Goal: Task Accomplishment & Management: Use online tool/utility

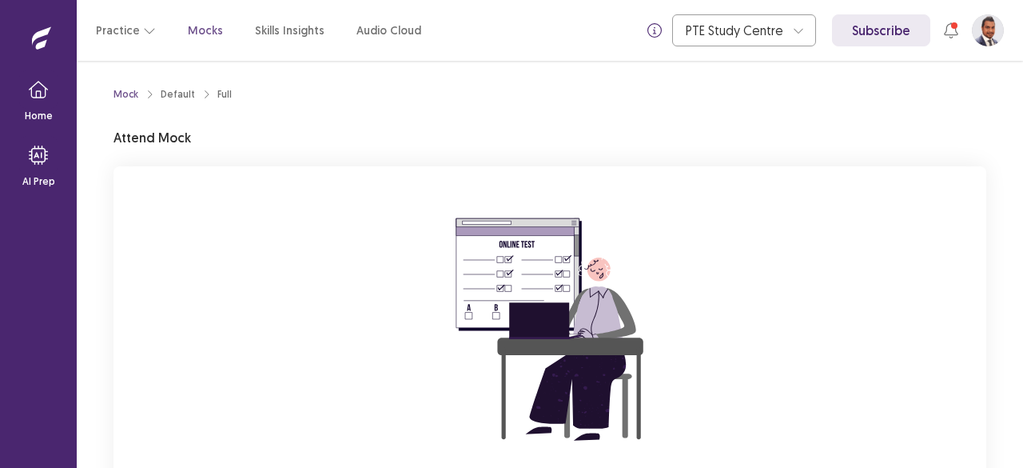
scroll to position [163, 0]
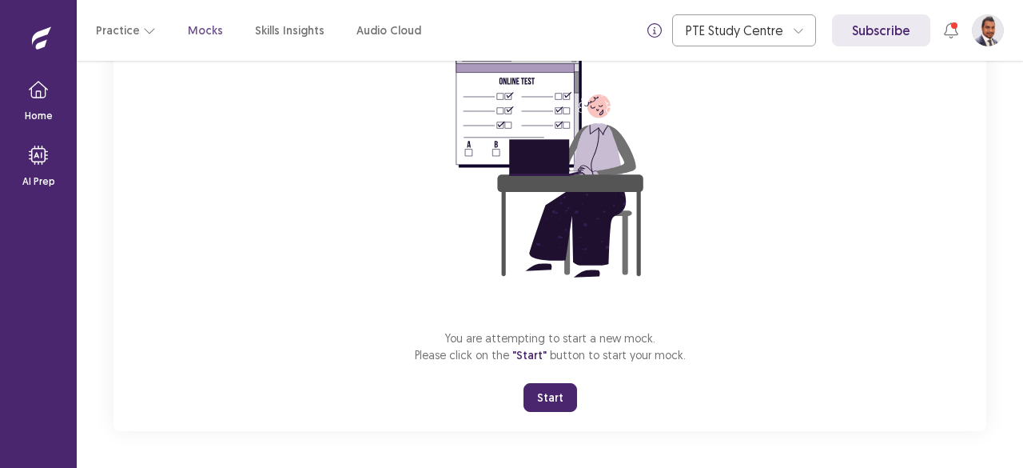
click at [543, 387] on button "Start" at bounding box center [550, 397] width 54 height 29
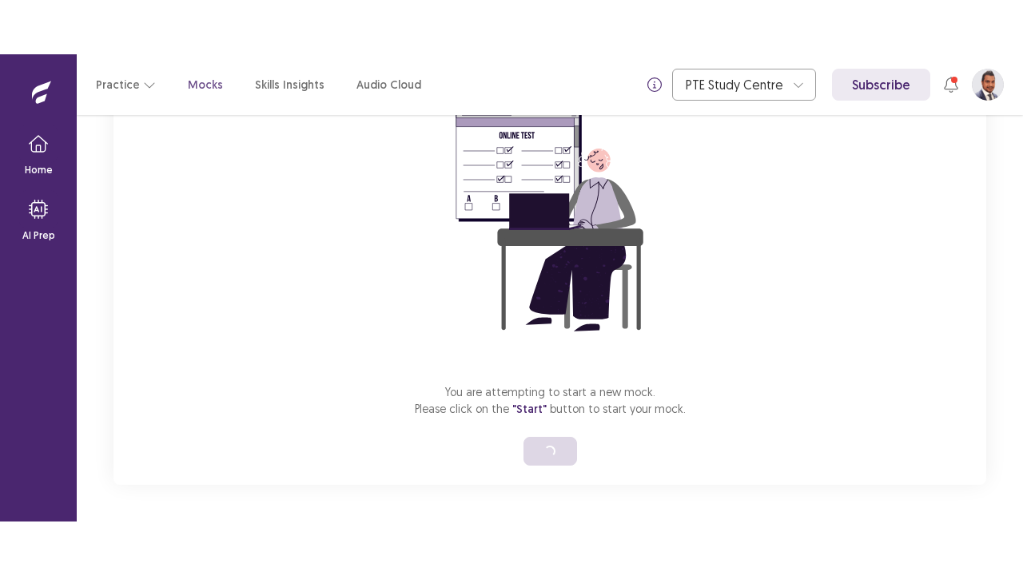
scroll to position [56, 0]
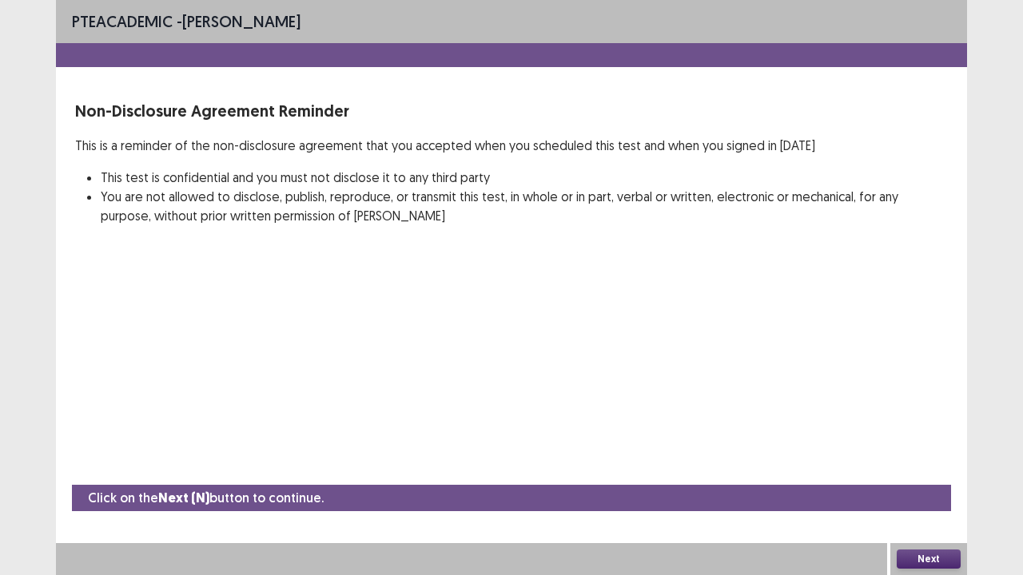
click at [928, 467] on button "Next" at bounding box center [929, 559] width 64 height 19
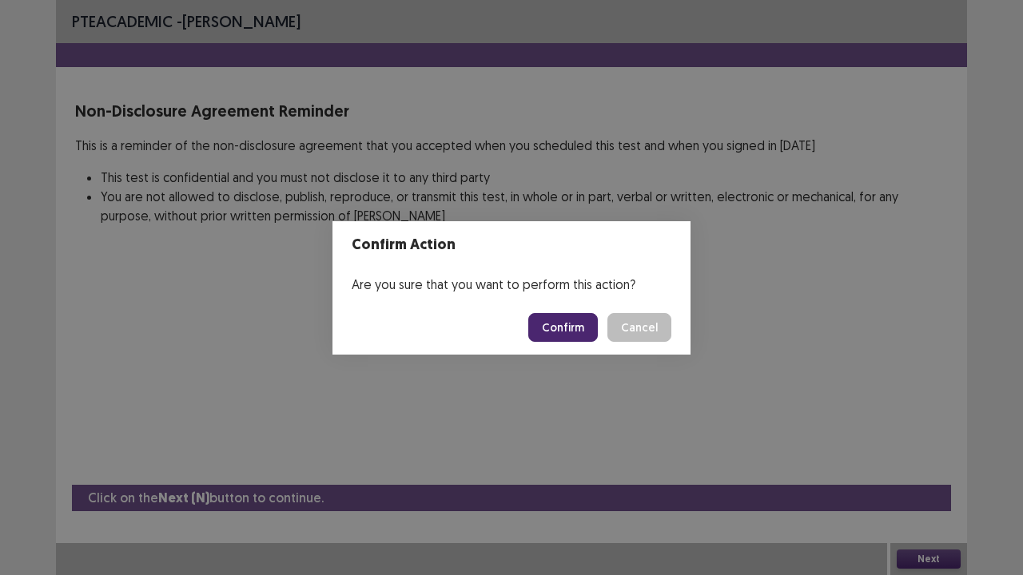
click at [563, 327] on button "Confirm" at bounding box center [563, 327] width 70 height 29
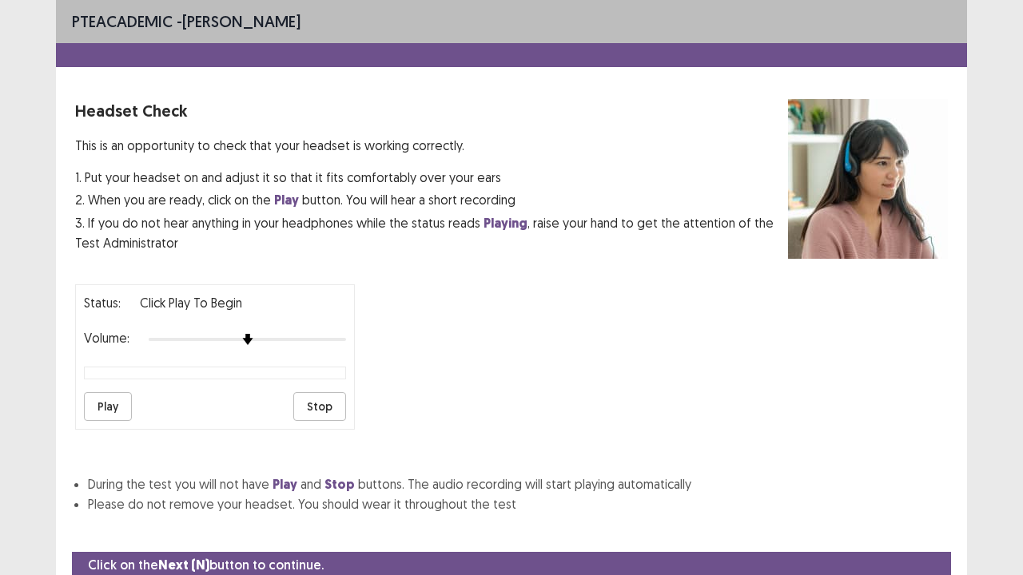
scroll to position [59, 0]
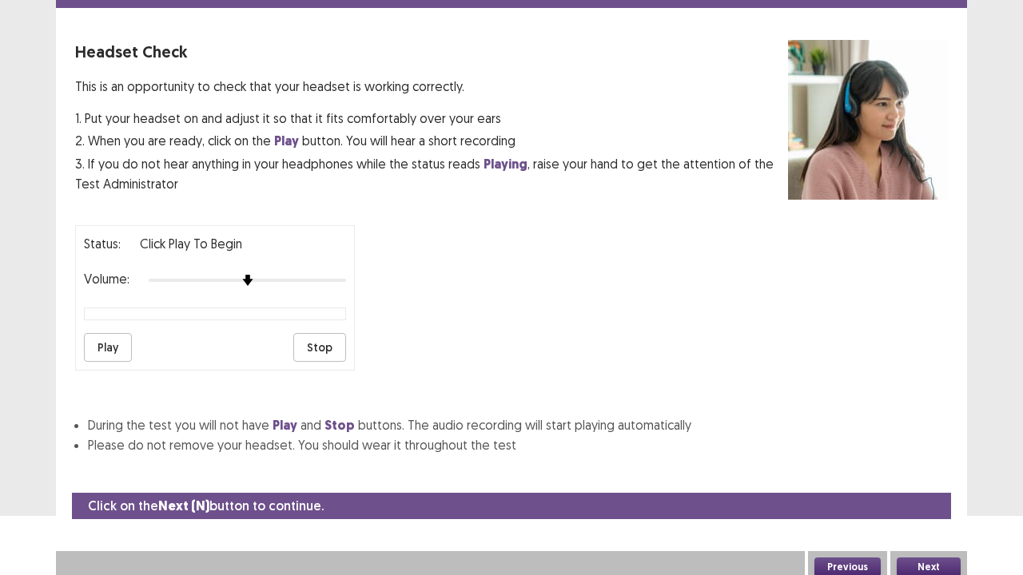
click at [101, 333] on button "Play" at bounding box center [108, 347] width 48 height 29
click at [117, 340] on button "Play" at bounding box center [108, 347] width 48 height 29
click at [316, 340] on button "Stop" at bounding box center [319, 347] width 53 height 29
click at [109, 350] on button "Play" at bounding box center [108, 347] width 48 height 29
click at [320, 342] on button "Stop" at bounding box center [319, 347] width 53 height 29
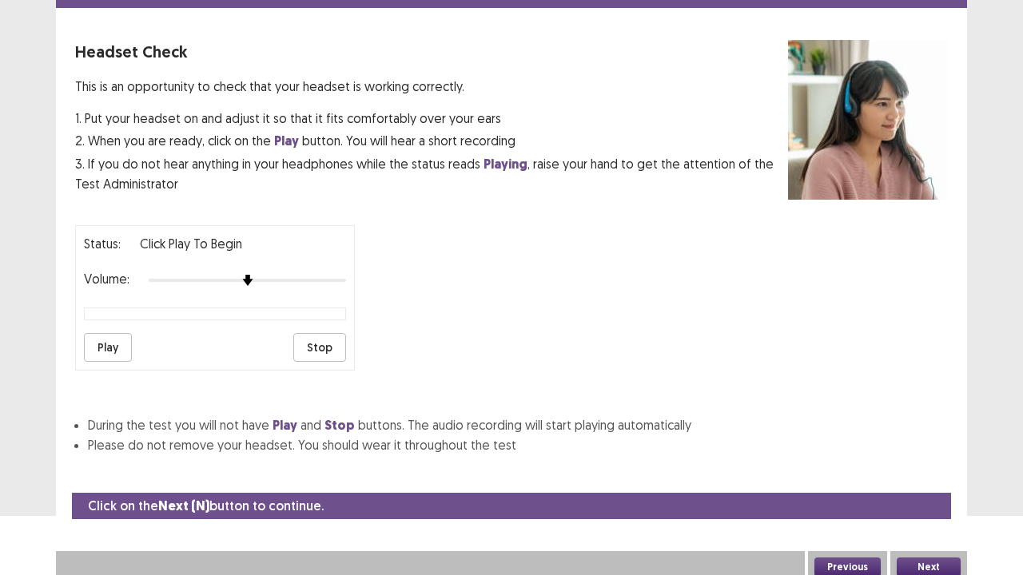
click at [937, 467] on button "Next" at bounding box center [929, 567] width 64 height 19
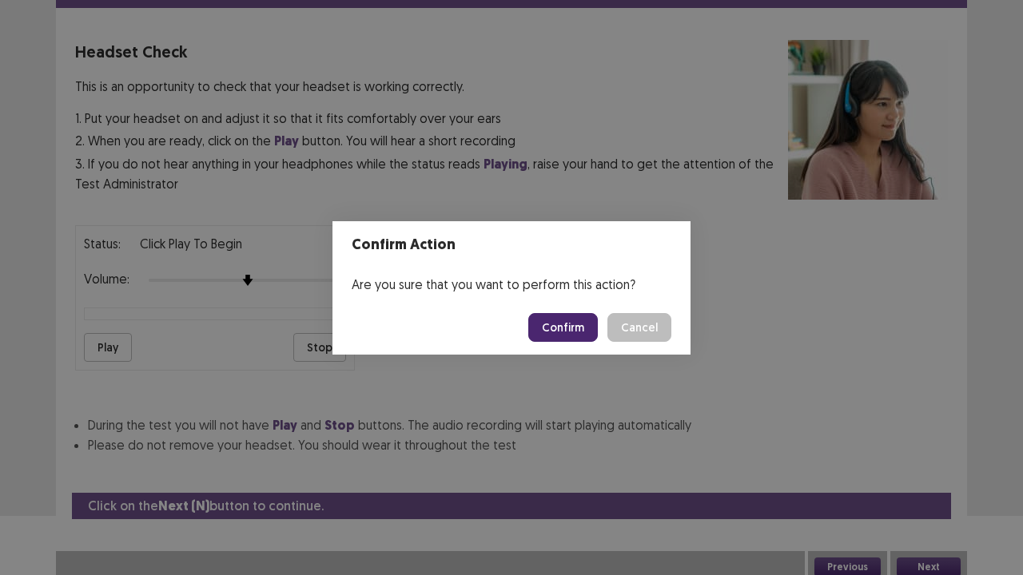
click at [559, 326] on button "Confirm" at bounding box center [563, 327] width 70 height 29
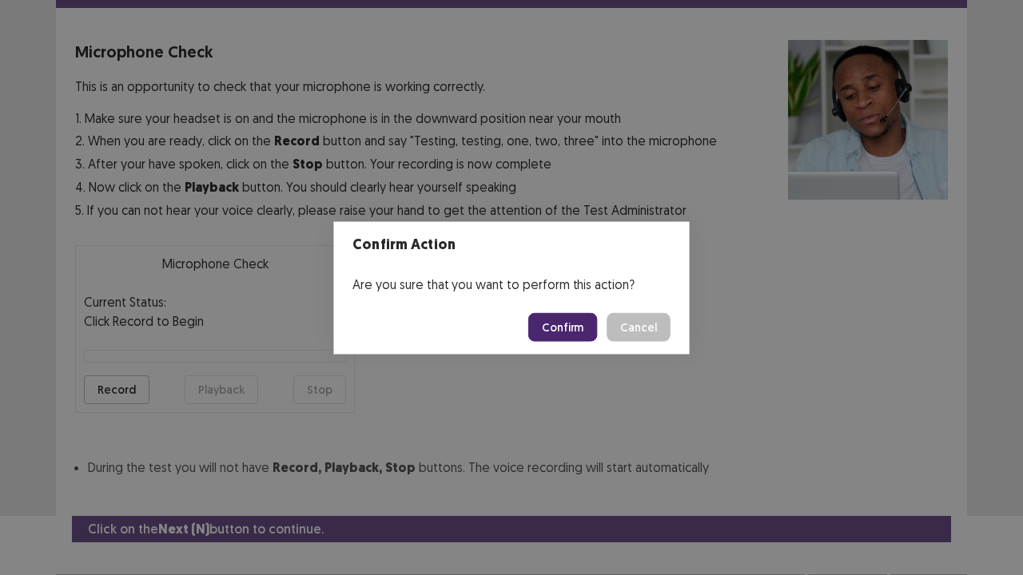
scroll to position [88, 0]
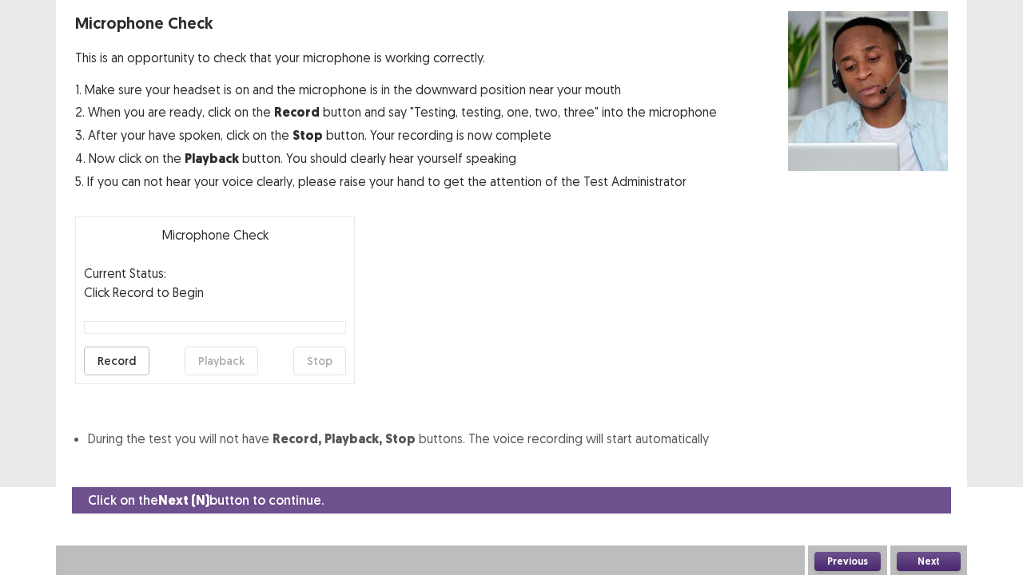
click at [115, 354] on button "Record" at bounding box center [117, 361] width 66 height 29
click at [315, 361] on button "Stop" at bounding box center [319, 361] width 53 height 29
click at [222, 356] on button "Playback" at bounding box center [222, 361] width 74 height 29
click at [930, 467] on button "Next" at bounding box center [929, 561] width 64 height 19
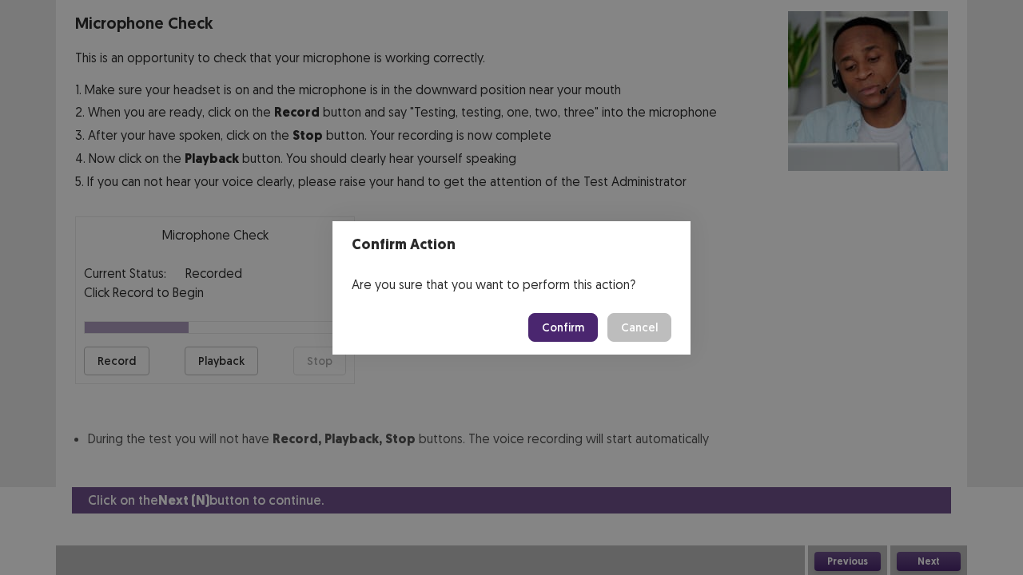
click at [569, 332] on button "Confirm" at bounding box center [563, 327] width 70 height 29
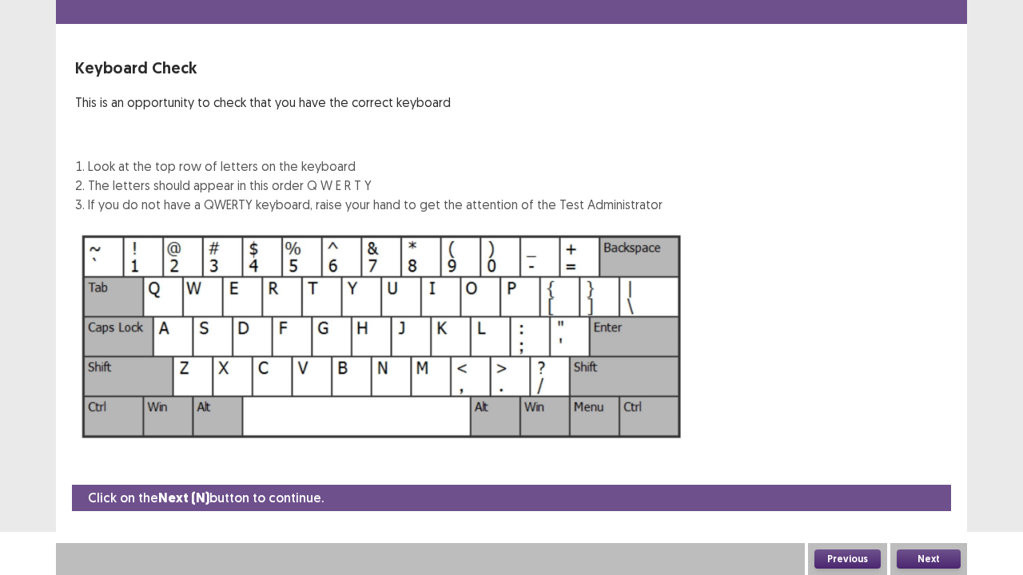
scroll to position [43, 0]
click at [926, 467] on button "Next" at bounding box center [929, 559] width 64 height 19
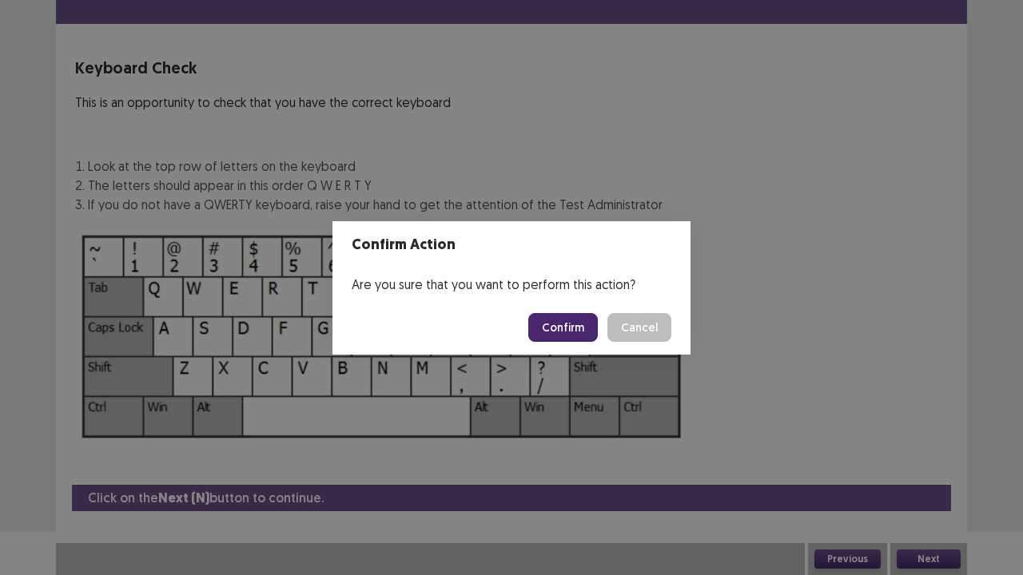
click at [553, 326] on button "Confirm" at bounding box center [563, 327] width 70 height 29
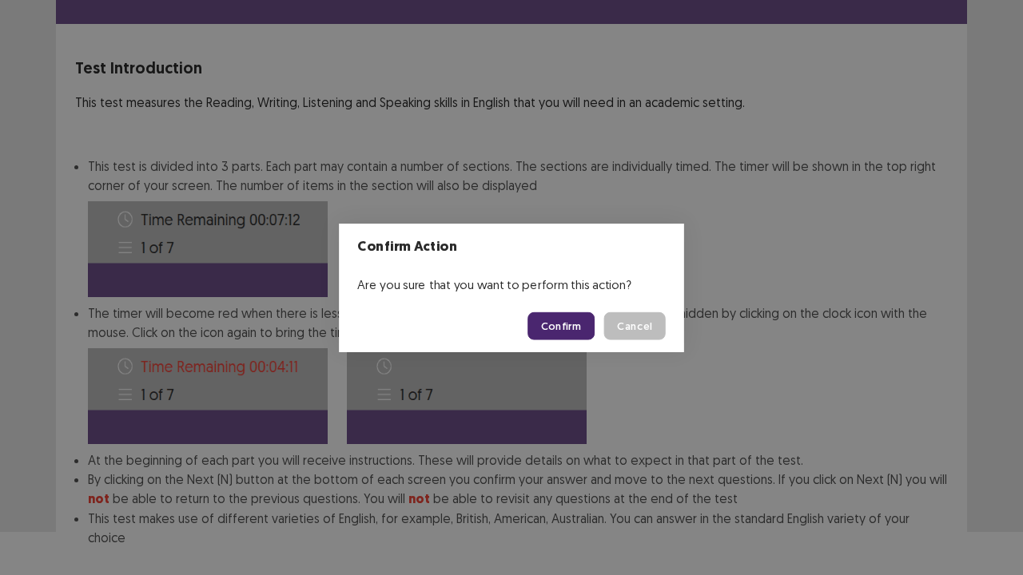
scroll to position [124, 0]
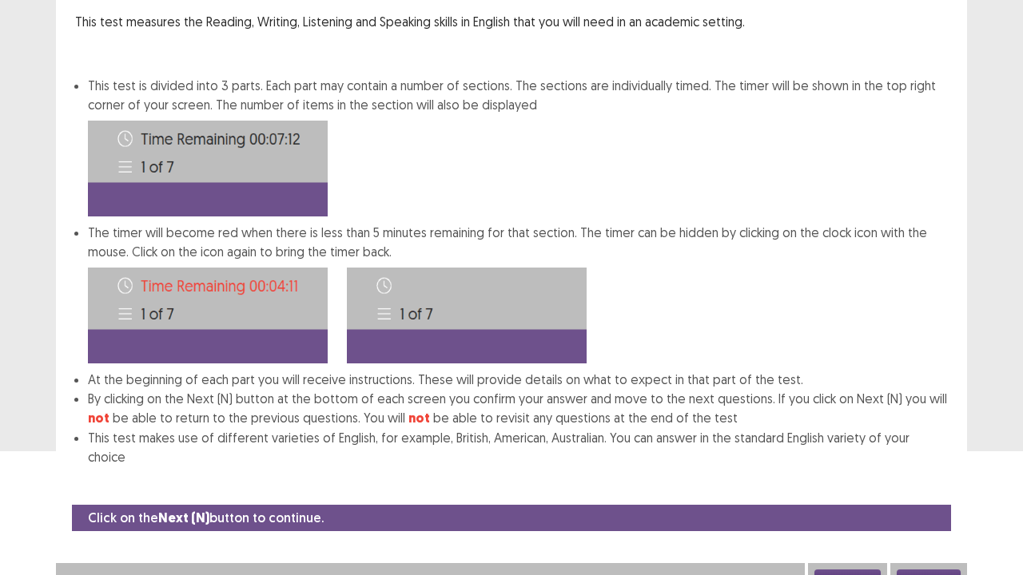
click at [934, 467] on button "Next" at bounding box center [929, 579] width 64 height 19
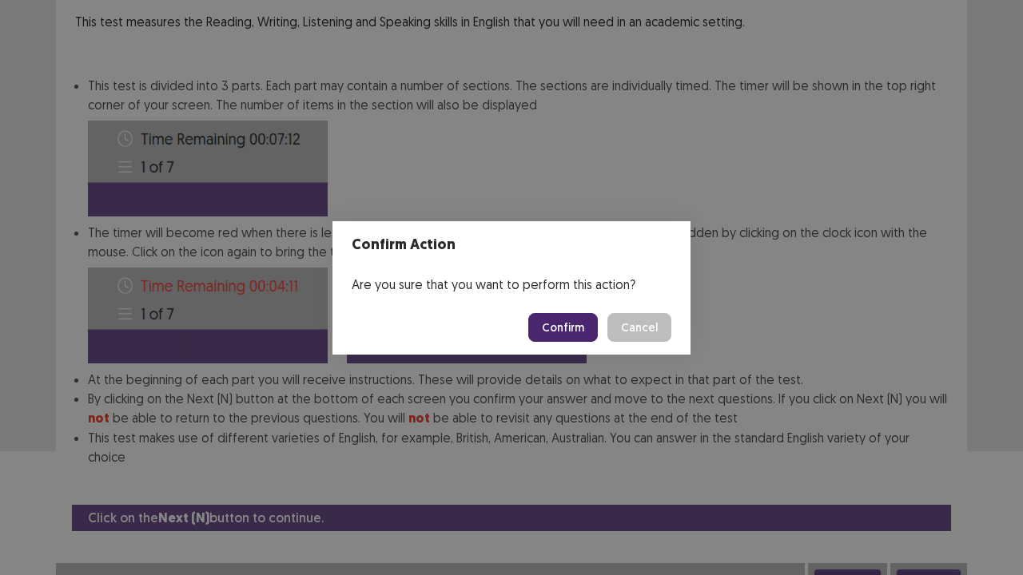
click at [567, 318] on button "Confirm" at bounding box center [563, 327] width 70 height 29
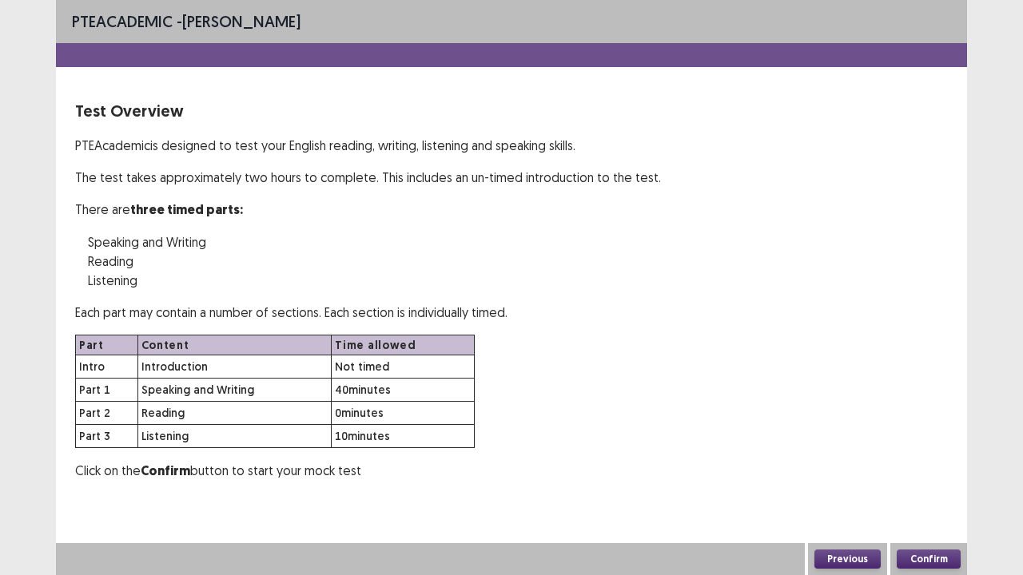
scroll to position [0, 0]
click at [927, 467] on button "Confirm" at bounding box center [929, 559] width 64 height 19
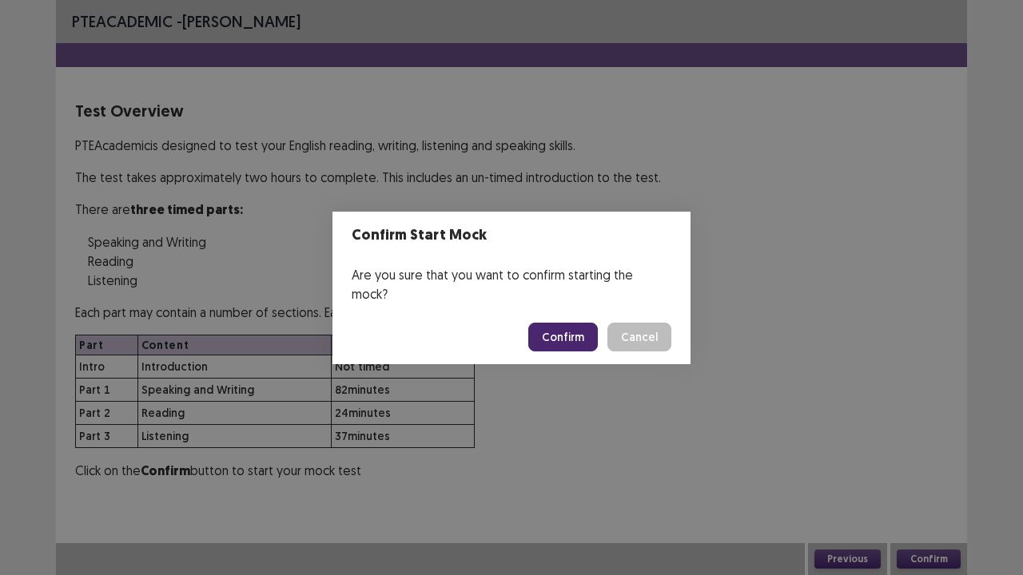
click at [570, 323] on button "Confirm" at bounding box center [563, 337] width 70 height 29
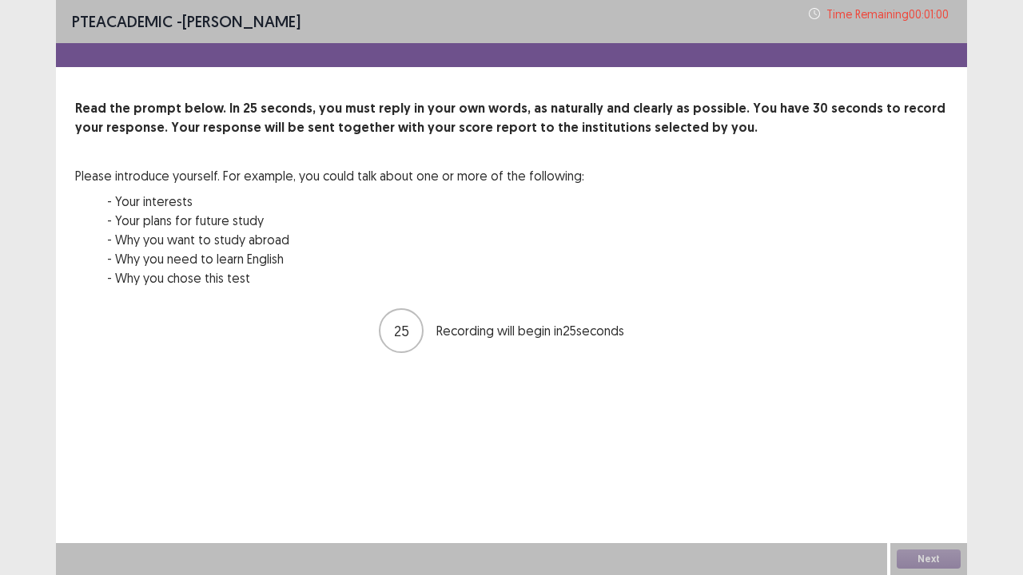
click at [570, 320] on div "25 Recording will begin in 25 seconds" at bounding box center [511, 330] width 265 height 45
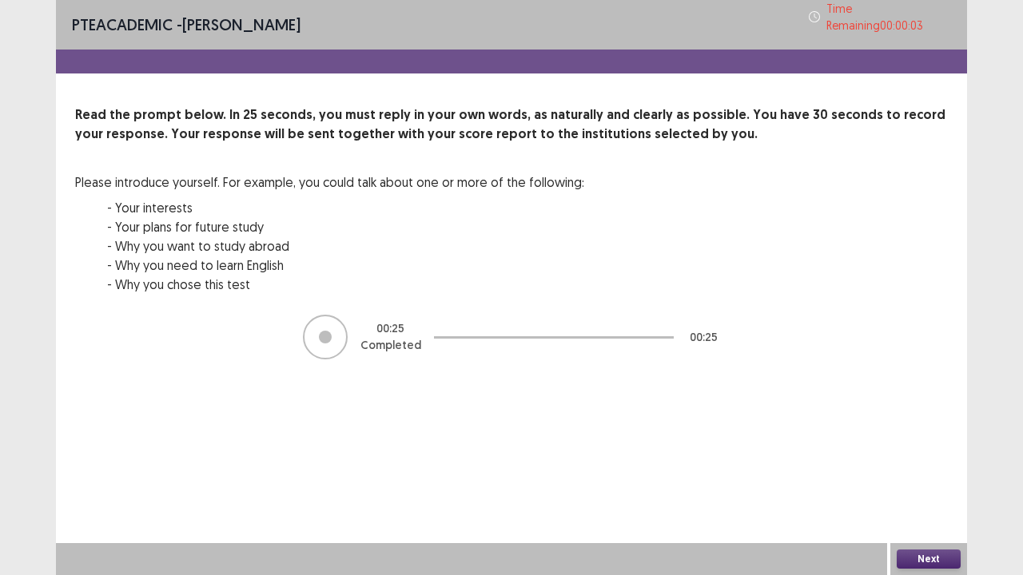
click at [929, 467] on button "Next" at bounding box center [929, 559] width 64 height 19
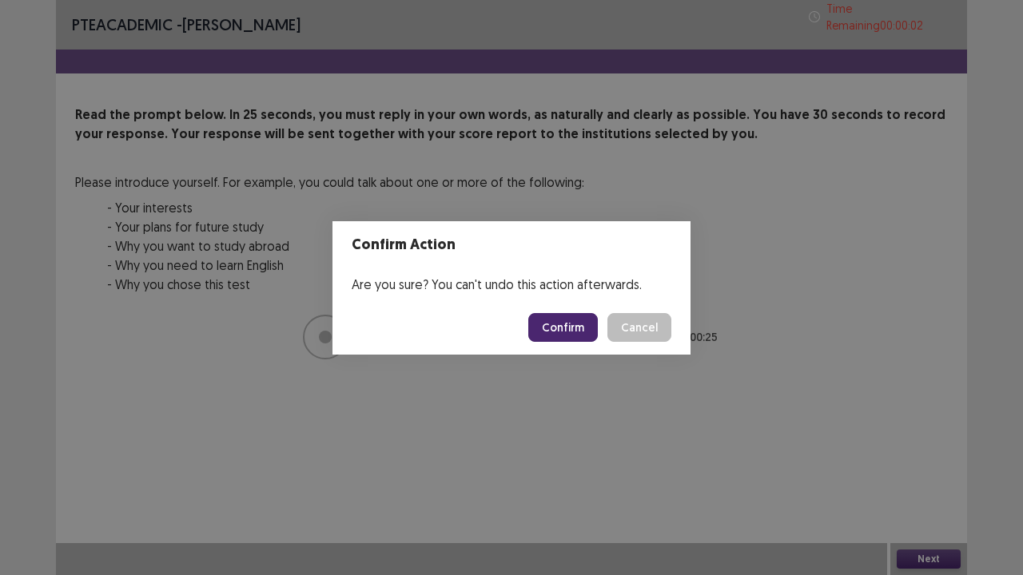
click at [552, 333] on button "Confirm" at bounding box center [563, 327] width 70 height 29
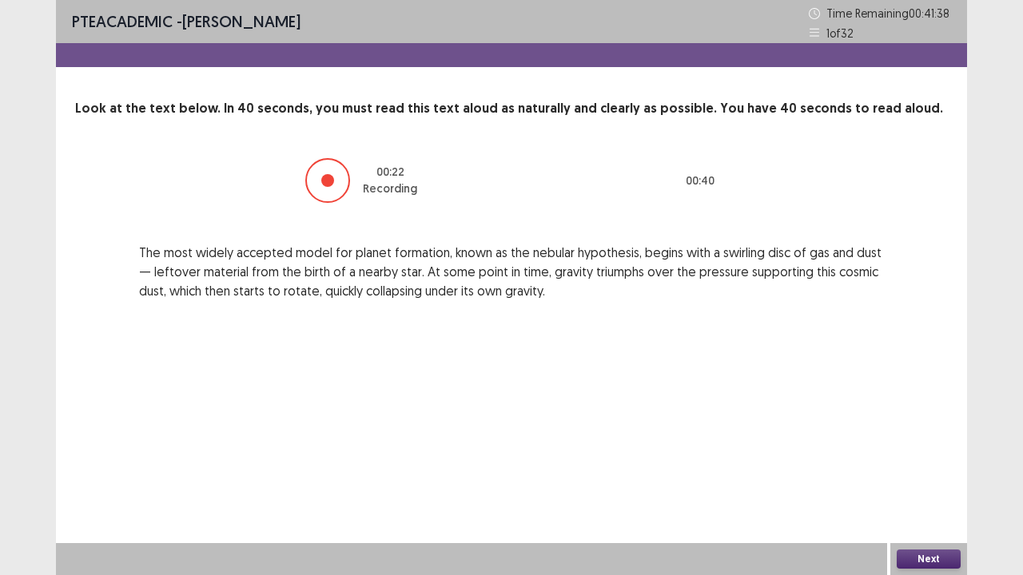
click at [908, 467] on button "Next" at bounding box center [929, 559] width 64 height 19
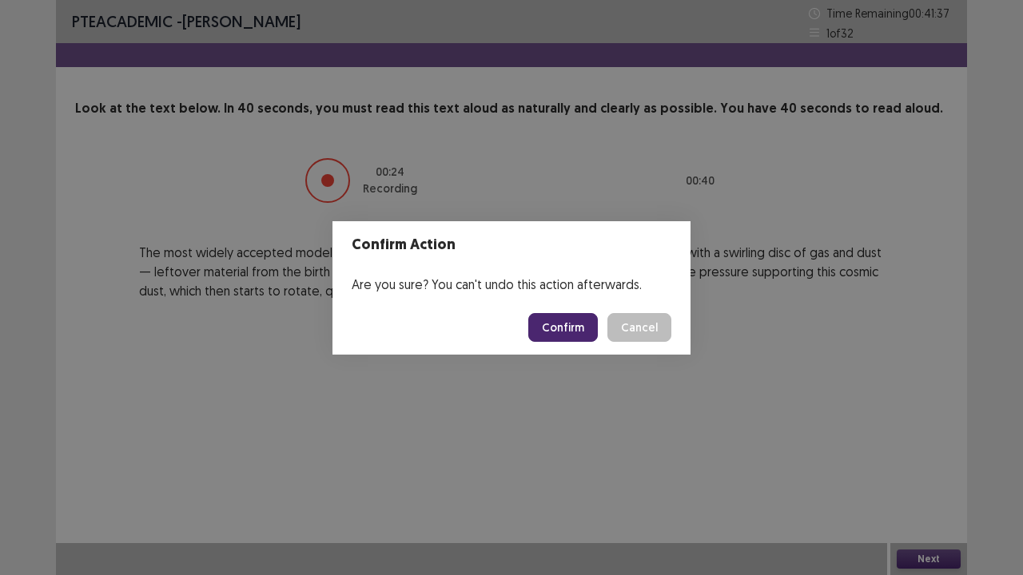
click at [567, 324] on button "Confirm" at bounding box center [563, 327] width 70 height 29
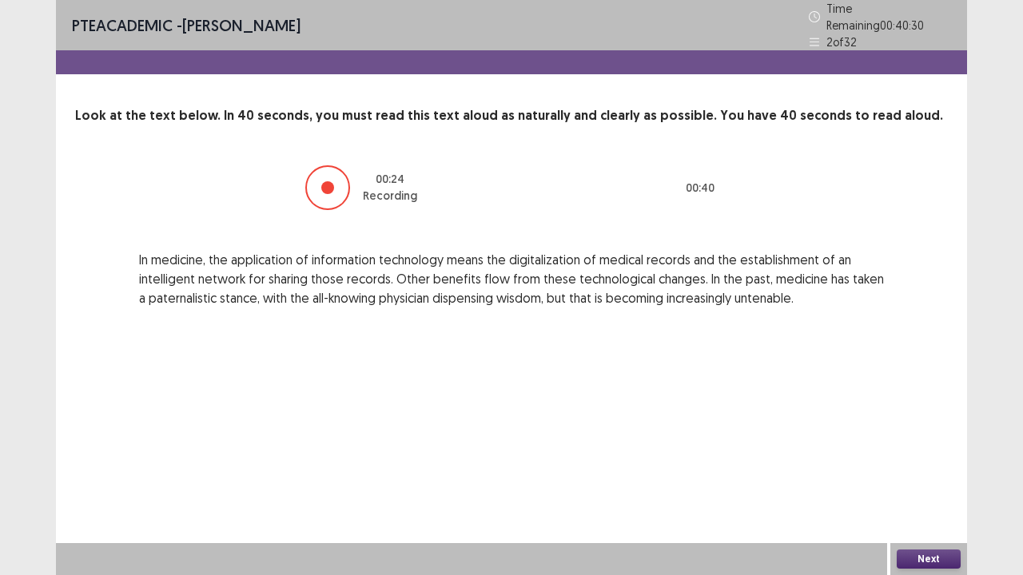
click at [917, 467] on button "Next" at bounding box center [929, 559] width 64 height 19
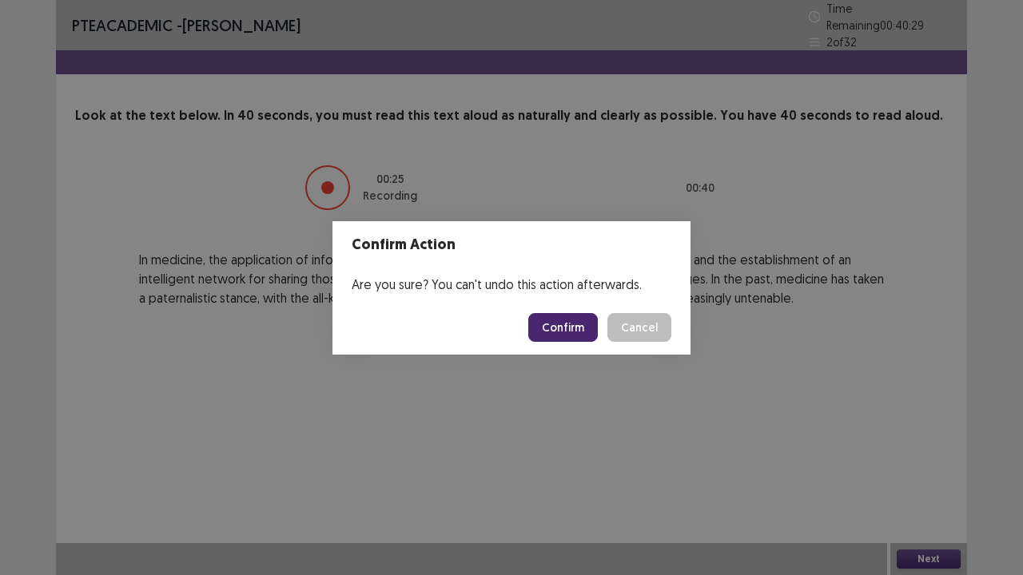
click at [580, 320] on button "Confirm" at bounding box center [563, 327] width 70 height 29
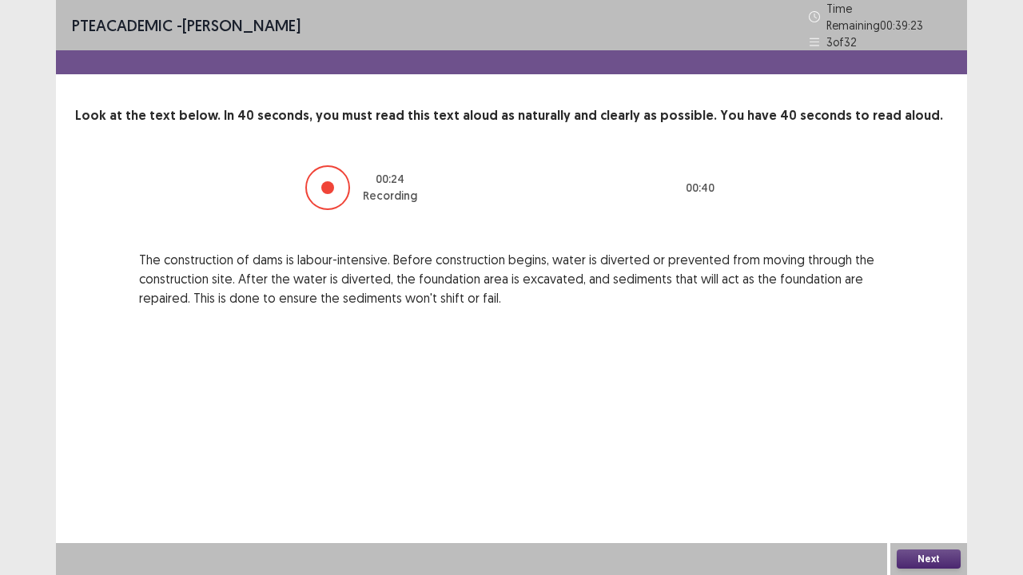
click at [932, 467] on button "Next" at bounding box center [929, 559] width 64 height 19
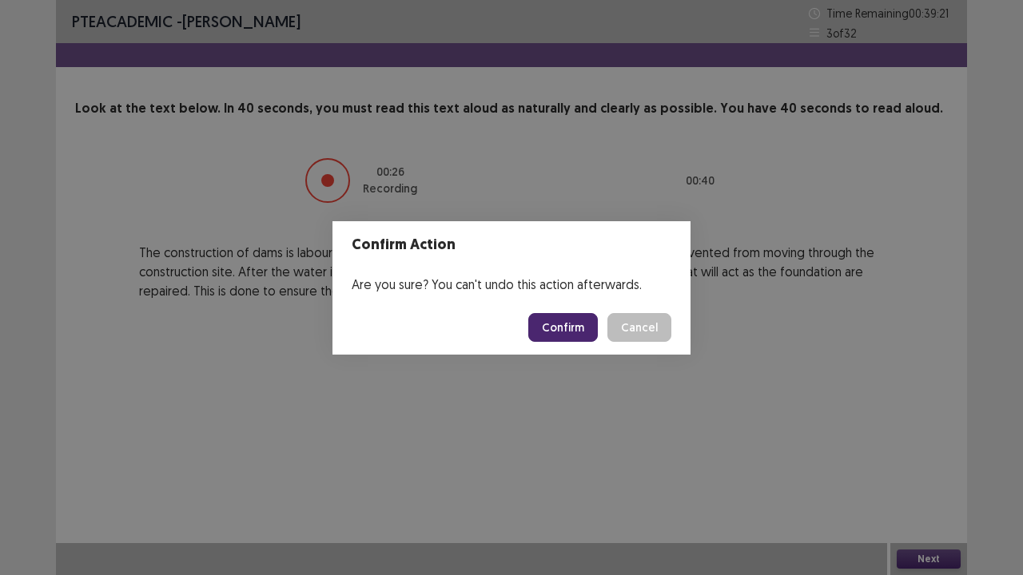
click at [577, 339] on button "Confirm" at bounding box center [563, 327] width 70 height 29
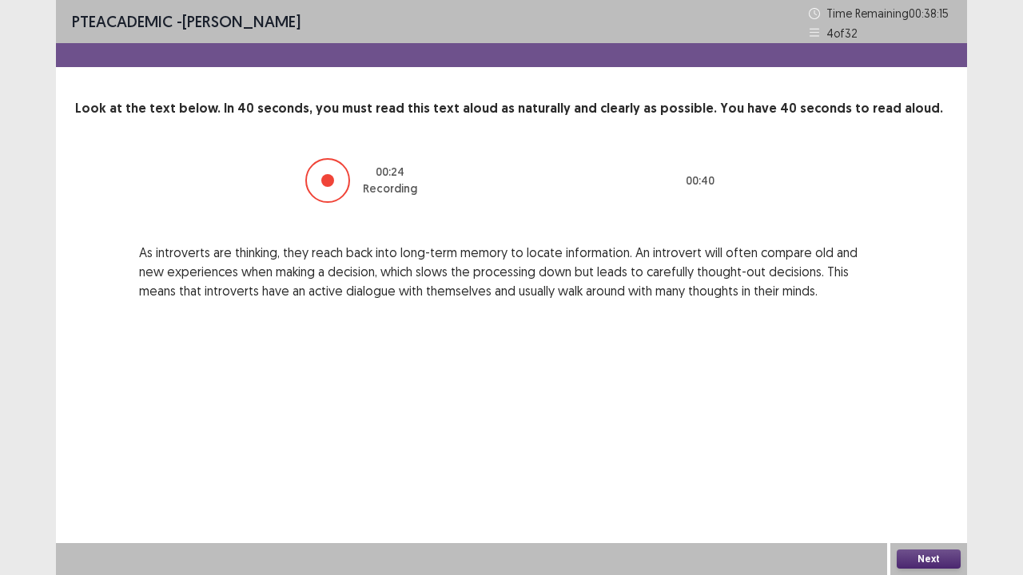
click at [936, 467] on button "Next" at bounding box center [929, 559] width 64 height 19
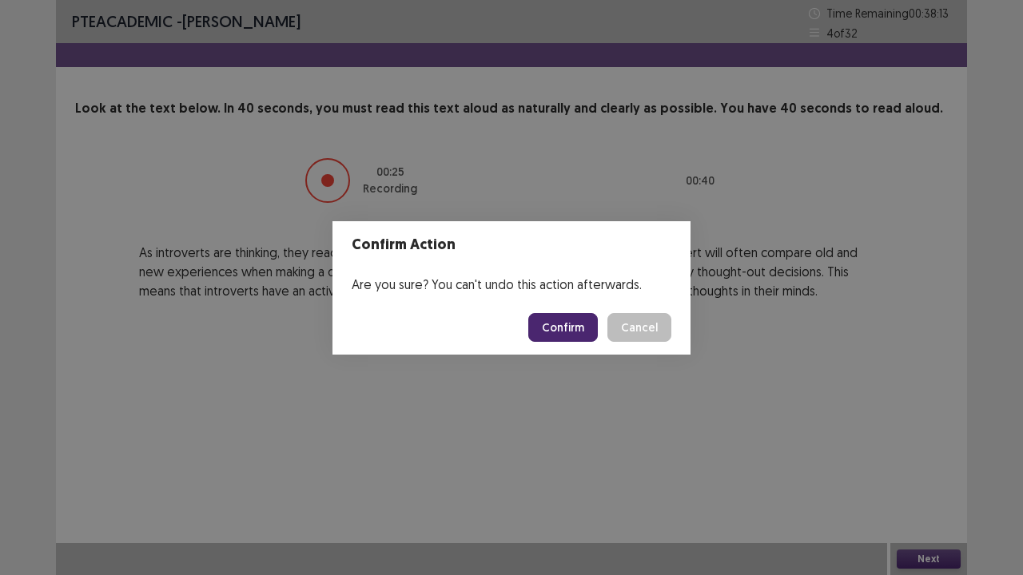
click at [566, 314] on button "Confirm" at bounding box center [563, 327] width 70 height 29
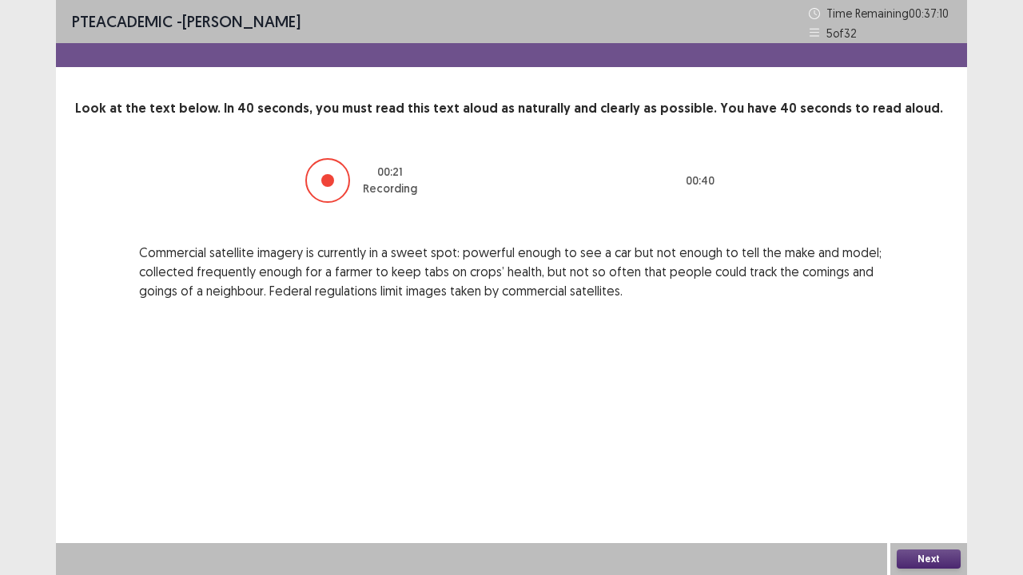
click at [929, 467] on button "Next" at bounding box center [929, 559] width 64 height 19
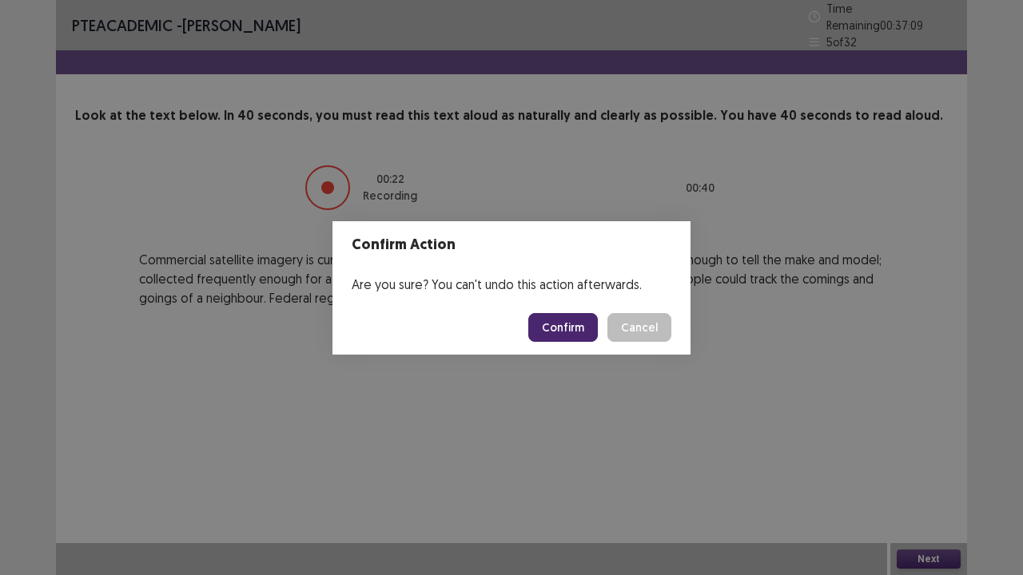
click at [551, 339] on button "Confirm" at bounding box center [563, 327] width 70 height 29
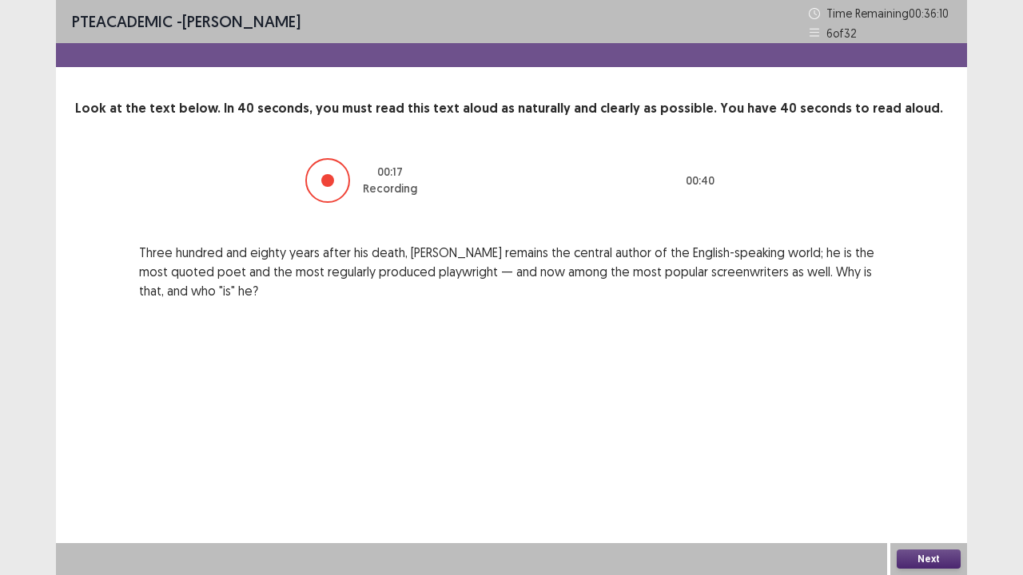
click at [942, 467] on div "Next" at bounding box center [928, 559] width 77 height 32
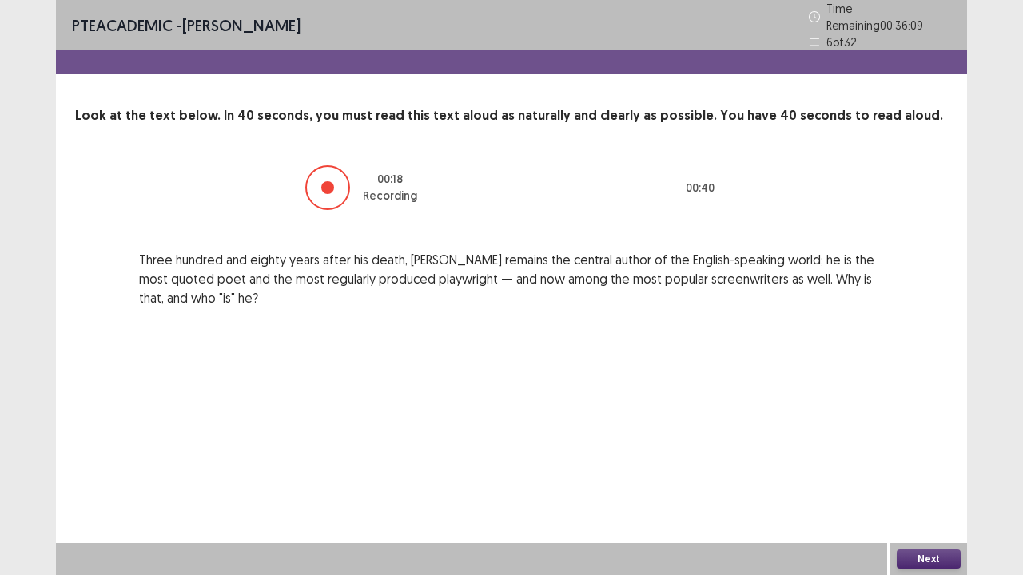
click at [928, 467] on button "Next" at bounding box center [929, 559] width 64 height 19
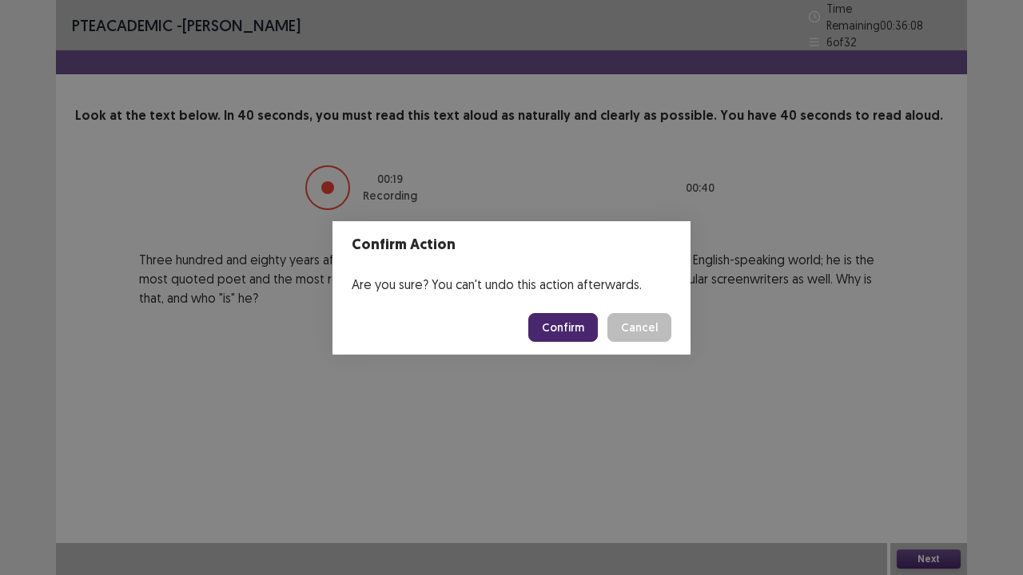
click at [557, 316] on button "Confirm" at bounding box center [563, 327] width 70 height 29
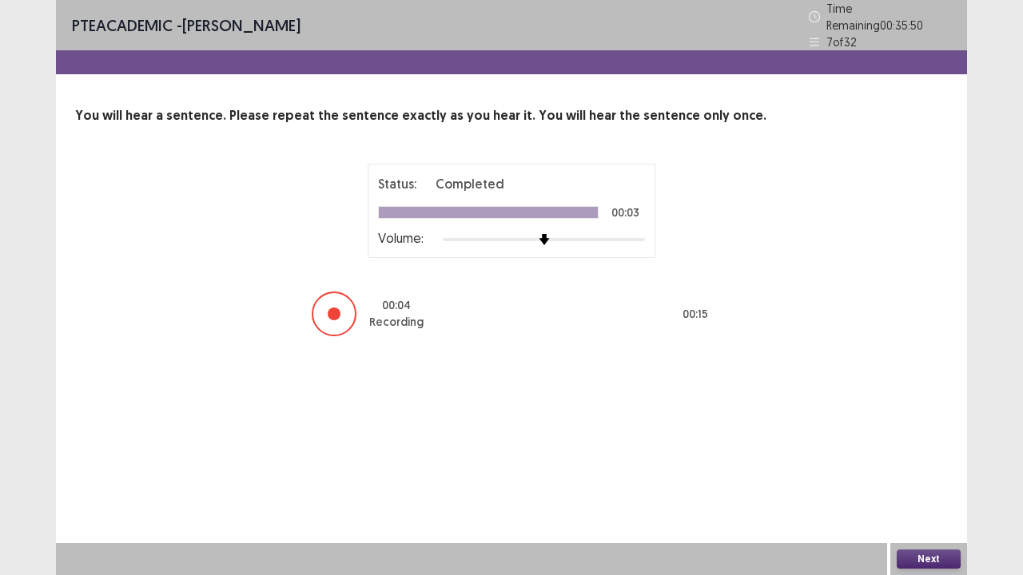
click at [949, 467] on button "Next" at bounding box center [929, 559] width 64 height 19
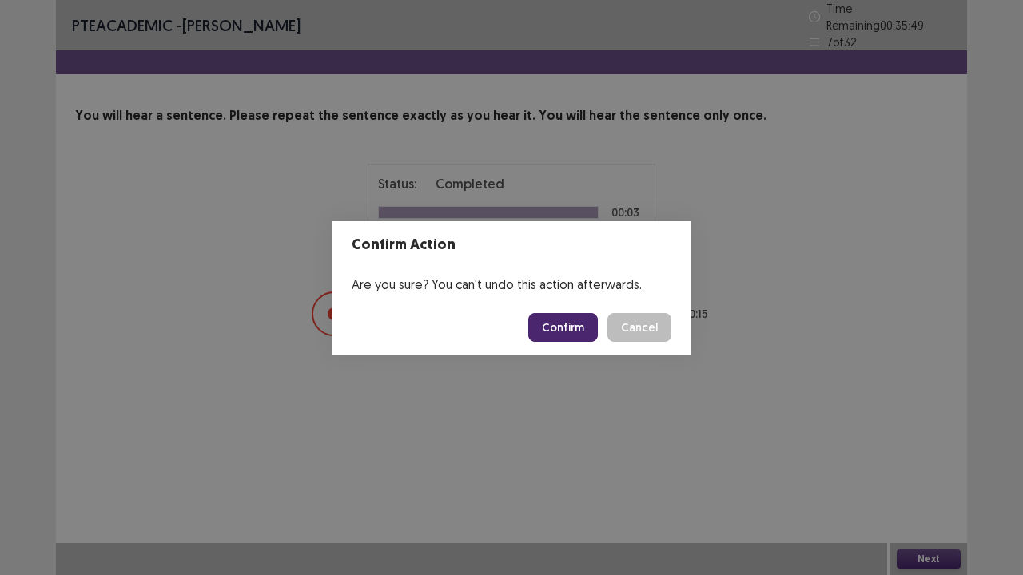
click at [575, 332] on button "Confirm" at bounding box center [563, 327] width 70 height 29
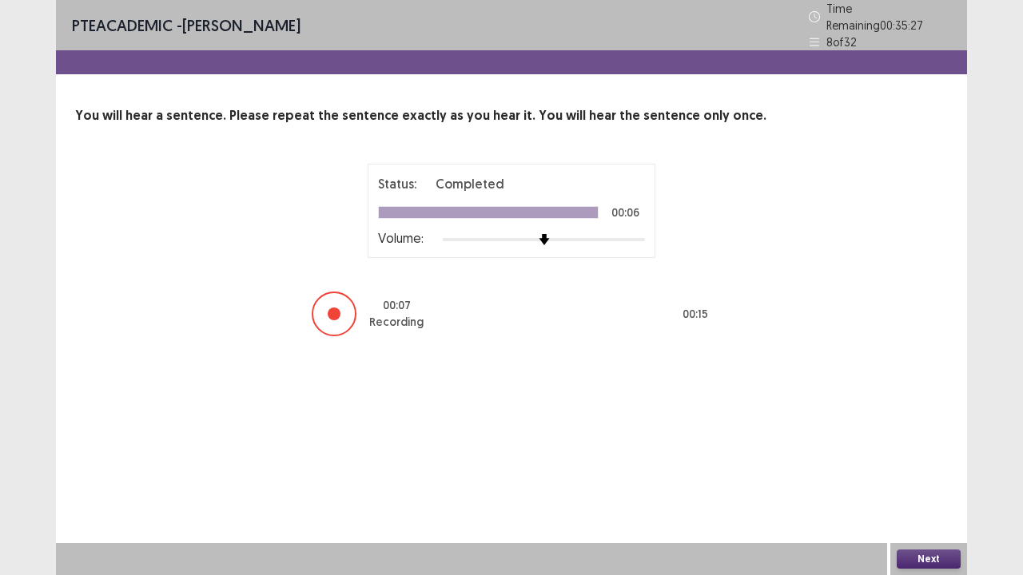
click at [910, 467] on button "Next" at bounding box center [929, 559] width 64 height 19
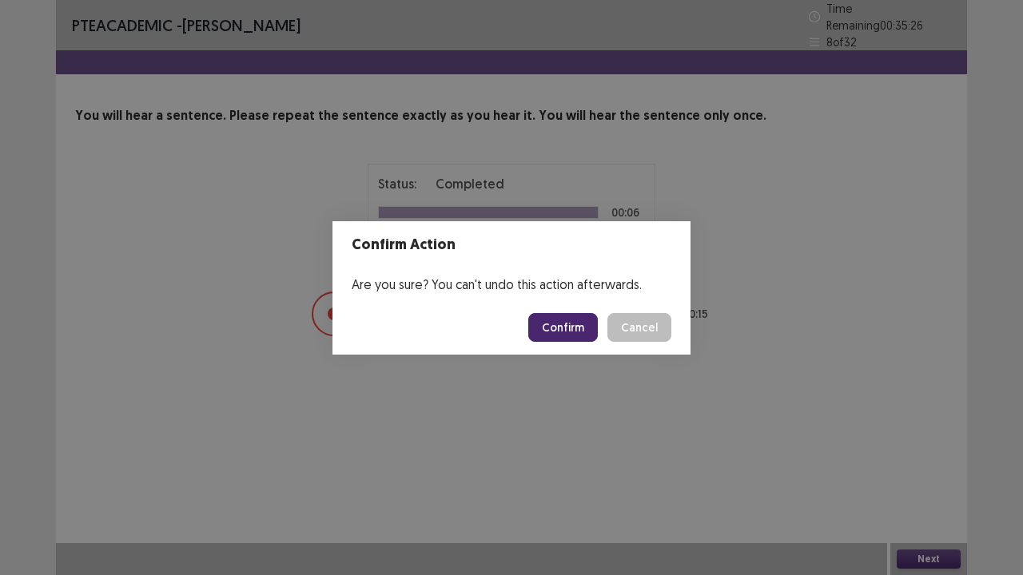
click at [576, 332] on button "Confirm" at bounding box center [563, 327] width 70 height 29
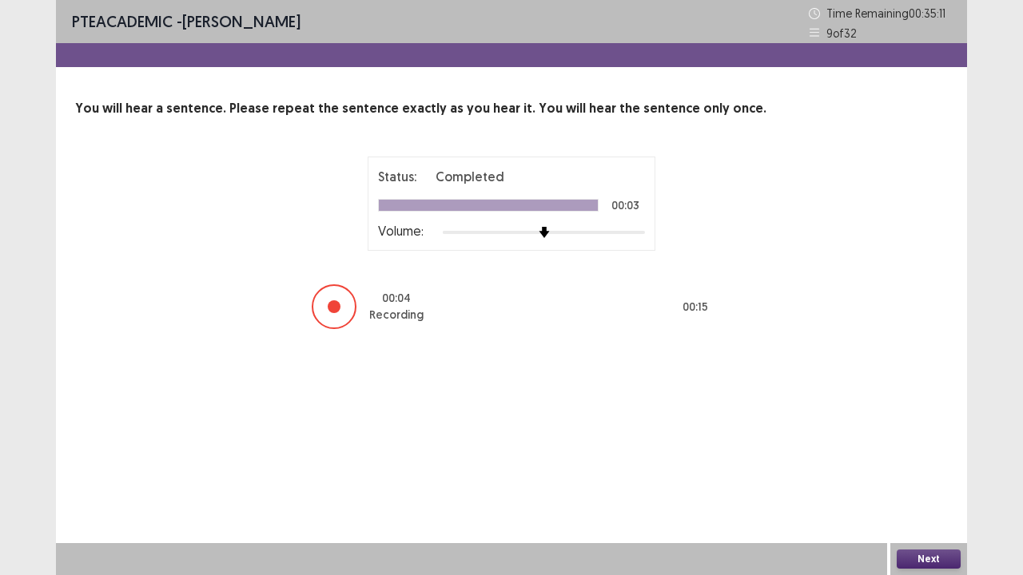
click at [906, 467] on button "Next" at bounding box center [929, 559] width 64 height 19
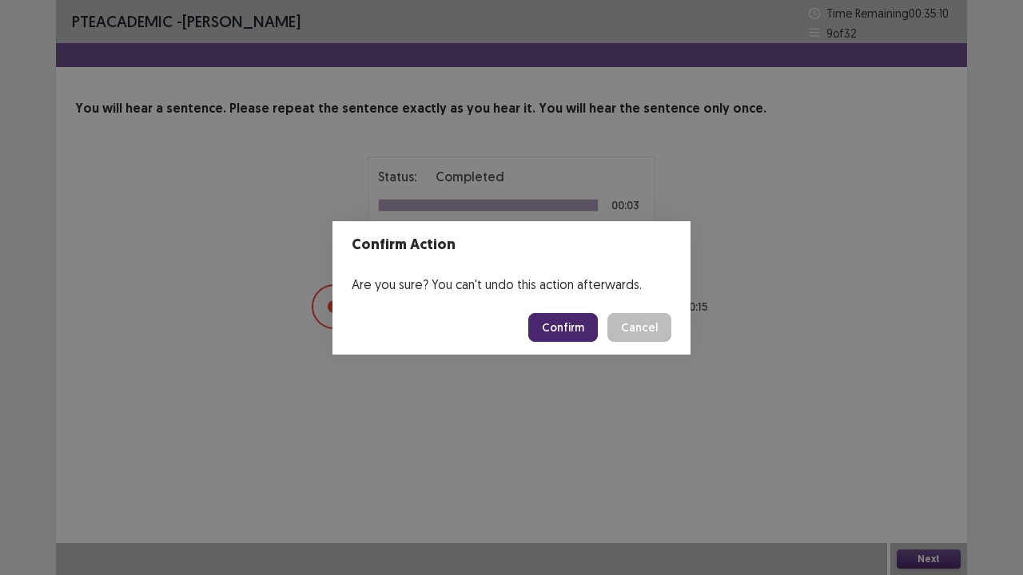
click at [586, 330] on button "Confirm" at bounding box center [563, 327] width 70 height 29
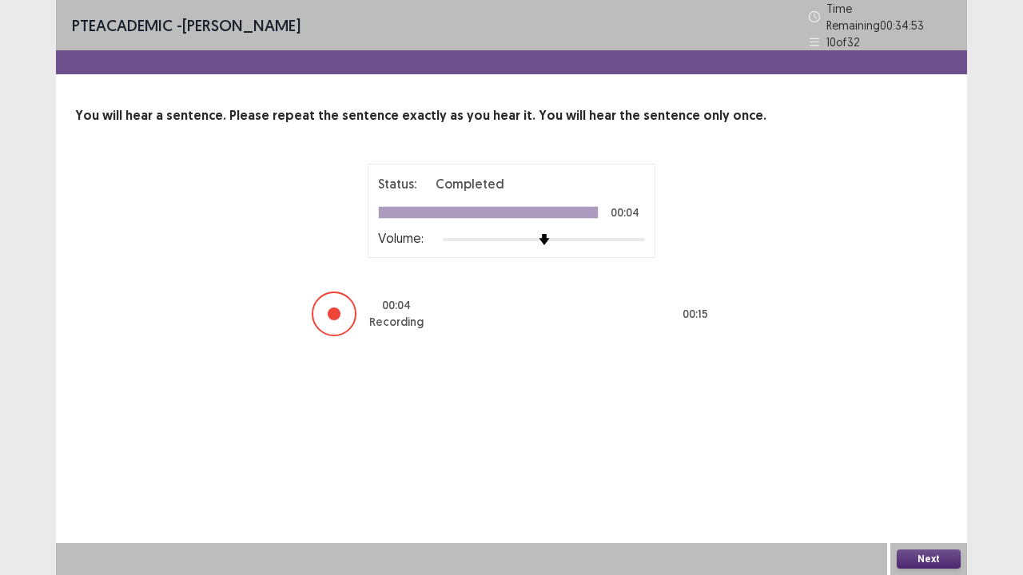
click at [933, 467] on button "Next" at bounding box center [929, 559] width 64 height 19
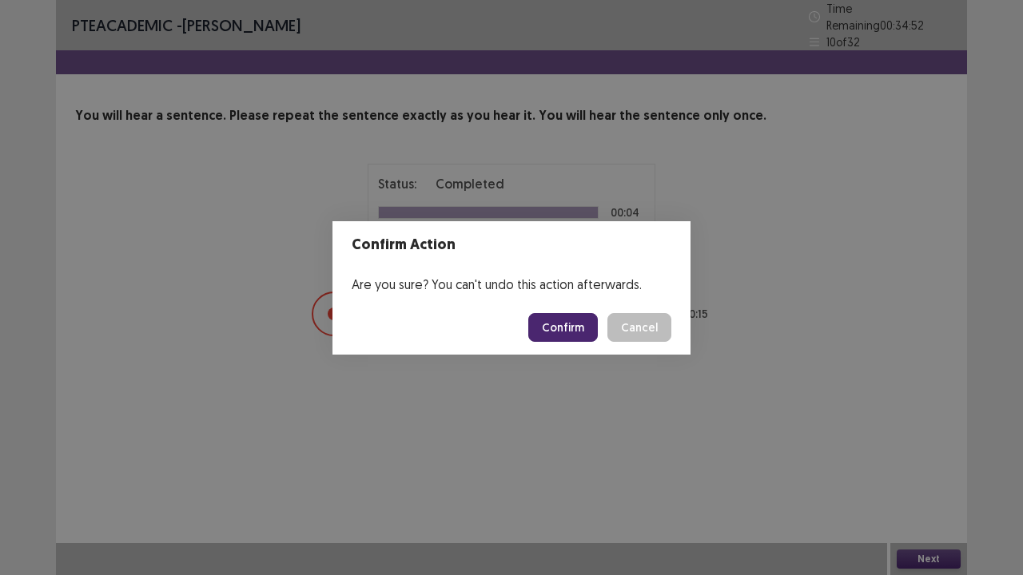
click at [558, 328] on button "Confirm" at bounding box center [563, 327] width 70 height 29
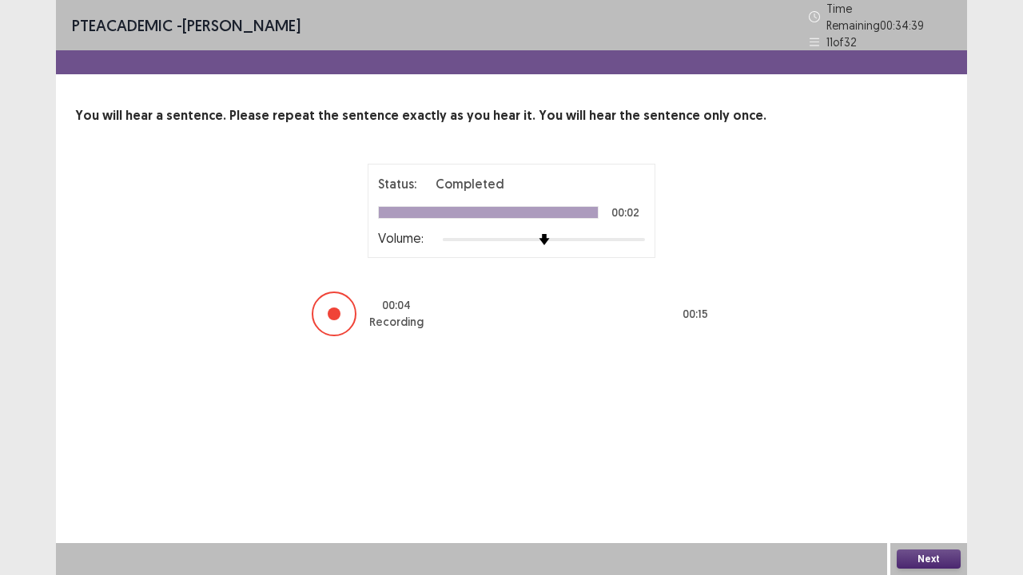
click at [913, 467] on button "Next" at bounding box center [929, 559] width 64 height 19
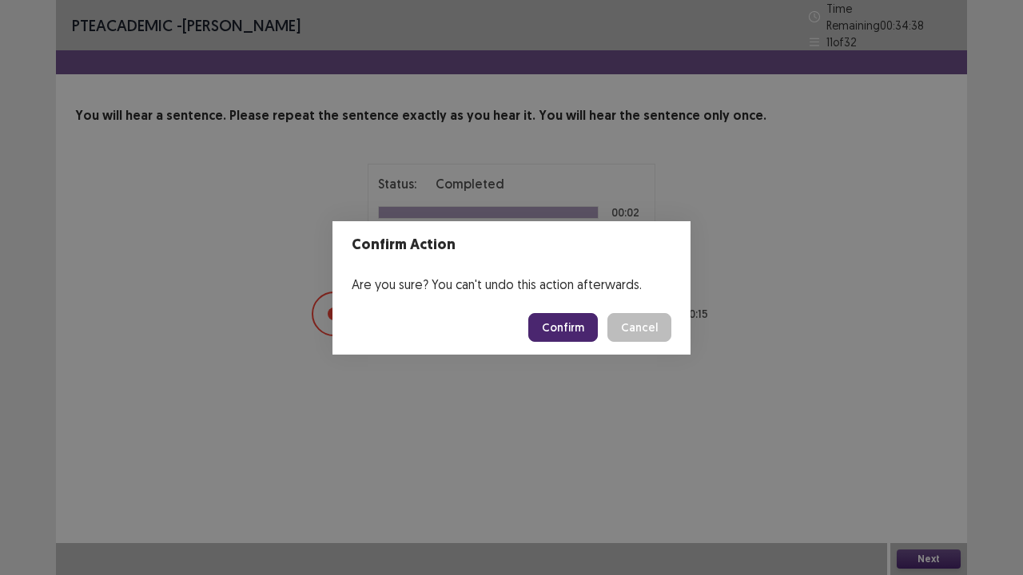
click at [543, 327] on button "Confirm" at bounding box center [563, 327] width 70 height 29
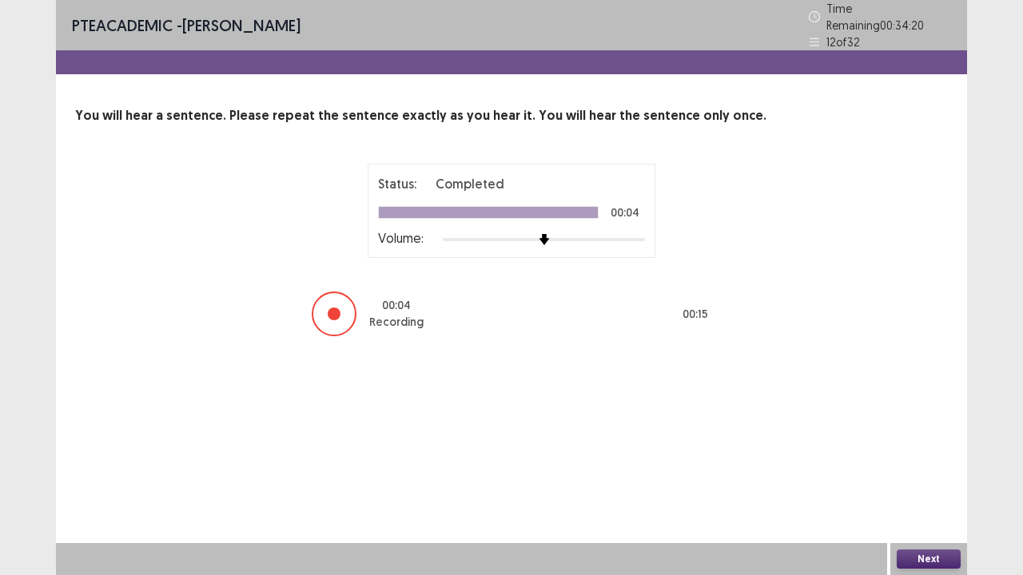
click at [916, 467] on button "Next" at bounding box center [929, 559] width 64 height 19
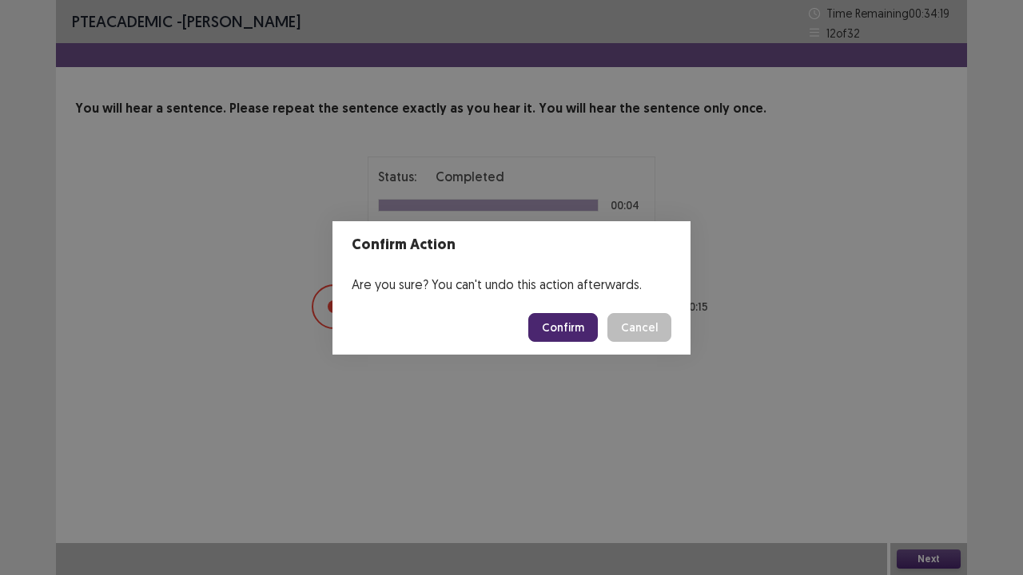
click at [556, 332] on button "Confirm" at bounding box center [563, 327] width 70 height 29
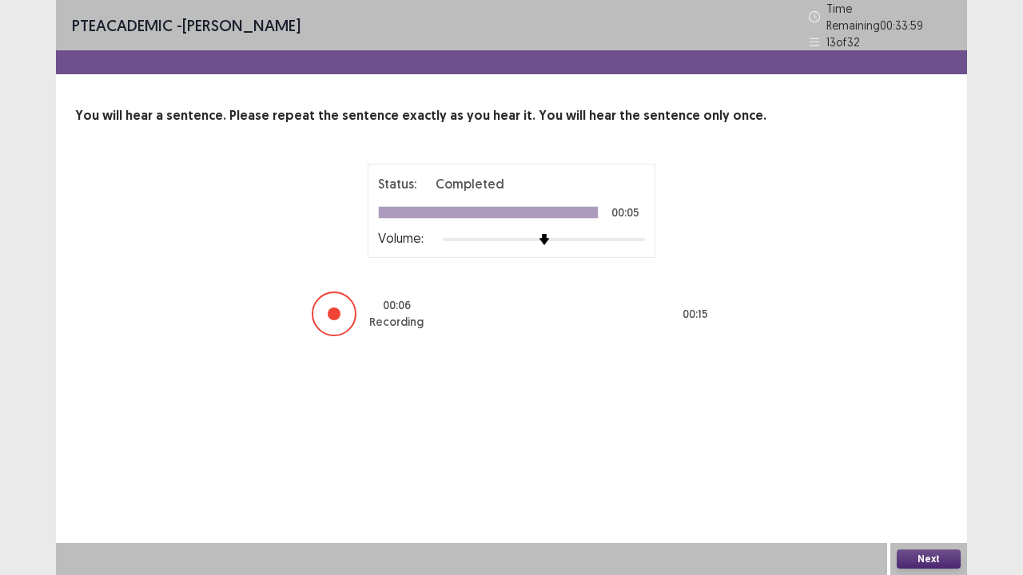
click at [937, 467] on button "Next" at bounding box center [929, 559] width 64 height 19
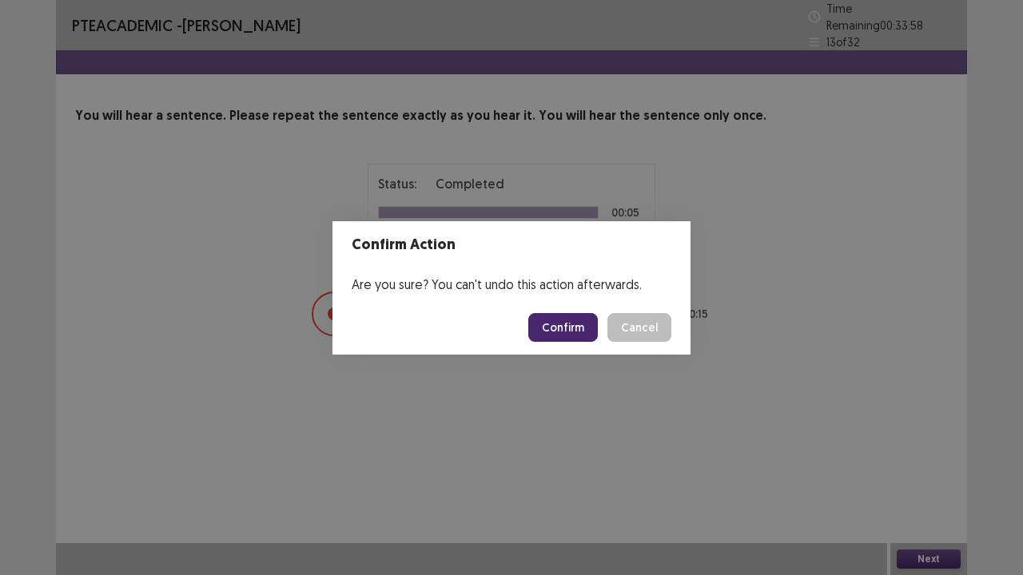
click at [571, 328] on button "Confirm" at bounding box center [563, 327] width 70 height 29
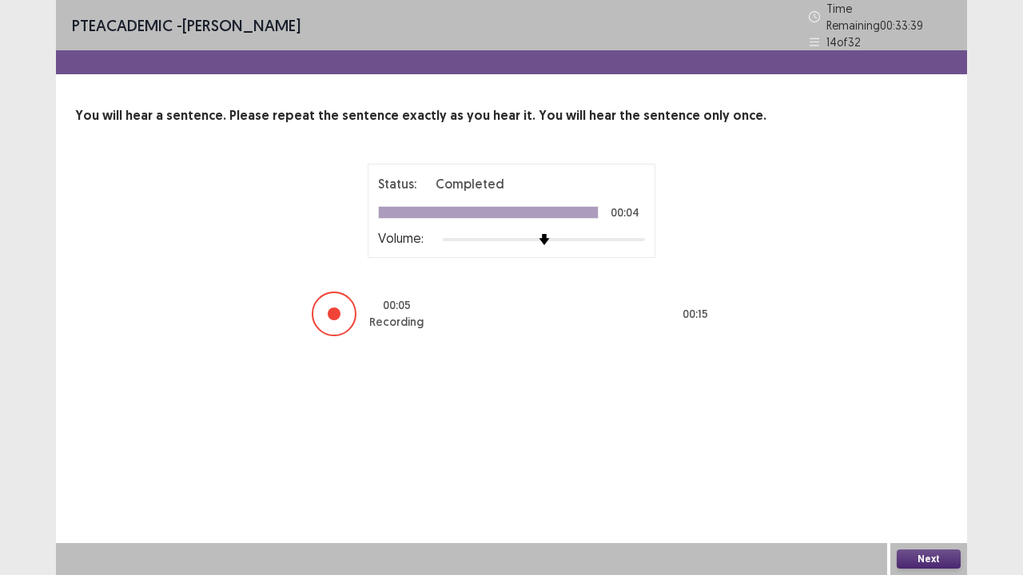
click at [925, 467] on button "Next" at bounding box center [929, 559] width 64 height 19
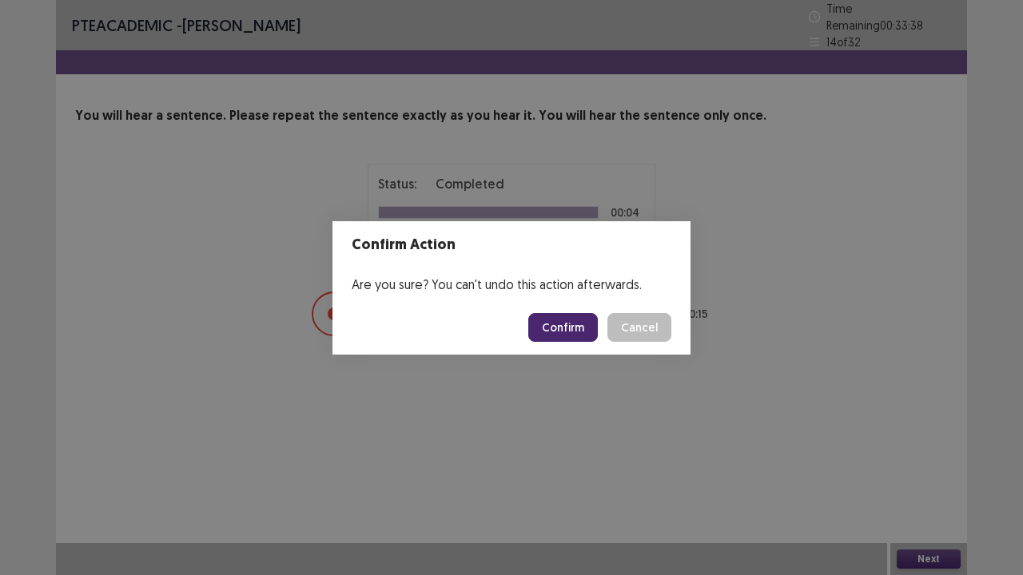
click at [566, 316] on button "Confirm" at bounding box center [563, 327] width 70 height 29
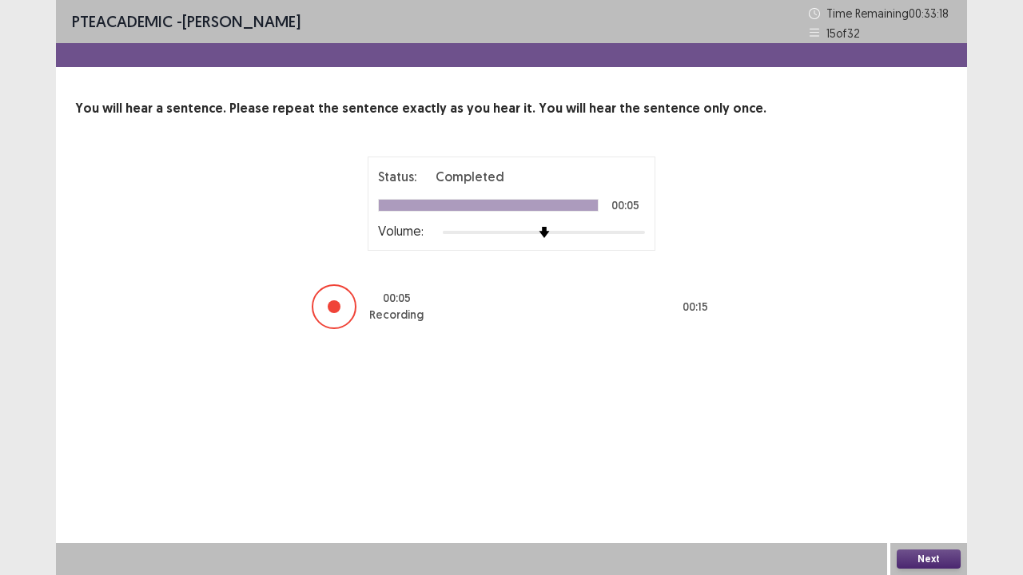
click at [927, 467] on button "Next" at bounding box center [929, 559] width 64 height 19
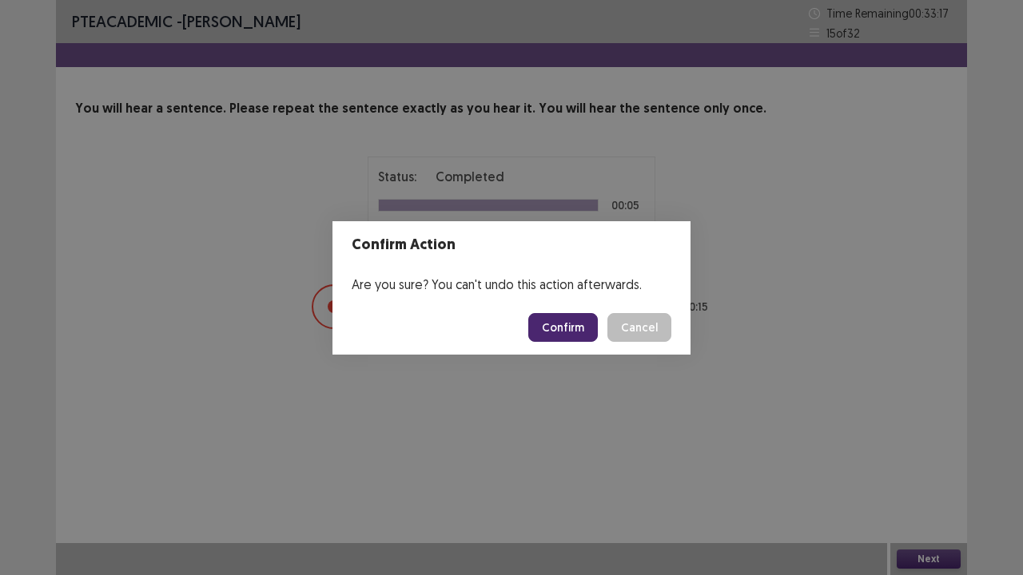
click at [558, 324] on button "Confirm" at bounding box center [563, 327] width 70 height 29
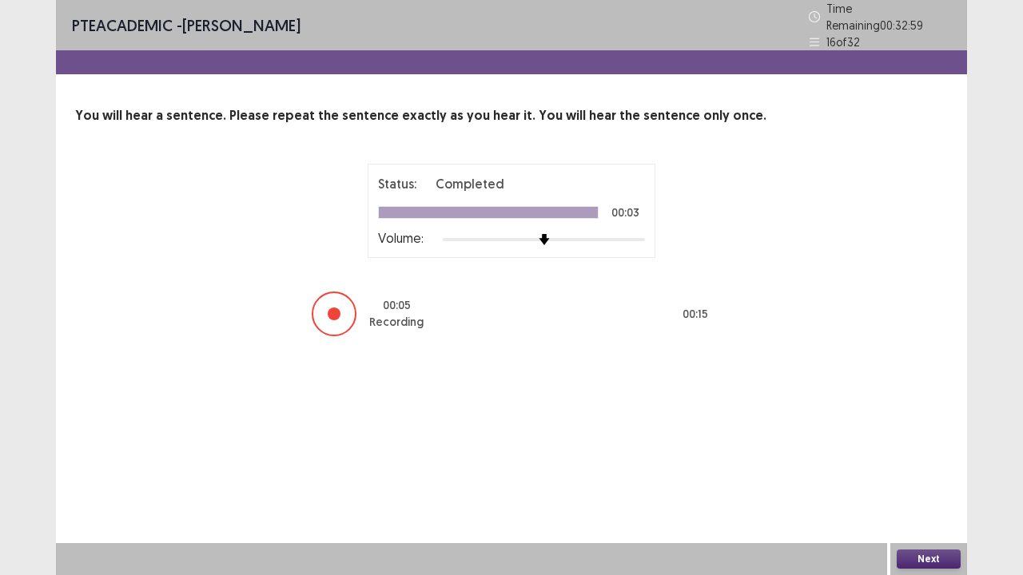
click at [919, 467] on button "Next" at bounding box center [929, 559] width 64 height 19
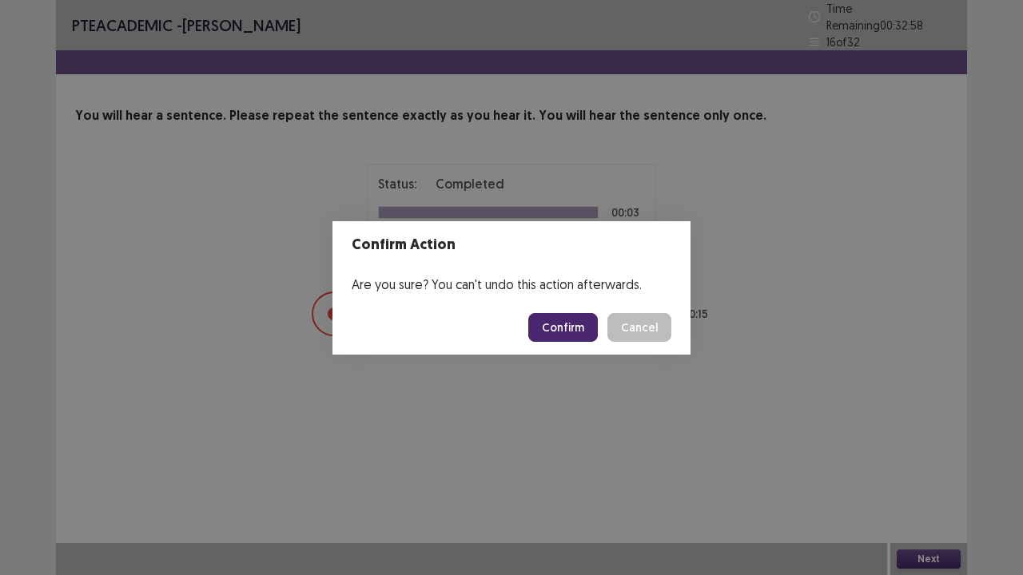
click at [559, 318] on button "Confirm" at bounding box center [563, 327] width 70 height 29
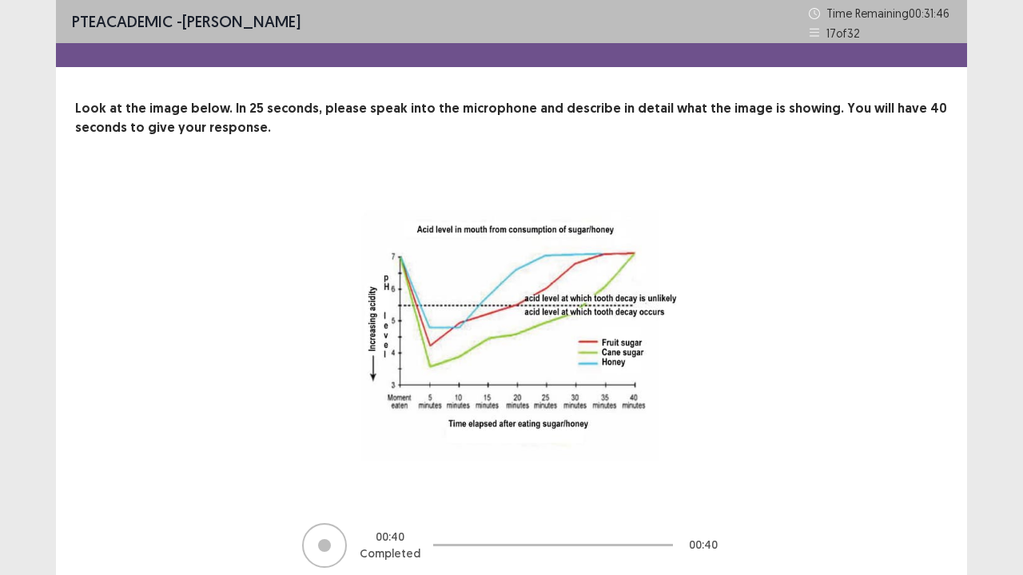
scroll to position [65, 0]
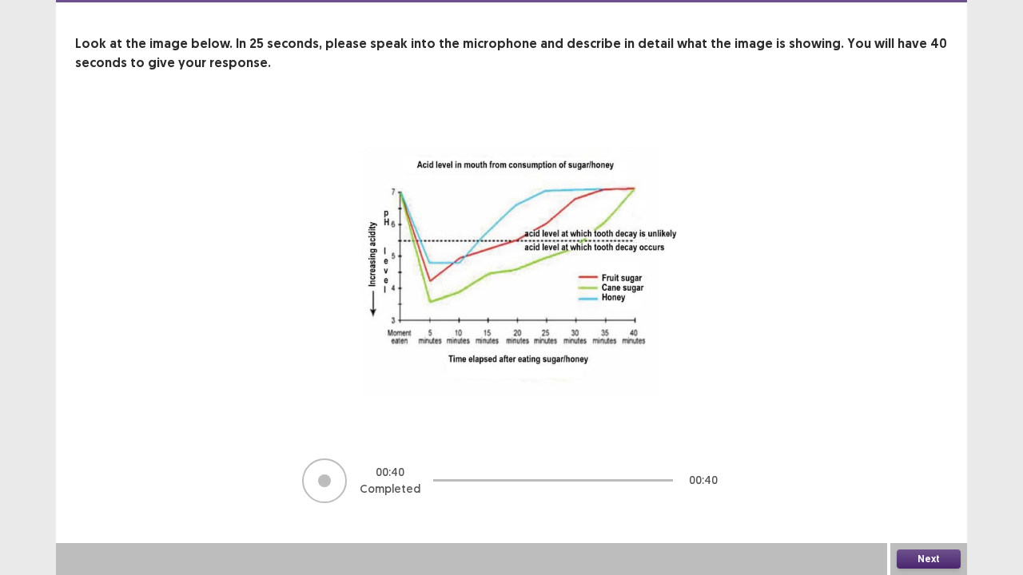
click at [942, 467] on button "Next" at bounding box center [929, 559] width 64 height 19
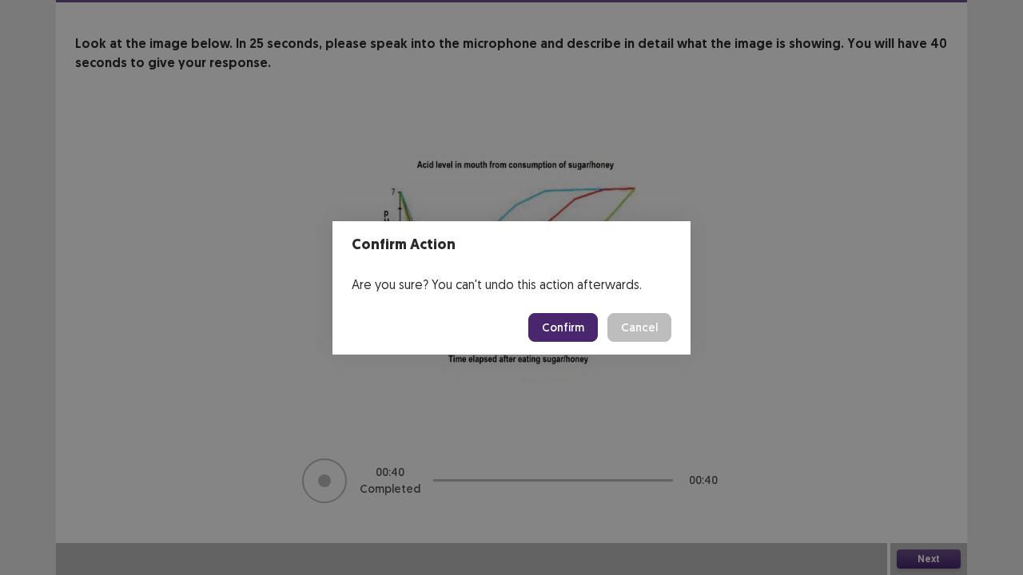
click at [563, 326] on button "Confirm" at bounding box center [563, 327] width 70 height 29
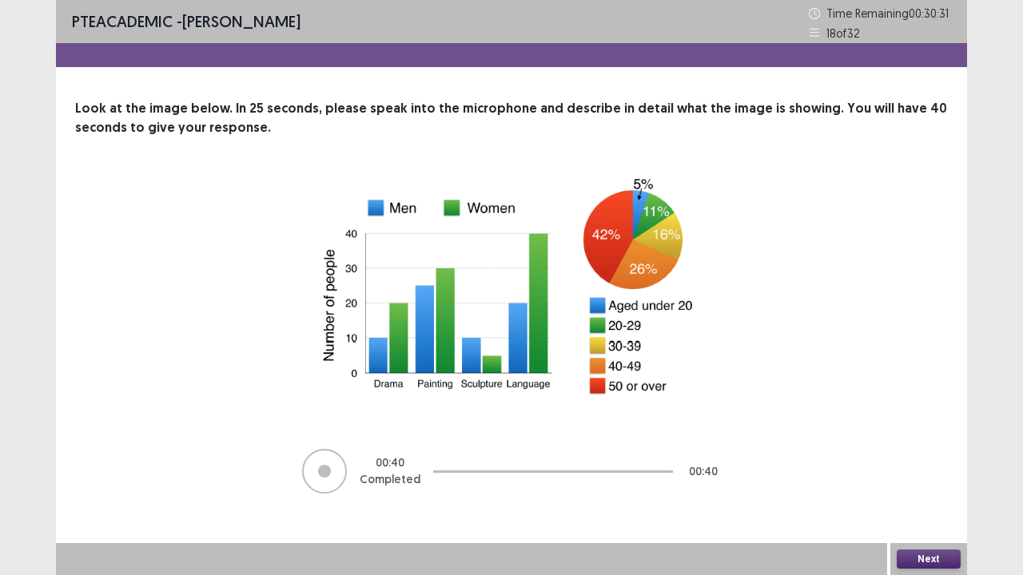
click at [932, 467] on button "Next" at bounding box center [929, 559] width 64 height 19
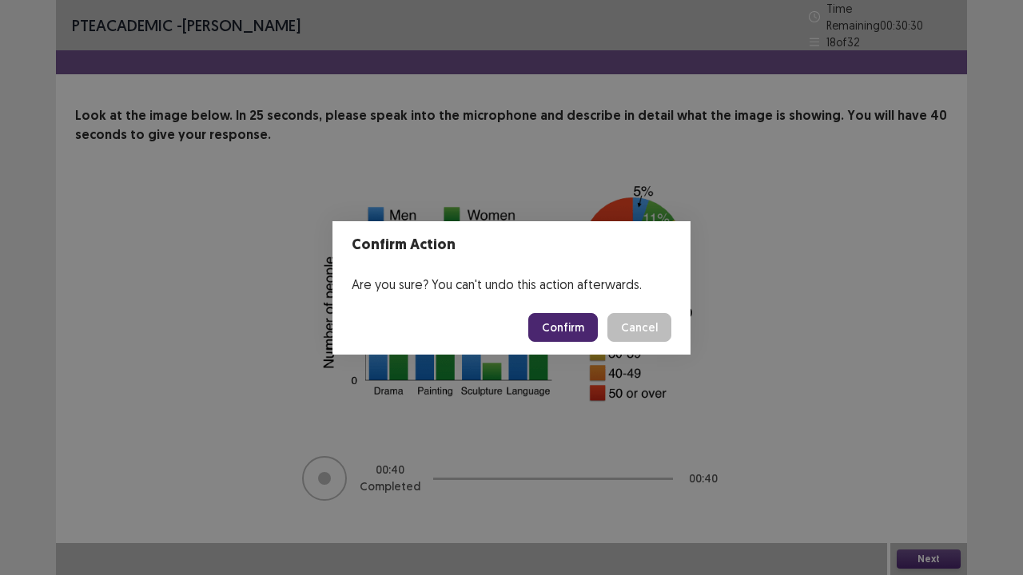
click at [548, 327] on button "Confirm" at bounding box center [563, 327] width 70 height 29
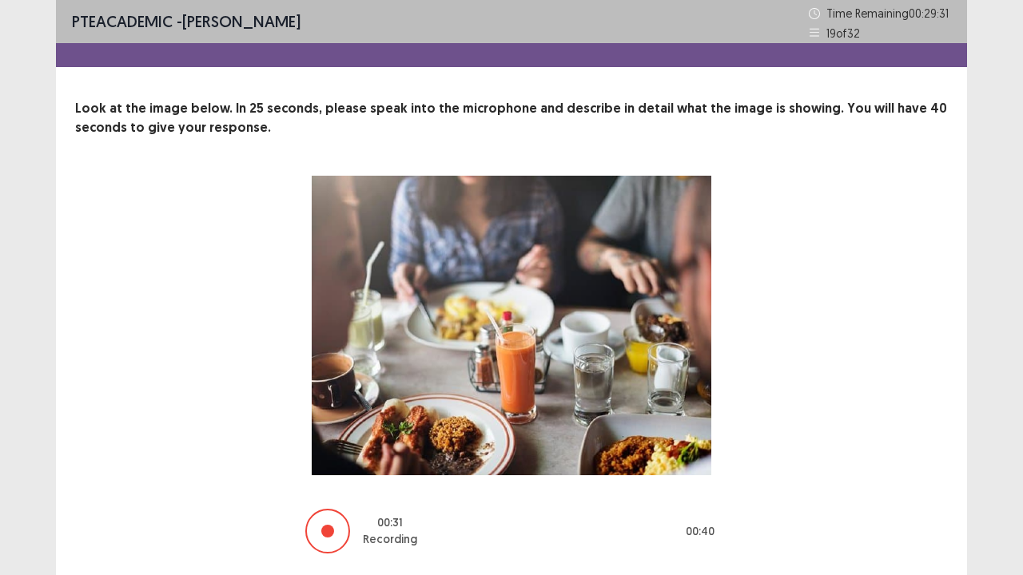
click at [345, 467] on div at bounding box center [327, 531] width 45 height 45
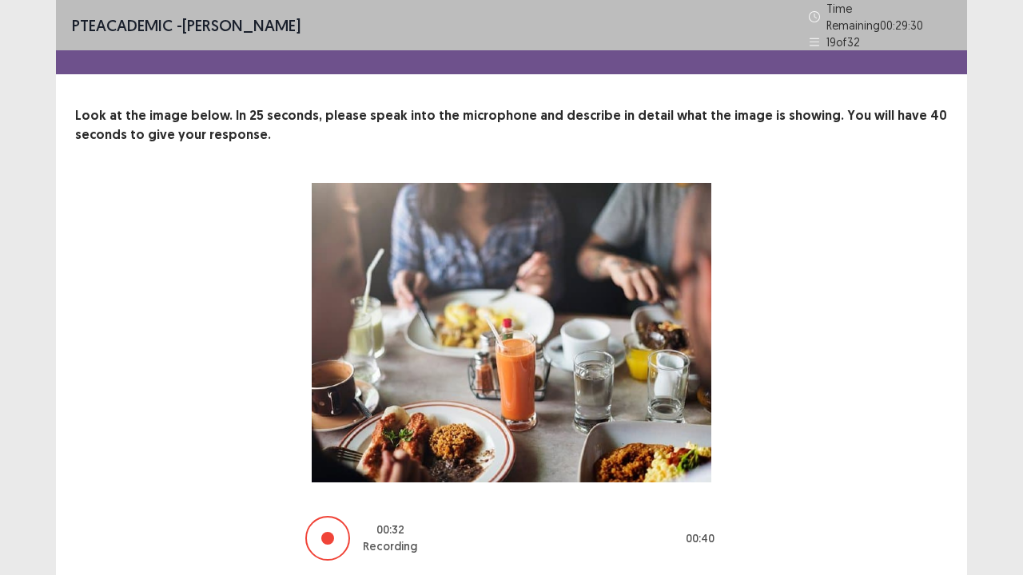
scroll to position [50, 0]
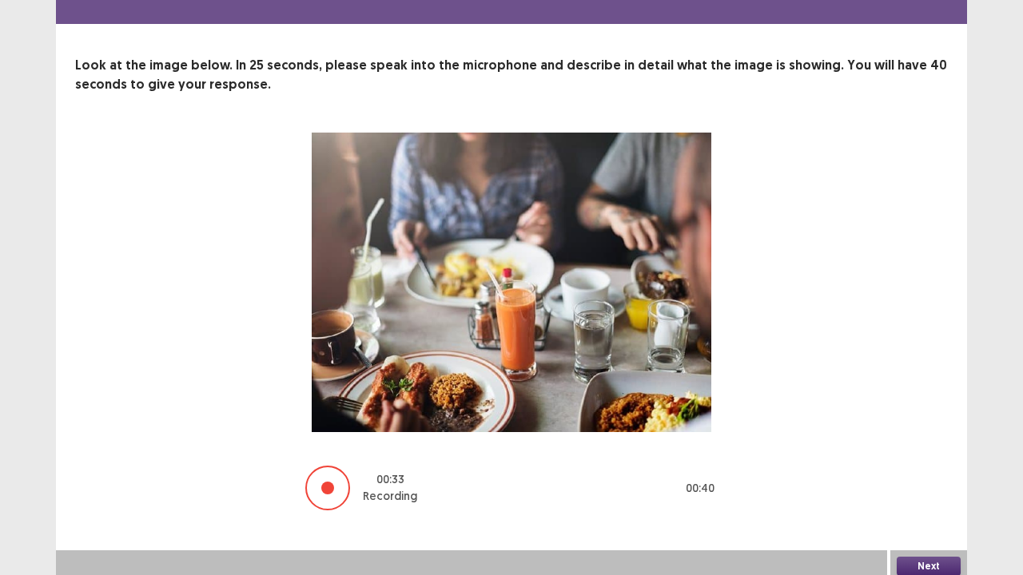
click at [916, 467] on button "Next" at bounding box center [929, 566] width 64 height 19
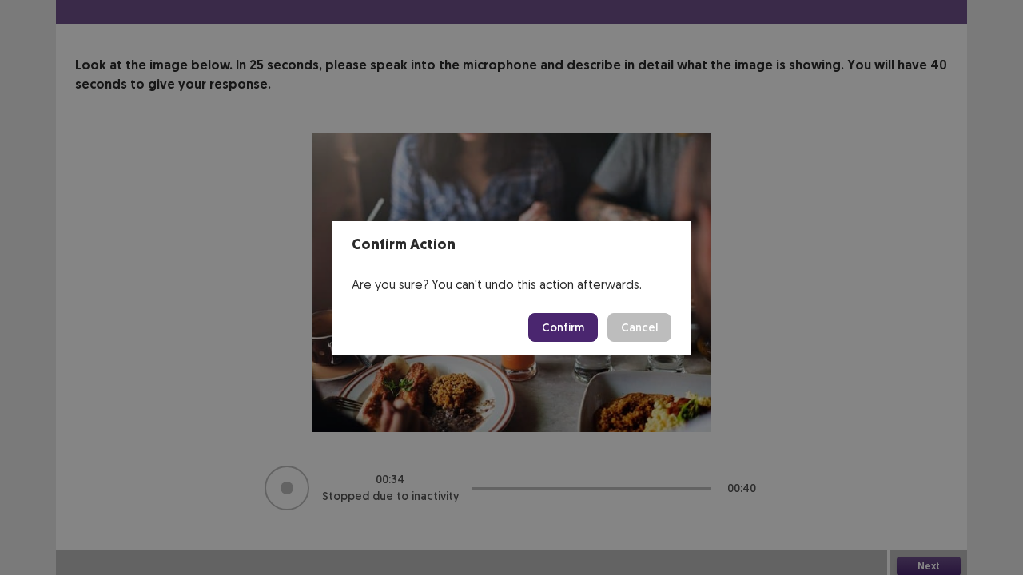
click at [553, 320] on button "Confirm" at bounding box center [563, 327] width 70 height 29
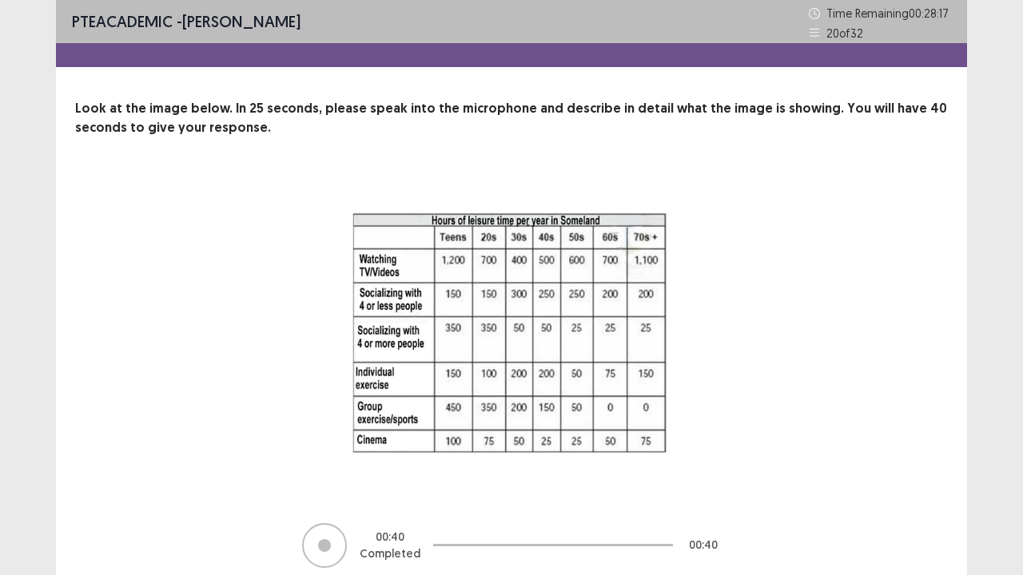
scroll to position [65, 0]
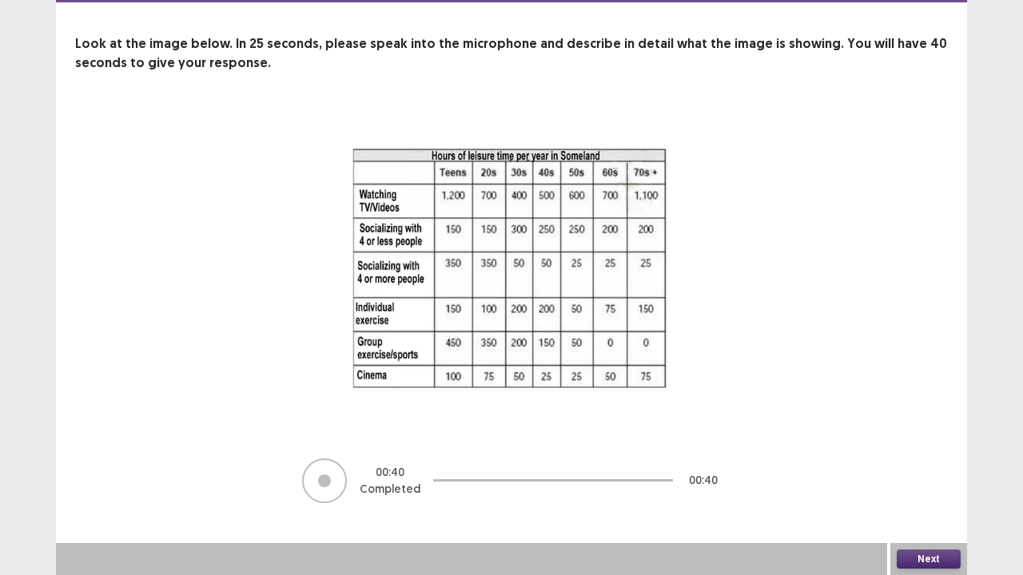
click at [943, 467] on button "Next" at bounding box center [929, 559] width 64 height 19
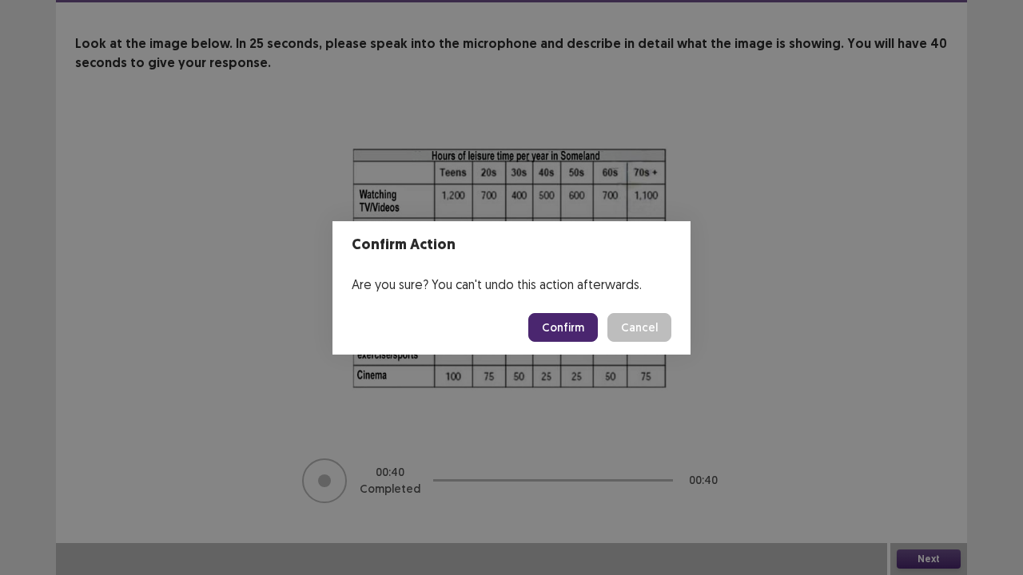
click at [550, 335] on button "Confirm" at bounding box center [563, 327] width 70 height 29
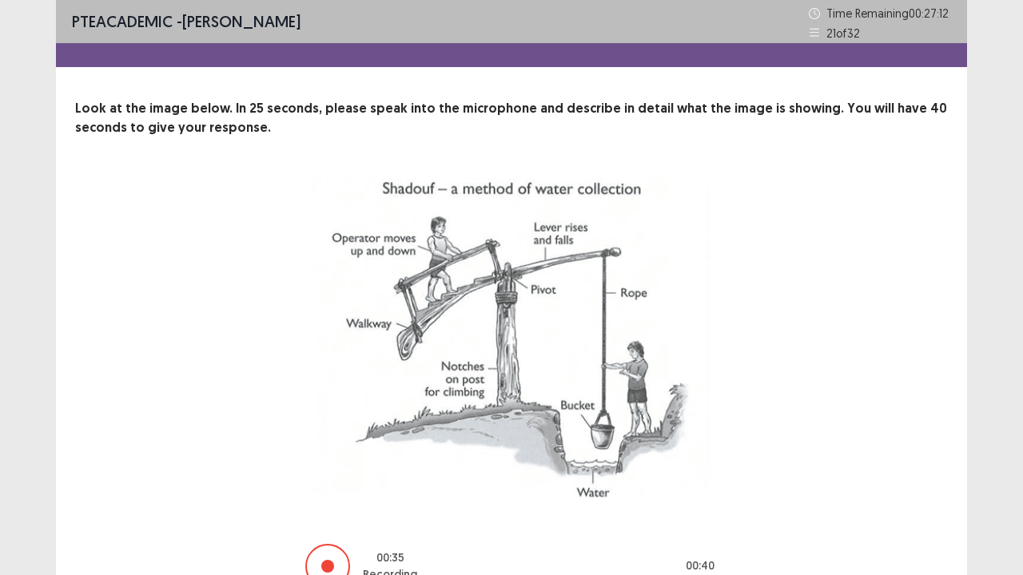
scroll to position [85, 0]
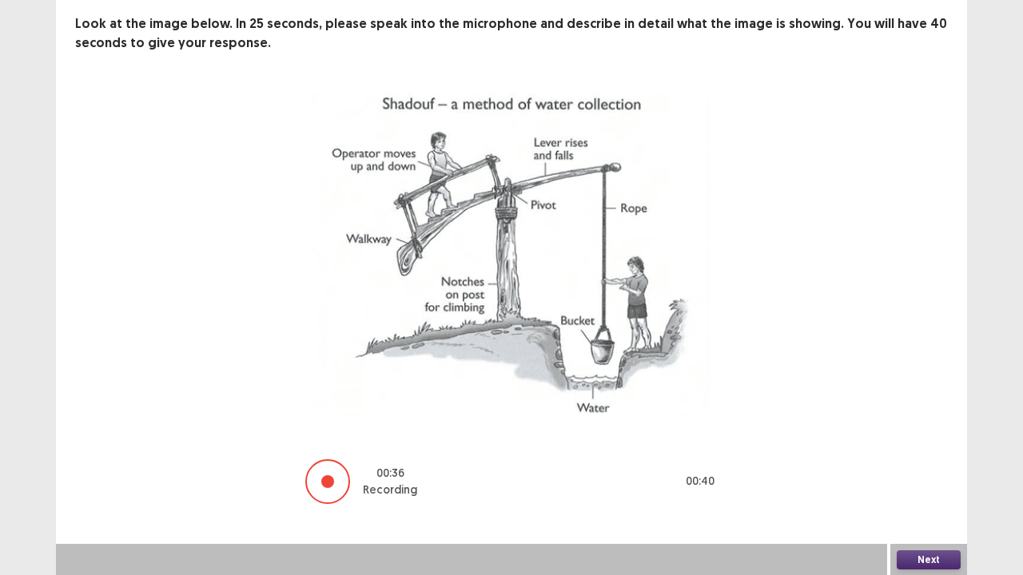
click at [918, 467] on button "Next" at bounding box center [929, 560] width 64 height 19
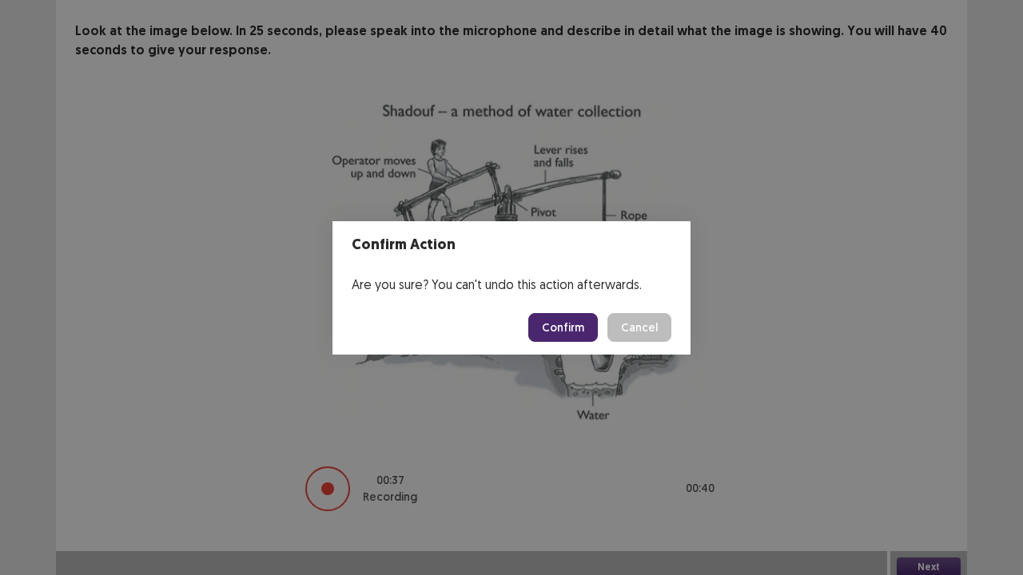
click at [544, 320] on button "Confirm" at bounding box center [563, 327] width 70 height 29
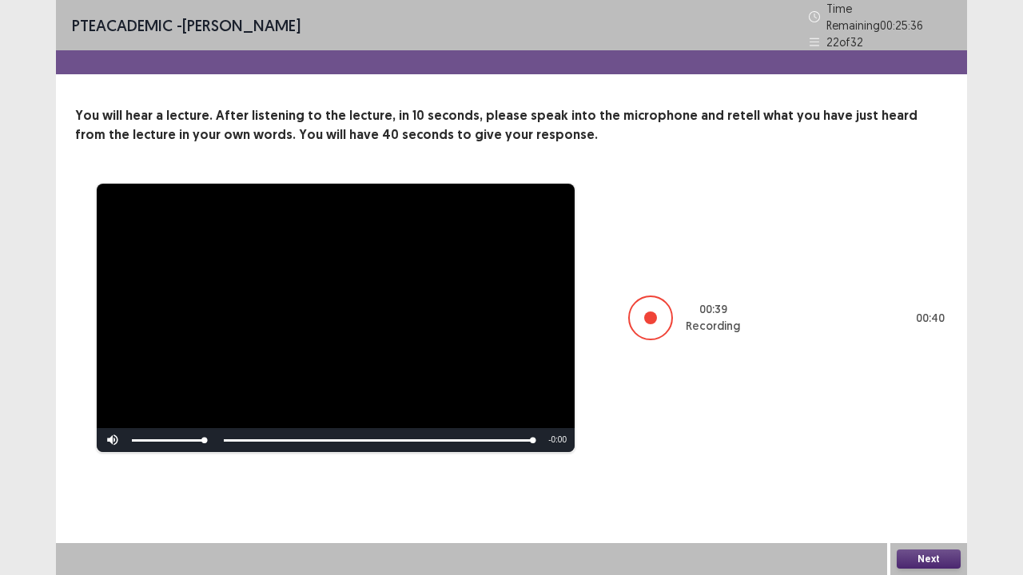
click at [936, 467] on button "Next" at bounding box center [929, 559] width 64 height 19
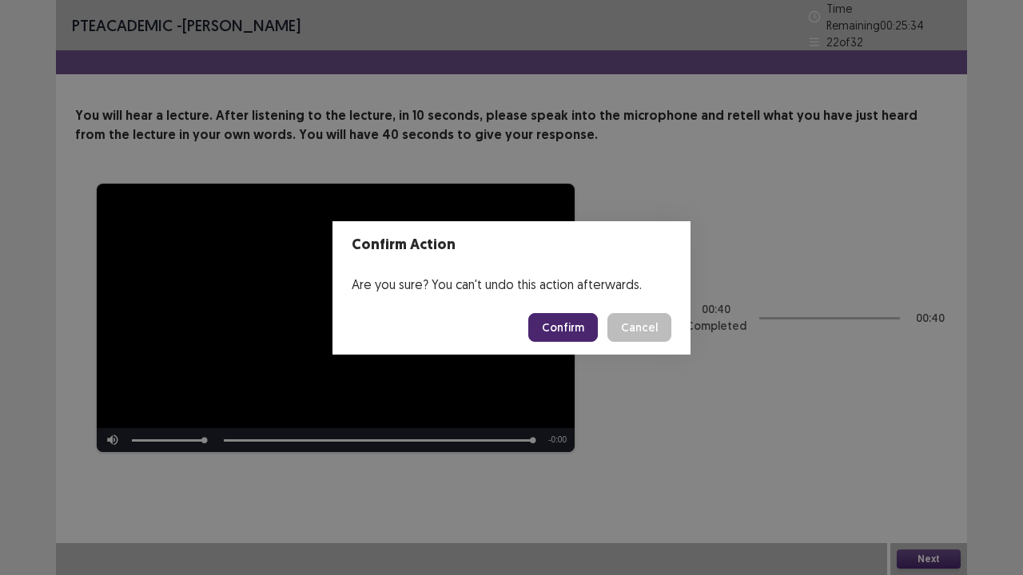
click at [563, 331] on button "Confirm" at bounding box center [563, 327] width 70 height 29
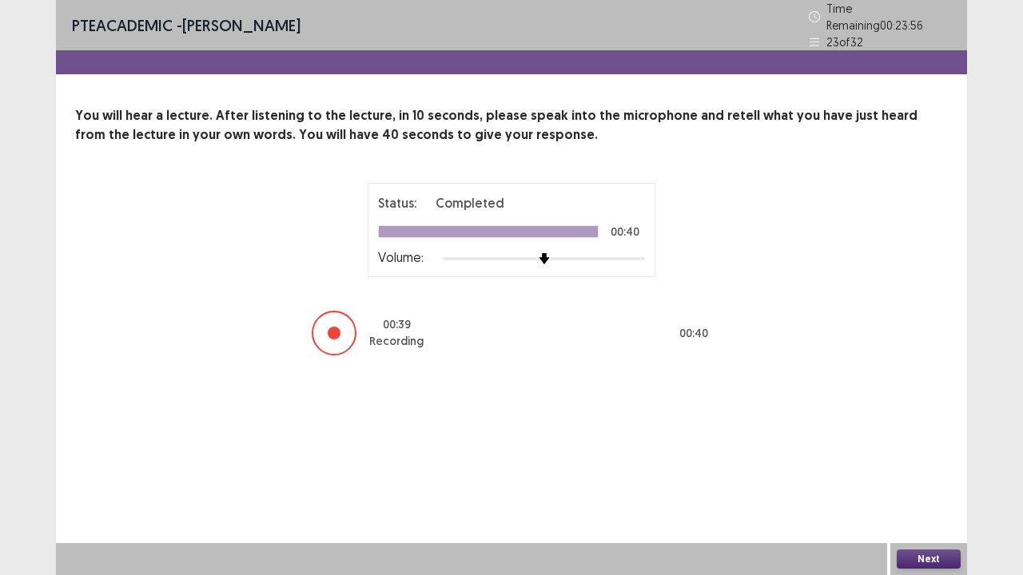
click at [922, 467] on button "Next" at bounding box center [929, 559] width 64 height 19
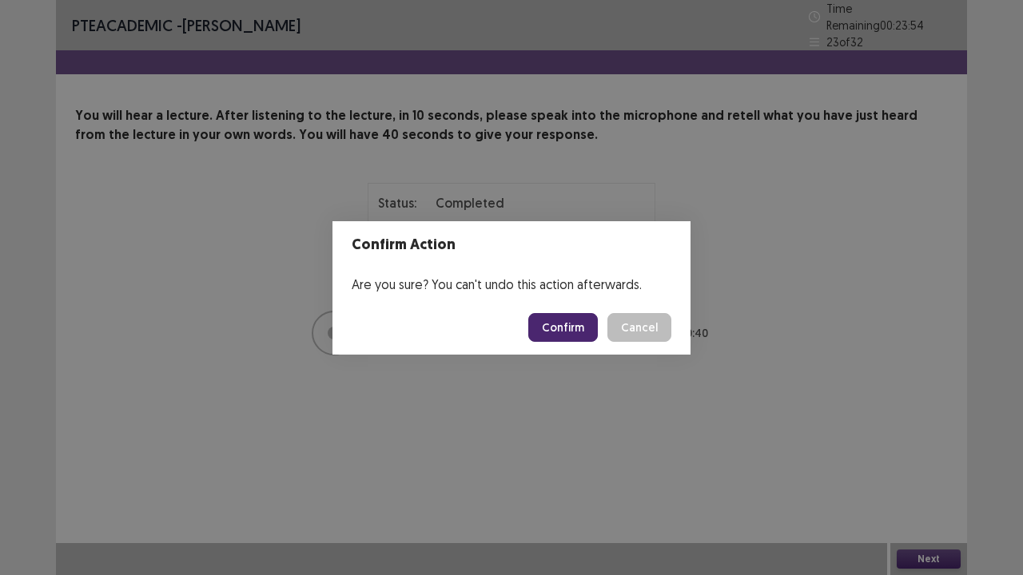
click at [559, 324] on button "Confirm" at bounding box center [563, 327] width 70 height 29
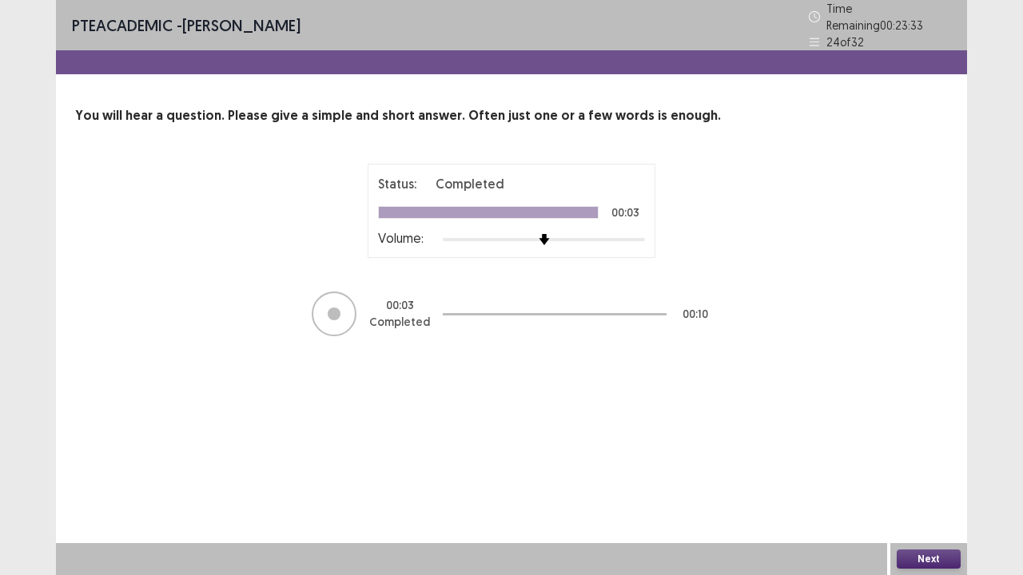
click at [926, 467] on button "Next" at bounding box center [929, 559] width 64 height 19
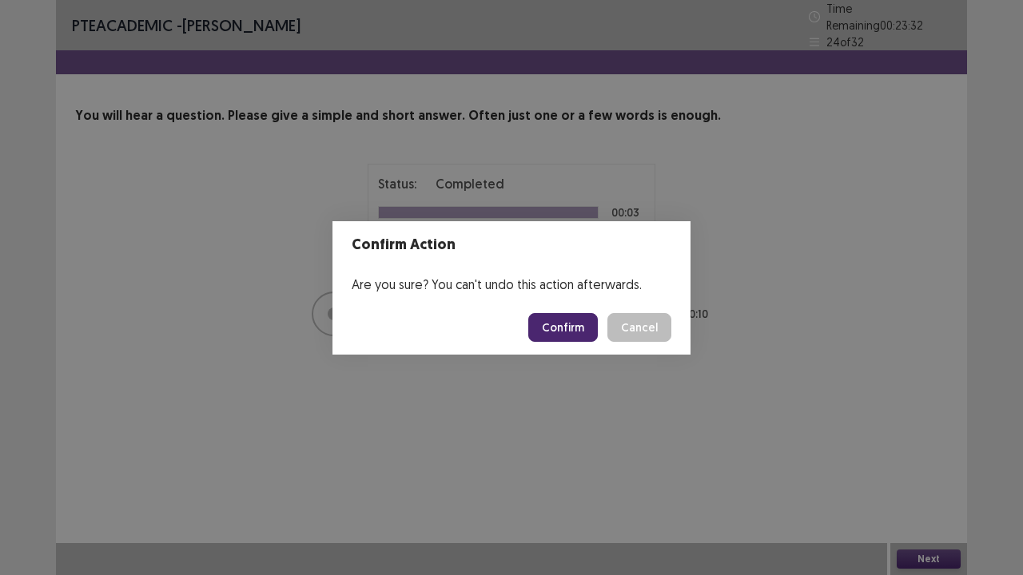
click at [560, 330] on button "Confirm" at bounding box center [563, 327] width 70 height 29
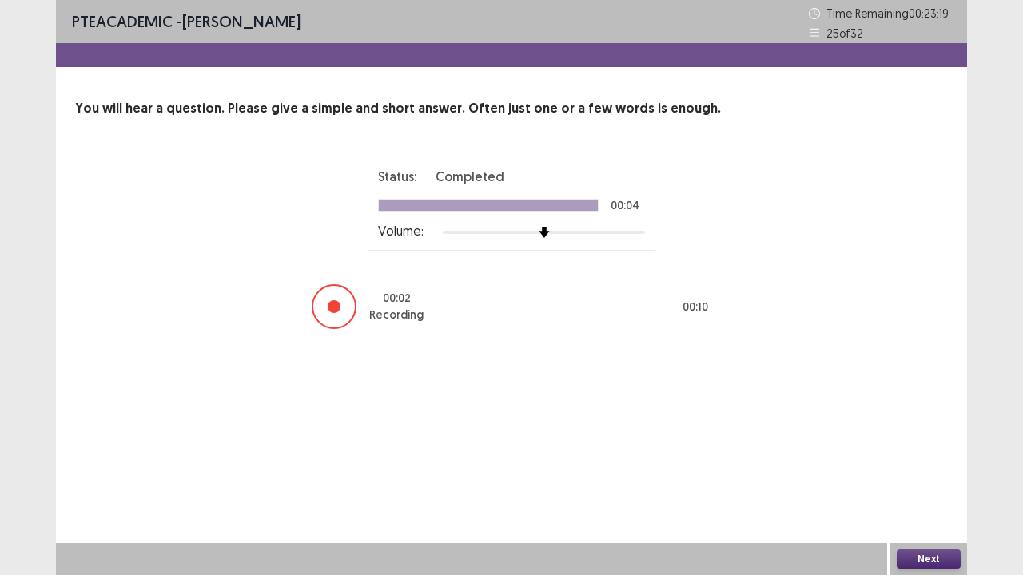
click at [924, 467] on button "Next" at bounding box center [929, 559] width 64 height 19
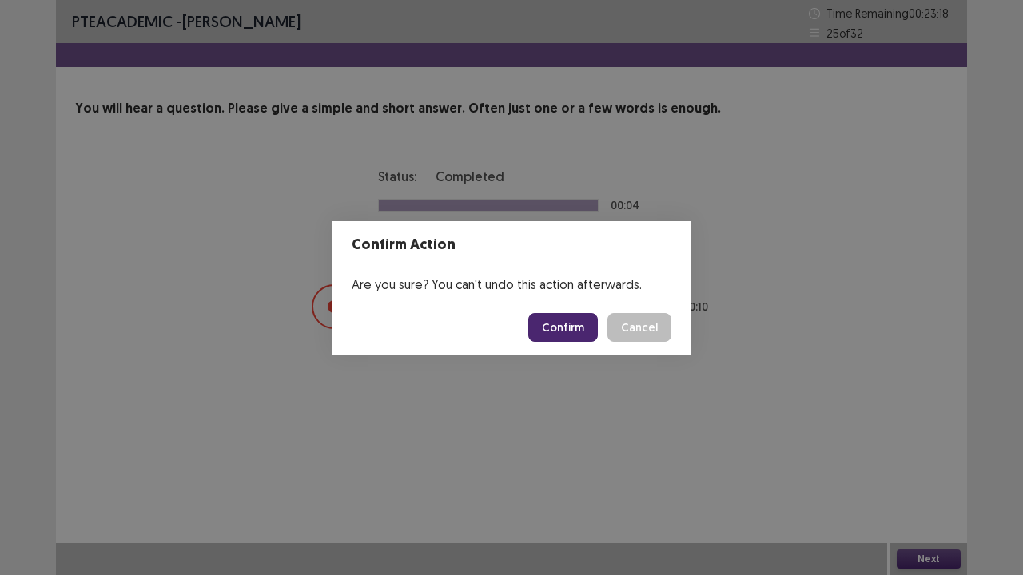
click at [560, 326] on button "Confirm" at bounding box center [563, 327] width 70 height 29
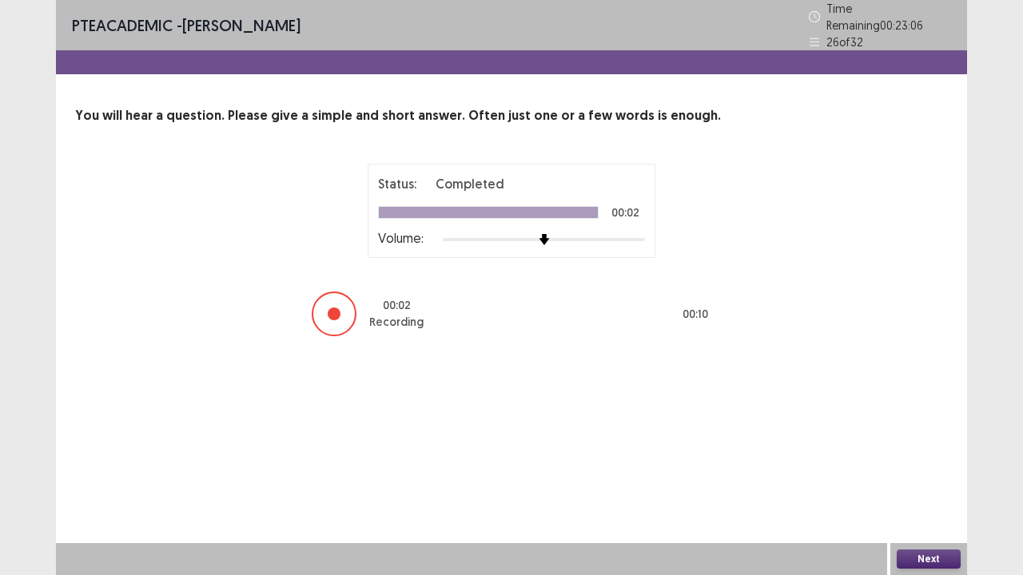
click at [918, 467] on button "Next" at bounding box center [929, 559] width 64 height 19
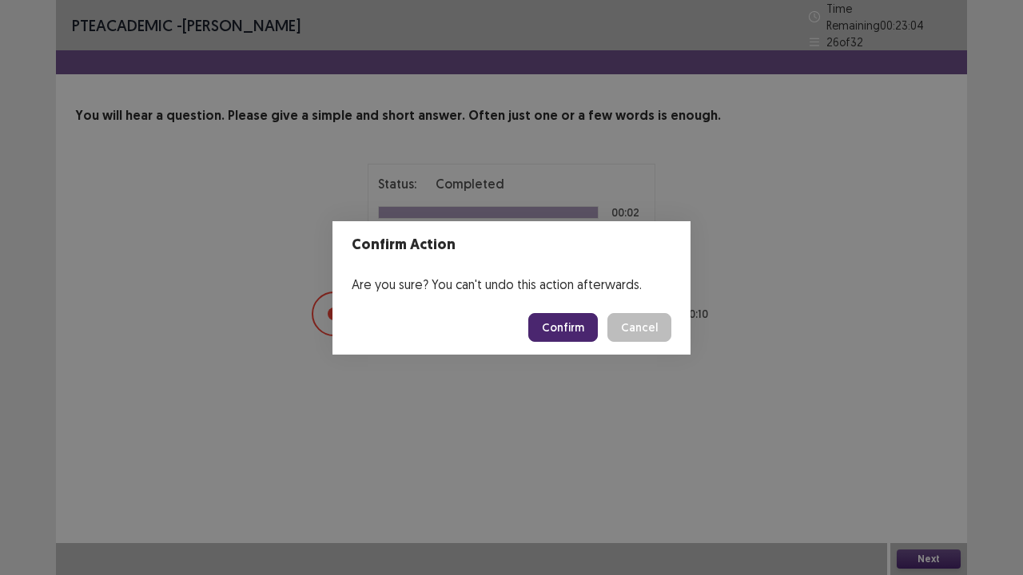
click at [564, 337] on button "Confirm" at bounding box center [563, 327] width 70 height 29
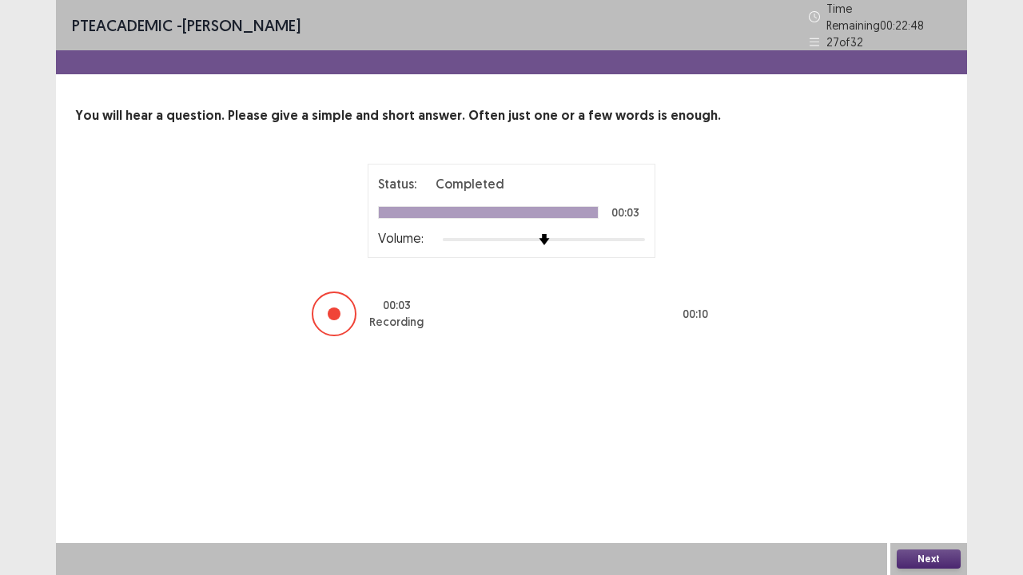
click at [930, 467] on button "Next" at bounding box center [929, 559] width 64 height 19
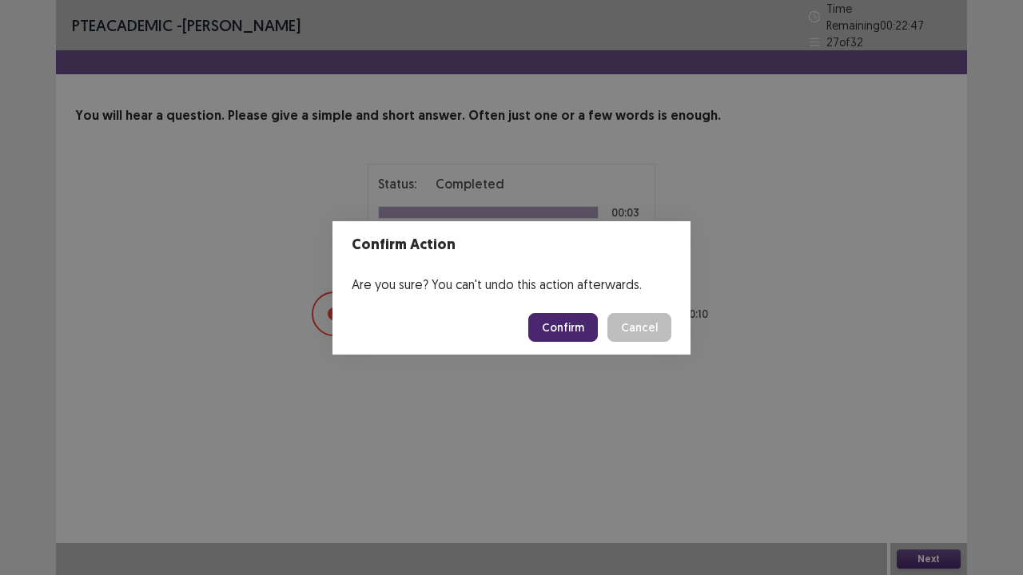
click at [557, 318] on button "Confirm" at bounding box center [563, 327] width 70 height 29
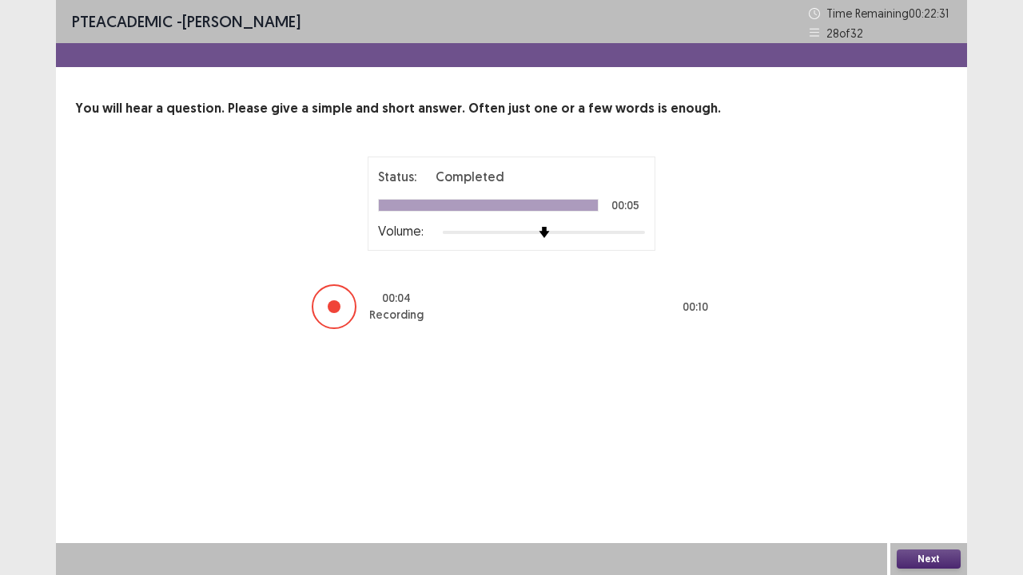
click at [933, 467] on button "Next" at bounding box center [929, 559] width 64 height 19
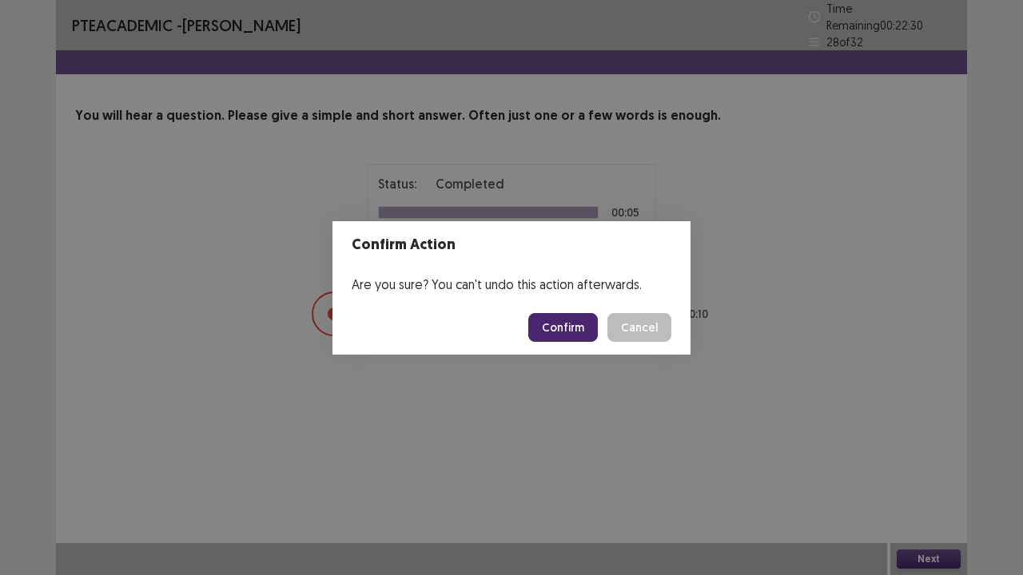
click at [578, 331] on button "Confirm" at bounding box center [563, 327] width 70 height 29
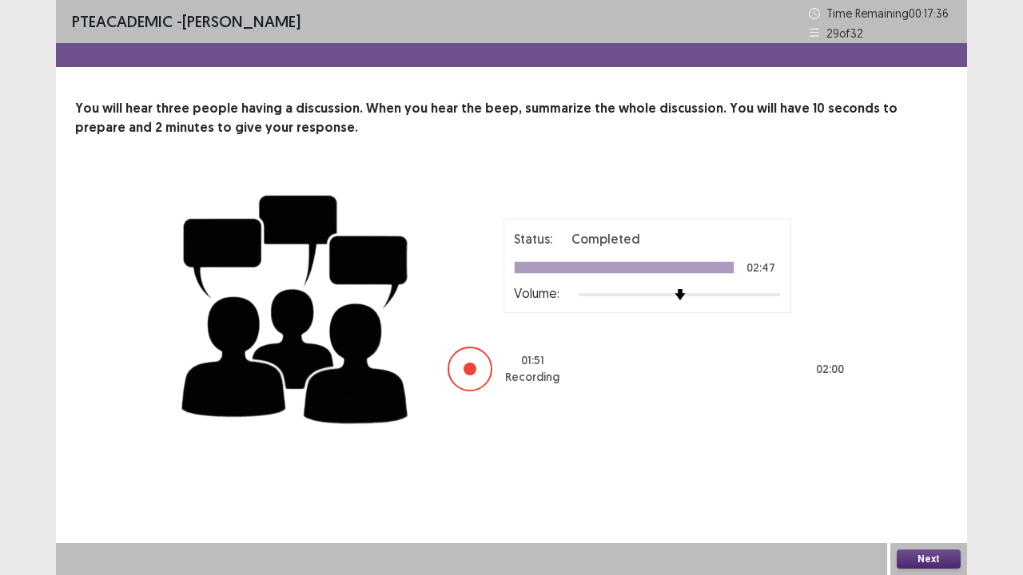
click at [935, 467] on button "Next" at bounding box center [929, 559] width 64 height 19
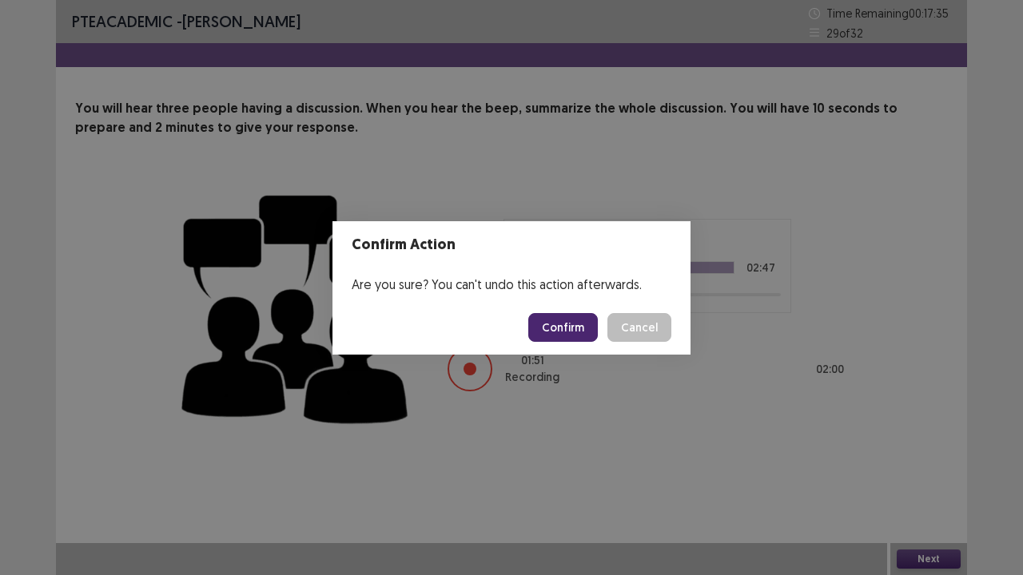
click at [567, 332] on button "Confirm" at bounding box center [563, 327] width 70 height 29
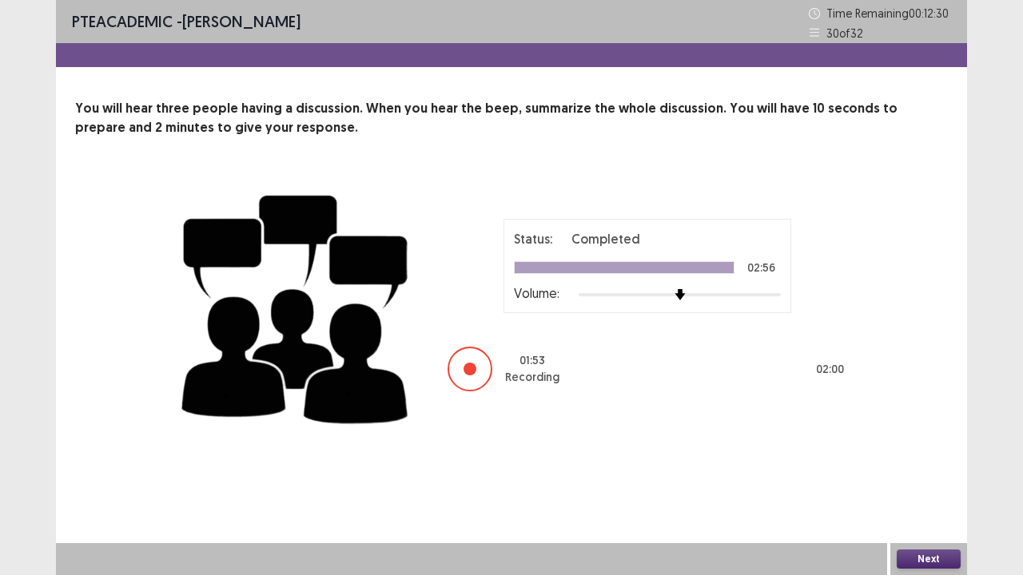
click at [903, 467] on button "Next" at bounding box center [929, 559] width 64 height 19
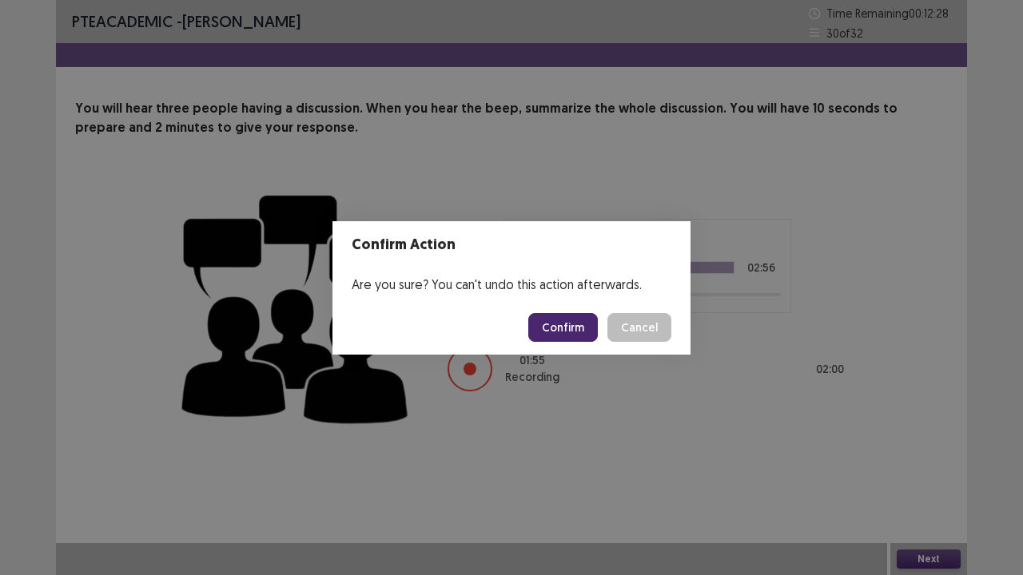
click at [561, 339] on button "Confirm" at bounding box center [563, 327] width 70 height 29
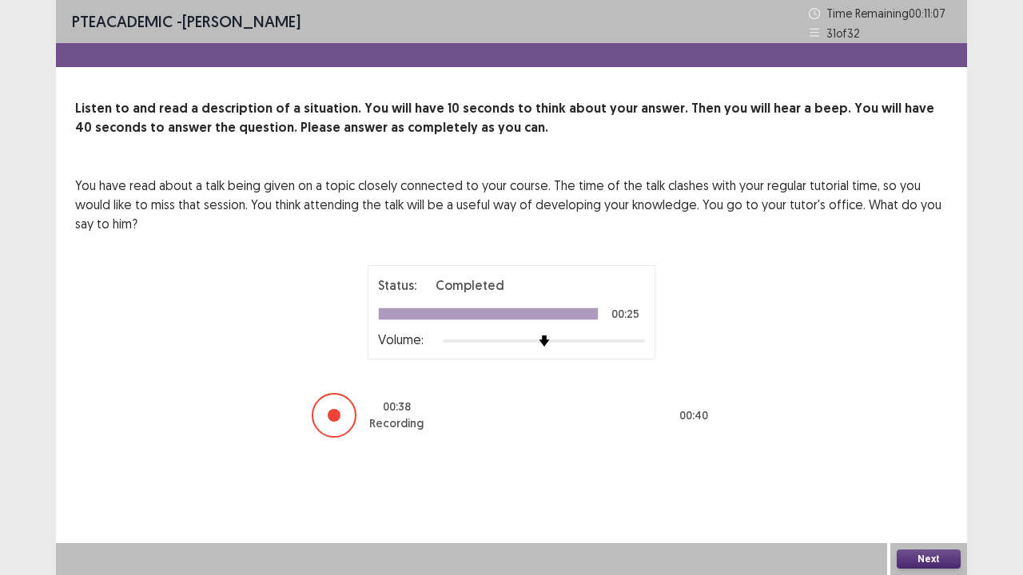
click at [921, 467] on button "Next" at bounding box center [929, 559] width 64 height 19
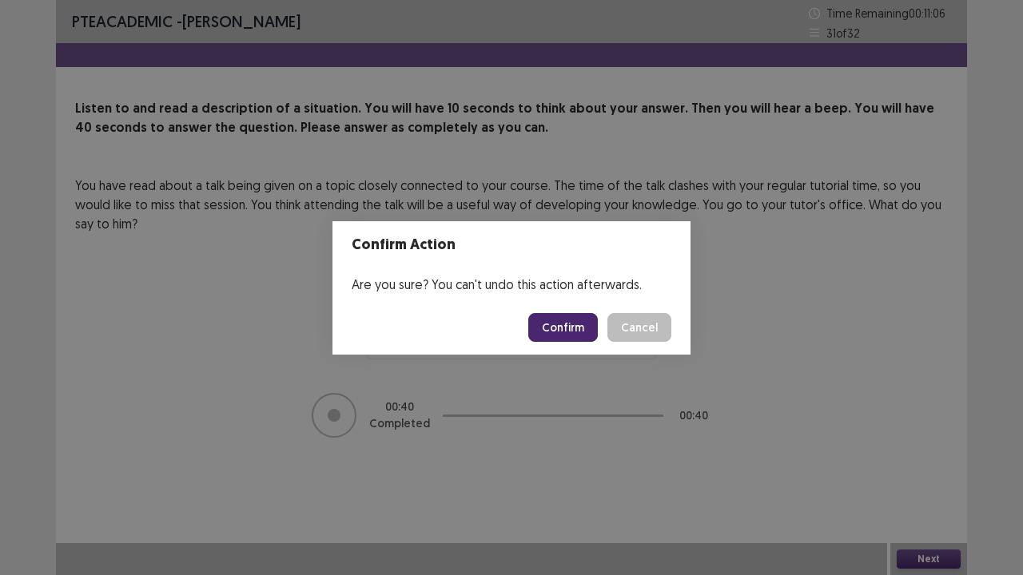
click at [562, 328] on button "Confirm" at bounding box center [563, 327] width 70 height 29
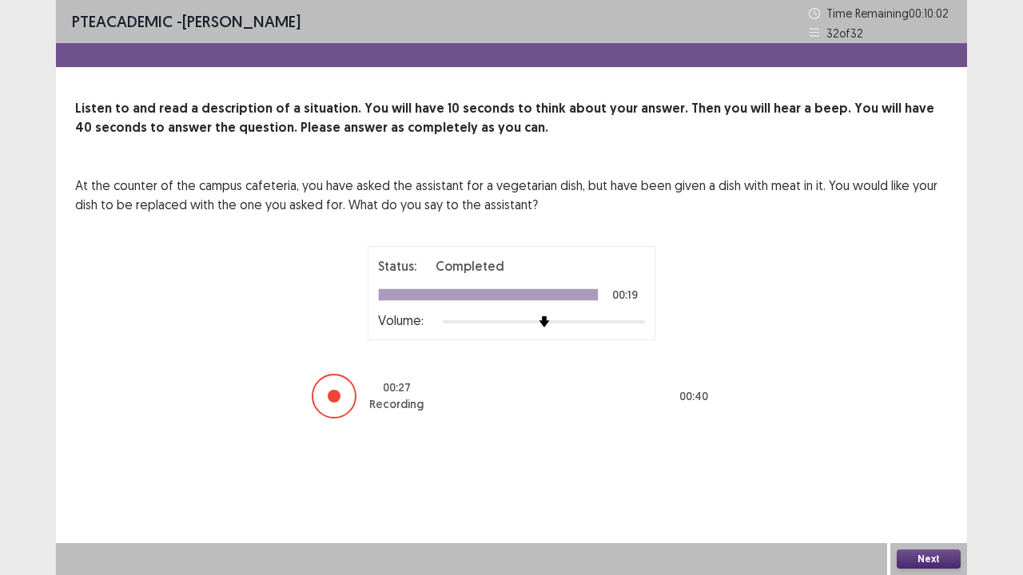
click at [914, 467] on button "Next" at bounding box center [929, 559] width 64 height 19
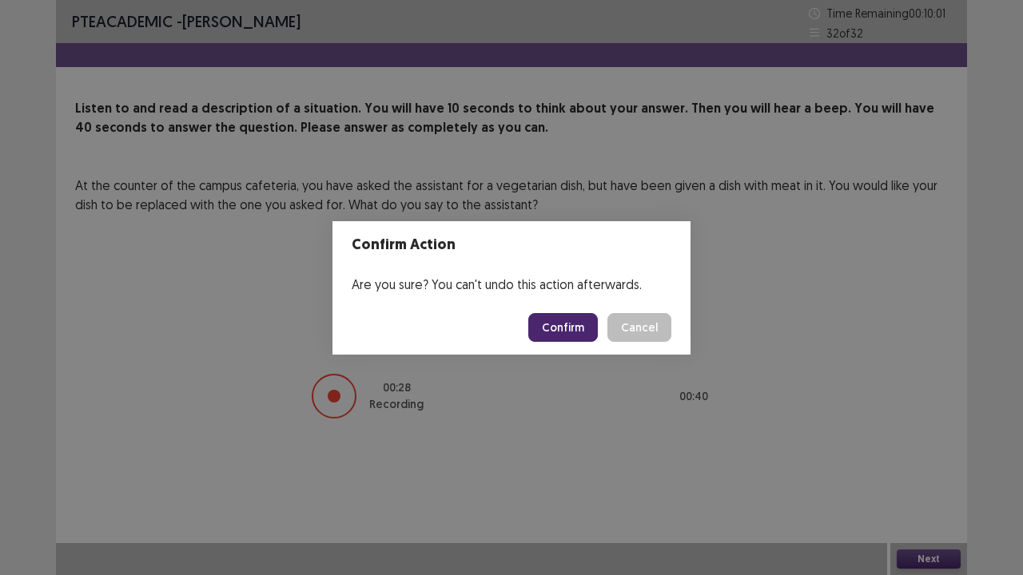
click at [571, 332] on button "Confirm" at bounding box center [563, 327] width 70 height 29
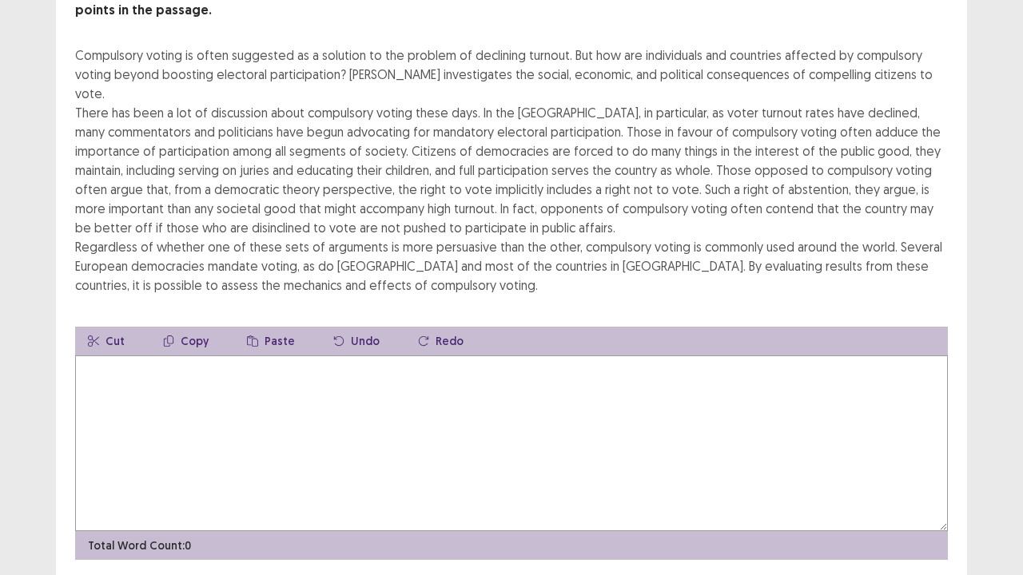
scroll to position [137, 0]
click at [200, 366] on textarea at bounding box center [511, 443] width 873 height 176
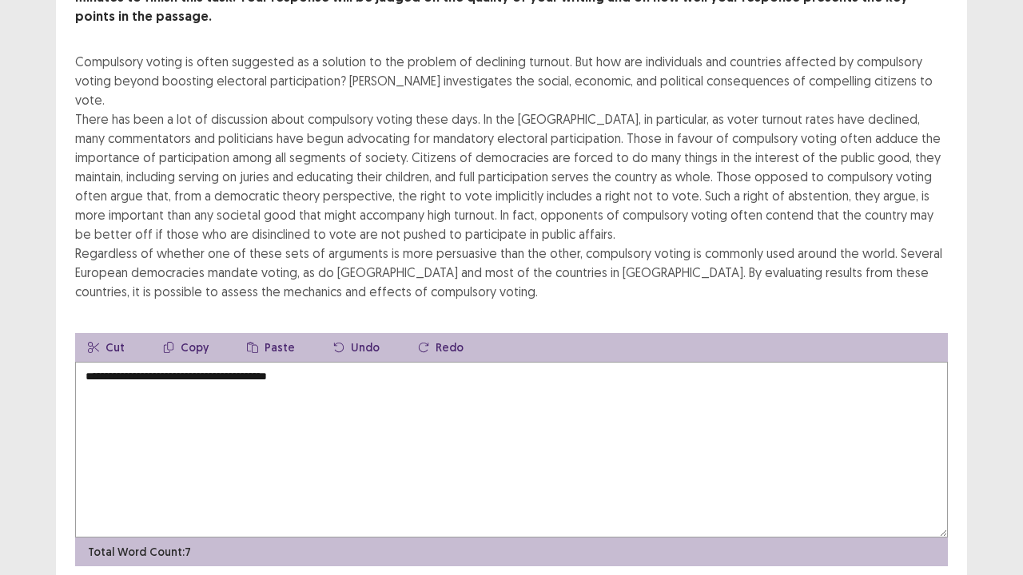
click at [211, 362] on textarea "**********" at bounding box center [511, 450] width 873 height 176
click at [181, 362] on textarea "**********" at bounding box center [511, 450] width 873 height 176
click at [336, 362] on textarea "**********" at bounding box center [511, 450] width 873 height 176
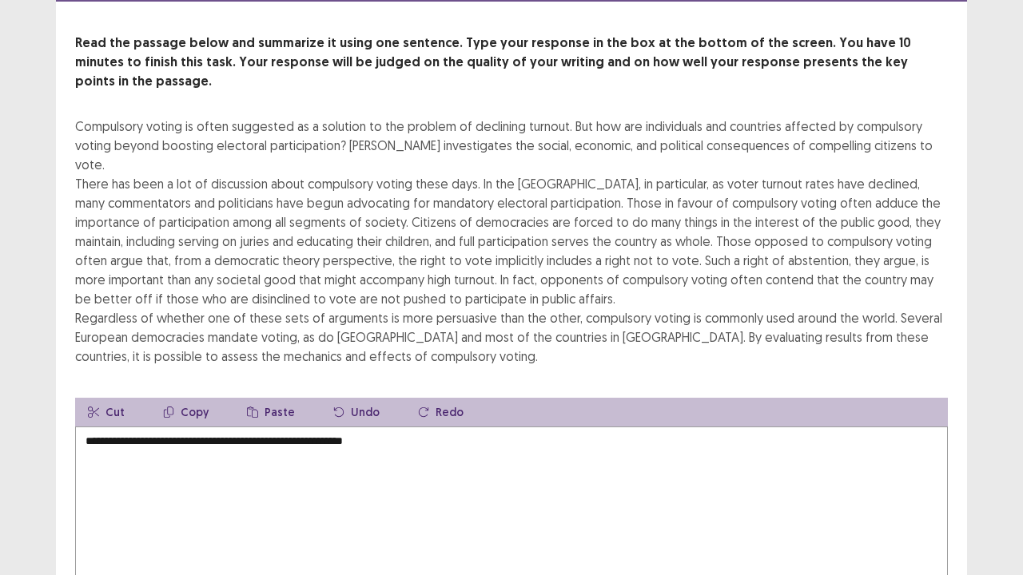
scroll to position [0, 0]
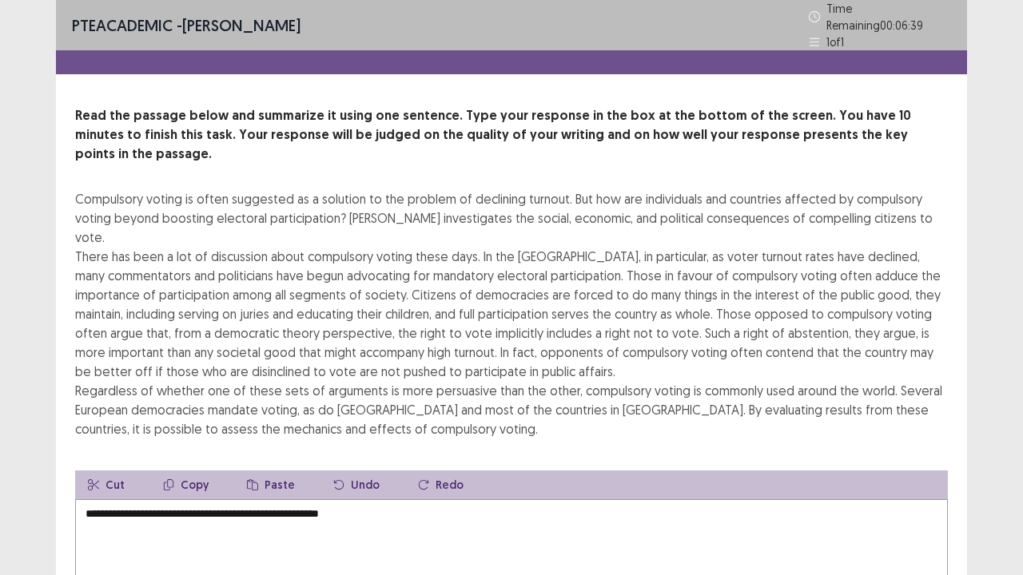
click at [336, 332] on div "Compulsory voting is often suggested as a solution to the problem of declining …" at bounding box center [511, 313] width 873 height 249
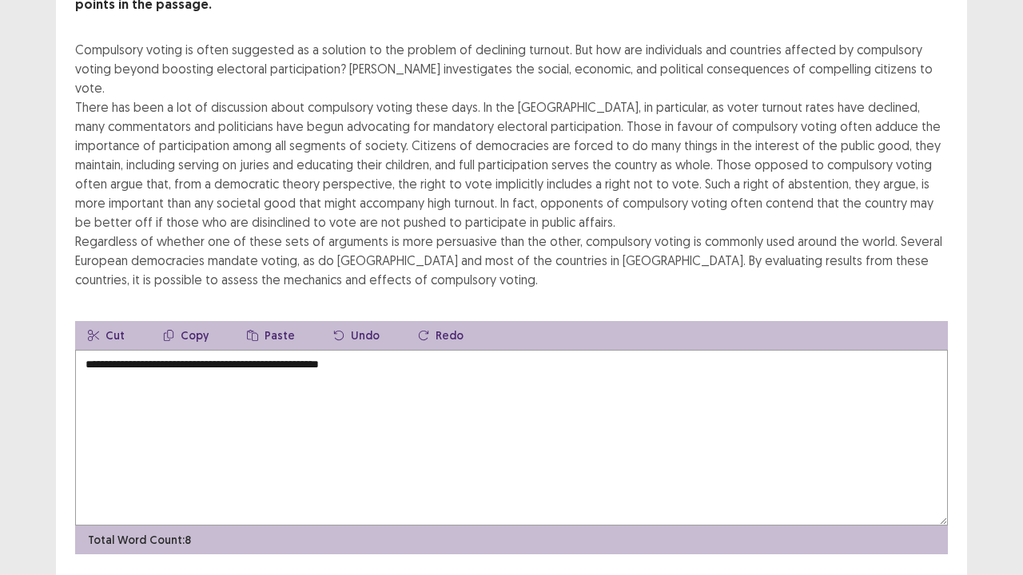
scroll to position [153, 0]
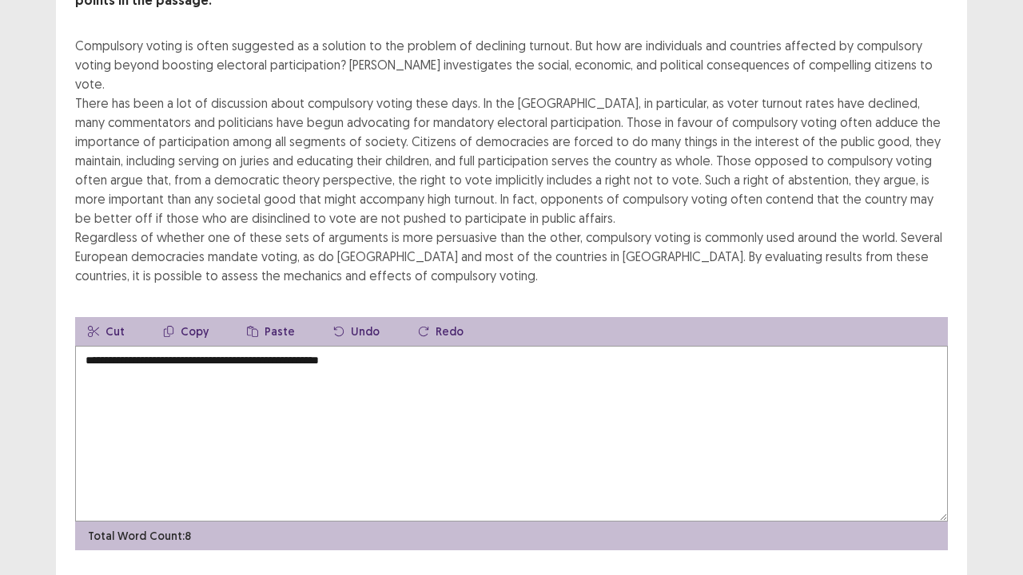
click at [82, 346] on textarea "**********" at bounding box center [511, 434] width 873 height 176
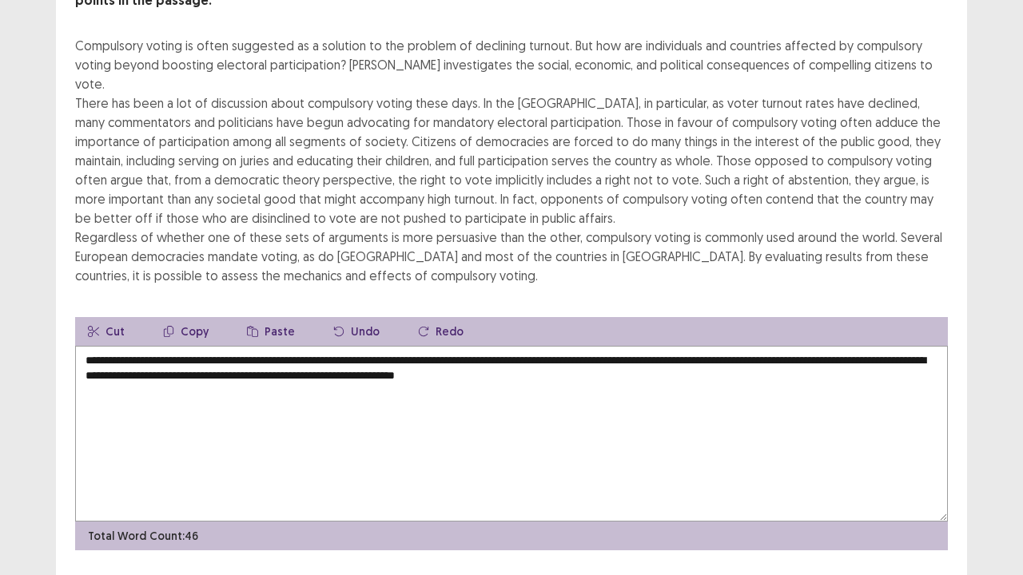
click at [472, 346] on textarea "**********" at bounding box center [511, 434] width 873 height 176
click at [619, 346] on textarea "**********" at bounding box center [511, 434] width 873 height 176
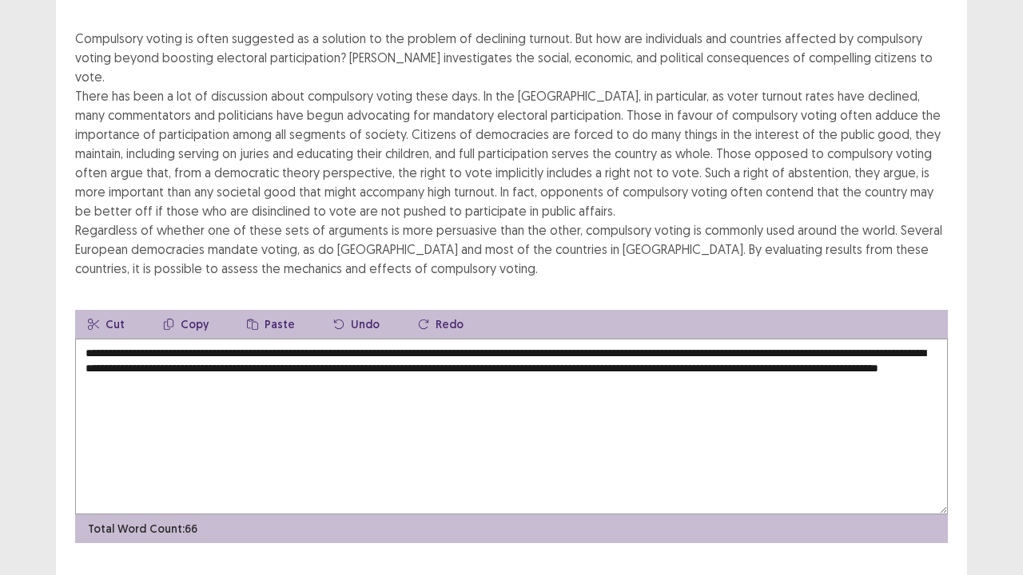
click at [555, 339] on textarea "**********" at bounding box center [511, 427] width 873 height 176
click at [556, 339] on textarea "**********" at bounding box center [511, 427] width 873 height 176
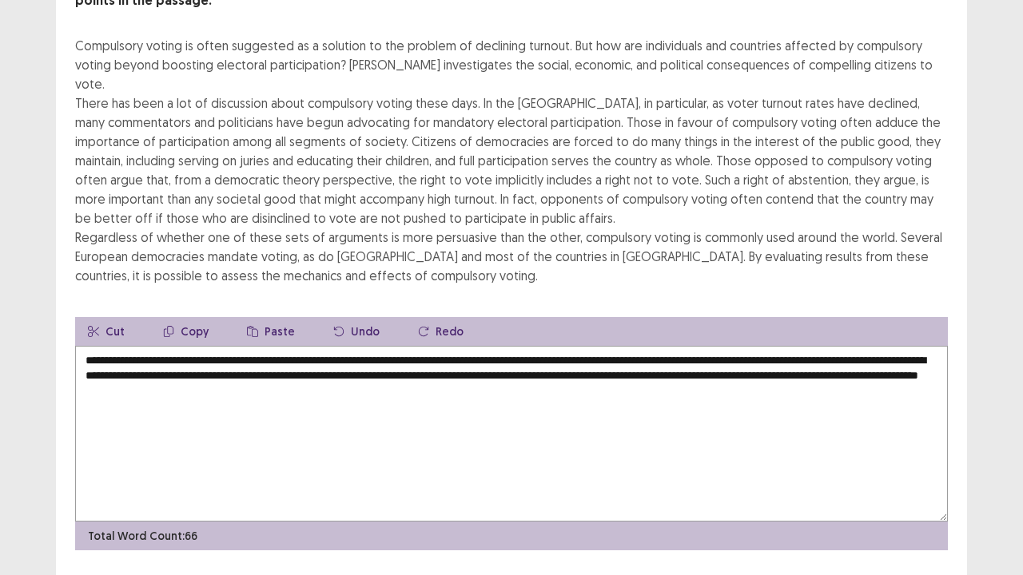
click at [554, 346] on textarea "**********" at bounding box center [511, 434] width 873 height 176
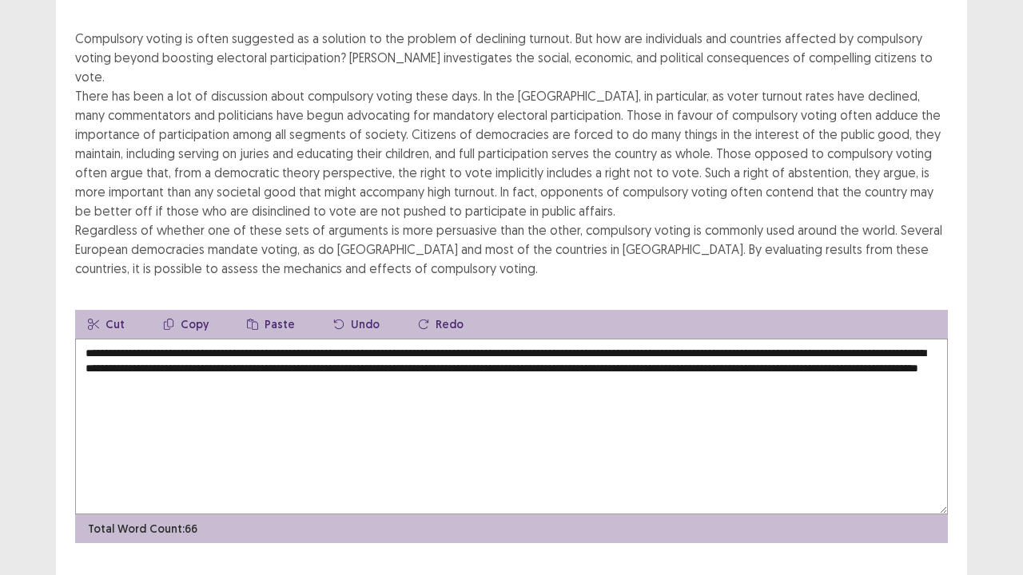
type textarea "**********"
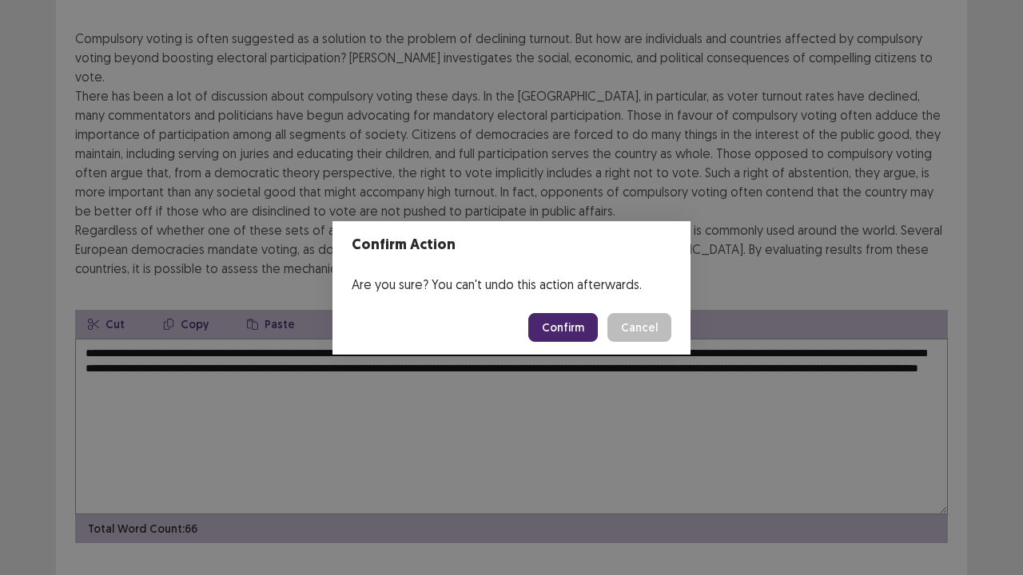
click at [567, 324] on button "Confirm" at bounding box center [563, 327] width 70 height 29
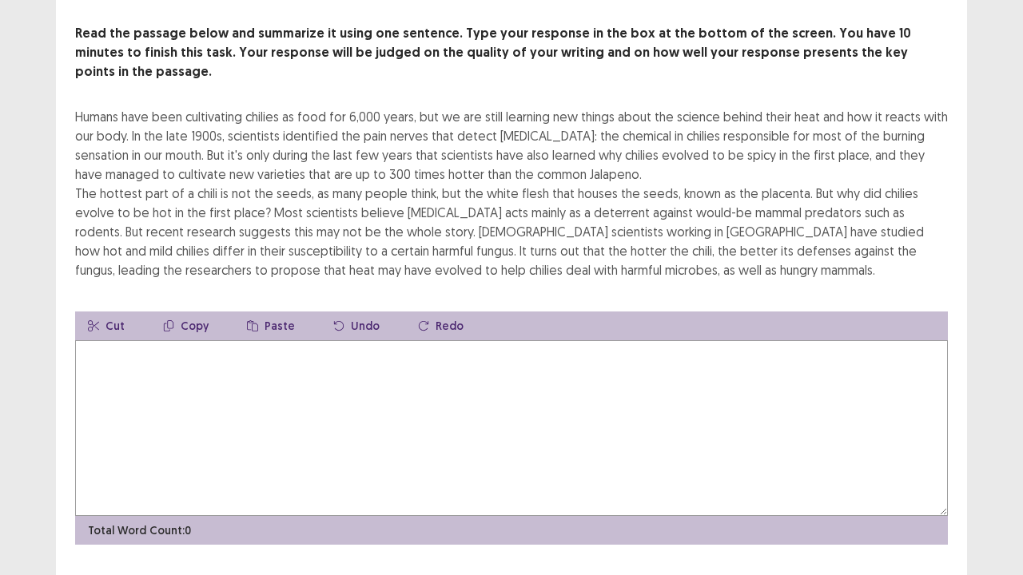
scroll to position [76, 0]
click at [568, 394] on textarea at bounding box center [511, 428] width 873 height 176
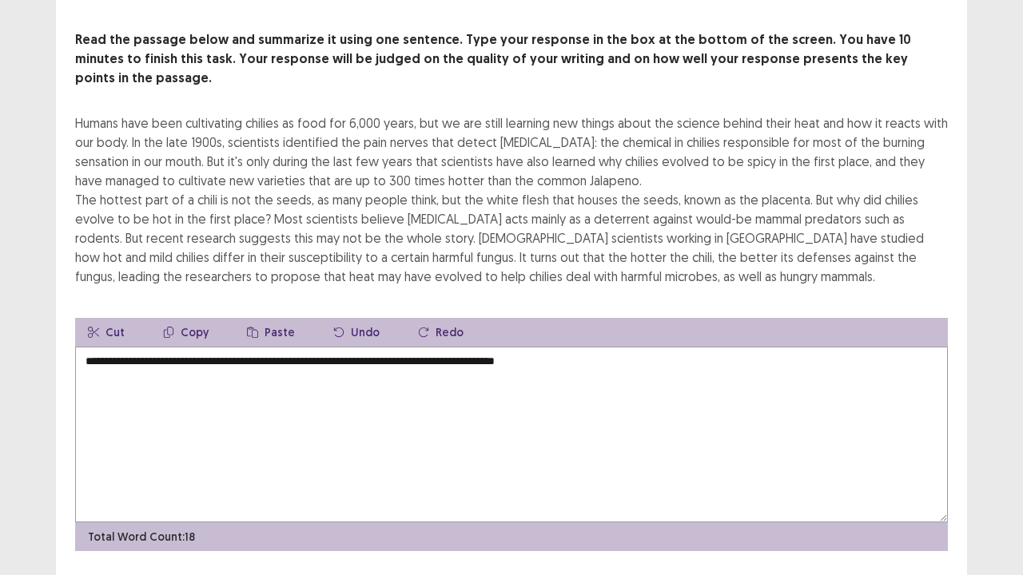
click at [86, 347] on textarea "**********" at bounding box center [511, 435] width 873 height 176
click at [145, 347] on textarea "**********" at bounding box center [511, 435] width 873 height 176
click at [292, 347] on textarea "**********" at bounding box center [511, 435] width 873 height 176
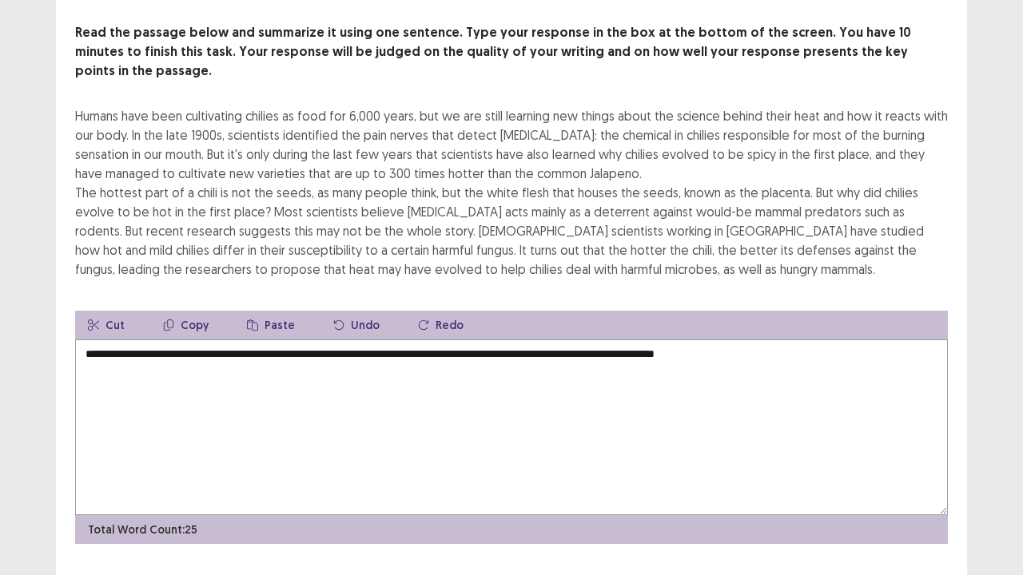
click at [802, 340] on textarea "**********" at bounding box center [511, 428] width 873 height 176
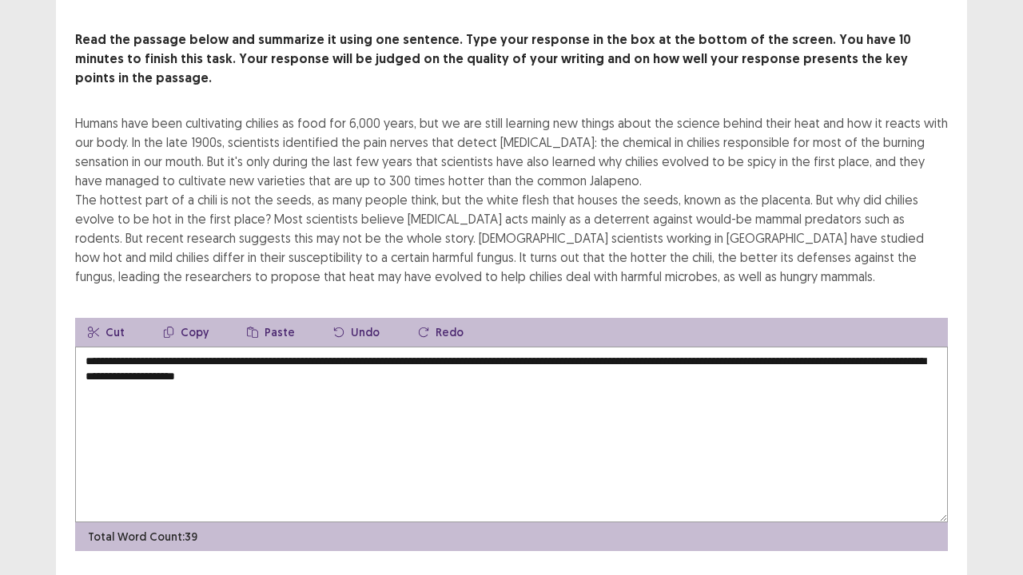
click at [105, 347] on textarea "**********" at bounding box center [511, 435] width 873 height 176
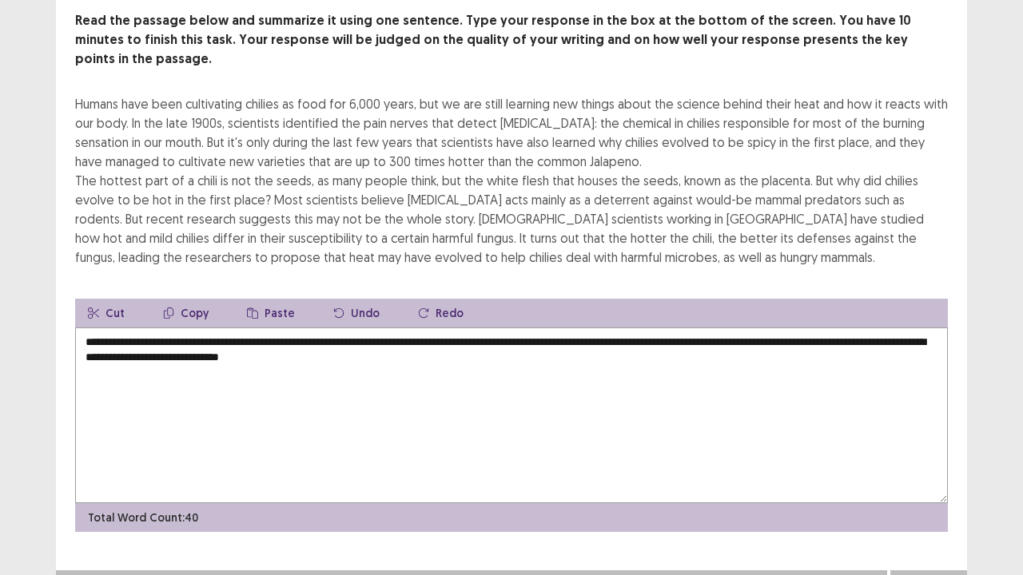
scroll to position [94, 0]
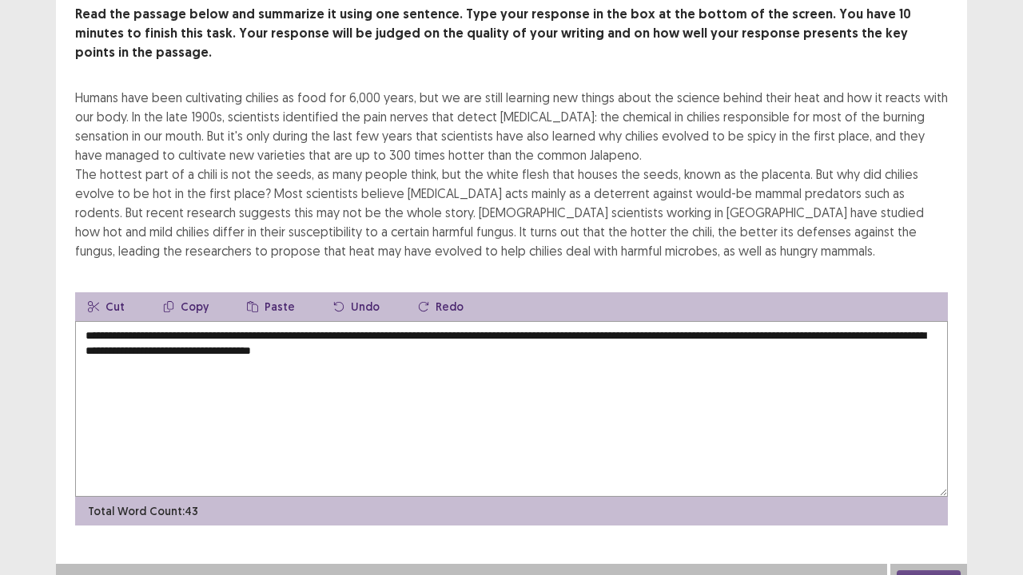
click at [438, 321] on textarea "**********" at bounding box center [511, 409] width 873 height 176
click at [245, 333] on textarea "**********" at bounding box center [511, 409] width 873 height 176
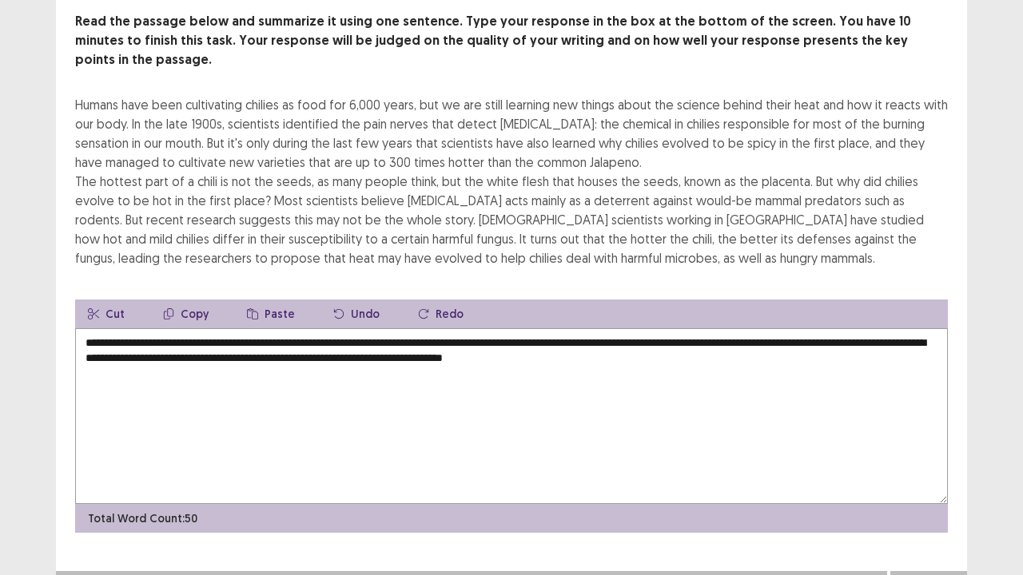
click at [369, 328] on textarea "**********" at bounding box center [511, 416] width 873 height 176
click at [411, 328] on textarea "**********" at bounding box center [511, 416] width 873 height 176
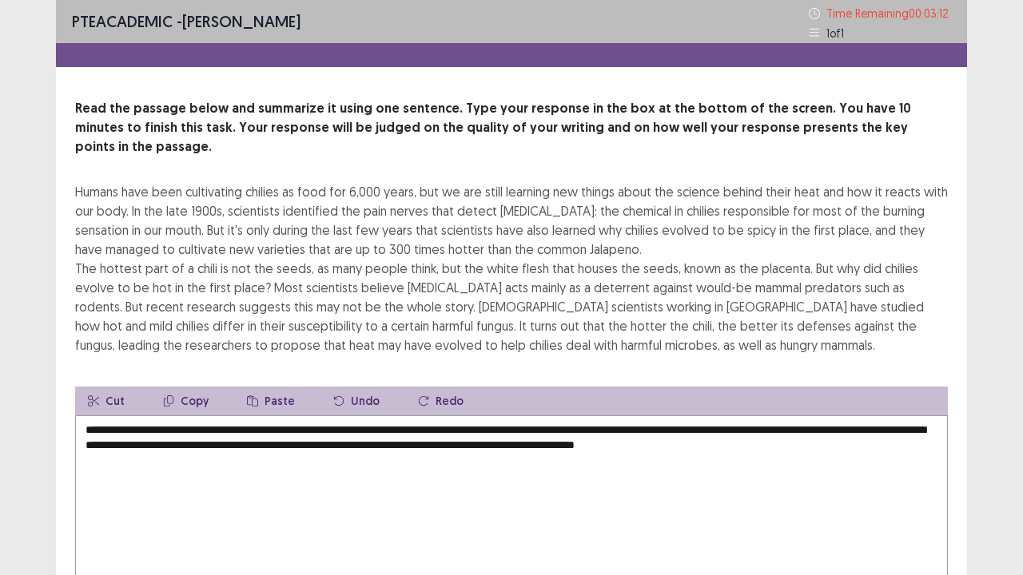
scroll to position [75, 0]
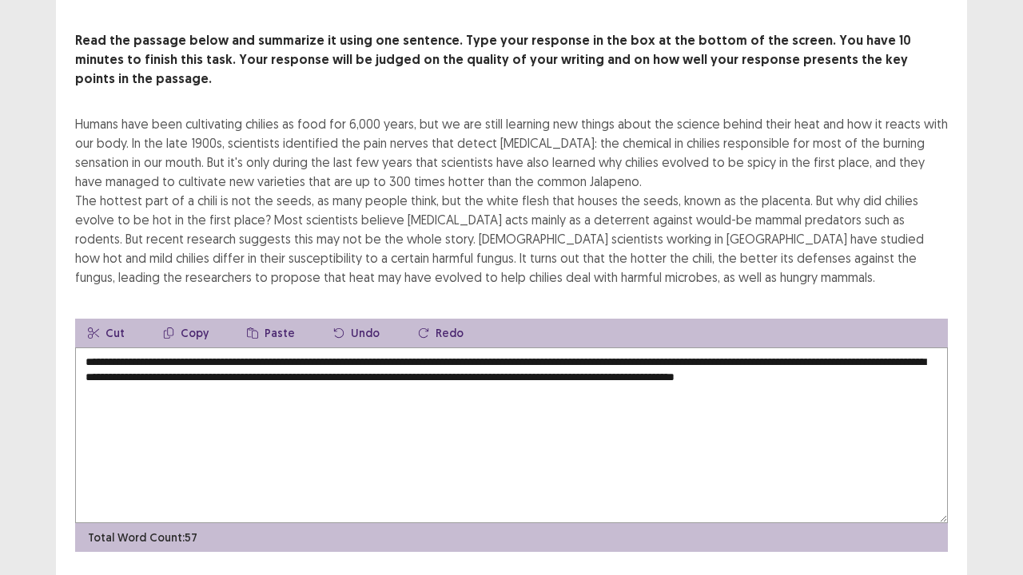
click at [270, 352] on textarea "**********" at bounding box center [511, 436] width 873 height 176
click at [442, 352] on textarea "**********" at bounding box center [511, 436] width 873 height 176
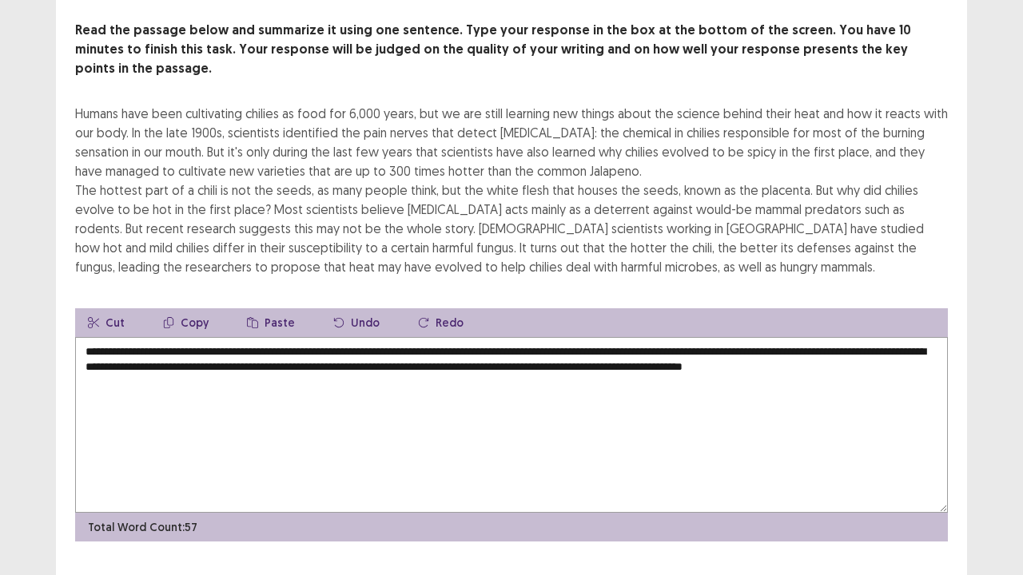
scroll to position [96, 0]
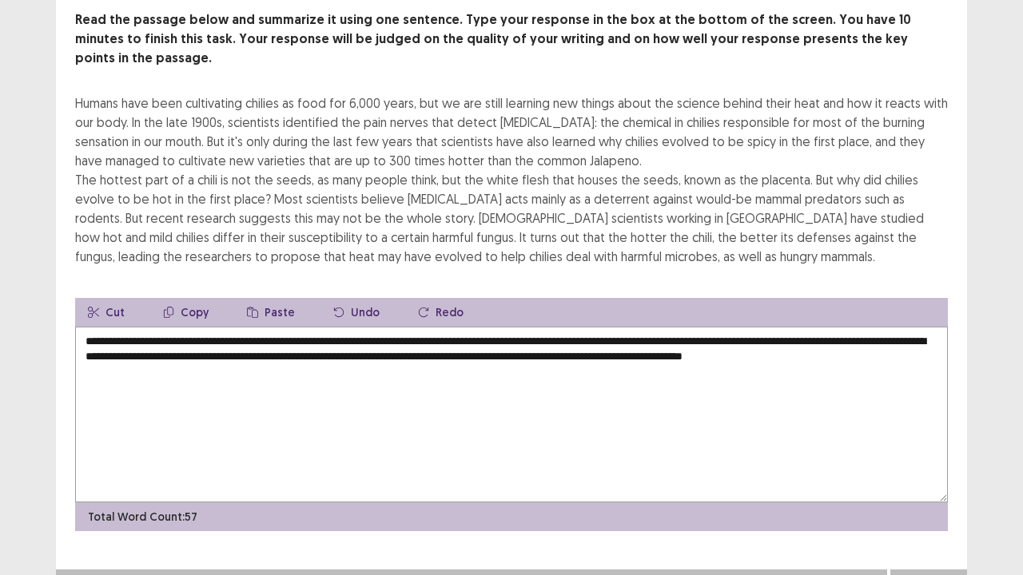
type textarea "**********"
click at [918, 467] on button "Next" at bounding box center [929, 585] width 64 height 19
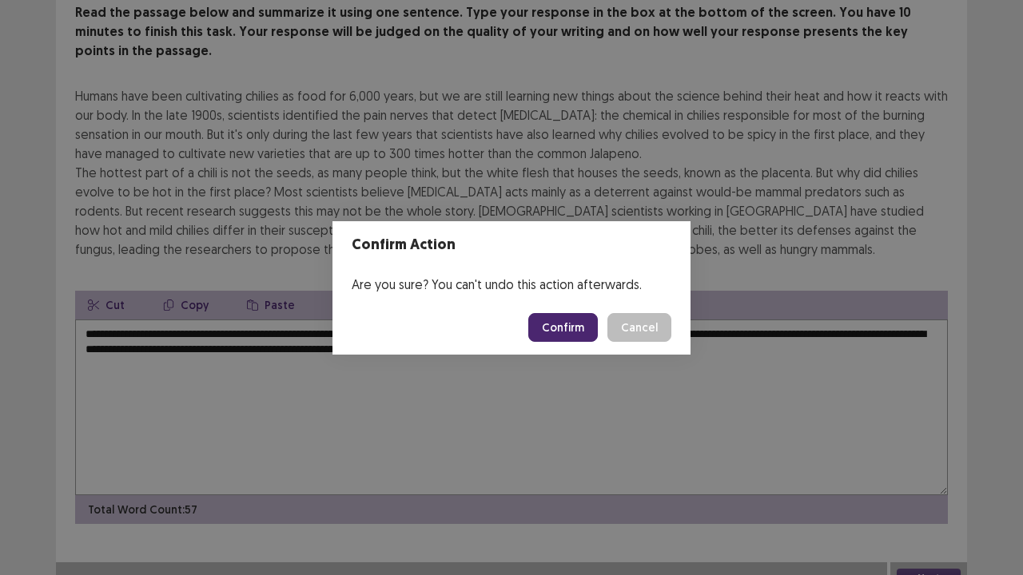
click at [575, 334] on button "Confirm" at bounding box center [563, 327] width 70 height 29
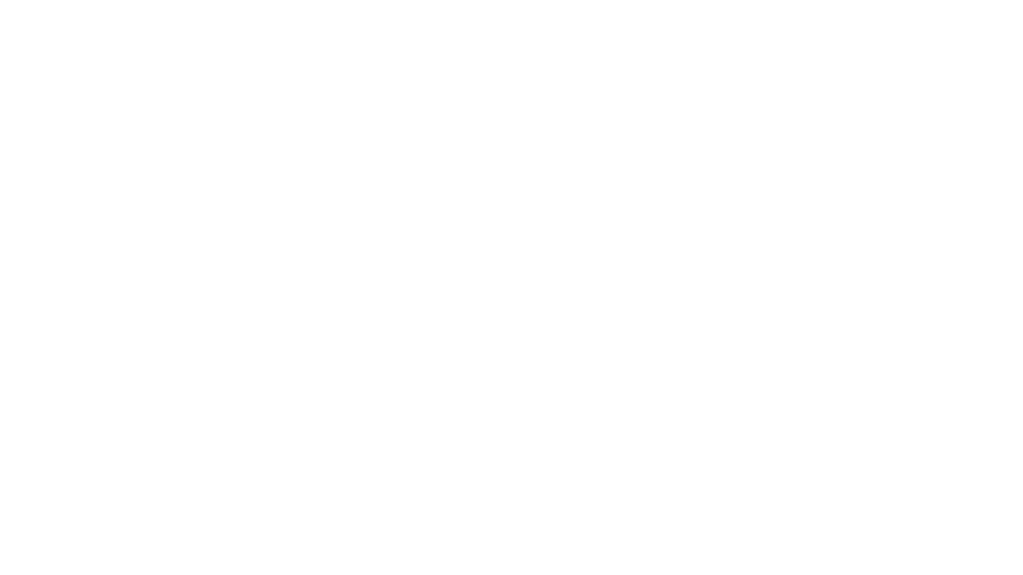
scroll to position [0, 0]
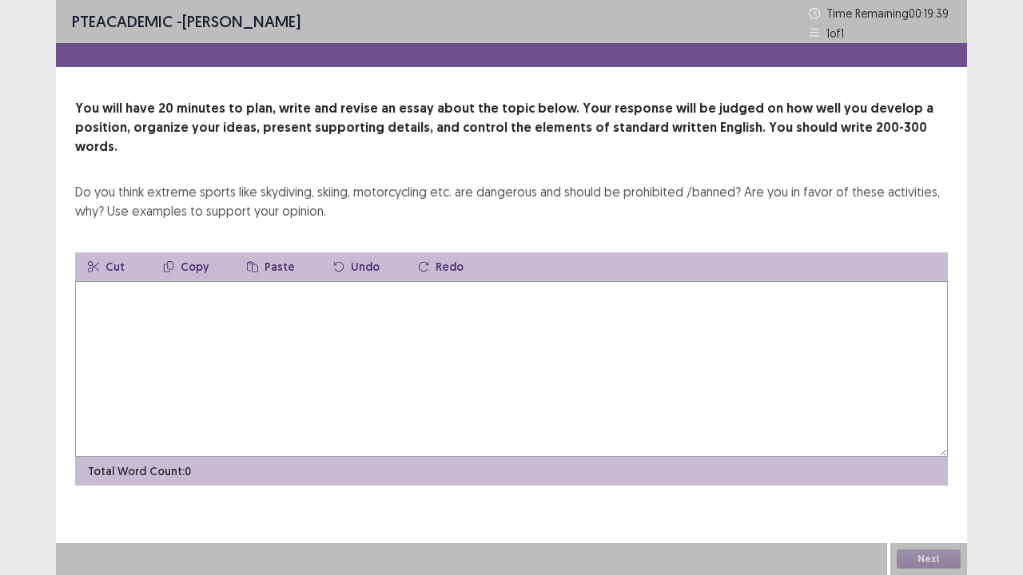
click at [152, 296] on textarea at bounding box center [511, 369] width 873 height 176
click at [125, 281] on textarea "**********" at bounding box center [511, 369] width 873 height 176
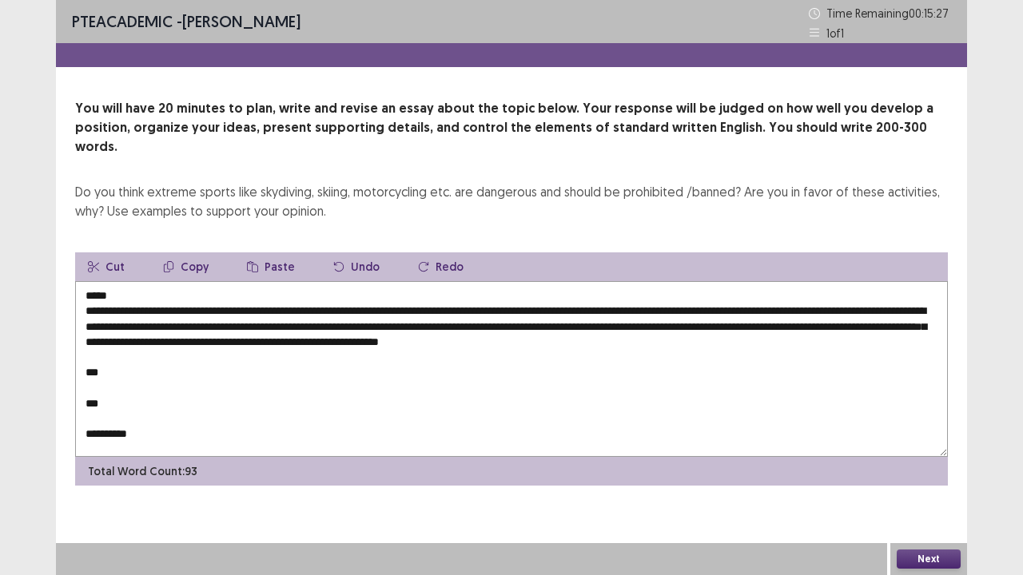
click at [614, 325] on textarea "**********" at bounding box center [511, 369] width 873 height 176
drag, startPoint x: 82, startPoint y: 354, endPoint x: 137, endPoint y: 359, distance: 56.1
click at [137, 359] on textarea "**********" at bounding box center [511, 369] width 873 height 176
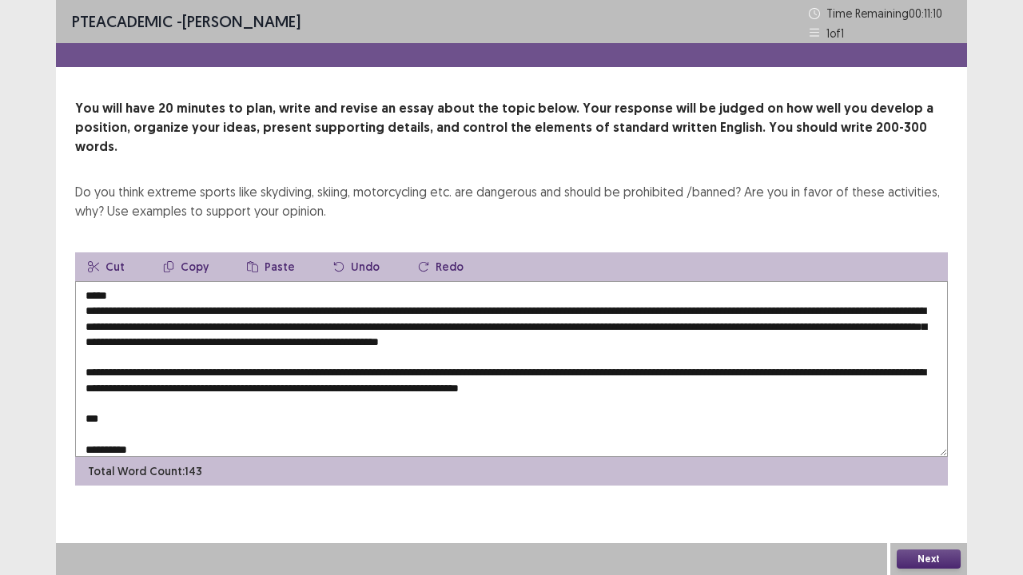
click at [140, 366] on textarea "**********" at bounding box center [511, 369] width 873 height 176
click at [550, 373] on textarea "**********" at bounding box center [511, 369] width 873 height 176
click at [606, 368] on textarea "**********" at bounding box center [511, 369] width 873 height 176
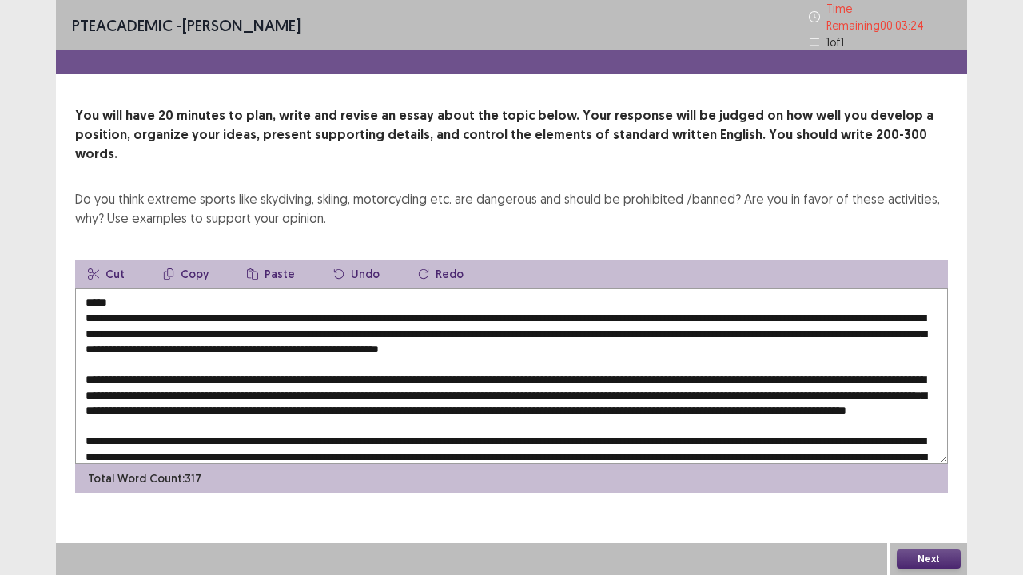
click at [157, 289] on textarea at bounding box center [511, 377] width 873 height 176
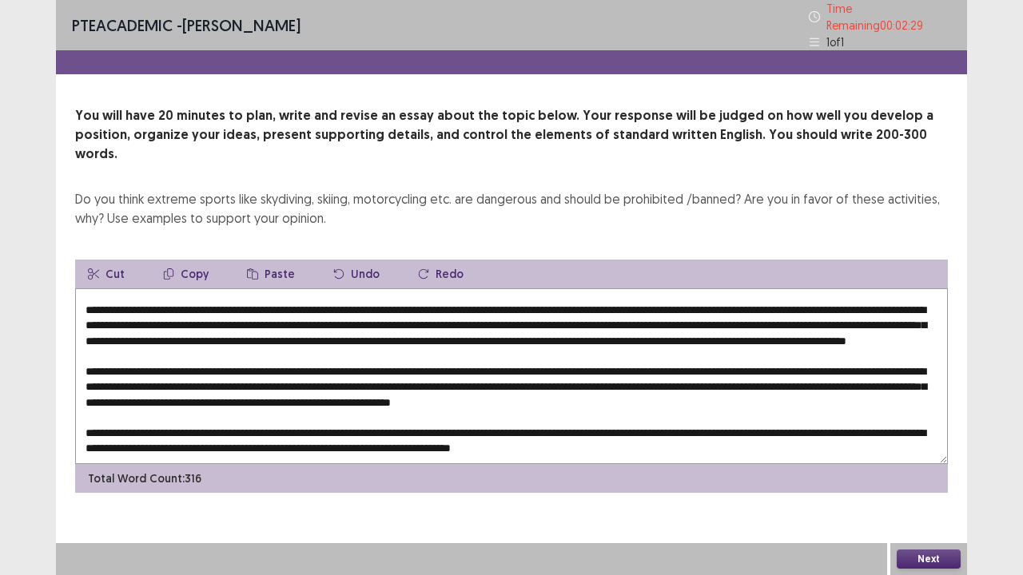
scroll to position [69, 0]
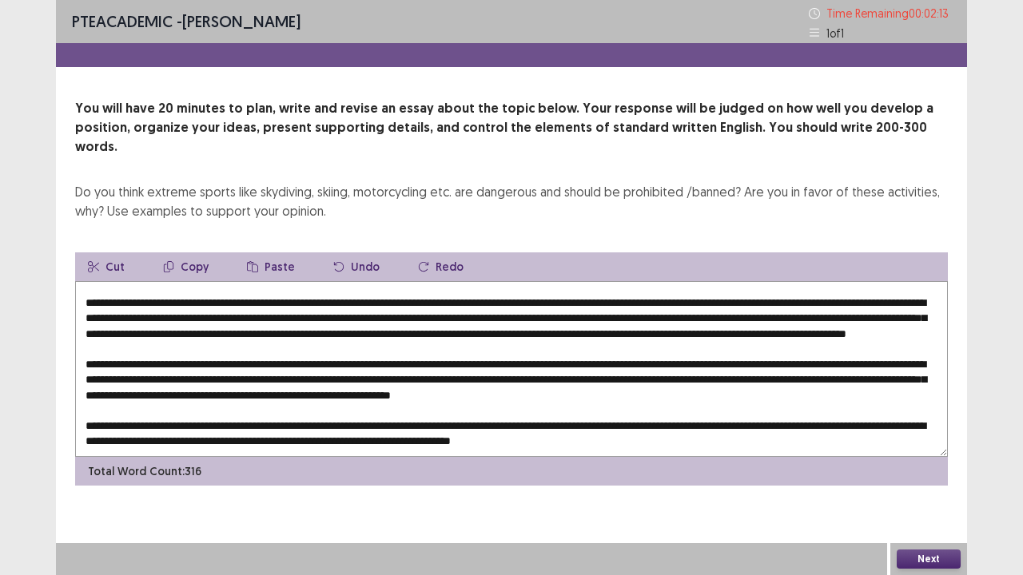
click at [551, 302] on textarea at bounding box center [511, 369] width 873 height 176
click at [810, 345] on textarea at bounding box center [511, 369] width 873 height 176
click at [204, 377] on textarea at bounding box center [511, 369] width 873 height 176
click at [646, 380] on textarea at bounding box center [511, 369] width 873 height 176
click at [531, 281] on textarea at bounding box center [511, 369] width 873 height 176
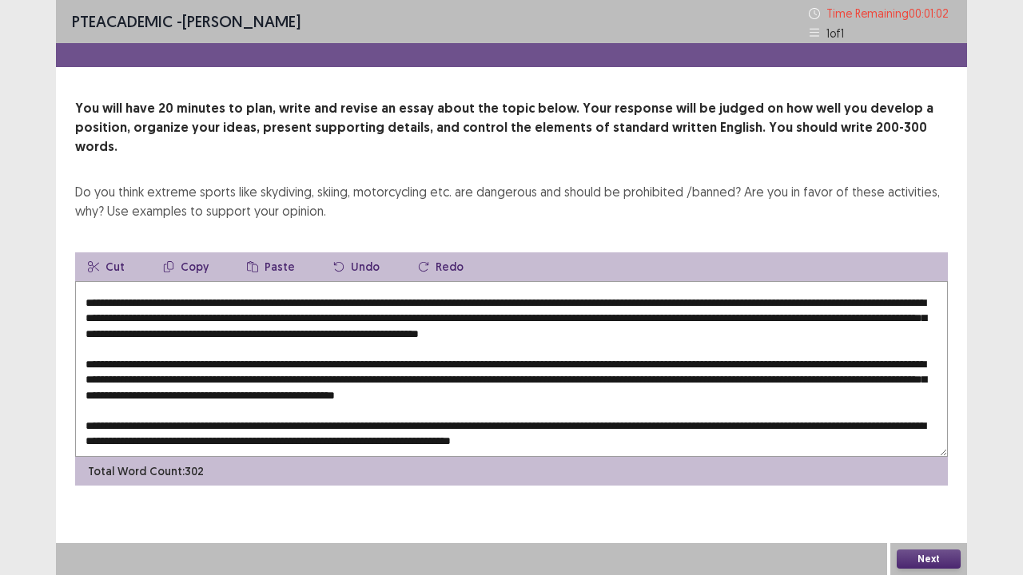
scroll to position [53, 0]
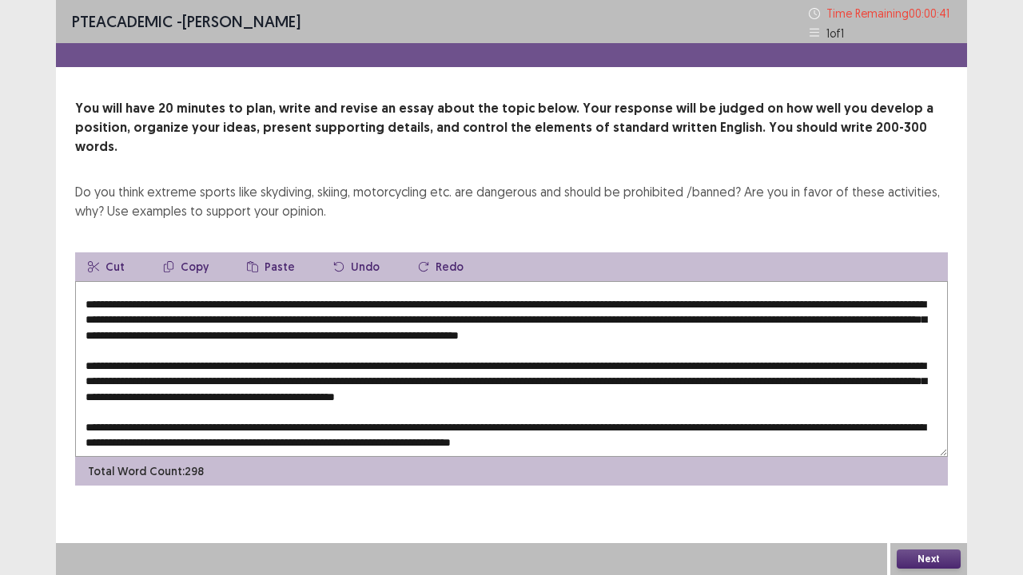
type textarea "**********"
click at [916, 467] on button "Next" at bounding box center [929, 559] width 64 height 19
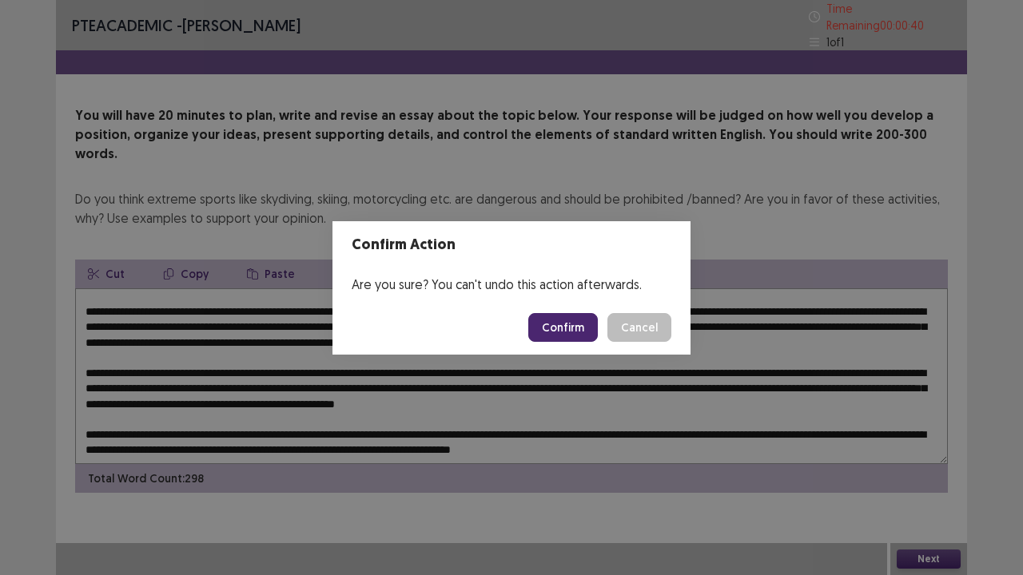
click at [577, 323] on button "Confirm" at bounding box center [563, 327] width 70 height 29
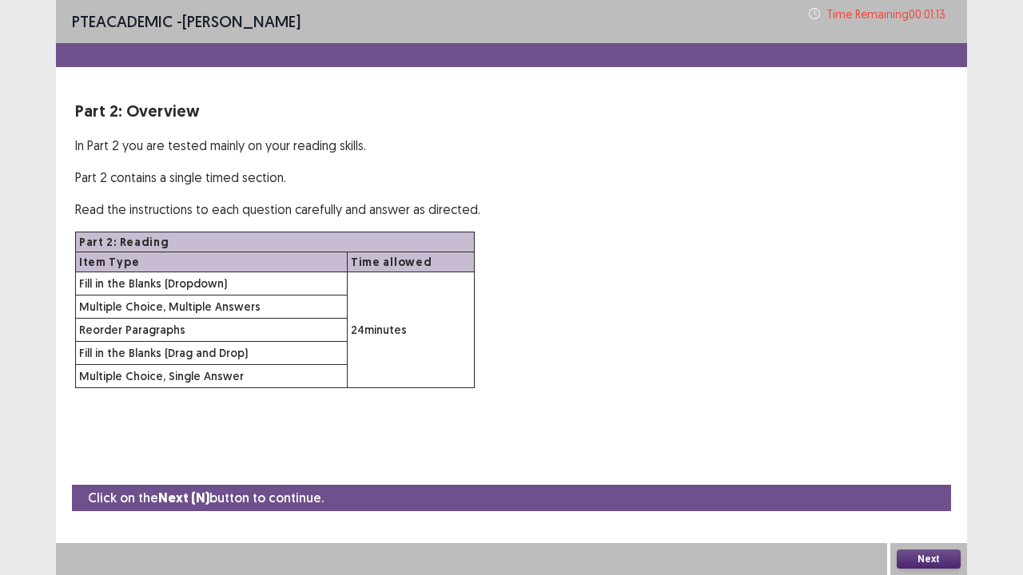
click at [575, 400] on div "PTE academic - [PERSON_NAME] Time Remaining 00 : 01 : 13 Part 2: Overview In Pa…" at bounding box center [511, 210] width 911 height 420
click at [915, 467] on button "Next" at bounding box center [929, 559] width 64 height 19
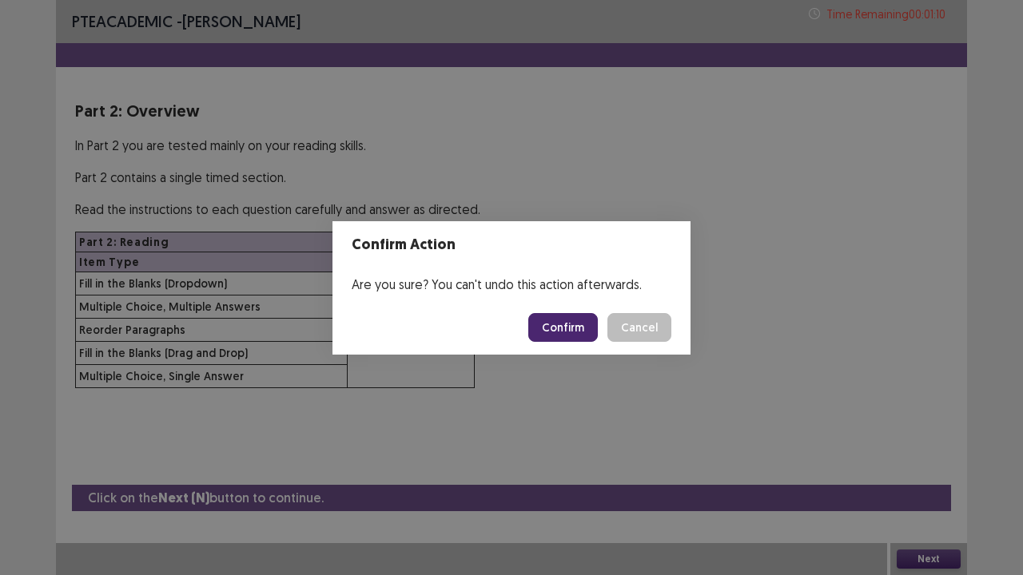
click at [564, 334] on button "Confirm" at bounding box center [563, 327] width 70 height 29
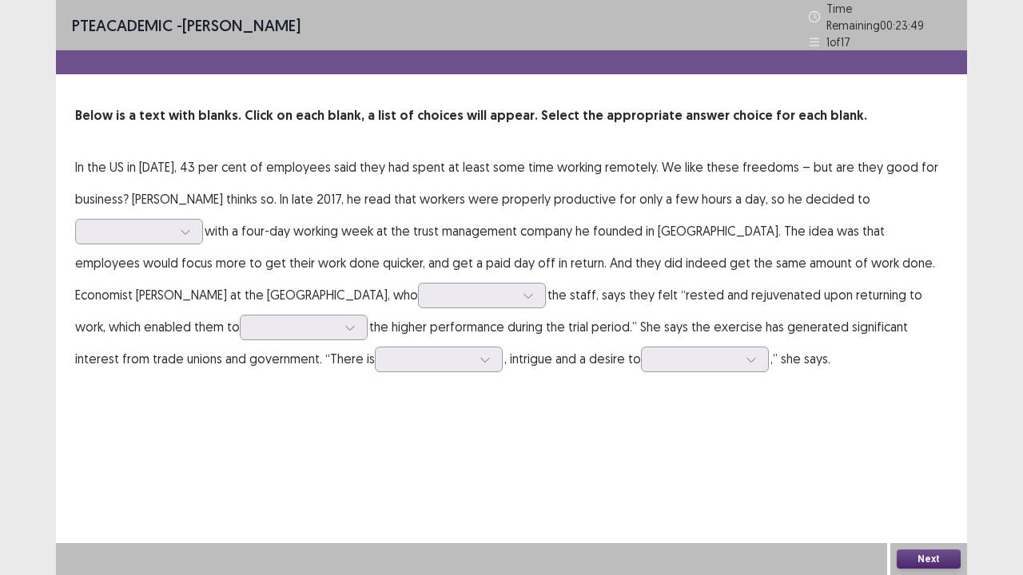
click at [203, 230] on p "In the US in [DATE], 43 per cent of employees said they had spent at least some…" at bounding box center [511, 263] width 873 height 224
click at [187, 227] on icon at bounding box center [185, 231] width 11 height 11
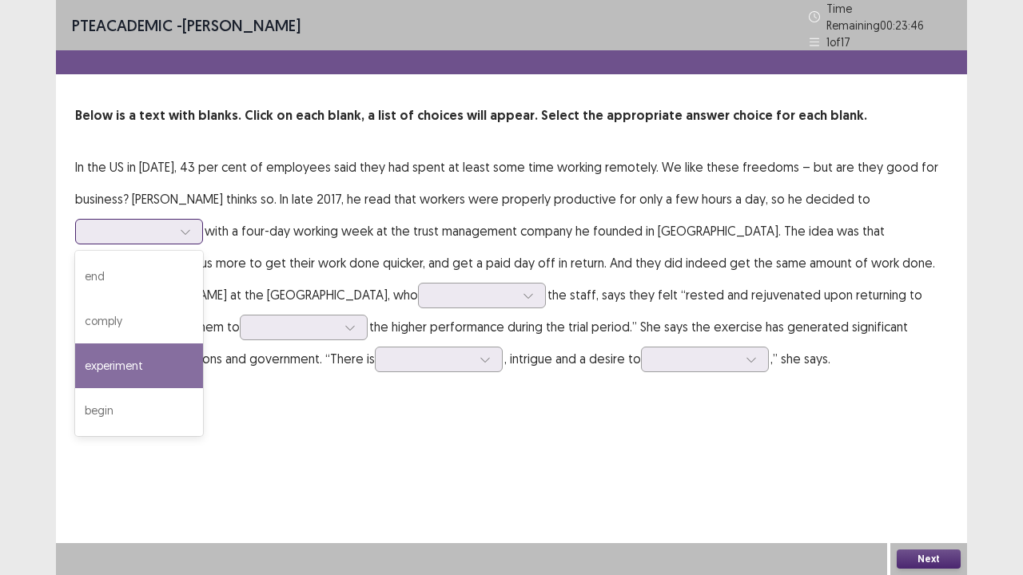
click at [149, 344] on div "experiment" at bounding box center [139, 366] width 128 height 45
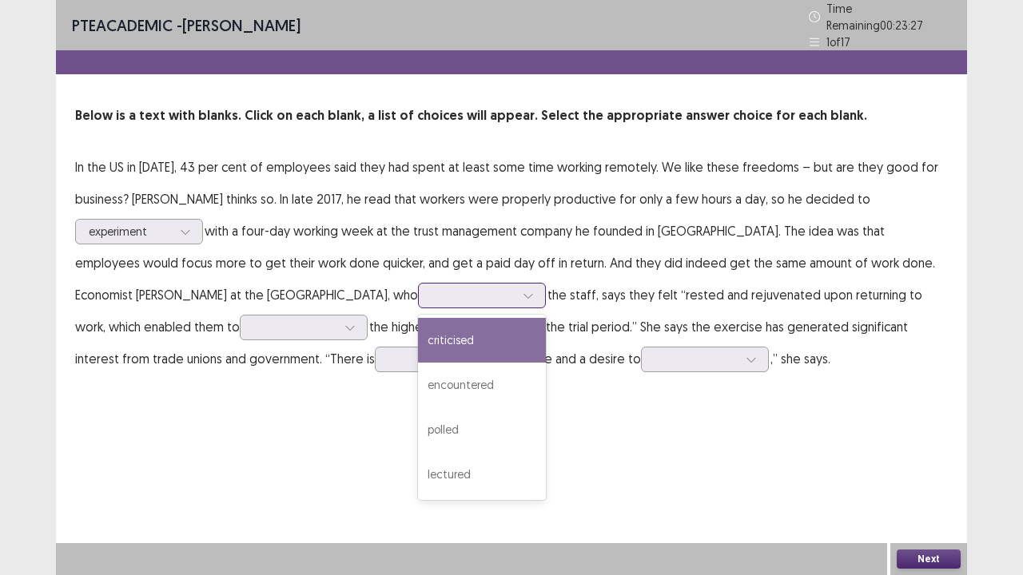
click at [432, 288] on div at bounding box center [473, 295] width 83 height 15
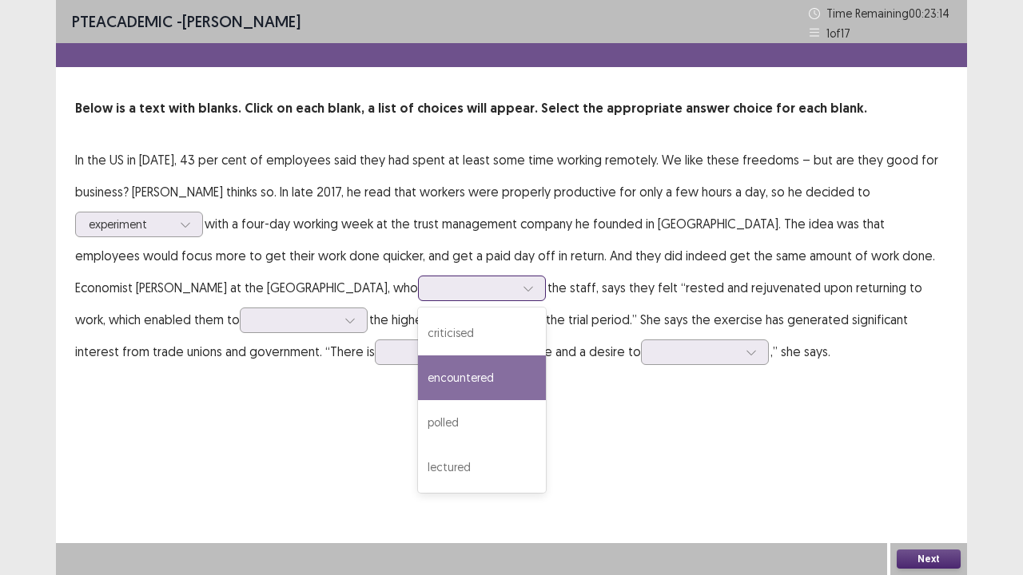
click at [418, 368] on div "encountered" at bounding box center [482, 378] width 128 height 45
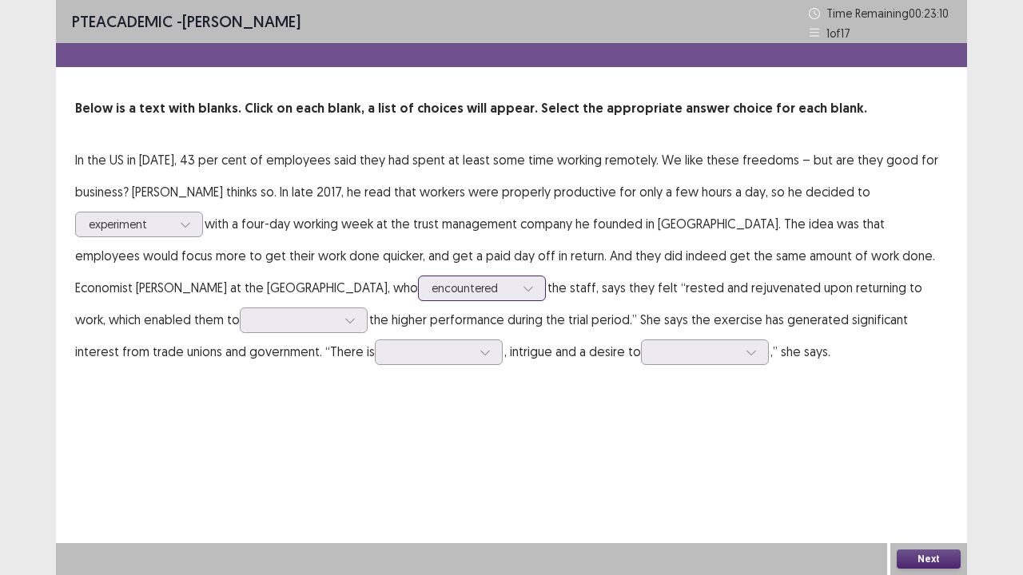
click at [516, 288] on div at bounding box center [528, 289] width 24 height 24
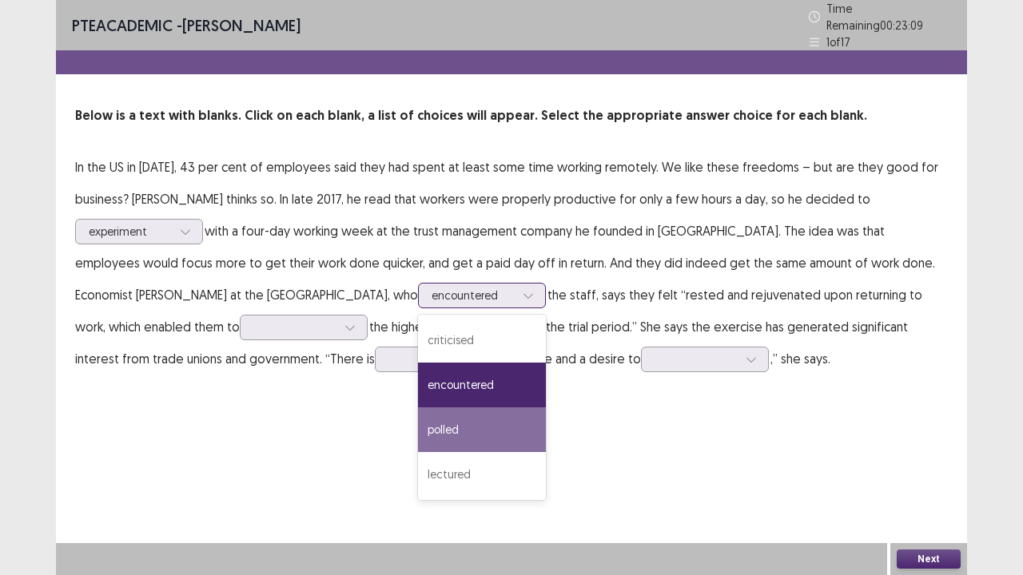
click at [418, 424] on div "polled" at bounding box center [482, 430] width 128 height 45
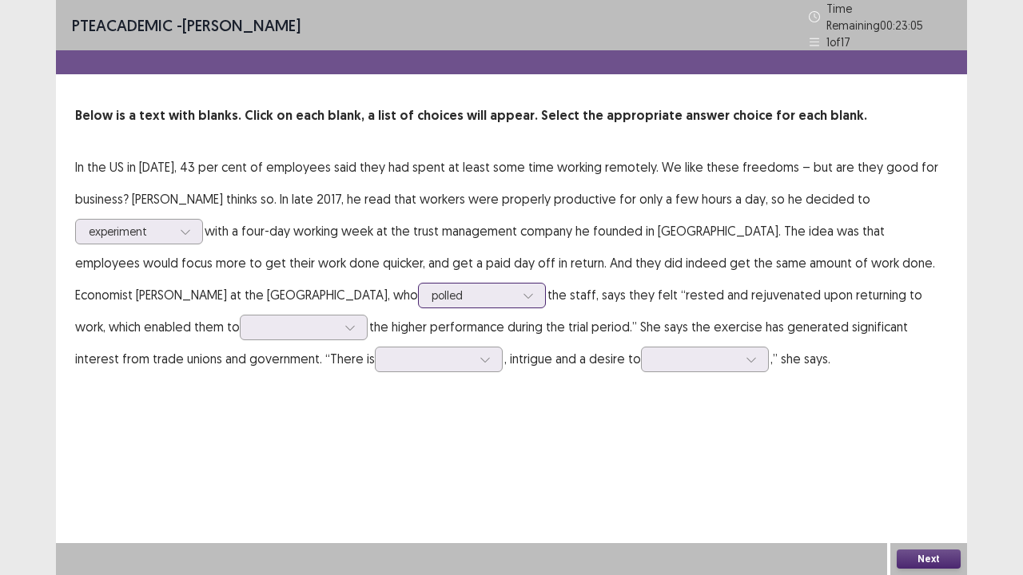
click at [432, 284] on div "polled" at bounding box center [473, 296] width 83 height 24
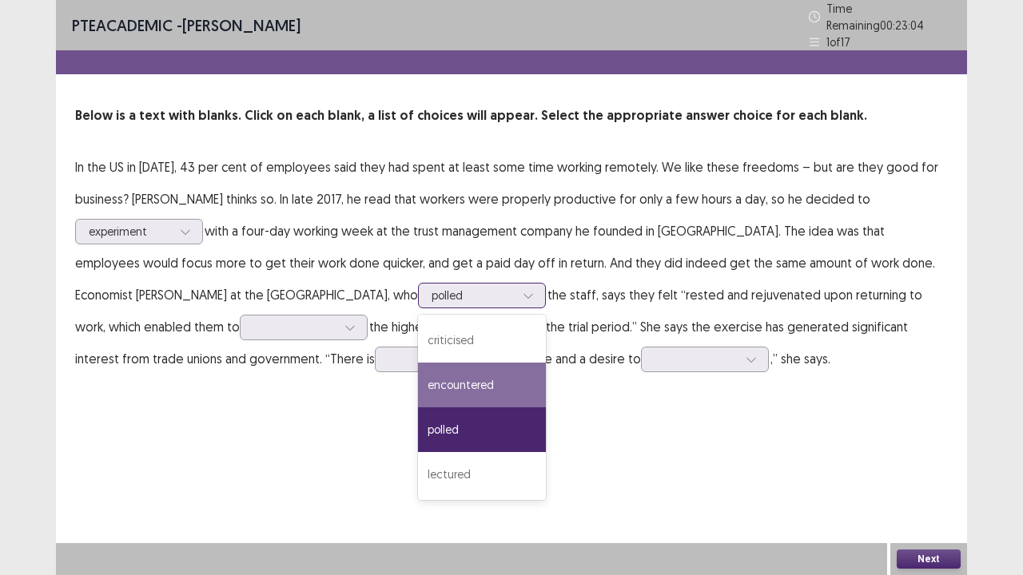
click at [418, 380] on div "encountered" at bounding box center [482, 385] width 128 height 45
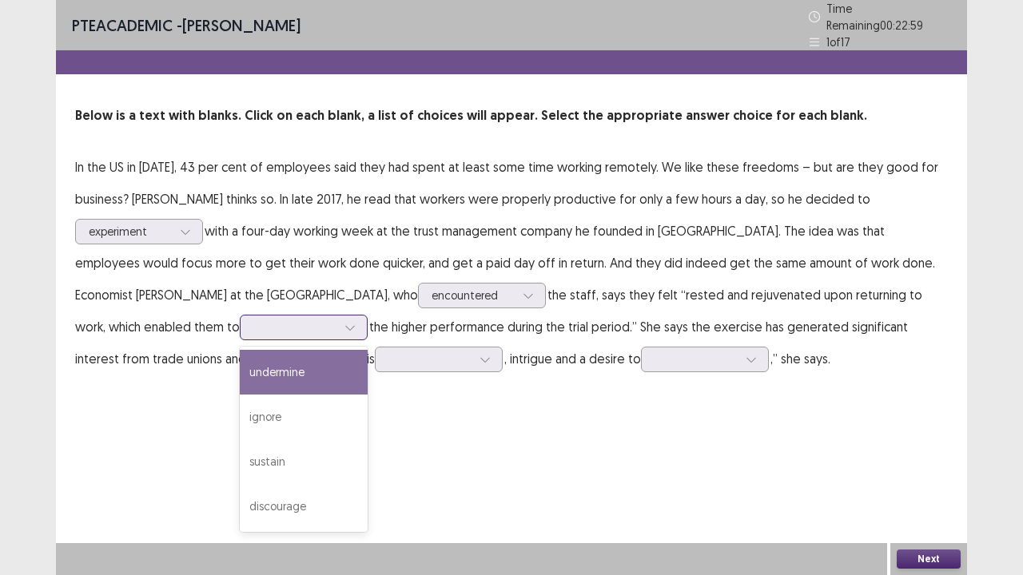
click at [344, 322] on icon at bounding box center [349, 327] width 11 height 11
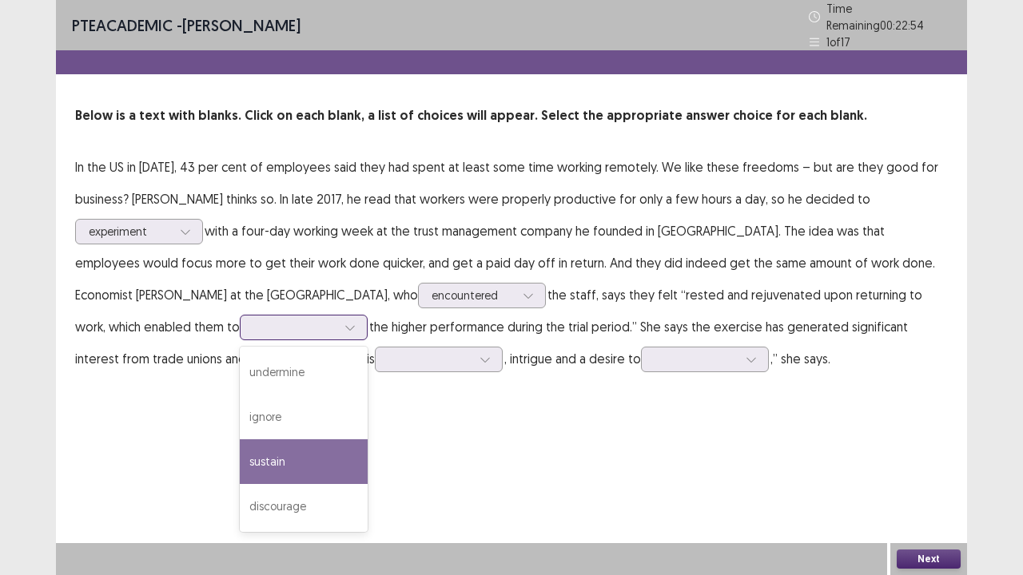
click at [240, 455] on div "sustain" at bounding box center [304, 462] width 128 height 45
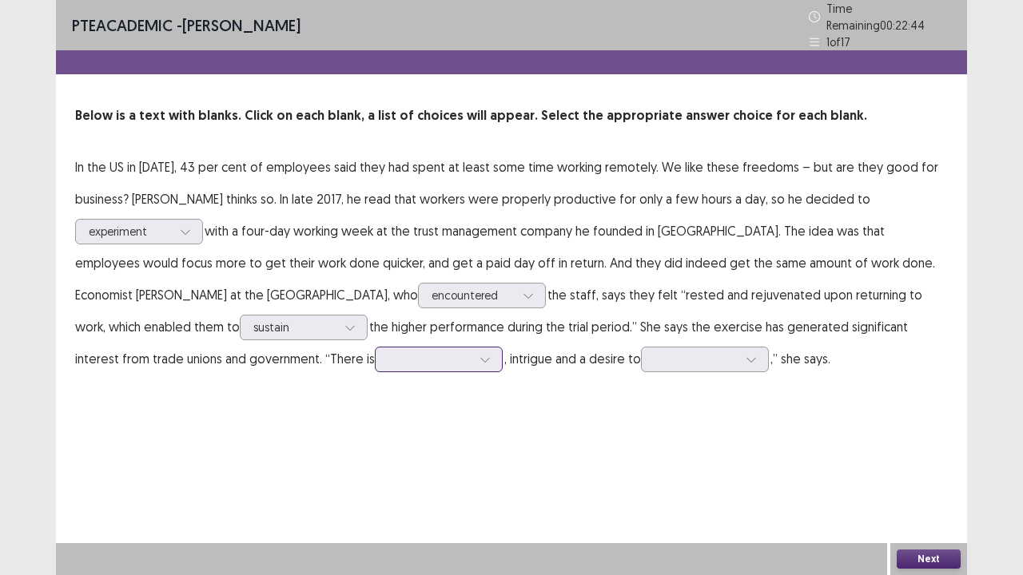
click at [480, 354] on icon at bounding box center [485, 359] width 11 height 11
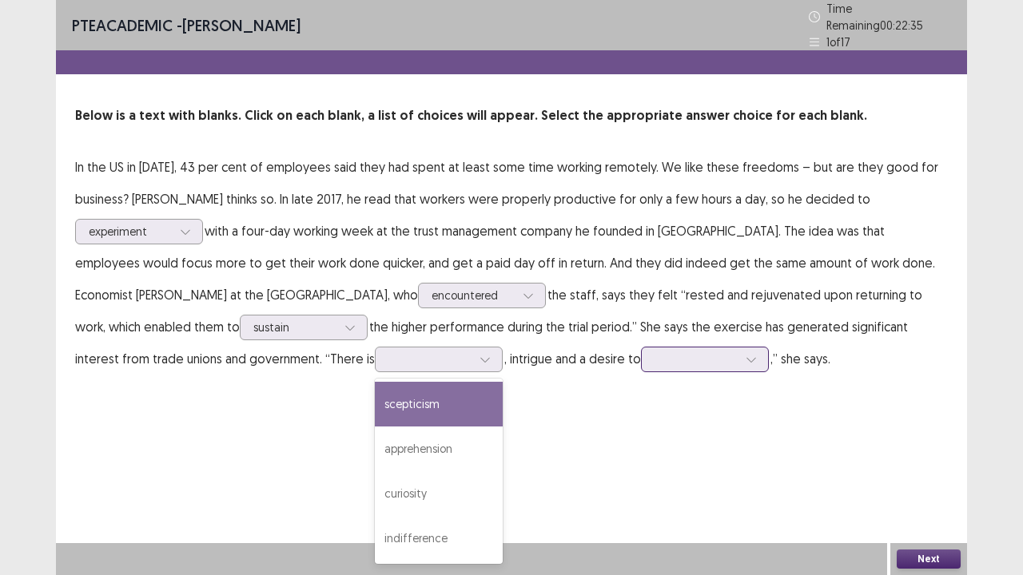
click at [655, 356] on div at bounding box center [696, 359] width 83 height 15
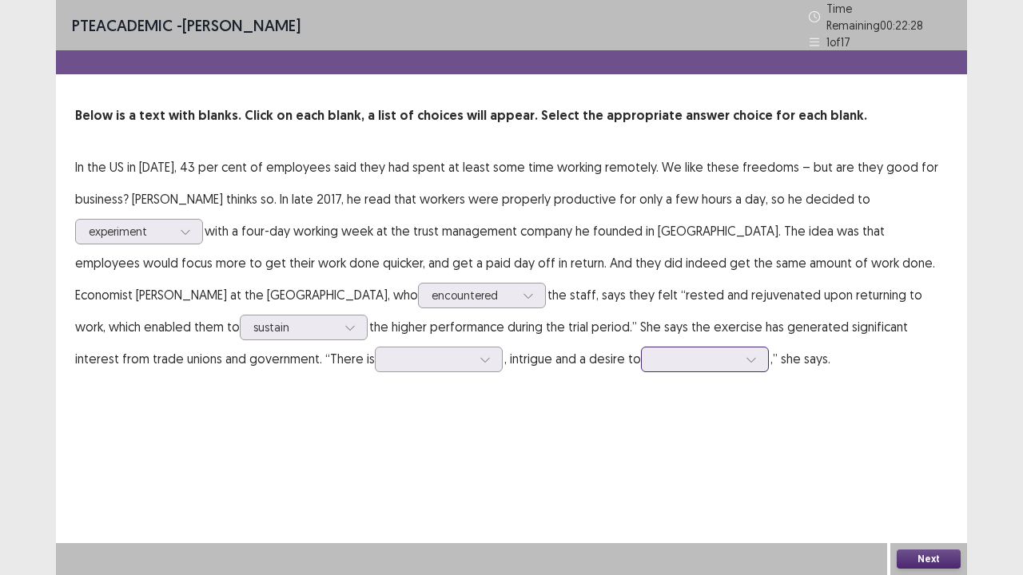
click at [655, 360] on div at bounding box center [696, 359] width 83 height 15
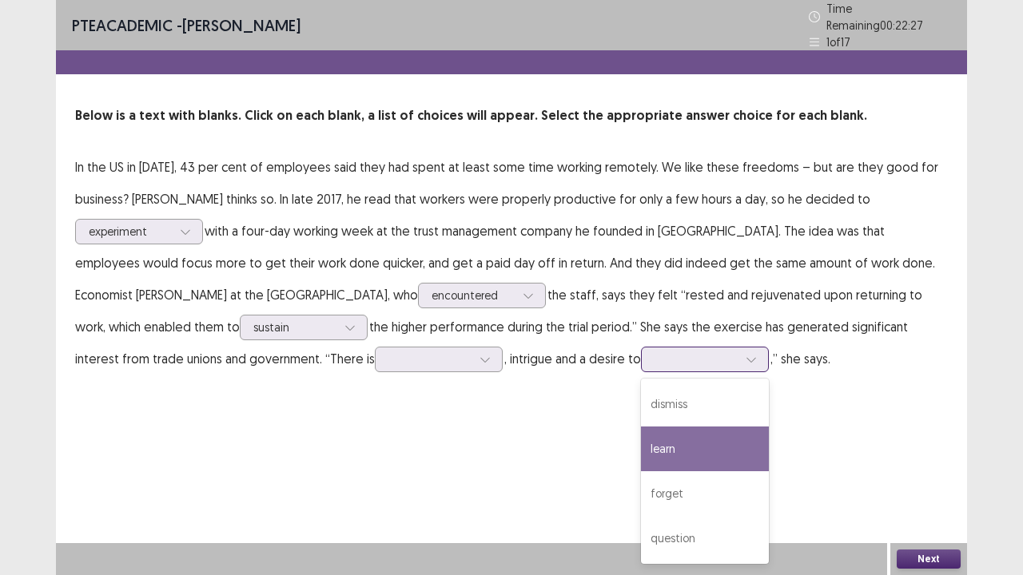
click at [641, 456] on div "learn" at bounding box center [705, 449] width 128 height 45
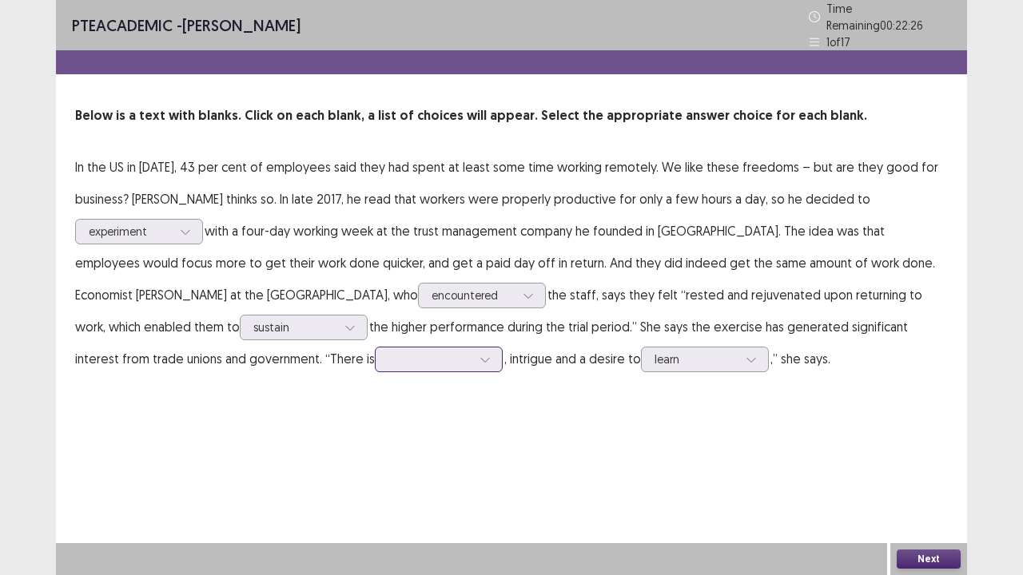
click at [388, 358] on div at bounding box center [429, 359] width 83 height 15
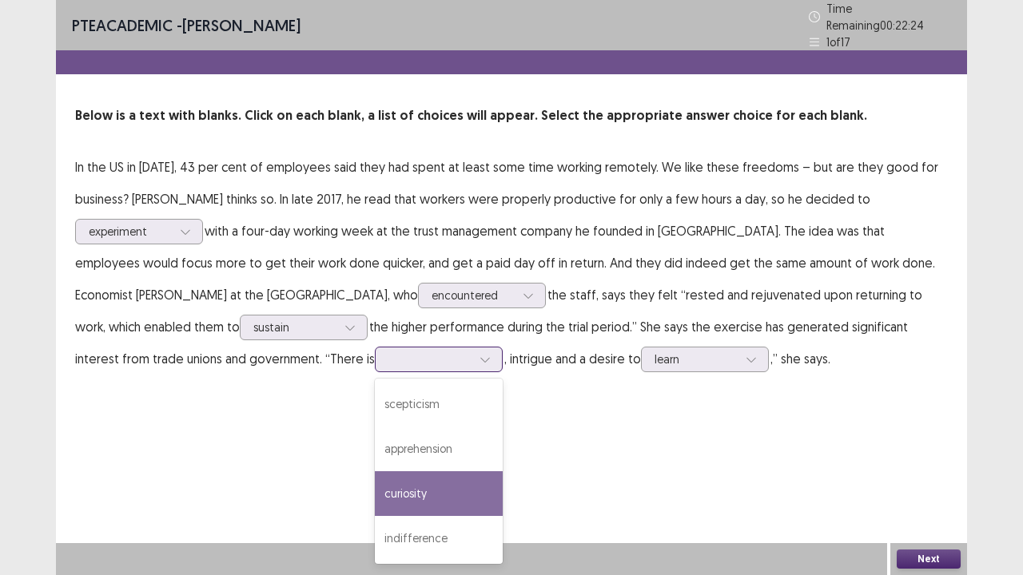
click at [375, 467] on div "curiosity" at bounding box center [439, 494] width 128 height 45
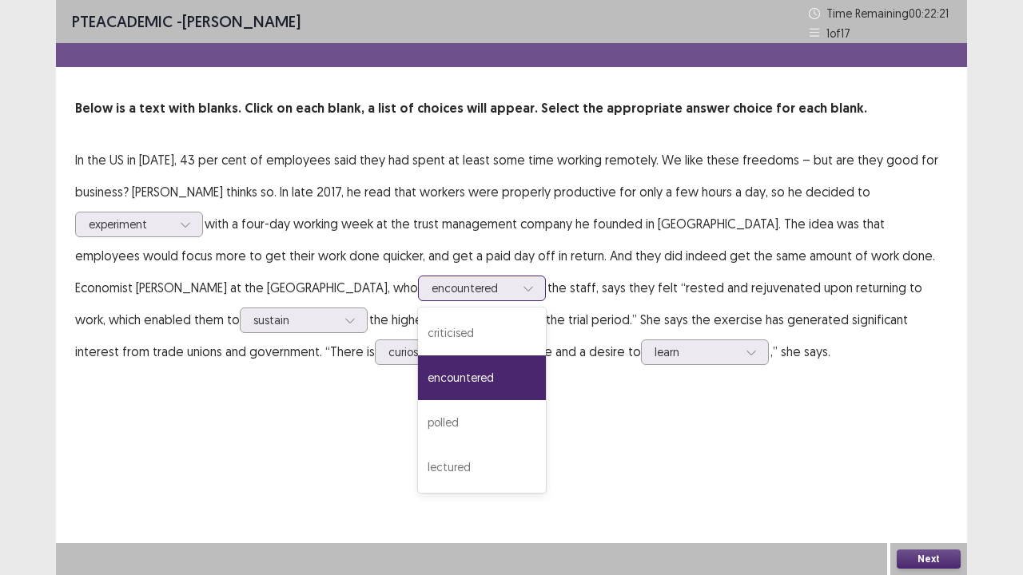
click at [516, 294] on div at bounding box center [528, 289] width 24 height 24
click at [418, 429] on div "polled" at bounding box center [482, 422] width 128 height 45
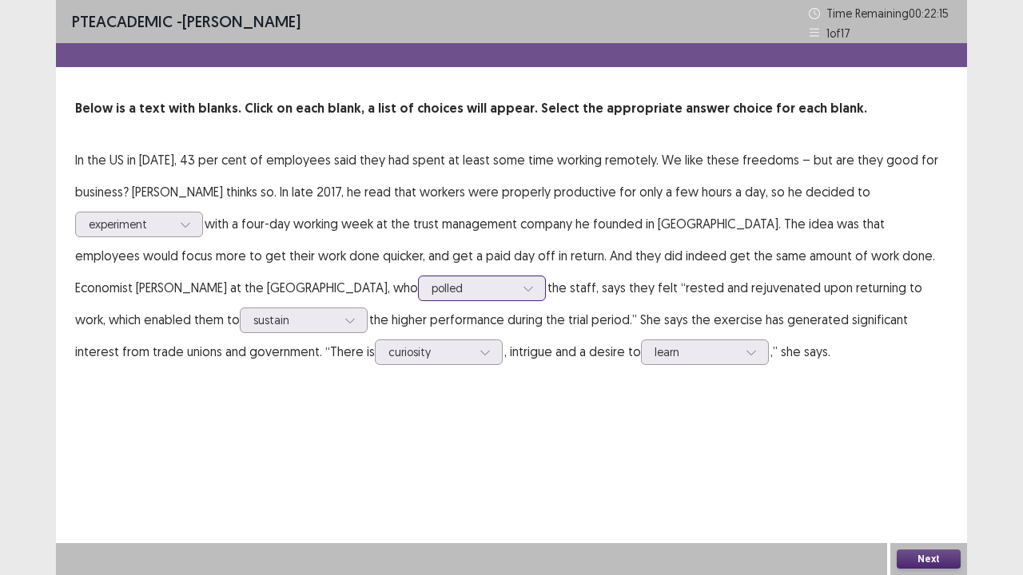
click at [523, 292] on icon at bounding box center [528, 288] width 11 height 11
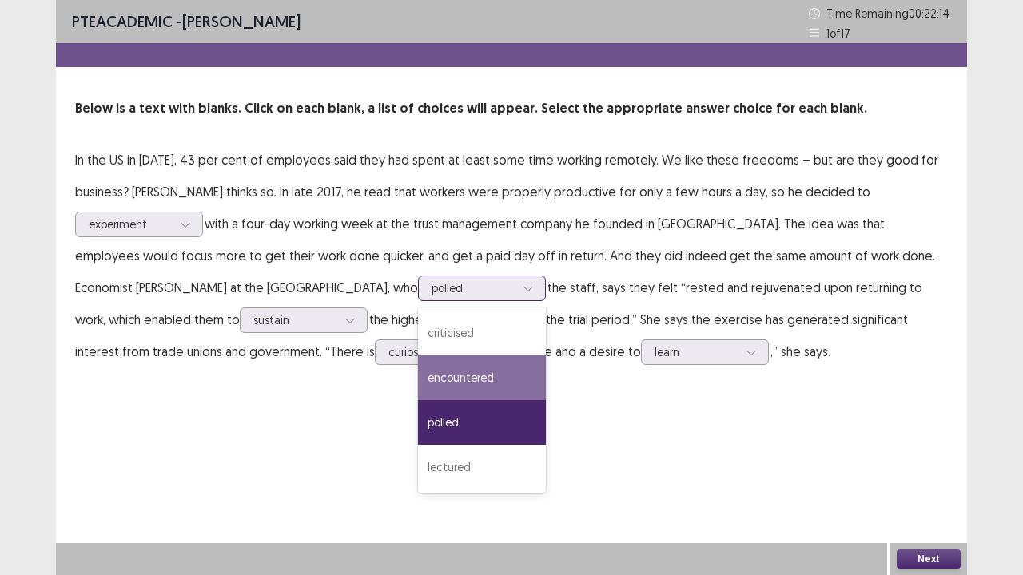
click at [418, 393] on div "encountered" at bounding box center [482, 378] width 128 height 45
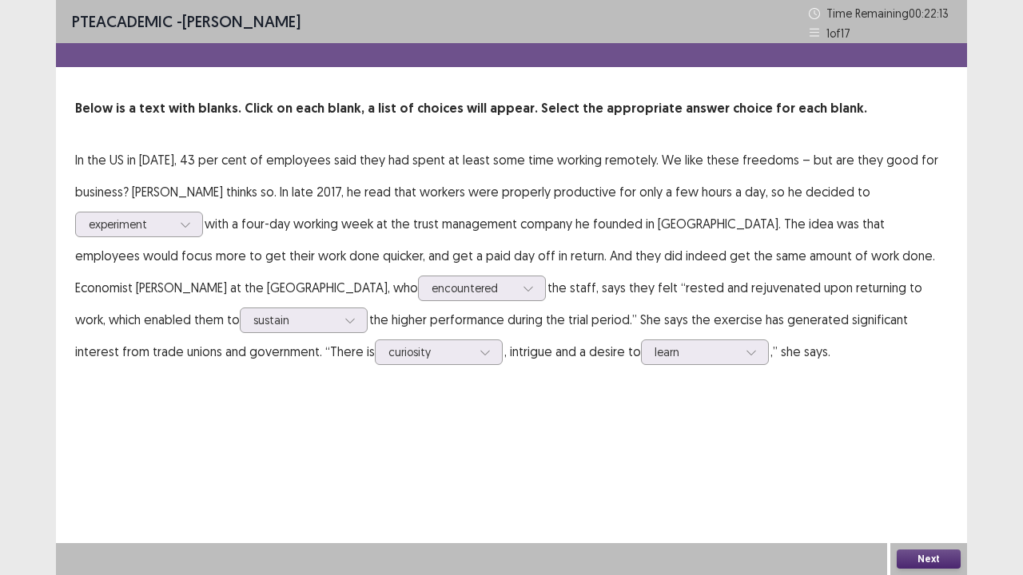
click at [917, 467] on button "Next" at bounding box center [929, 559] width 64 height 19
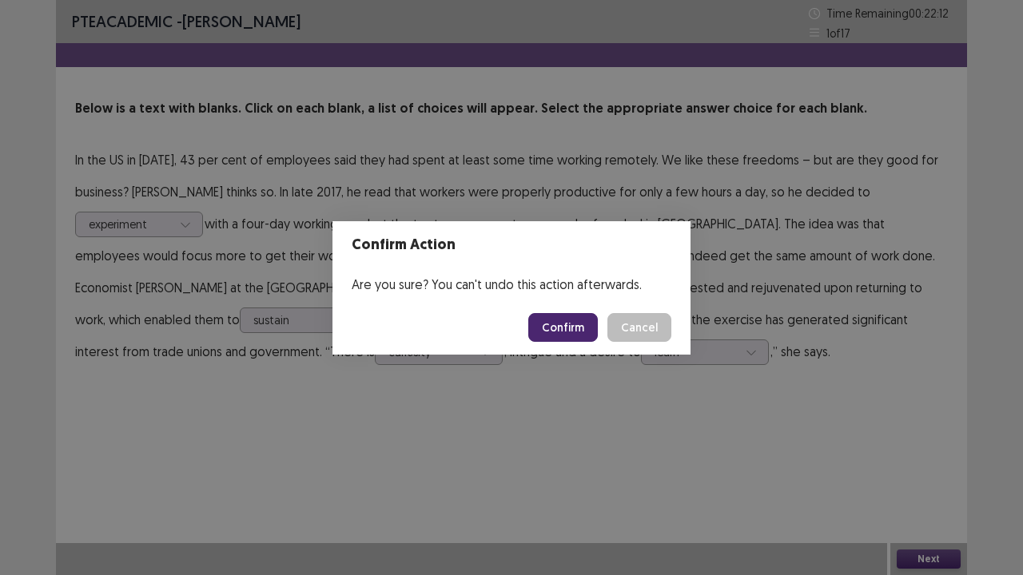
click at [567, 321] on button "Confirm" at bounding box center [563, 327] width 70 height 29
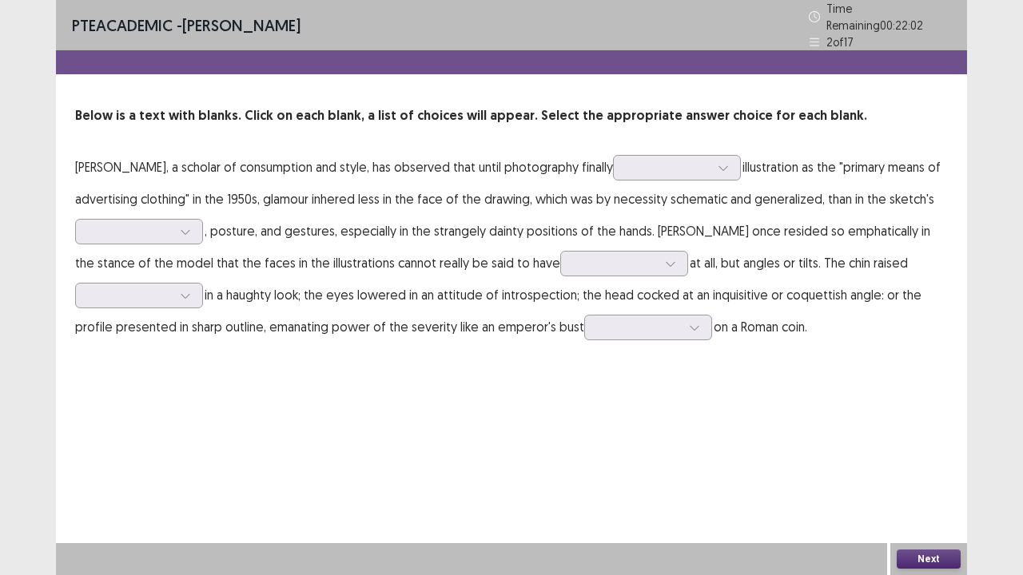
click at [685, 173] on p "[PERSON_NAME], a scholar of consumption and style, has observed that until phot…" at bounding box center [511, 247] width 873 height 192
click at [718, 162] on icon at bounding box center [723, 167] width 11 height 11
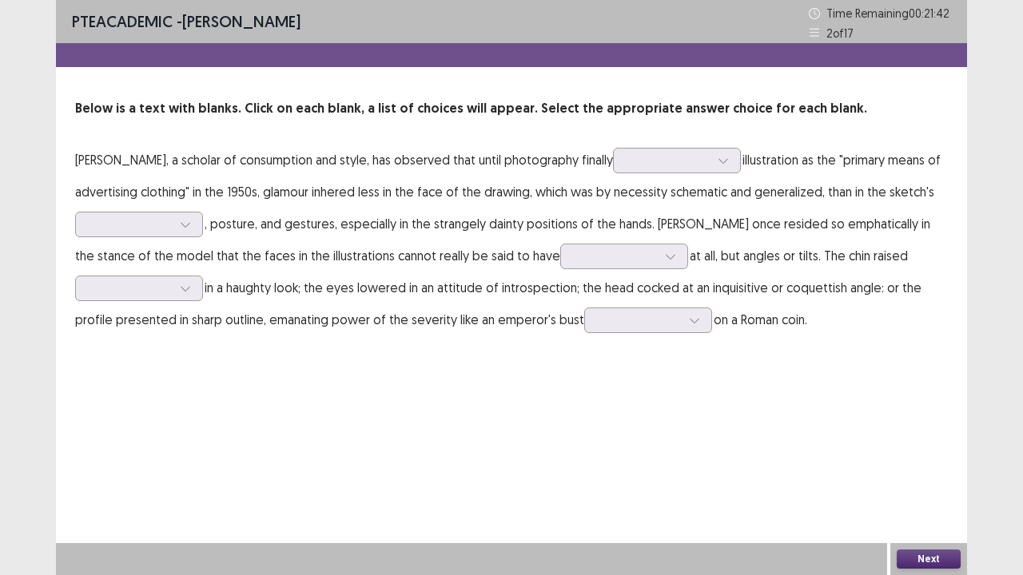
click at [376, 368] on div "PTE academic - [PERSON_NAME] Time Remaining 00 : 21 : 42 2 of 17 Below is a tex…" at bounding box center [511, 287] width 911 height 575
click at [191, 229] on div at bounding box center [185, 225] width 24 height 24
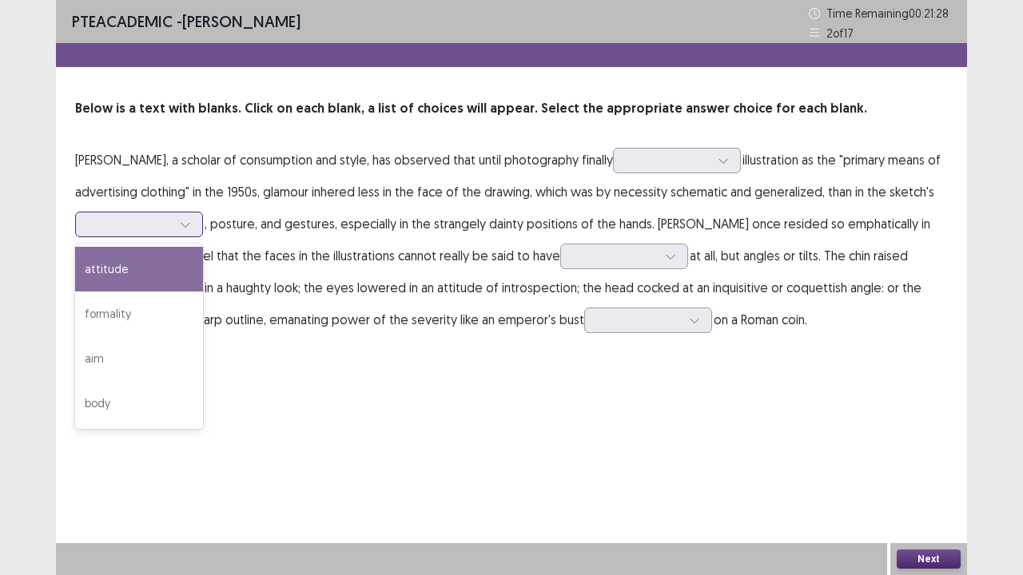
click at [177, 259] on div "attitude" at bounding box center [139, 269] width 128 height 45
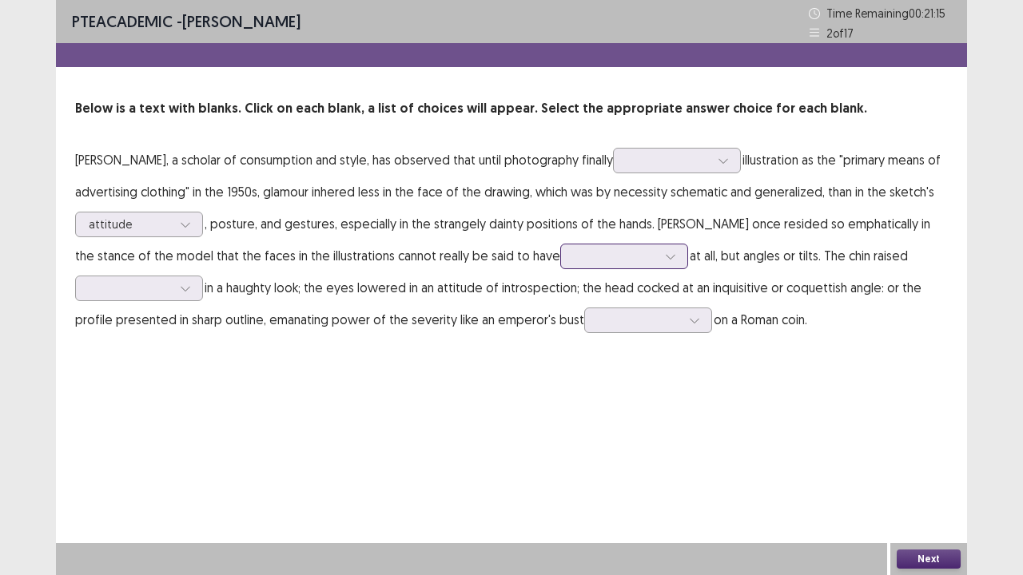
click at [585, 256] on div at bounding box center [615, 256] width 83 height 15
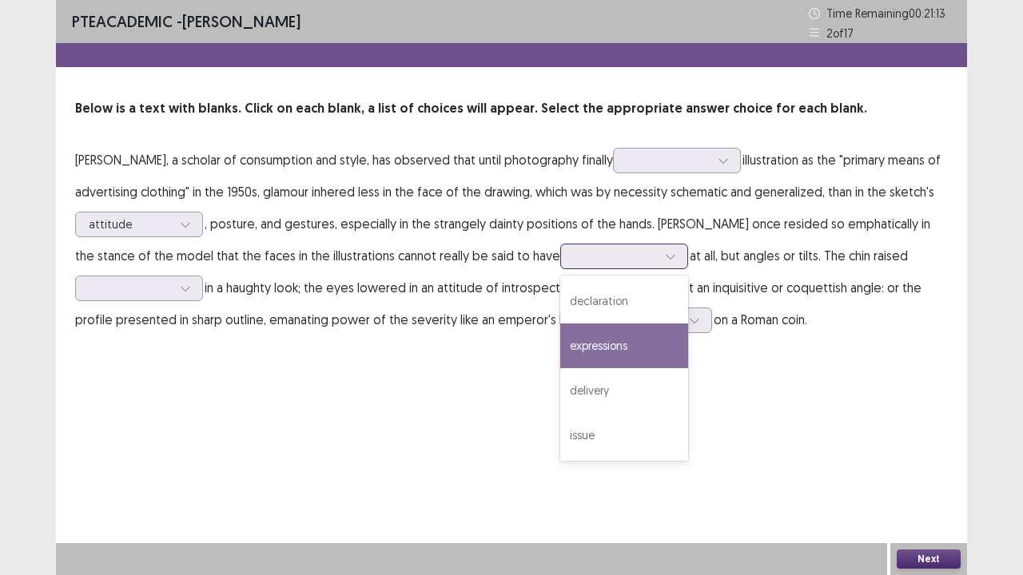
click at [579, 336] on div "expressions" at bounding box center [624, 346] width 128 height 45
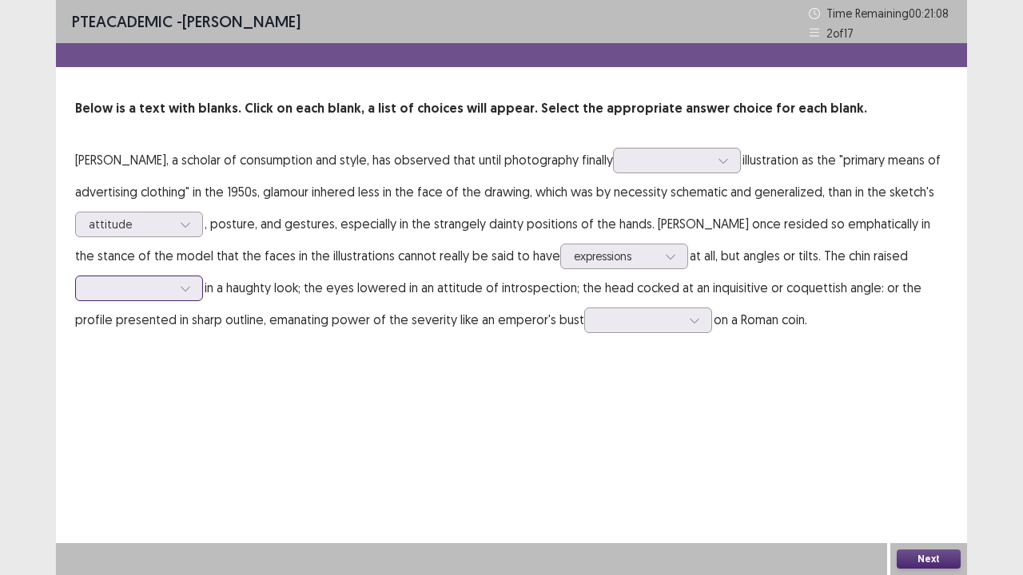
click at [162, 286] on div at bounding box center [130, 288] width 83 height 15
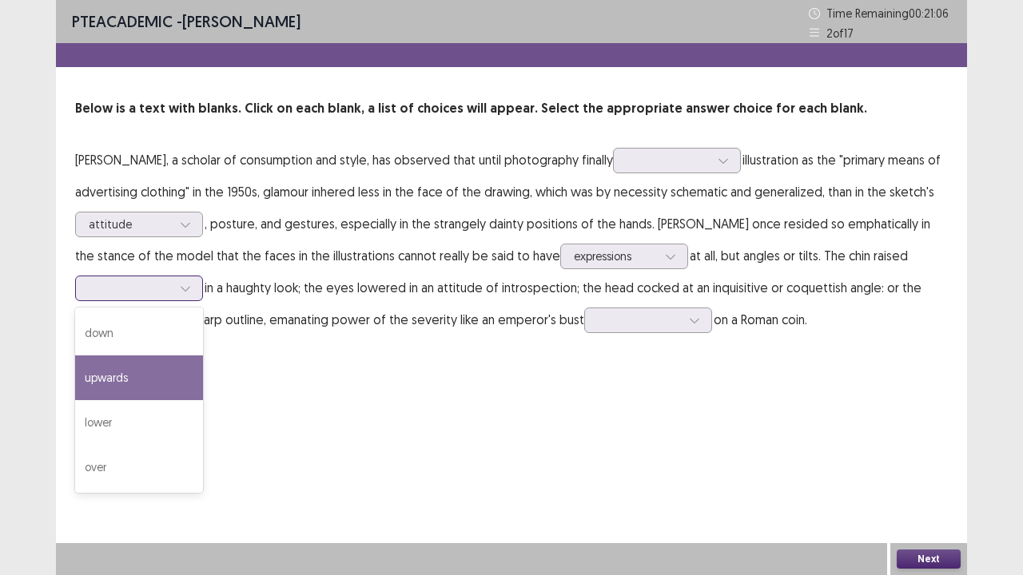
click at [144, 372] on div "upwards" at bounding box center [139, 378] width 128 height 45
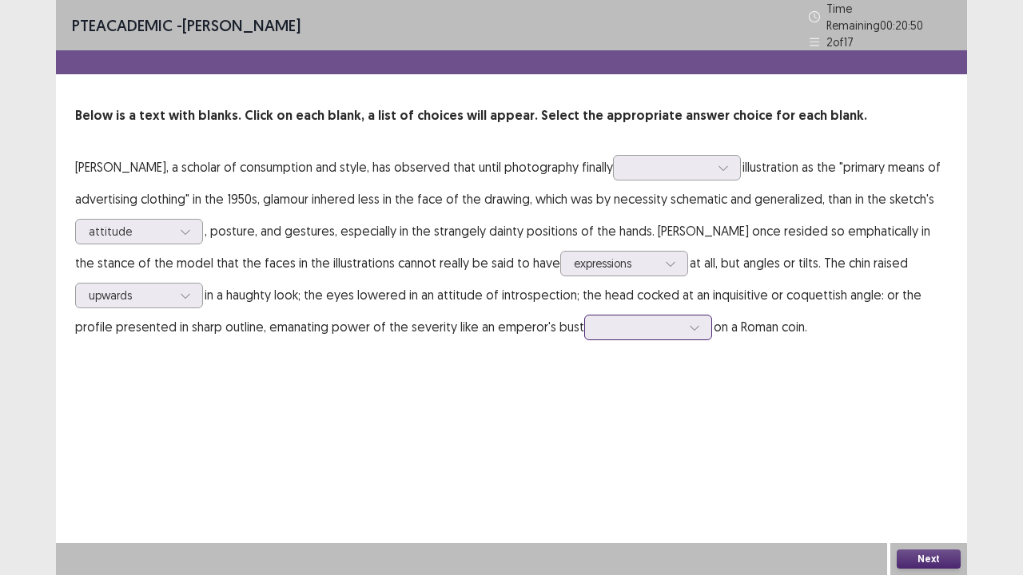
click at [683, 323] on div at bounding box center [695, 328] width 24 height 24
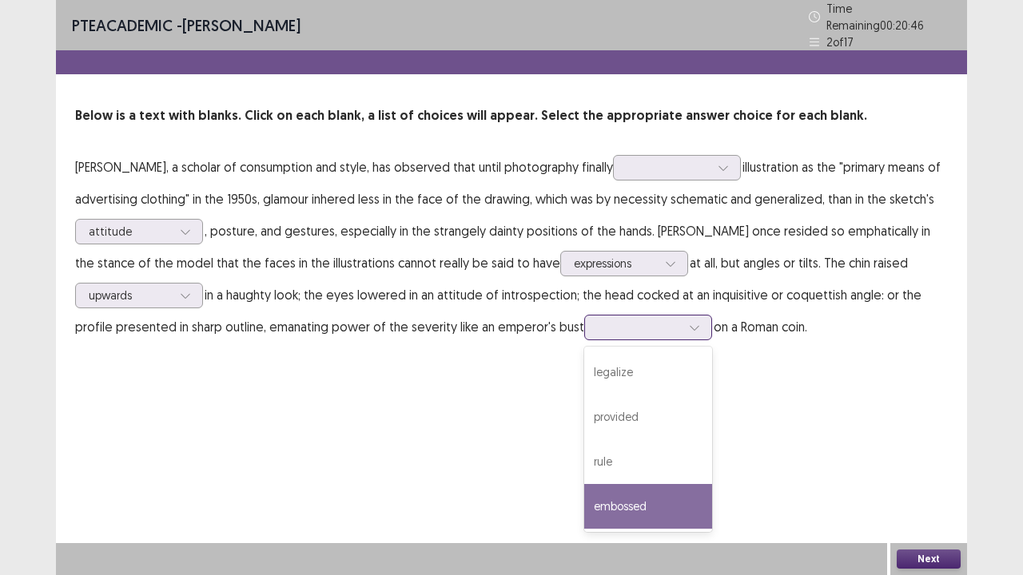
click at [619, 467] on div "embossed" at bounding box center [648, 506] width 128 height 45
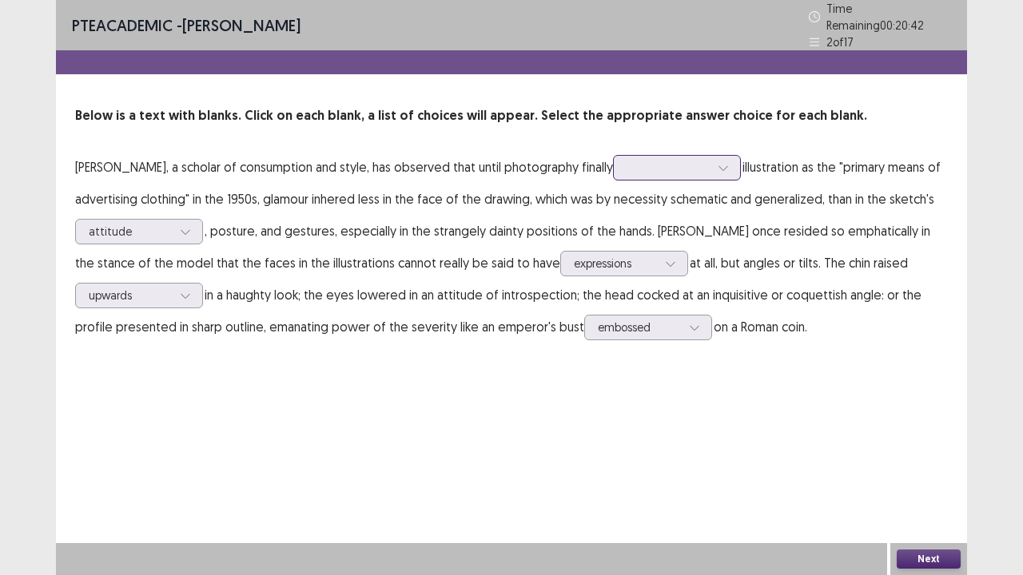
click at [711, 172] on div at bounding box center [723, 168] width 24 height 24
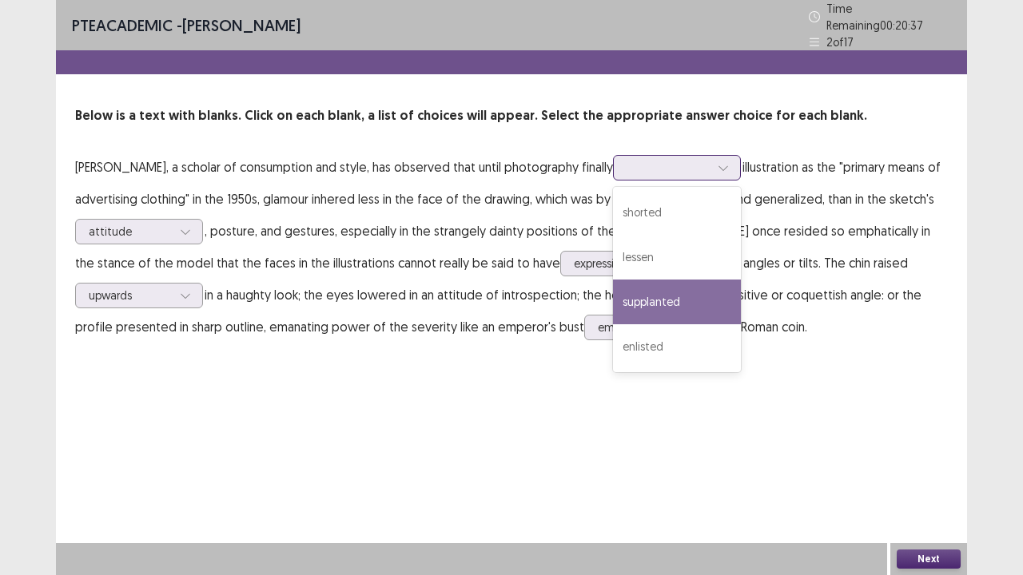
click at [674, 291] on div "supplanted" at bounding box center [677, 302] width 128 height 45
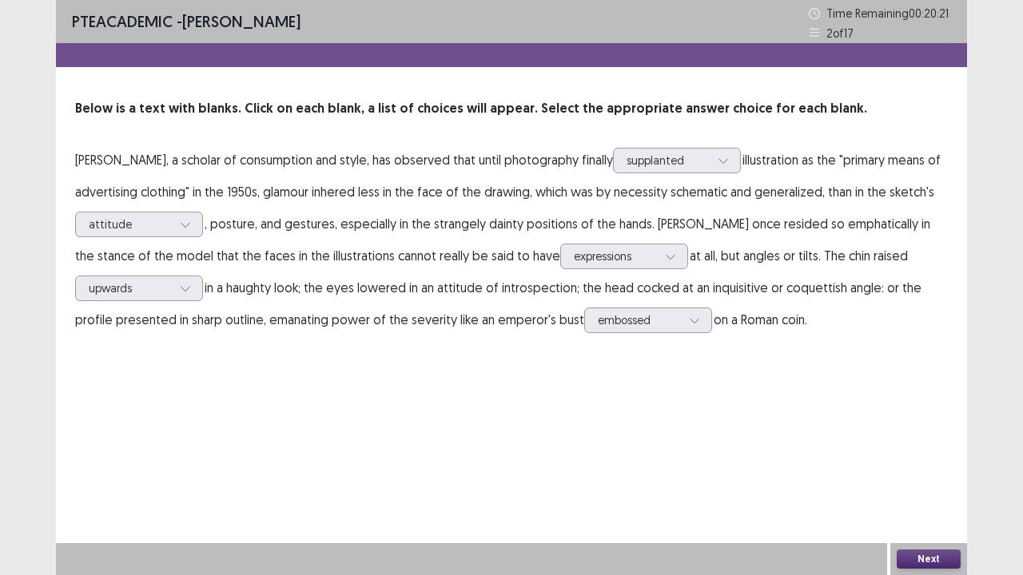
click at [918, 467] on div "Next" at bounding box center [928, 559] width 77 height 32
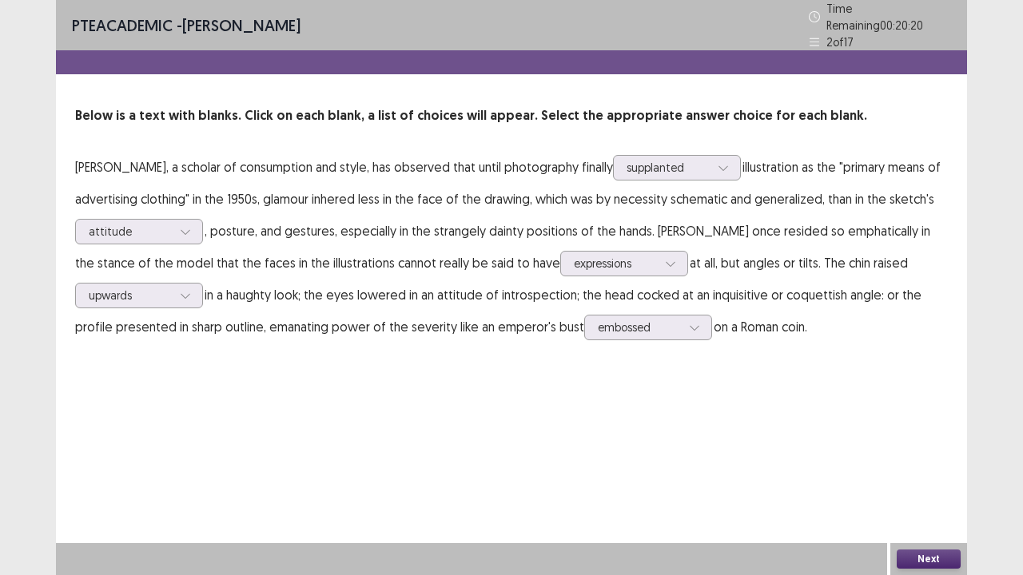
click at [919, 467] on button "Next" at bounding box center [929, 559] width 64 height 19
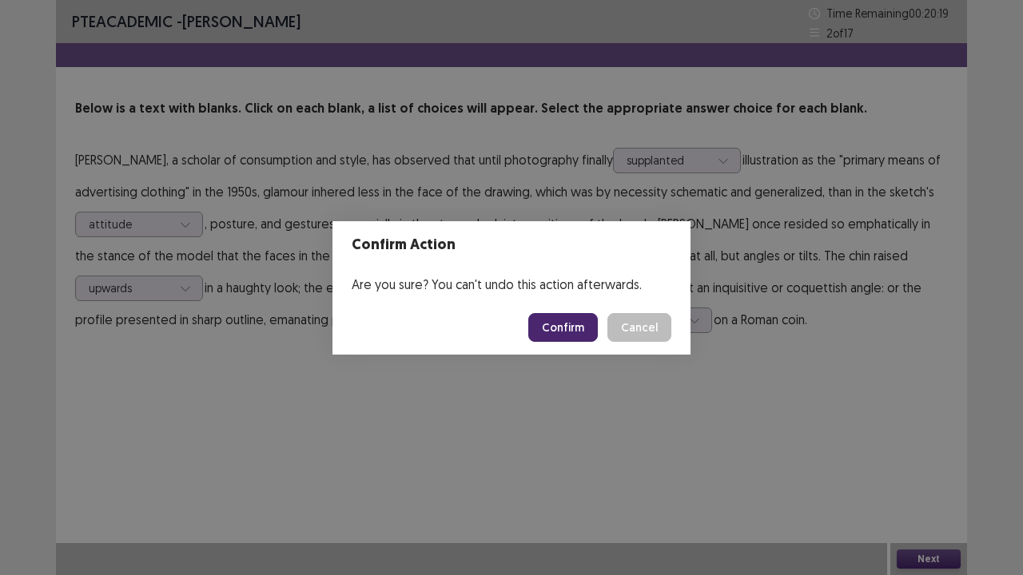
click at [542, 320] on button "Confirm" at bounding box center [563, 327] width 70 height 29
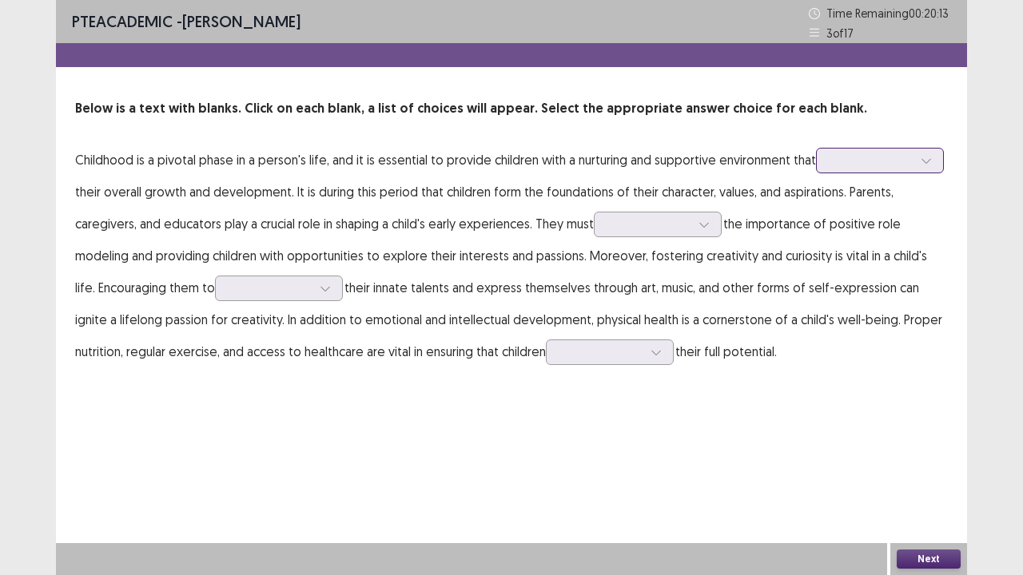
click at [872, 168] on div at bounding box center [871, 160] width 83 height 15
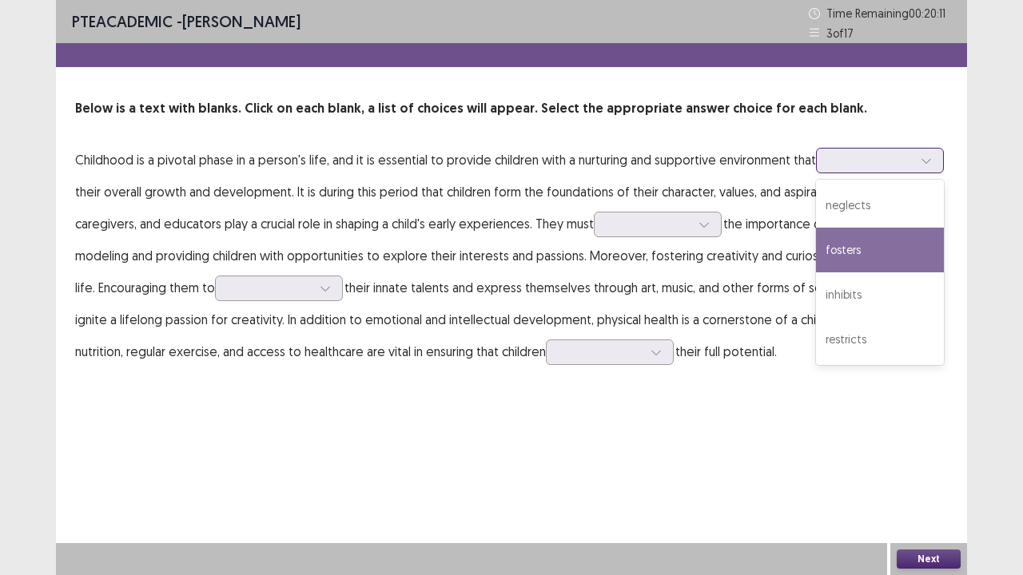
click at [869, 233] on div "fosters" at bounding box center [880, 250] width 128 height 45
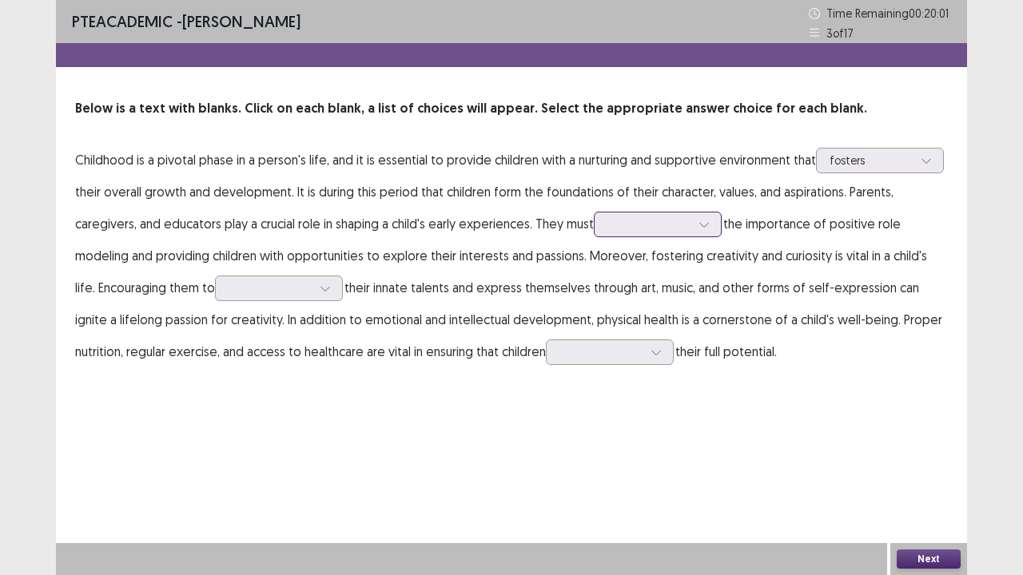
click at [690, 225] on div at bounding box center [648, 224] width 83 height 15
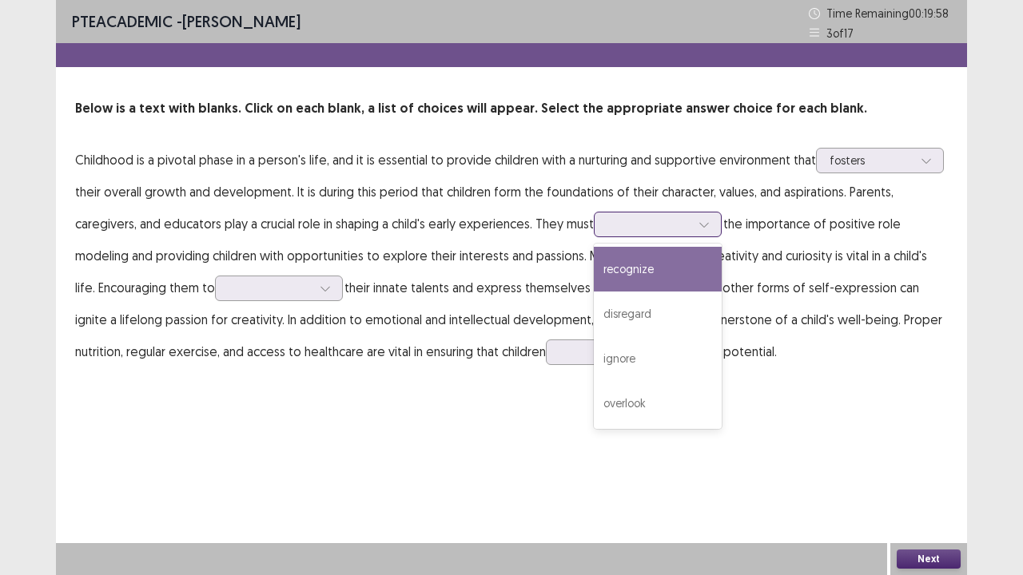
click at [679, 265] on div "recognize" at bounding box center [658, 269] width 128 height 45
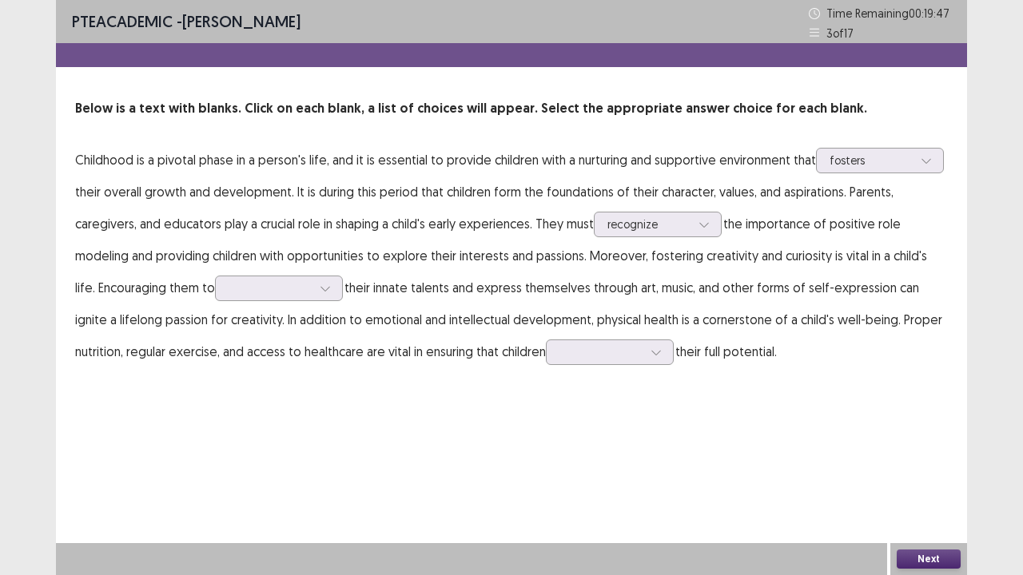
click at [298, 301] on p "Childhood is a pivotal phase in a person's life, and it is essential to provide…" at bounding box center [511, 256] width 873 height 224
click at [320, 293] on icon at bounding box center [325, 288] width 11 height 11
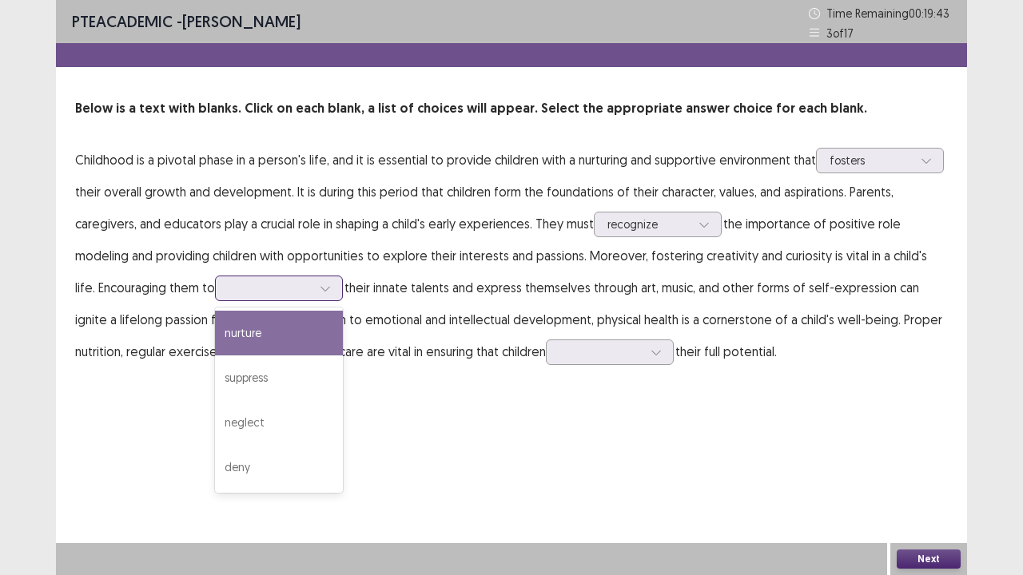
click at [281, 332] on div "nurture" at bounding box center [279, 333] width 128 height 45
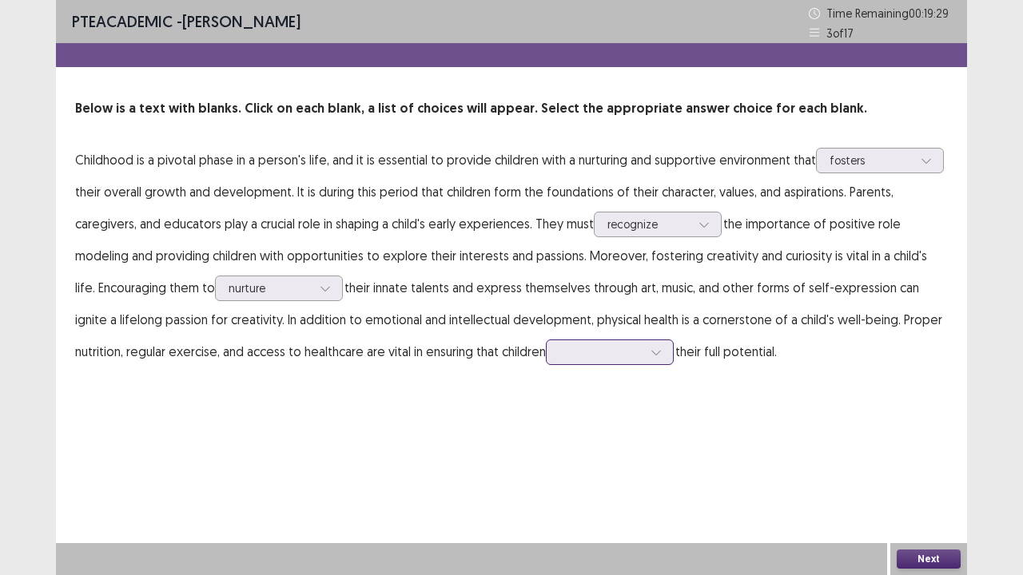
click at [644, 355] on div at bounding box center [656, 352] width 24 height 24
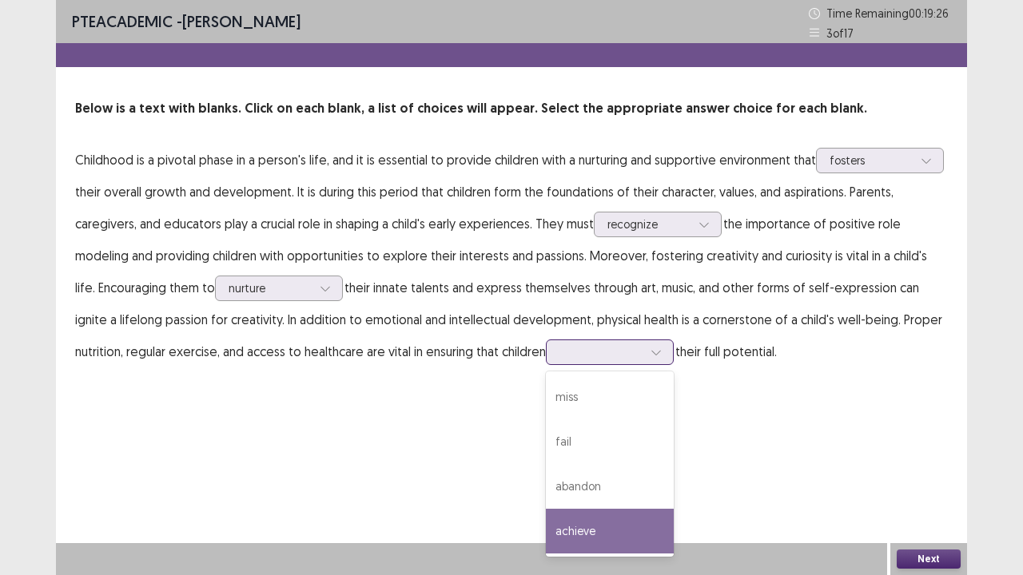
click at [573, 467] on div "achieve" at bounding box center [610, 531] width 128 height 45
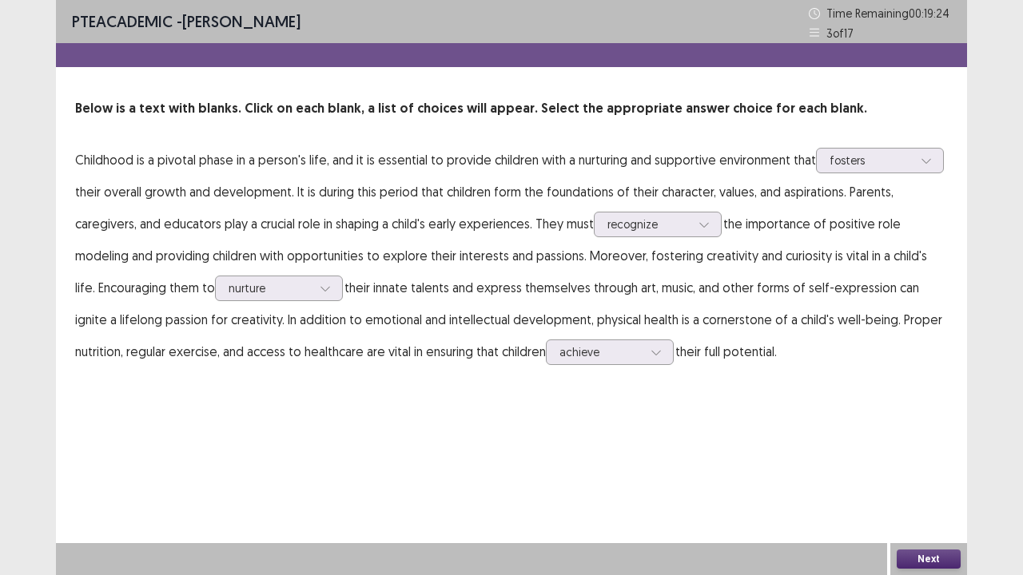
click at [914, 467] on button "Next" at bounding box center [929, 559] width 64 height 19
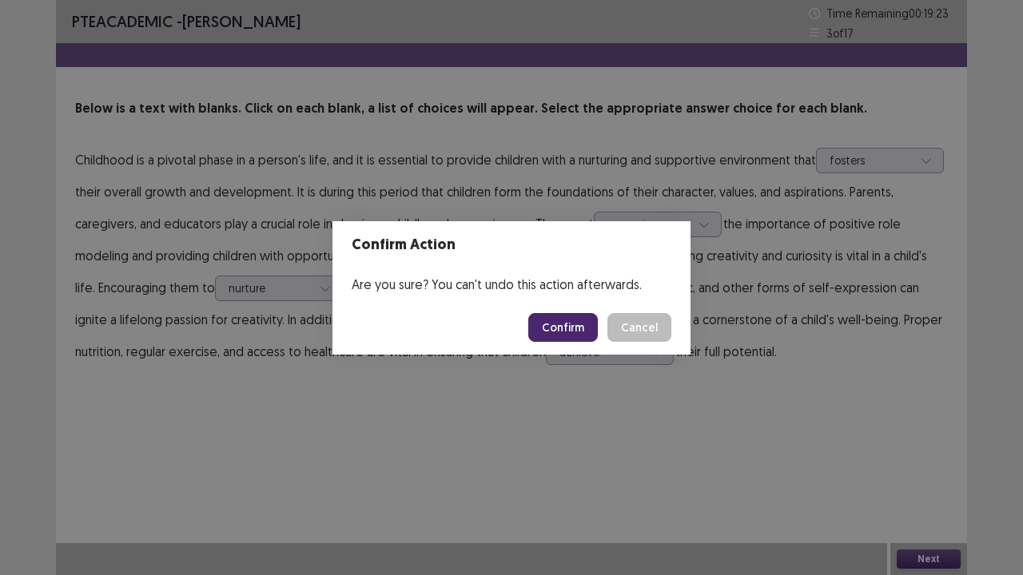
click at [558, 324] on button "Confirm" at bounding box center [563, 327] width 70 height 29
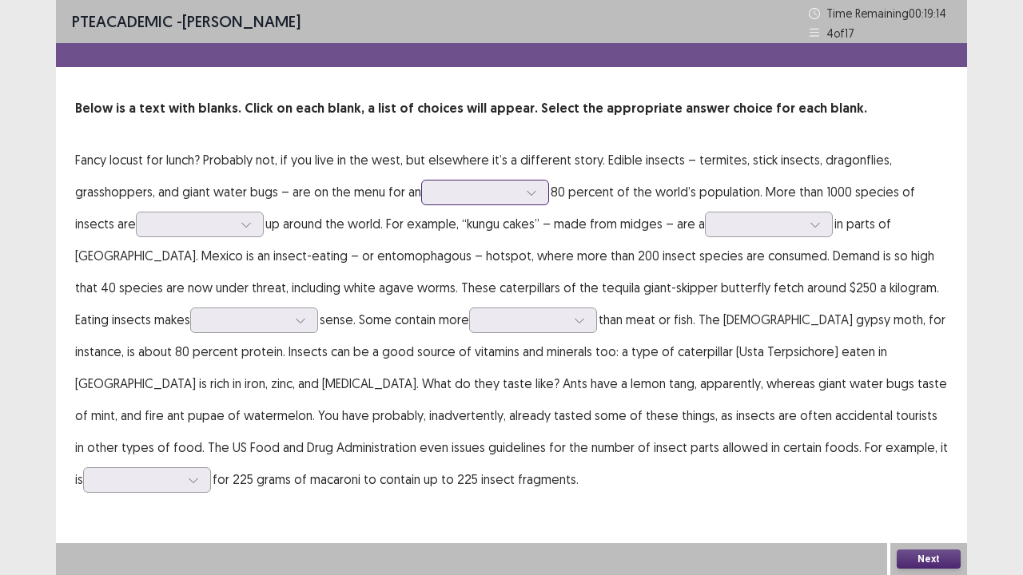
click at [537, 187] on icon at bounding box center [531, 192] width 11 height 11
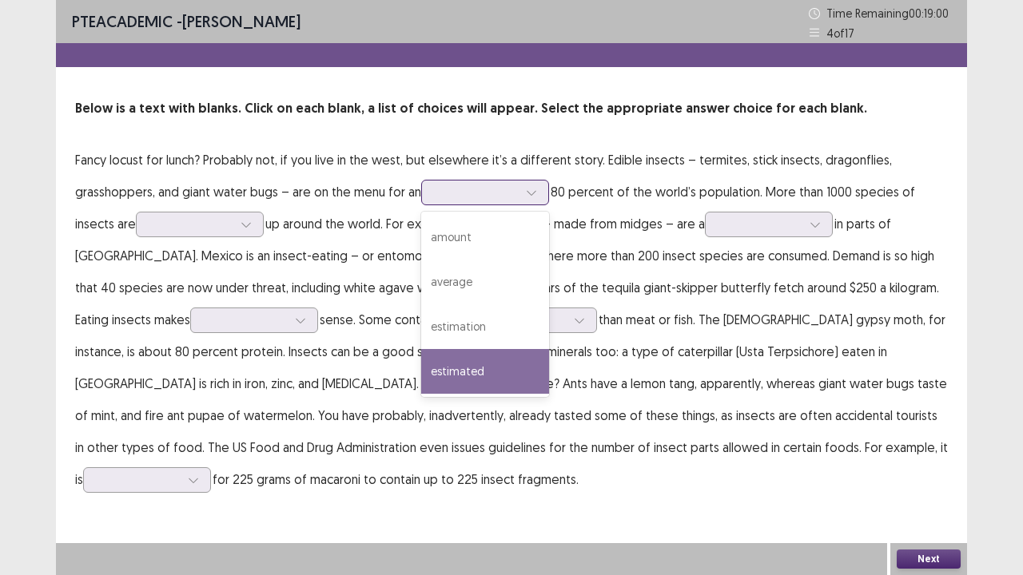
click at [481, 380] on div "estimated" at bounding box center [485, 371] width 128 height 45
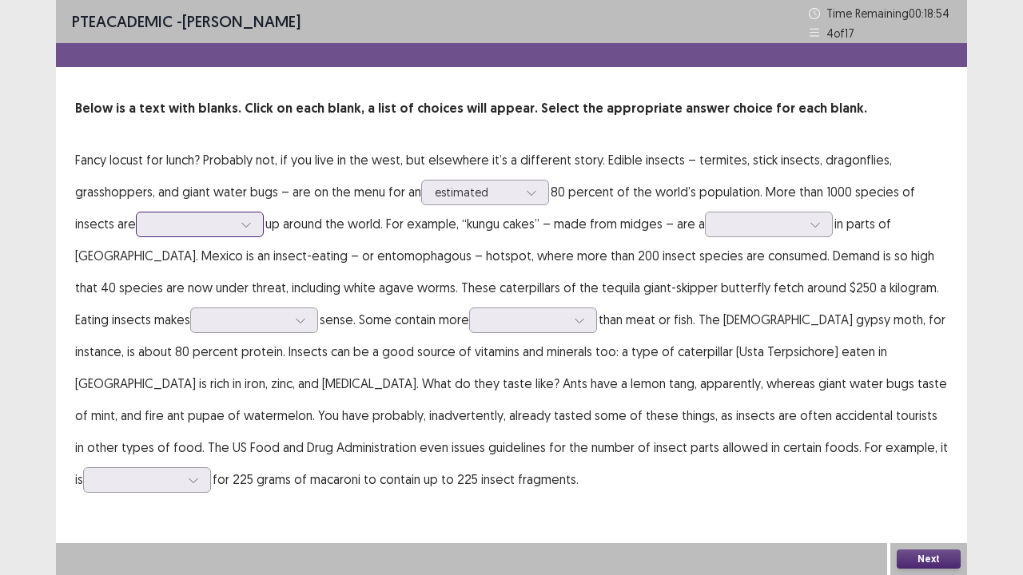
click at [252, 229] on icon at bounding box center [246, 224] width 11 height 11
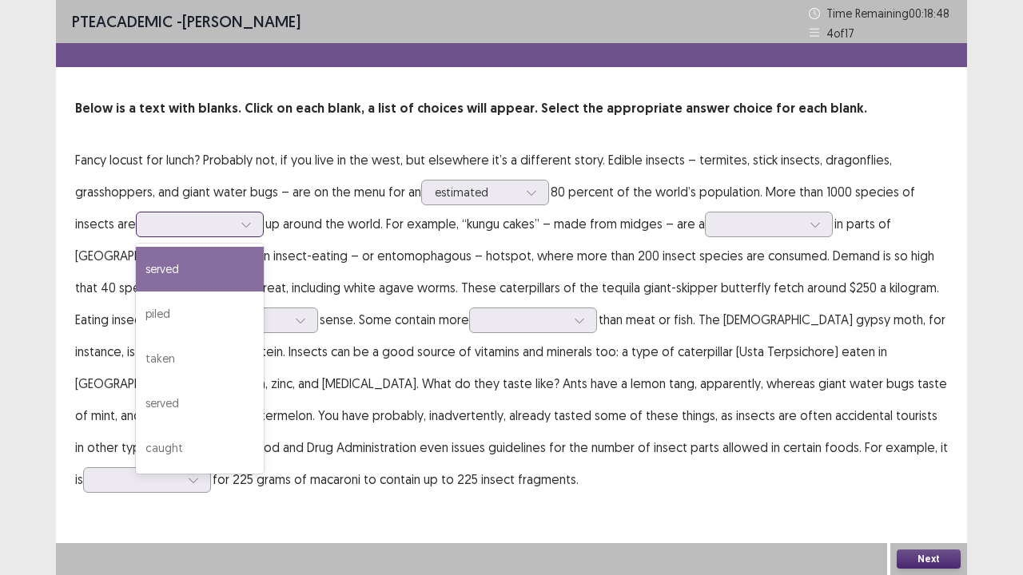
click at [222, 264] on div "served" at bounding box center [200, 269] width 128 height 45
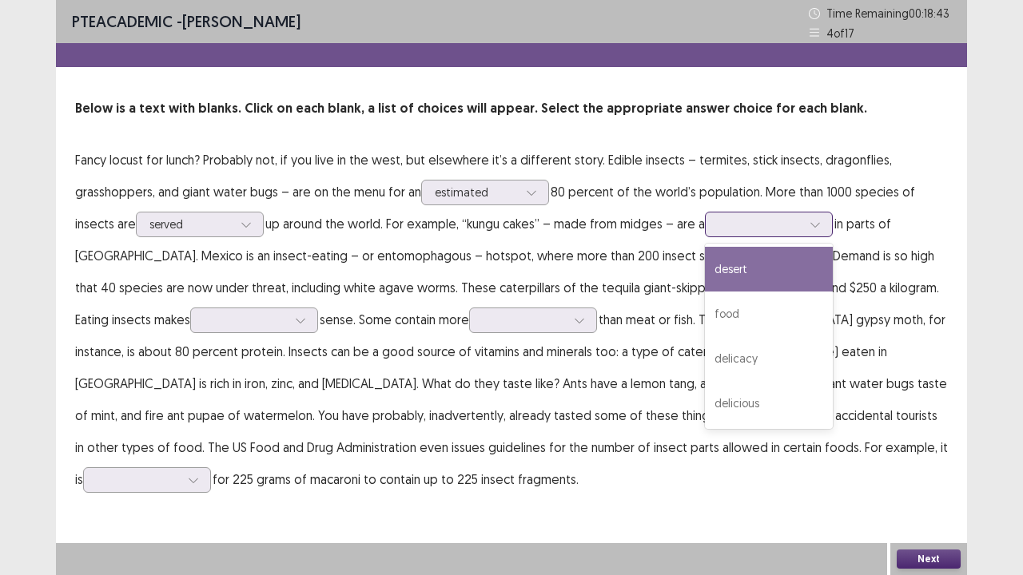
click at [769, 227] on div at bounding box center [759, 224] width 83 height 15
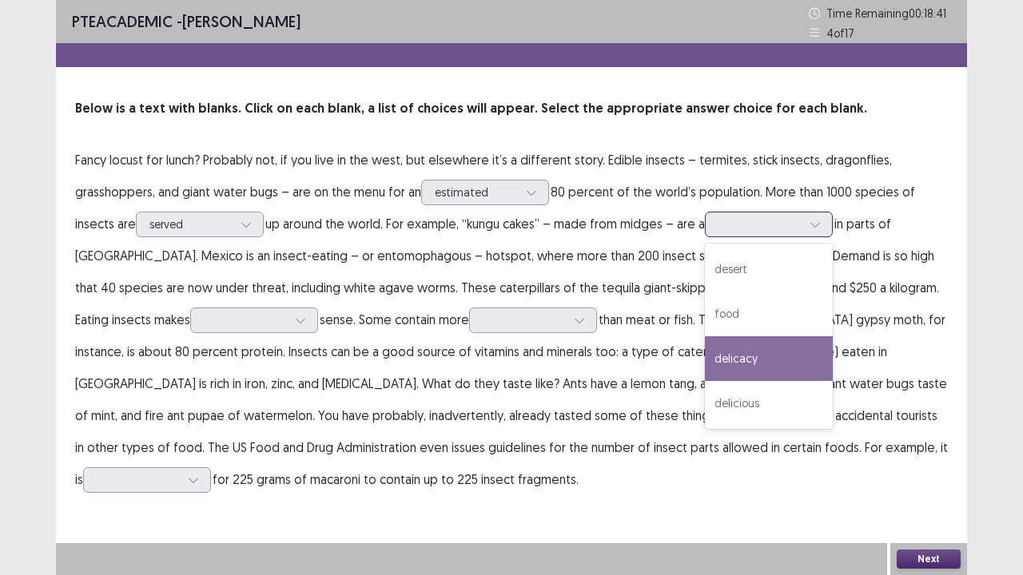
click at [746, 372] on div "delicacy" at bounding box center [769, 358] width 128 height 45
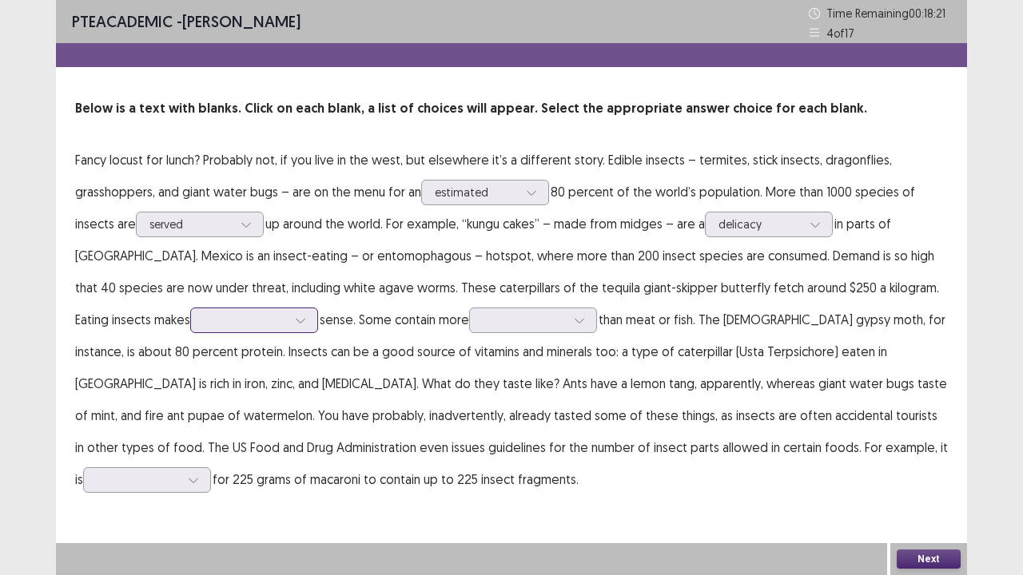
click at [289, 323] on div at bounding box center [301, 320] width 24 height 24
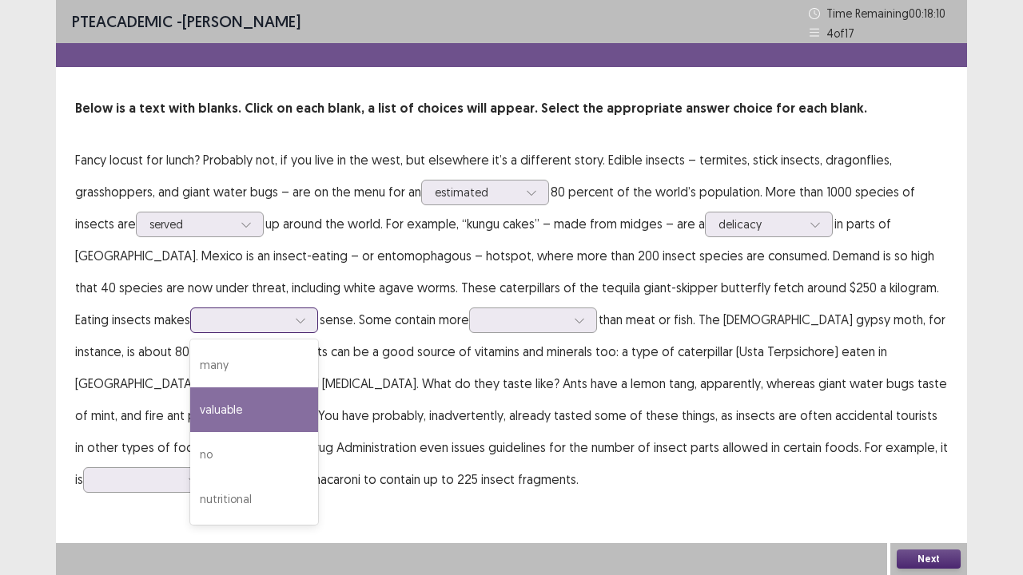
click at [190, 406] on div "valuable" at bounding box center [254, 410] width 128 height 45
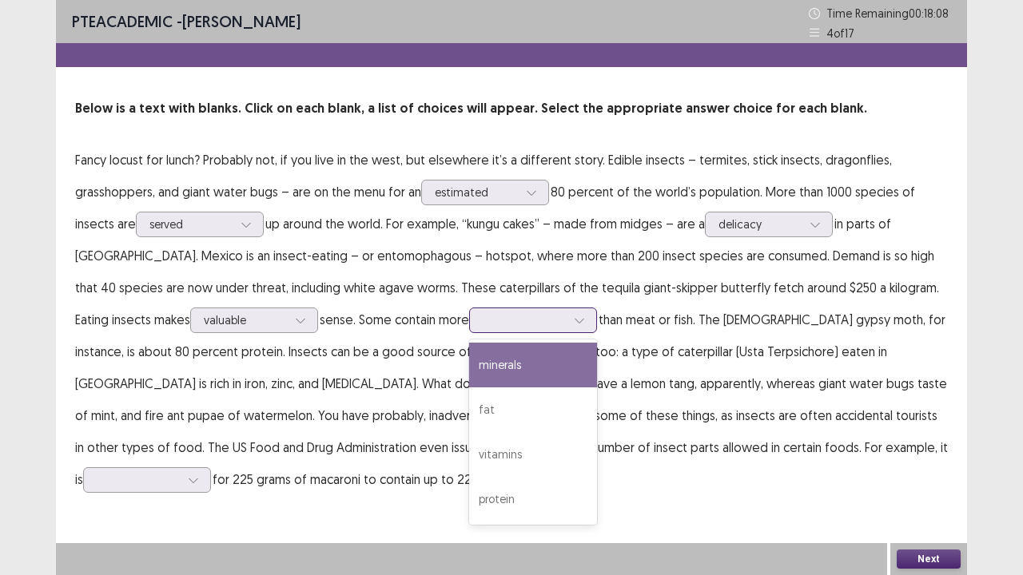
click at [567, 320] on div at bounding box center [579, 320] width 24 height 24
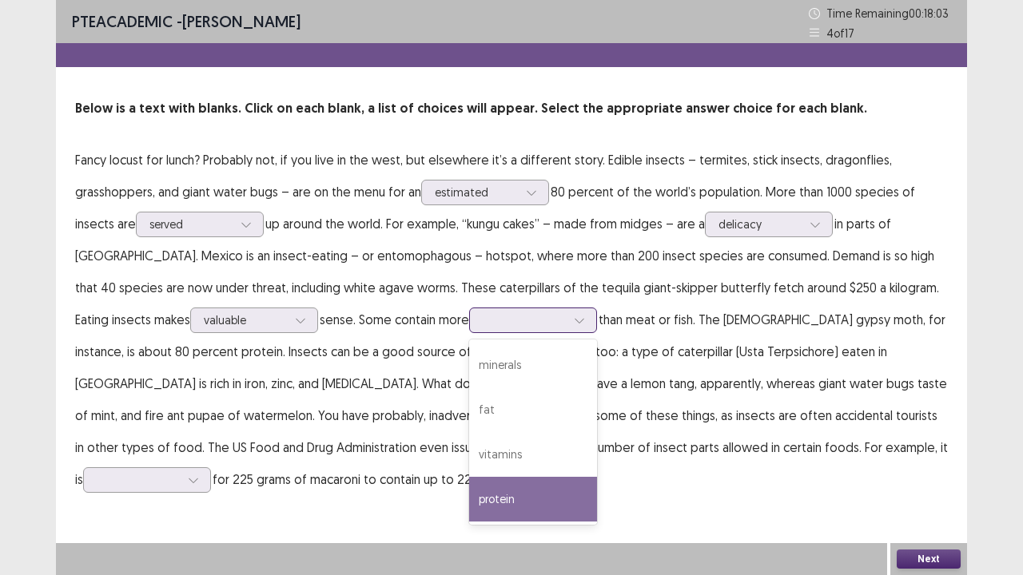
click at [469, 467] on div "protein" at bounding box center [533, 499] width 128 height 45
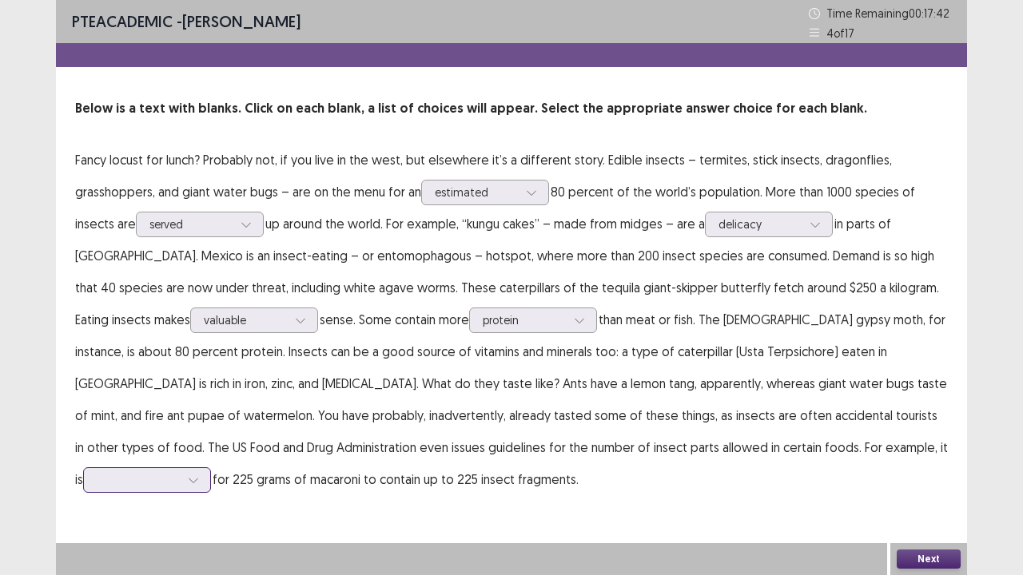
click at [199, 467] on icon at bounding box center [193, 480] width 11 height 11
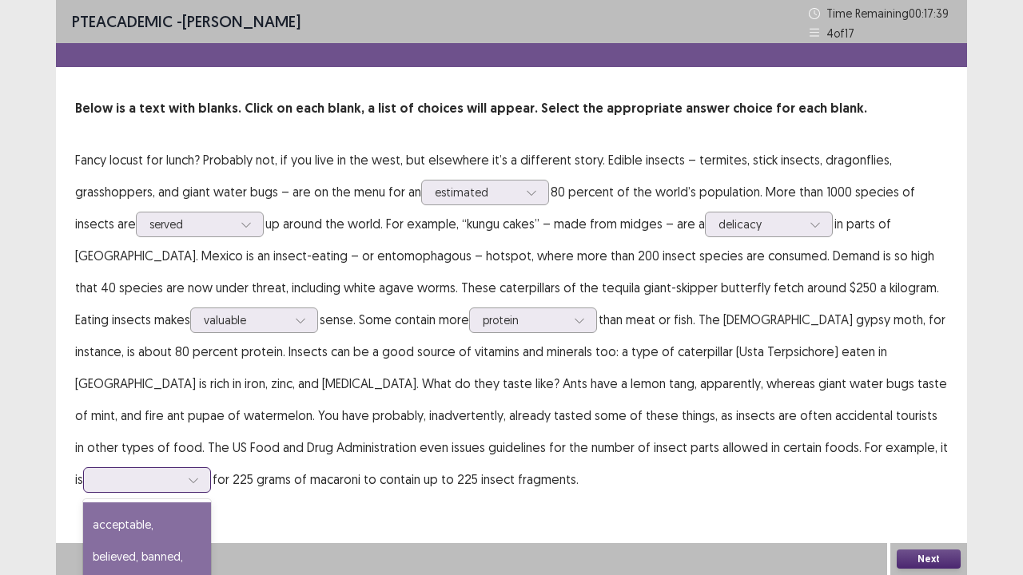
click at [211, 467] on div "acceptable, believed, banned, illegal" at bounding box center [147, 557] width 128 height 109
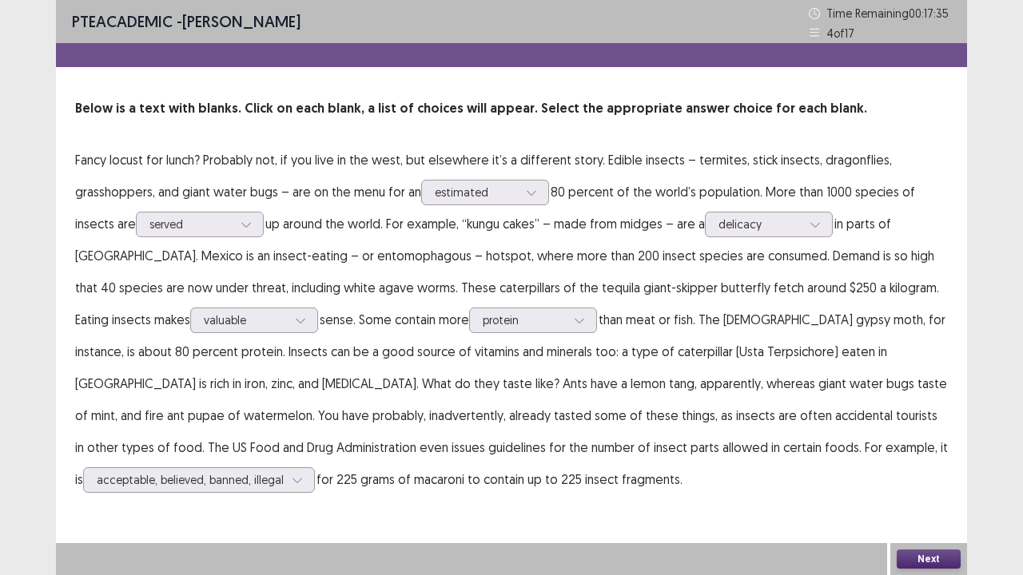
click at [923, 467] on button "Next" at bounding box center [929, 559] width 64 height 19
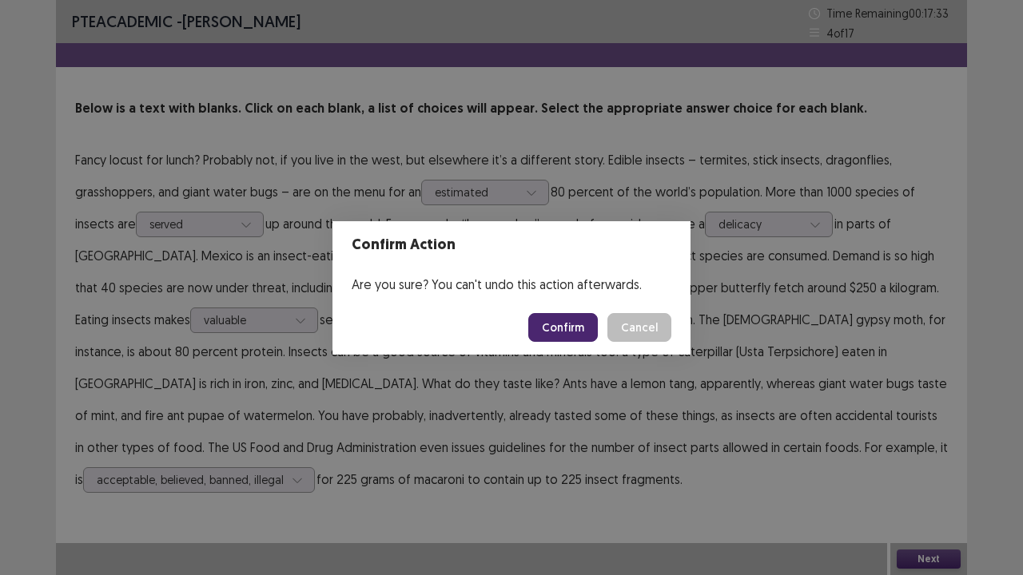
click at [556, 316] on button "Confirm" at bounding box center [563, 327] width 70 height 29
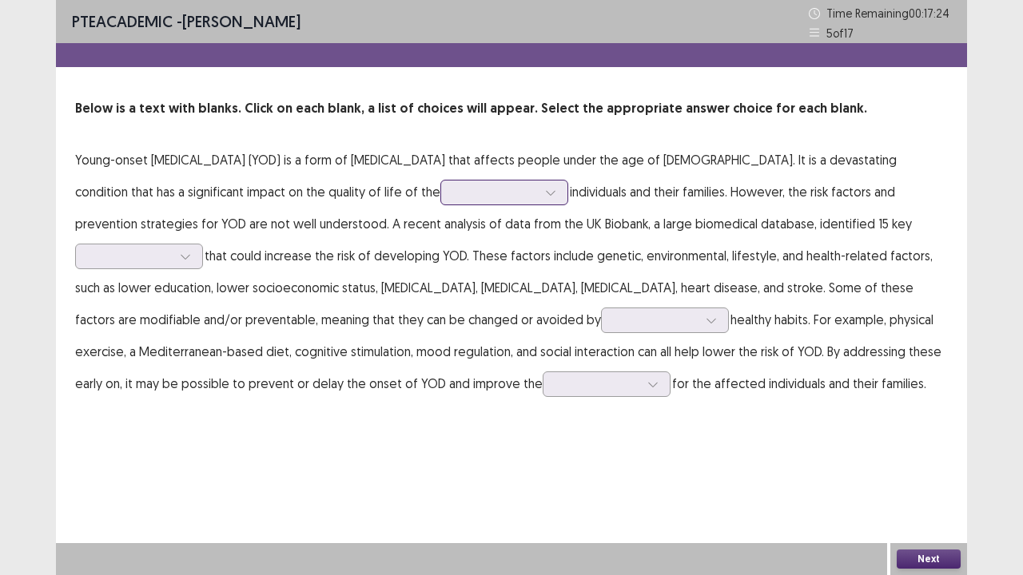
click at [454, 198] on div at bounding box center [495, 192] width 83 height 15
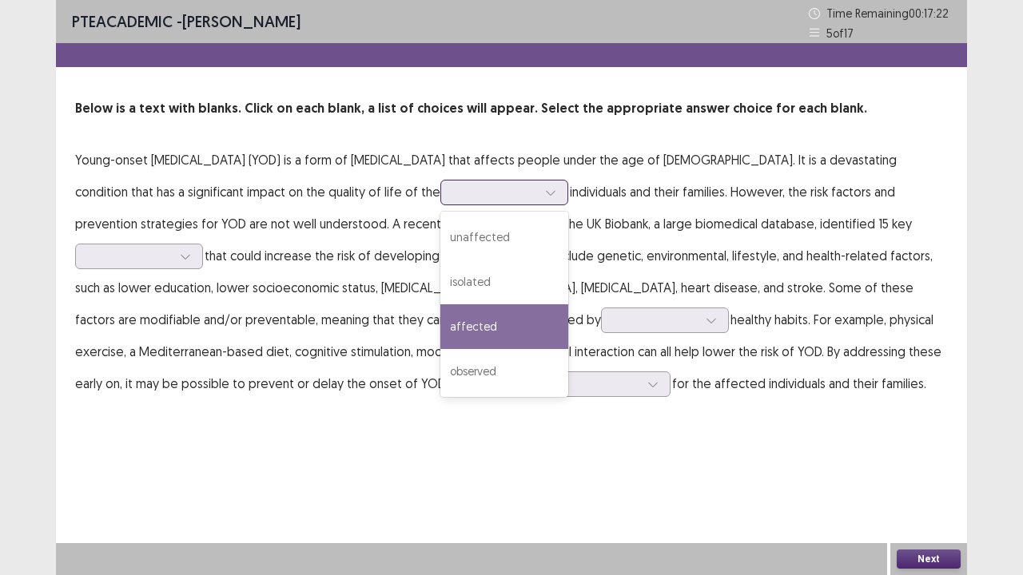
click at [440, 324] on div "affected" at bounding box center [504, 326] width 128 height 45
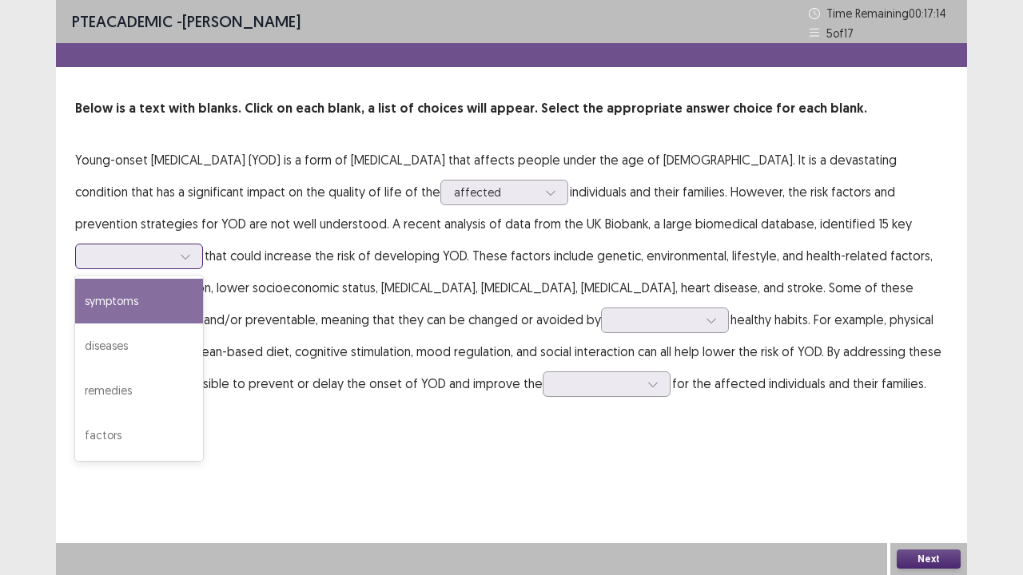
click at [191, 251] on icon at bounding box center [185, 256] width 11 height 11
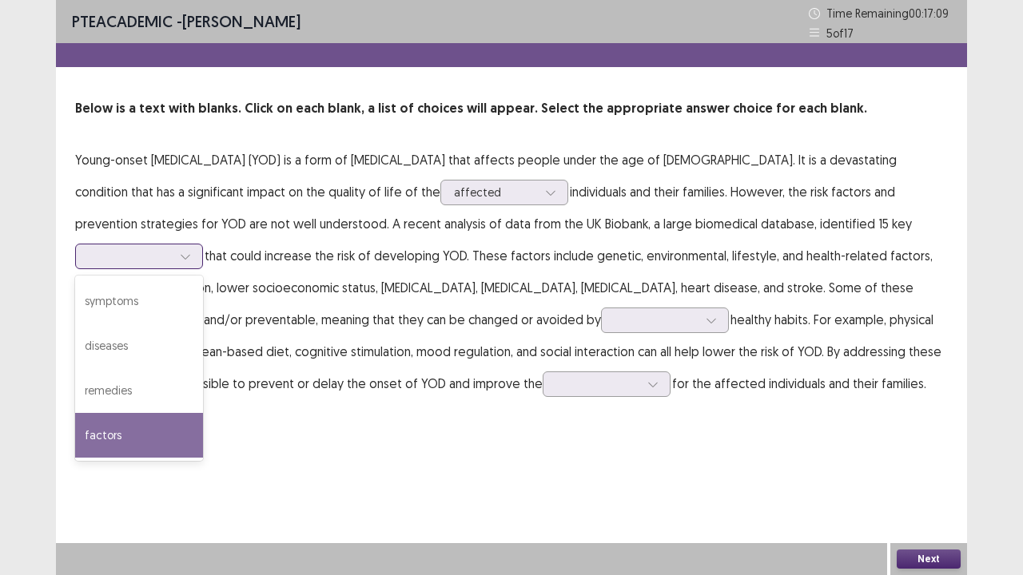
click at [203, 413] on div "factors" at bounding box center [139, 435] width 128 height 45
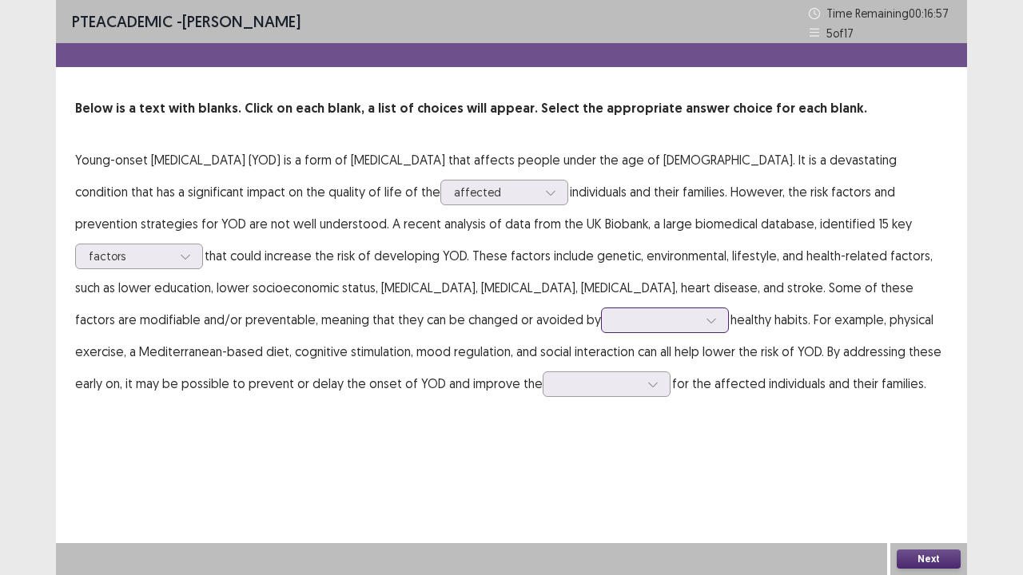
click at [699, 316] on div at bounding box center [711, 320] width 24 height 24
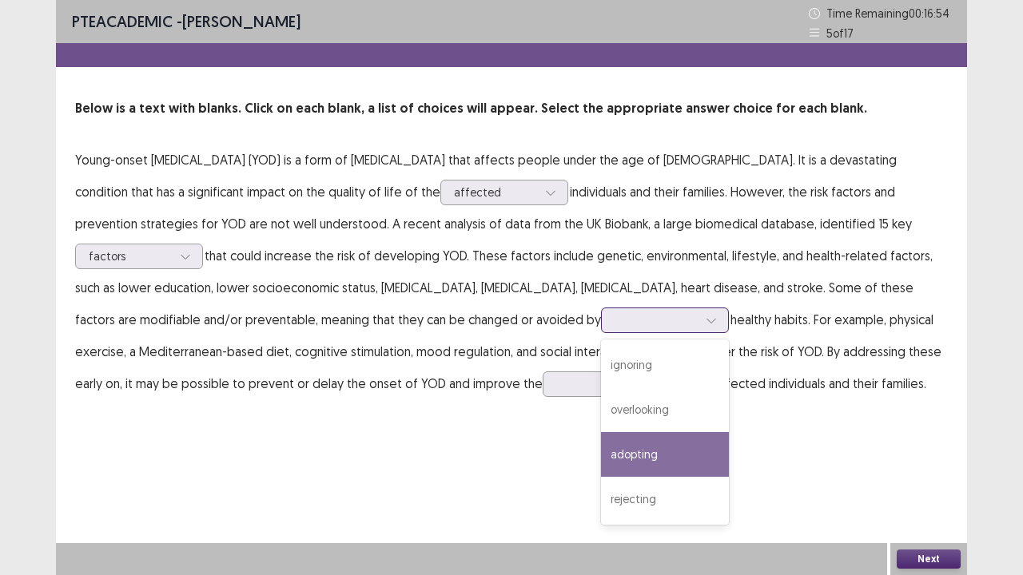
click at [601, 454] on div "adopting" at bounding box center [665, 454] width 128 height 45
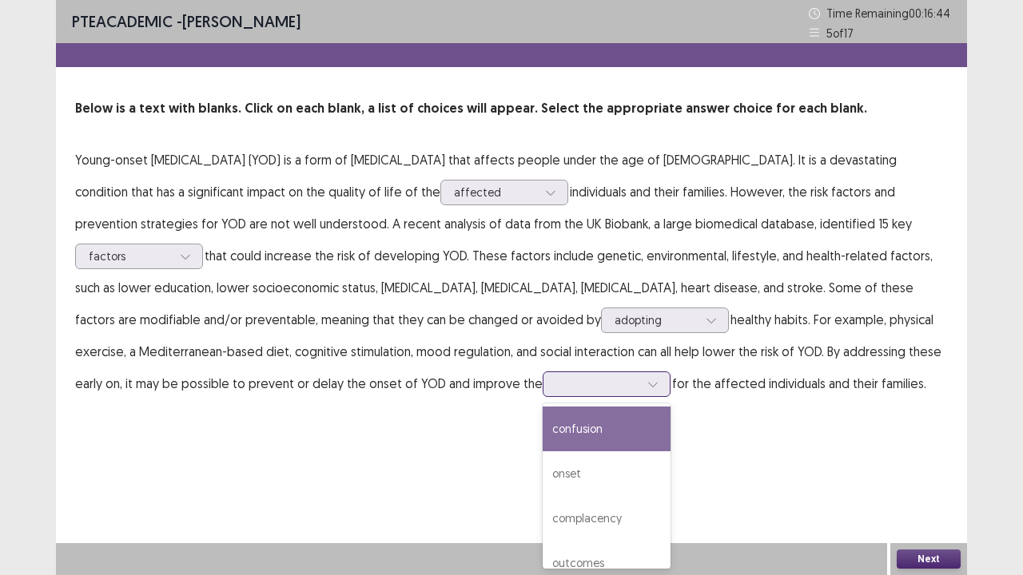
click at [641, 377] on div at bounding box center [653, 384] width 24 height 24
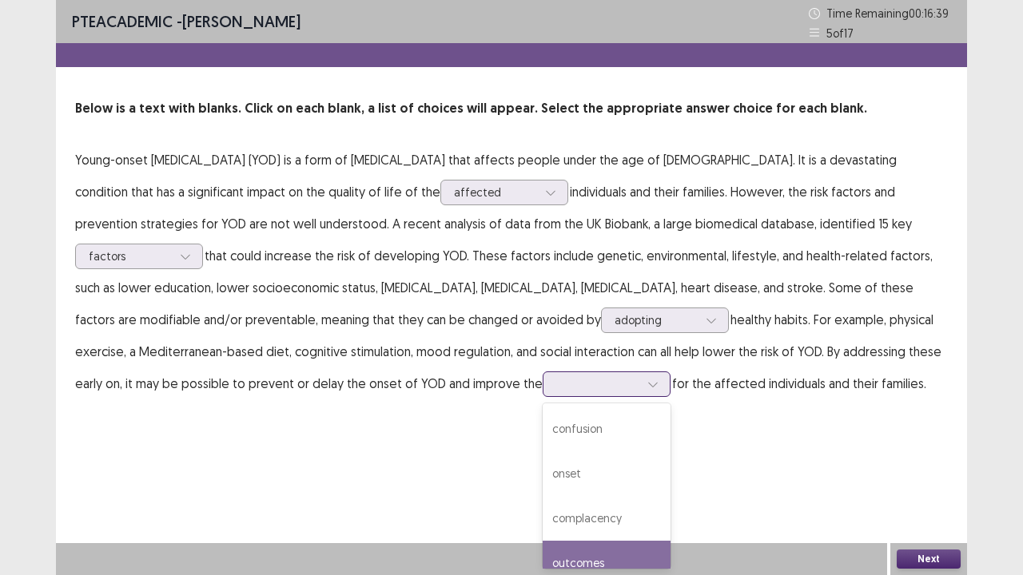
scroll to position [19, 0]
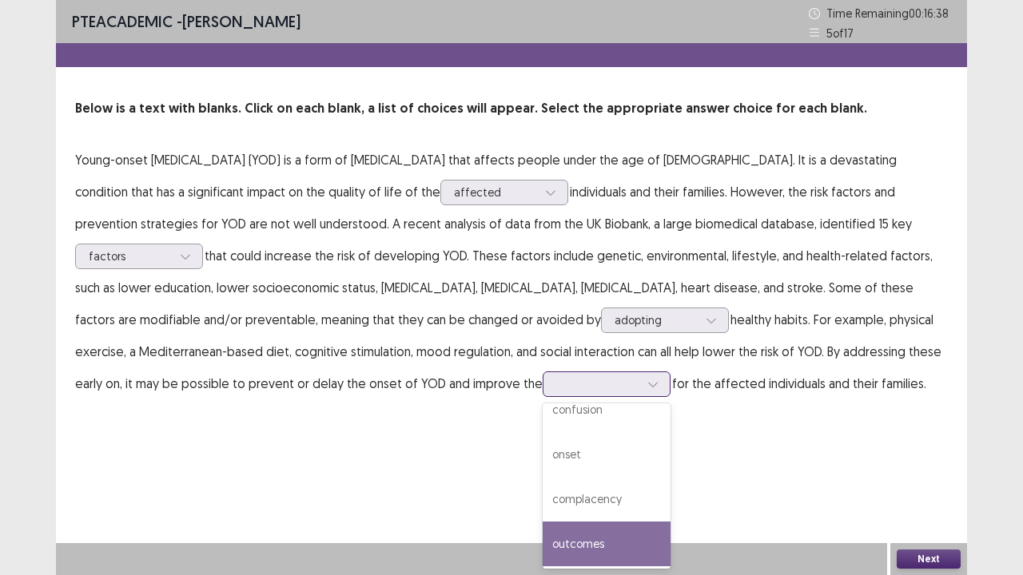
click at [543, 467] on div "outcomes" at bounding box center [607, 544] width 128 height 45
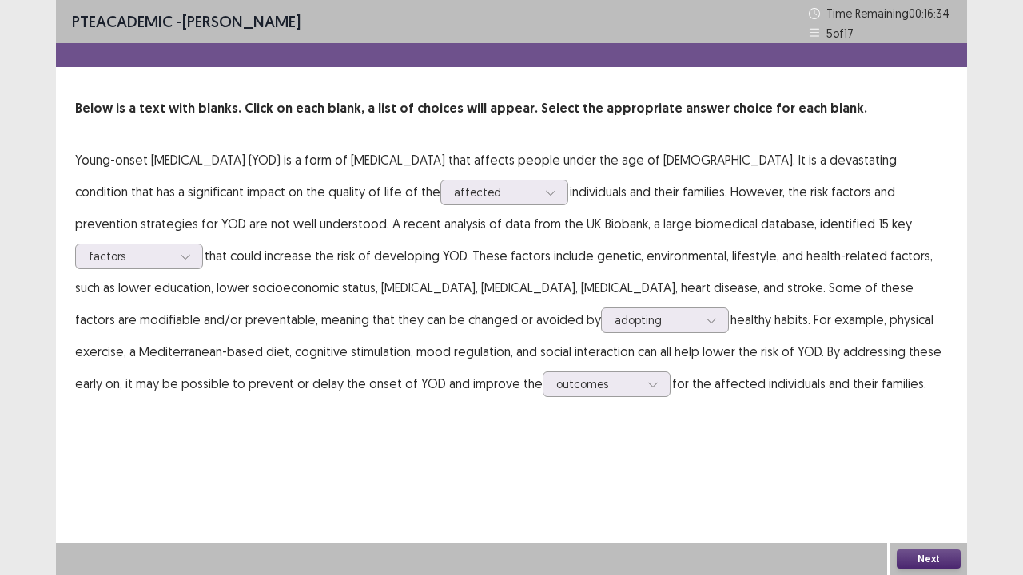
click at [909, 467] on button "Next" at bounding box center [929, 559] width 64 height 19
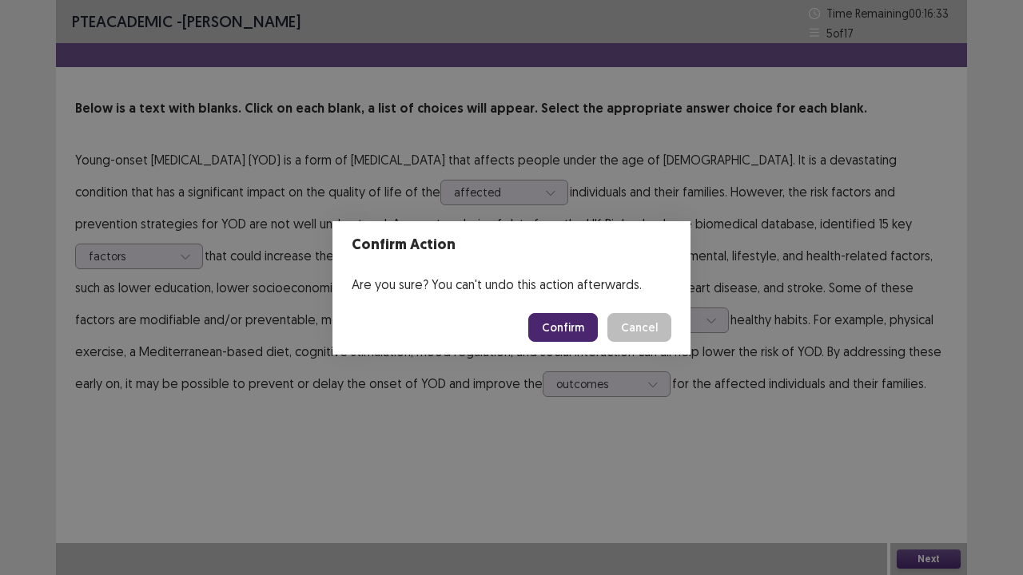
click at [585, 334] on button "Confirm" at bounding box center [563, 327] width 70 height 29
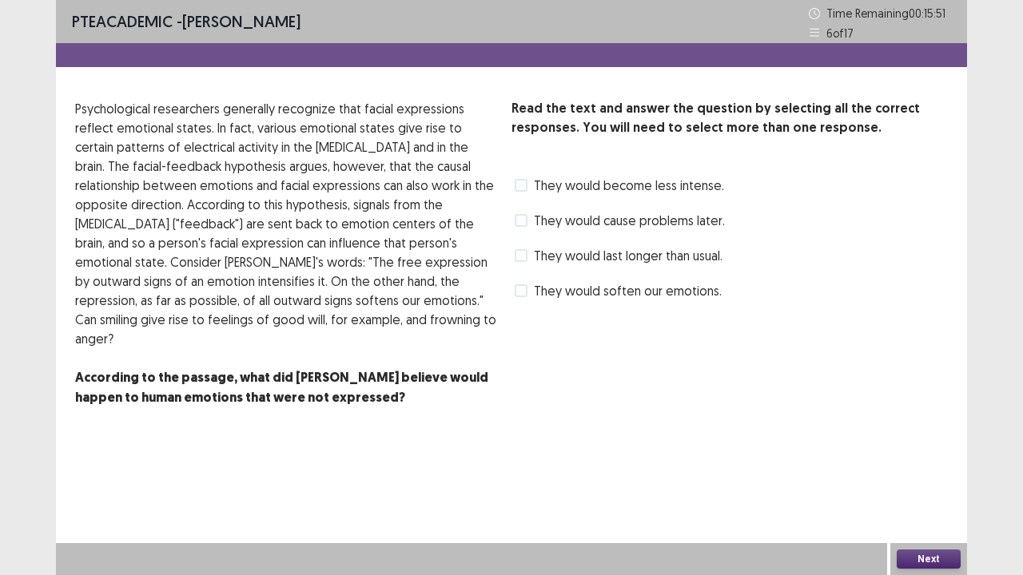
click at [523, 181] on span at bounding box center [521, 185] width 13 height 13
click at [524, 291] on span at bounding box center [521, 291] width 13 height 13
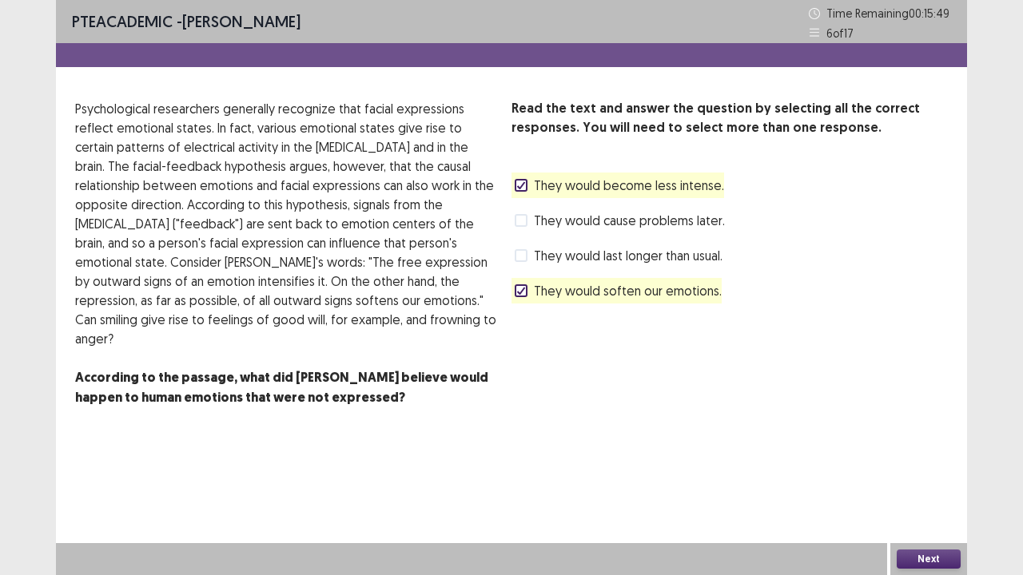
click at [921, 467] on button "Next" at bounding box center [929, 559] width 64 height 19
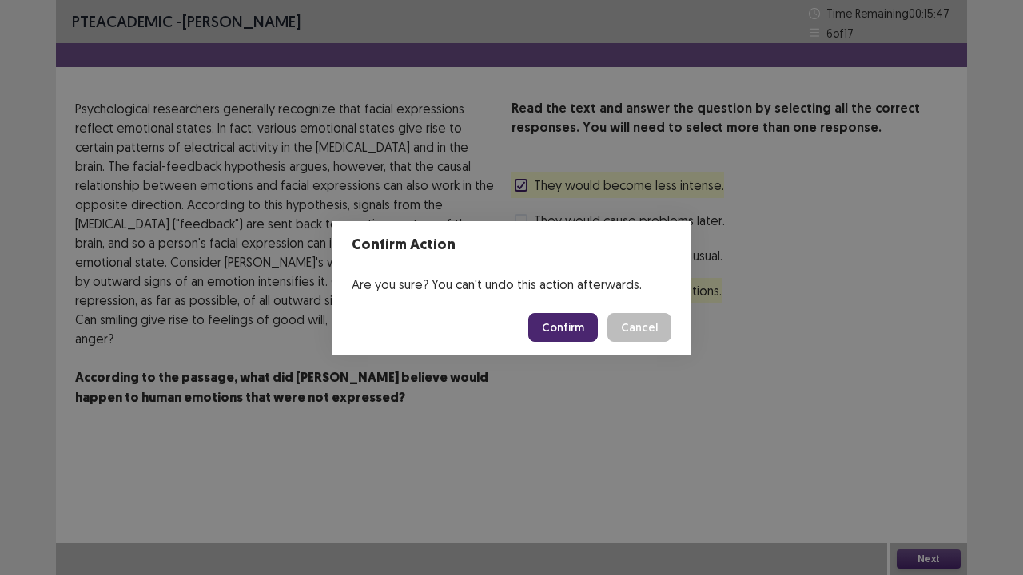
click at [556, 331] on button "Confirm" at bounding box center [563, 327] width 70 height 29
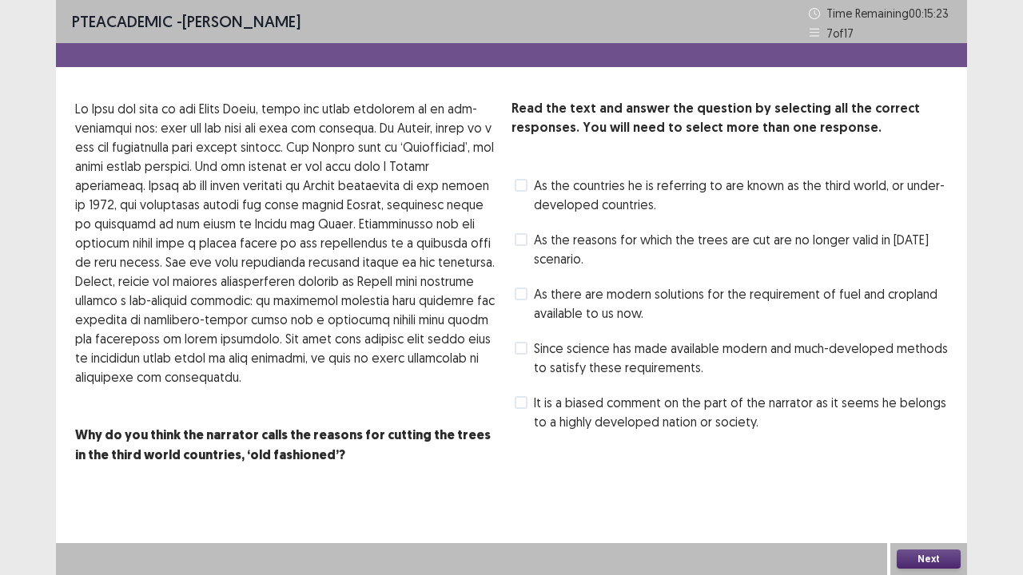
click at [523, 240] on span at bounding box center [521, 239] width 13 height 13
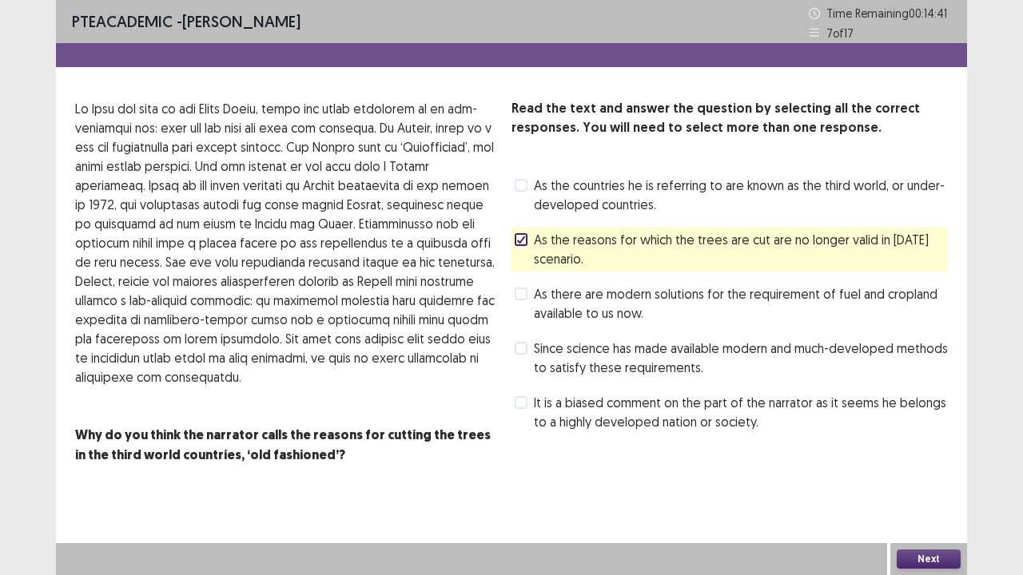
click at [917, 467] on button "Next" at bounding box center [929, 559] width 64 height 19
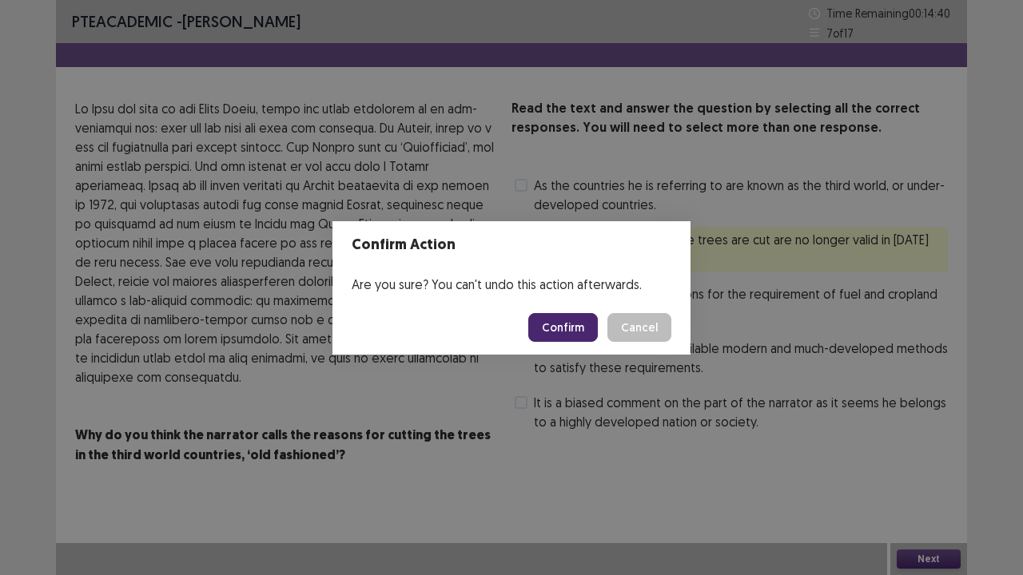
click at [553, 315] on button "Confirm" at bounding box center [563, 327] width 70 height 29
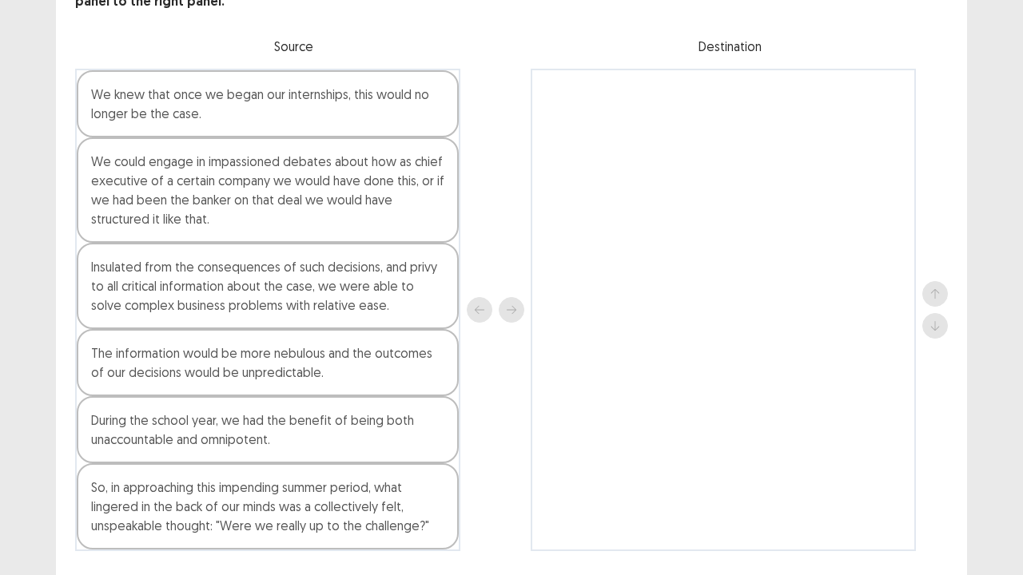
scroll to position [128, 0]
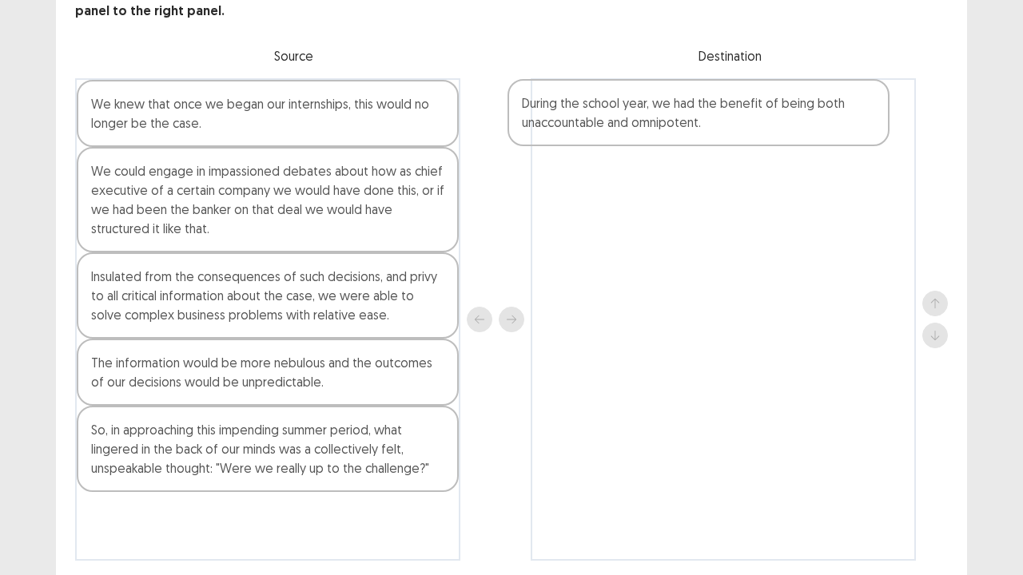
drag, startPoint x: 225, startPoint y: 440, endPoint x: 662, endPoint y: 123, distance: 540.2
click at [662, 123] on div "We knew that once we began our internships, this would no longer be the case. W…" at bounding box center [511, 319] width 873 height 483
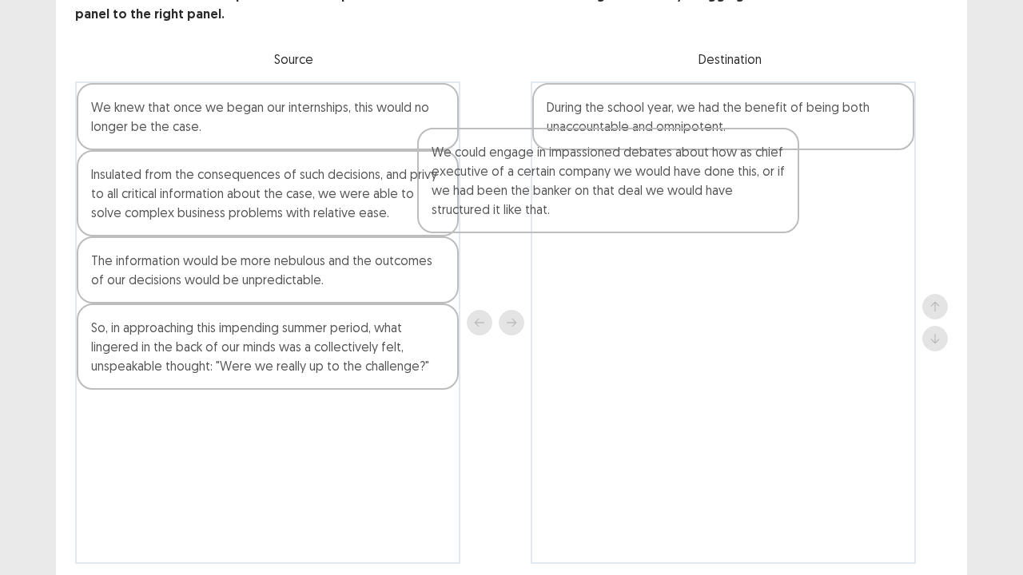
drag, startPoint x: 299, startPoint y: 204, endPoint x: 647, endPoint y: 185, distance: 348.9
click at [647, 185] on div "We knew that once we began our internships, this would no longer be the case. W…" at bounding box center [511, 323] width 873 height 483
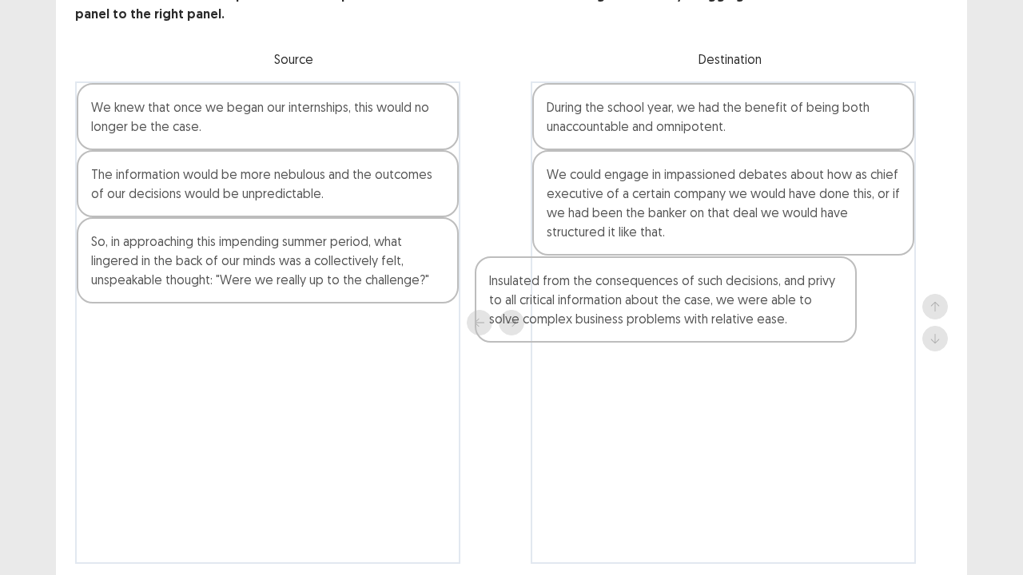
drag, startPoint x: 328, startPoint y: 217, endPoint x: 806, endPoint y: 308, distance: 485.7
click at [776, 313] on div "We knew that once we began our internships, this would no longer be the case. I…" at bounding box center [511, 323] width 873 height 483
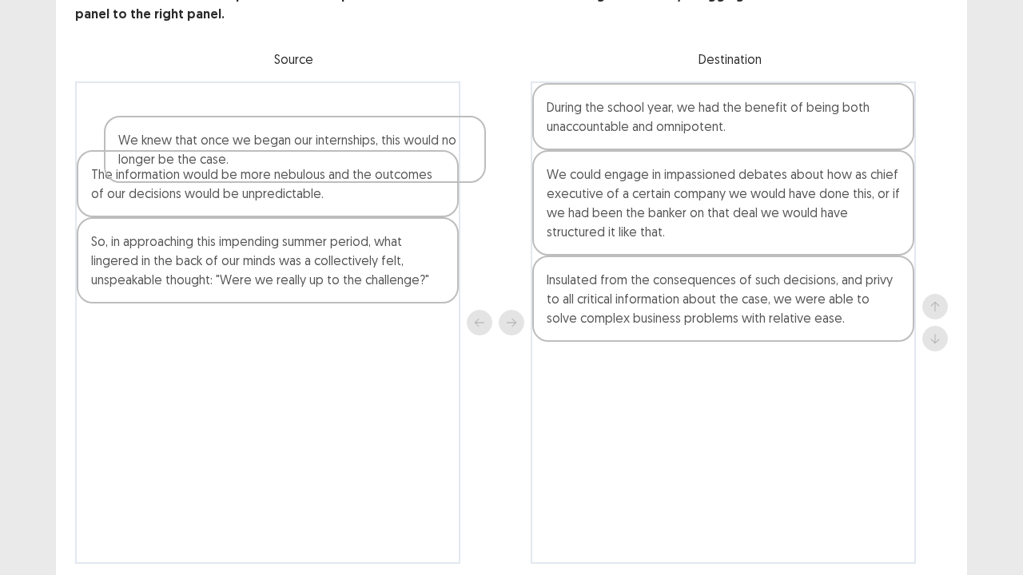
scroll to position [112, 0]
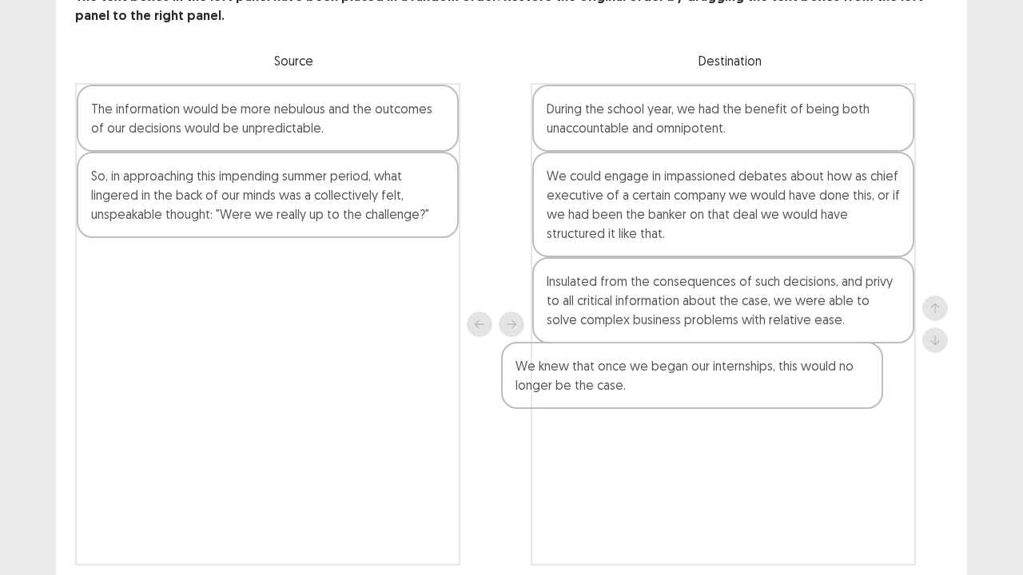
drag, startPoint x: 270, startPoint y: 119, endPoint x: 706, endPoint y: 388, distance: 512.4
click at [706, 388] on div "We knew that once we began our internships, this would no longer be the case. T…" at bounding box center [511, 324] width 873 height 483
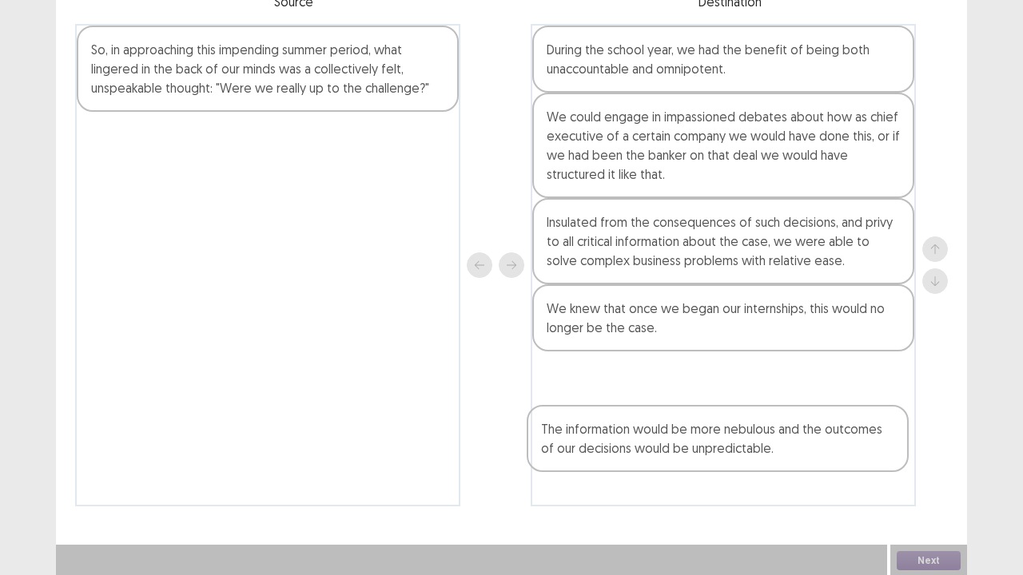
scroll to position [172, 0]
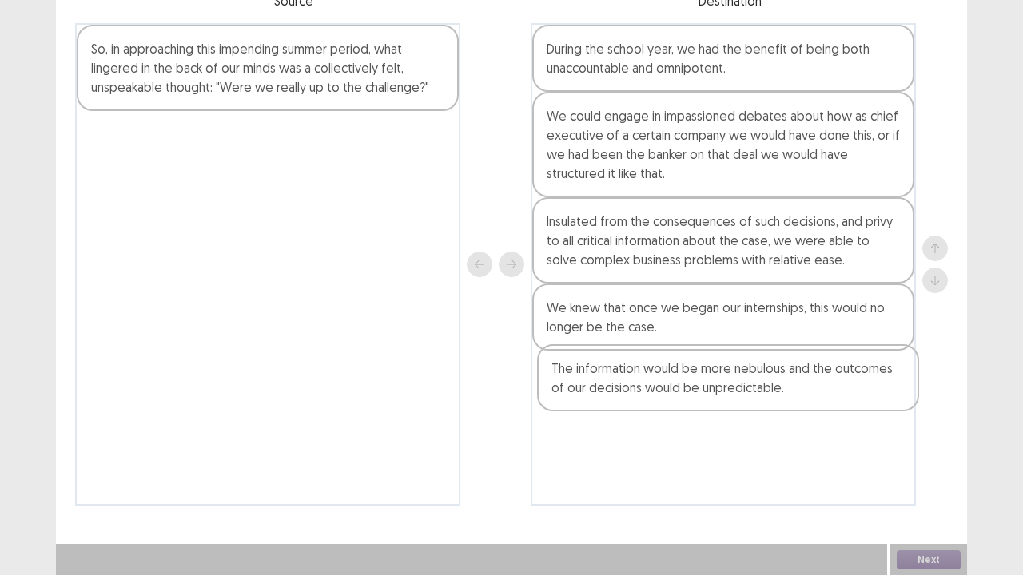
drag, startPoint x: 297, startPoint y: 139, endPoint x: 788, endPoint y: 392, distance: 551.9
click at [788, 392] on div "The information would be more nebulous and the outcomes of our decisions would …" at bounding box center [511, 264] width 873 height 483
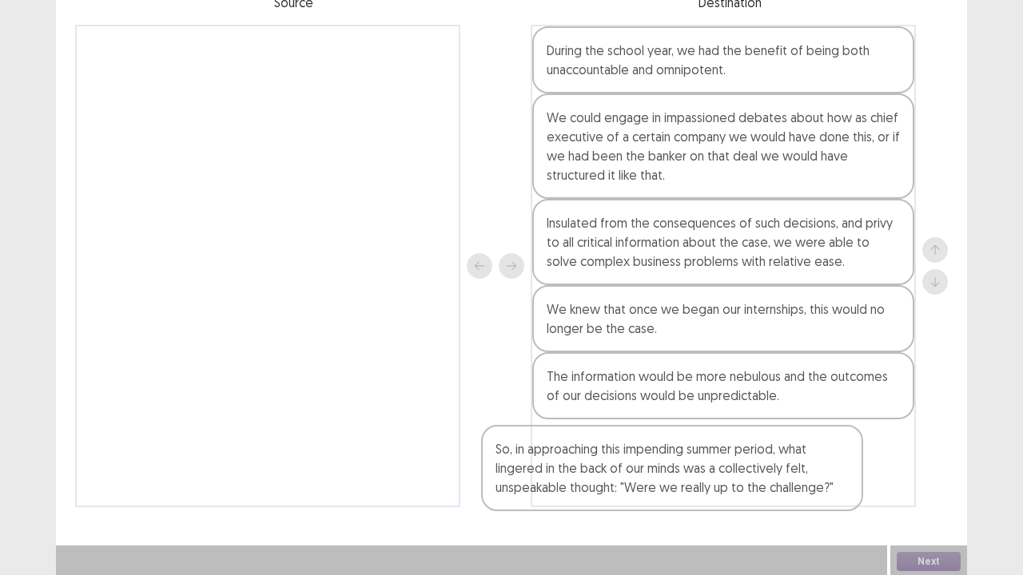
scroll to position [173, 0]
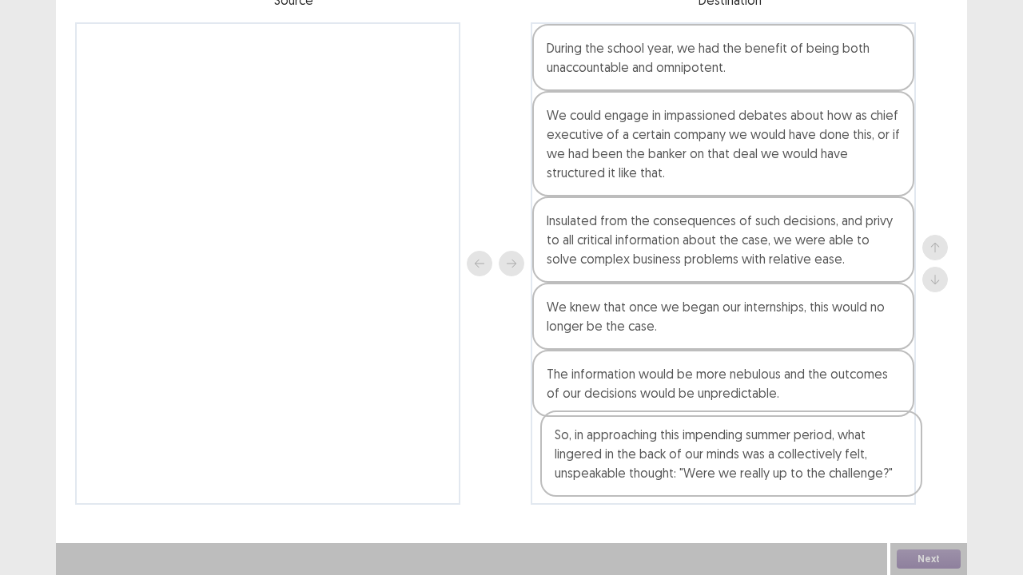
drag, startPoint x: 233, startPoint y: 98, endPoint x: 708, endPoint y: 490, distance: 615.9
click at [708, 467] on div "So, in approaching this impending summer period, what lingered in the back of o…" at bounding box center [511, 263] width 873 height 483
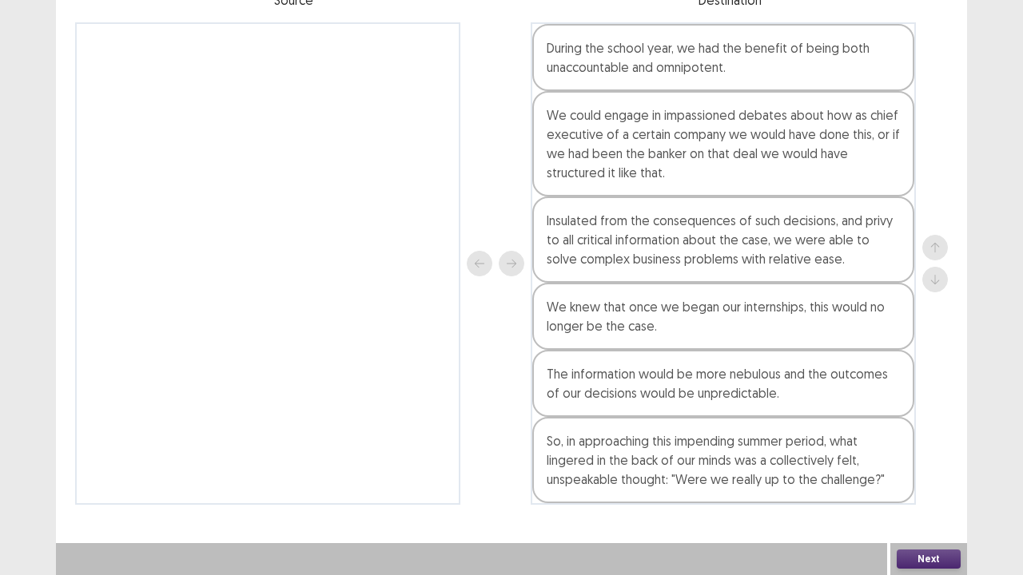
click at [910, 467] on button "Next" at bounding box center [929, 559] width 64 height 19
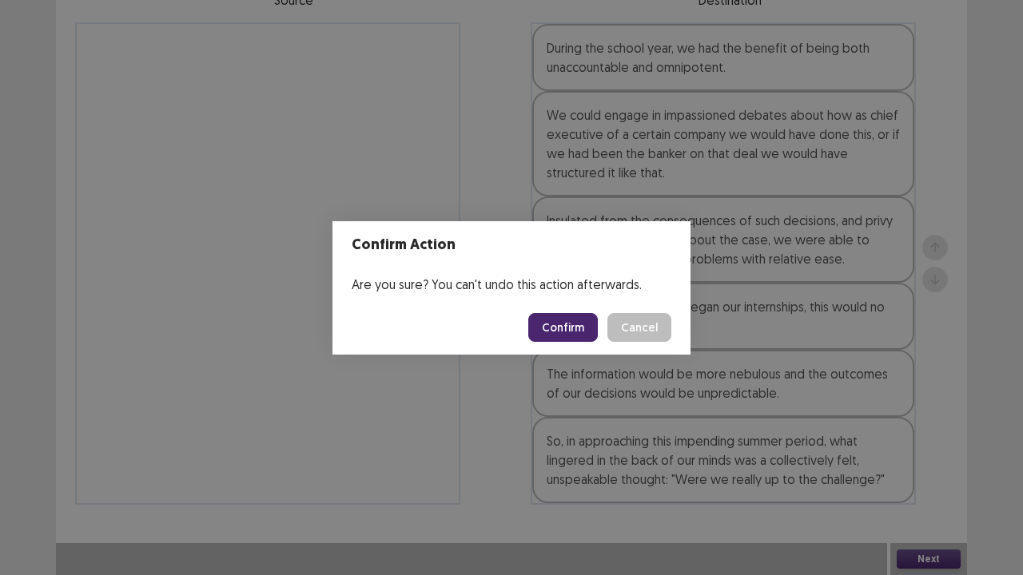
click at [574, 329] on button "Confirm" at bounding box center [563, 327] width 70 height 29
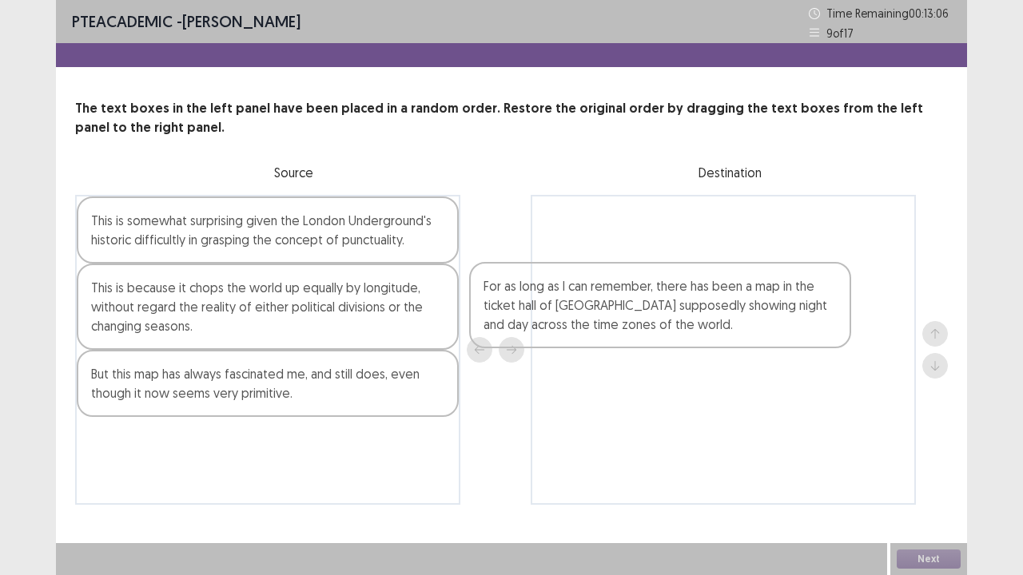
drag, startPoint x: 276, startPoint y: 411, endPoint x: 734, endPoint y: 272, distance: 479.3
click at [734, 272] on div "This is somewhat surprising given the London Underground's historic difficultly…" at bounding box center [511, 350] width 873 height 310
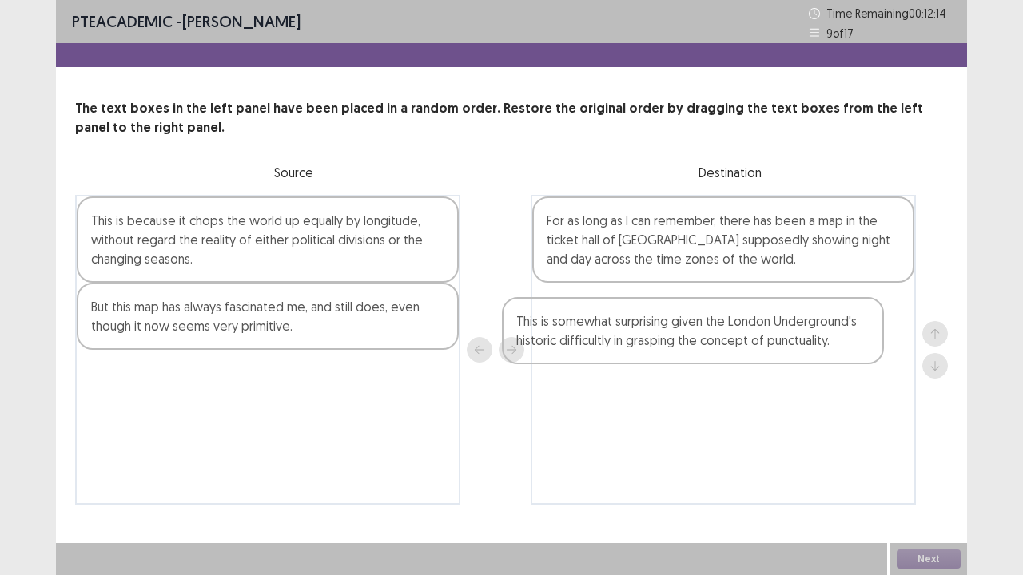
drag, startPoint x: 160, startPoint y: 219, endPoint x: 589, endPoint y: 321, distance: 441.2
click at [589, 321] on div "This is somewhat surprising given the London Underground's historic difficultly…" at bounding box center [511, 350] width 873 height 310
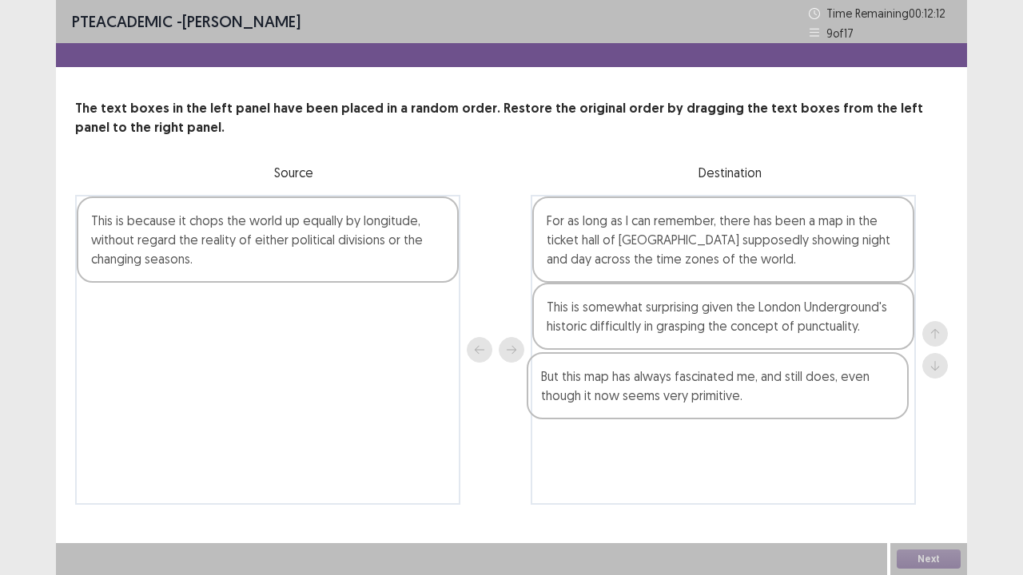
drag, startPoint x: 227, startPoint y: 321, endPoint x: 684, endPoint y: 391, distance: 462.4
click at [684, 391] on div "This is because it chops the world up equally by longitude, without regard the …" at bounding box center [511, 350] width 873 height 310
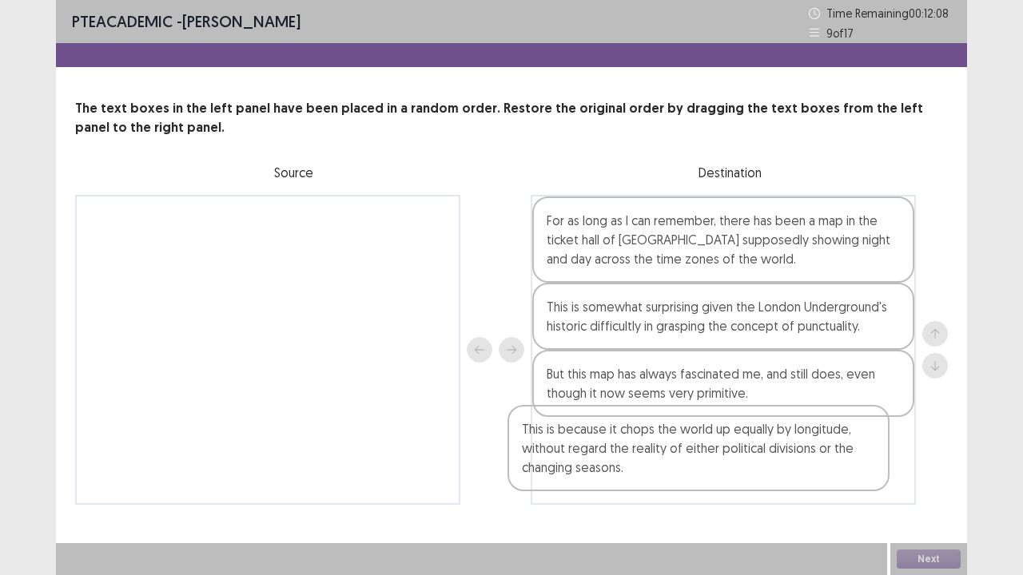
drag, startPoint x: 247, startPoint y: 246, endPoint x: 682, endPoint y: 459, distance: 483.9
click at [682, 459] on div "This is because it chops the world up equally by longitude, without regard the …" at bounding box center [511, 350] width 873 height 310
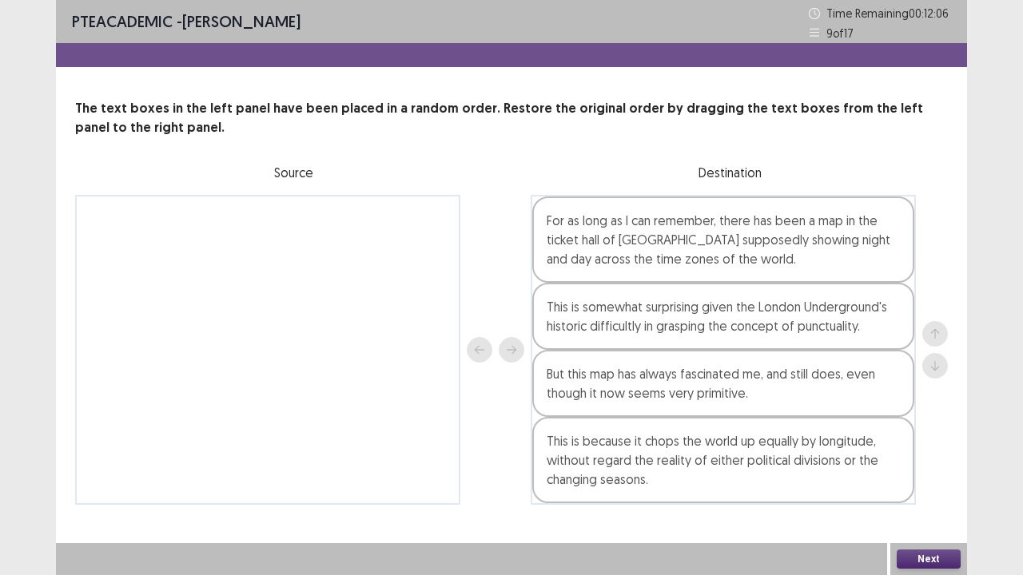
click at [911, 467] on button "Next" at bounding box center [929, 559] width 64 height 19
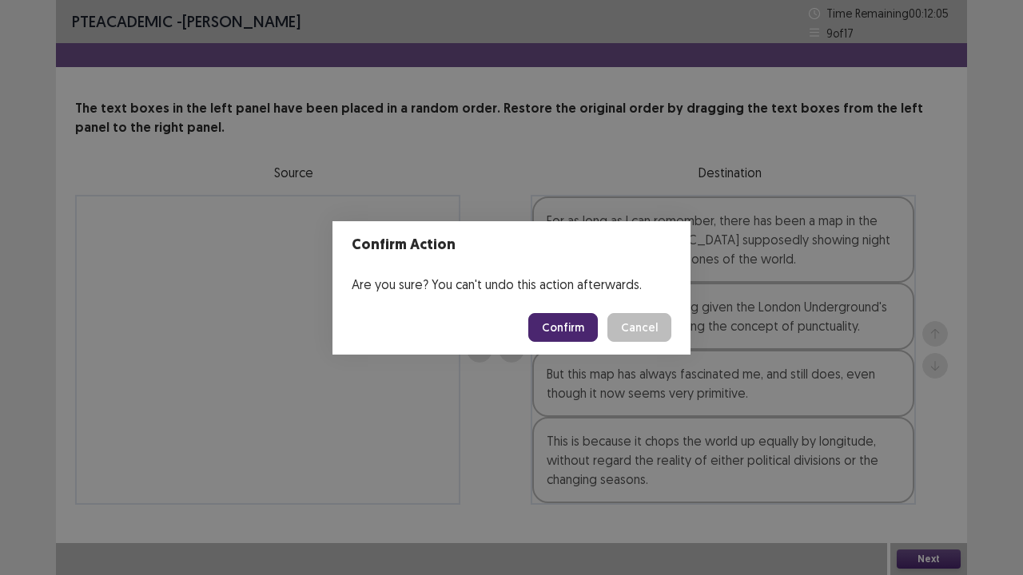
click at [560, 329] on button "Confirm" at bounding box center [563, 327] width 70 height 29
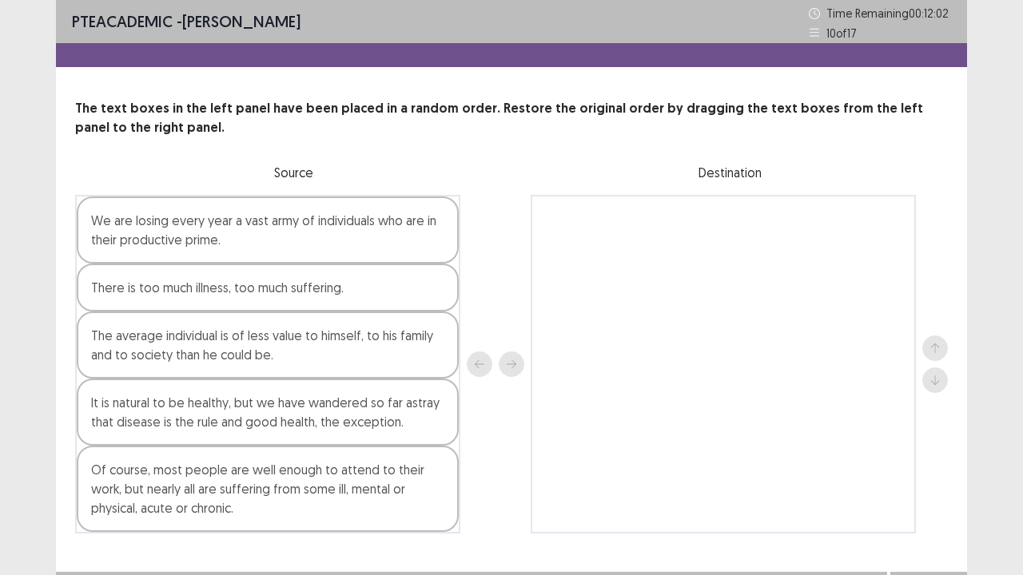
scroll to position [29, 0]
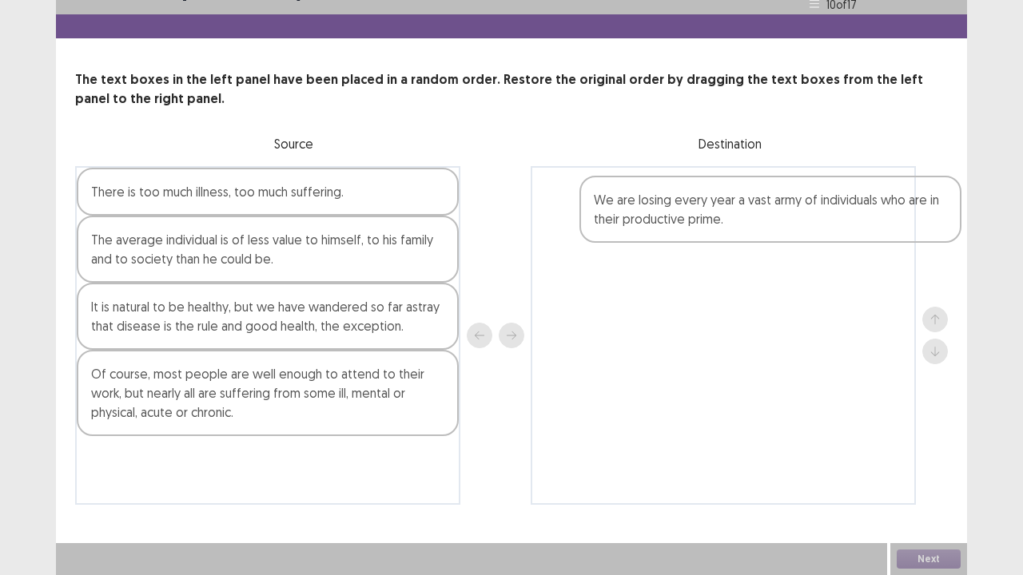
drag, startPoint x: 203, startPoint y: 197, endPoint x: 710, endPoint y: 208, distance: 506.8
click at [710, 208] on div "We are losing every year a vast army of individuals who are in their productive…" at bounding box center [511, 335] width 873 height 339
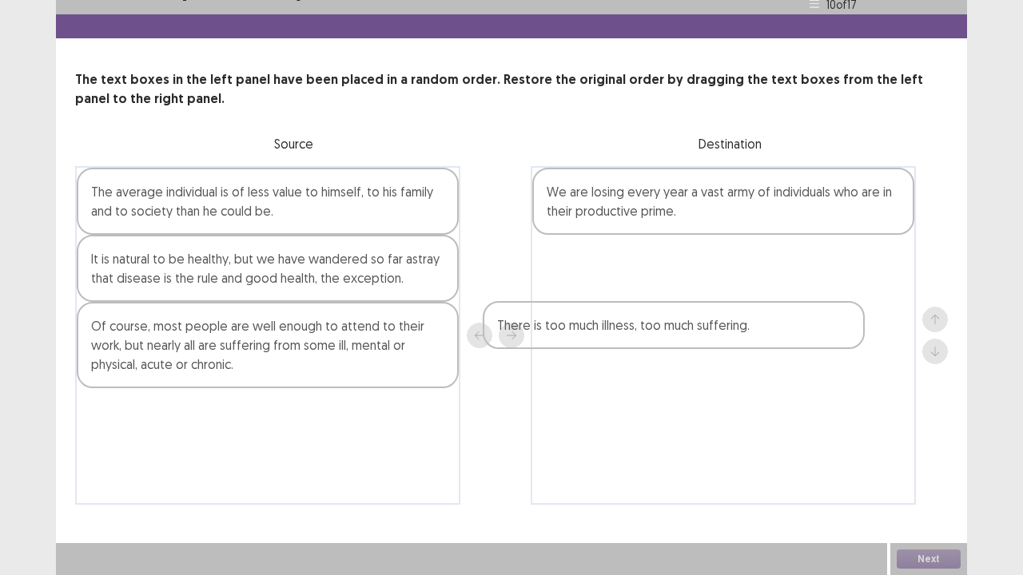
drag, startPoint x: 209, startPoint y: 209, endPoint x: 626, endPoint y: 326, distance: 433.2
click at [626, 326] on div "There is too much illness, too much suffering. The average individual is of les…" at bounding box center [511, 335] width 873 height 339
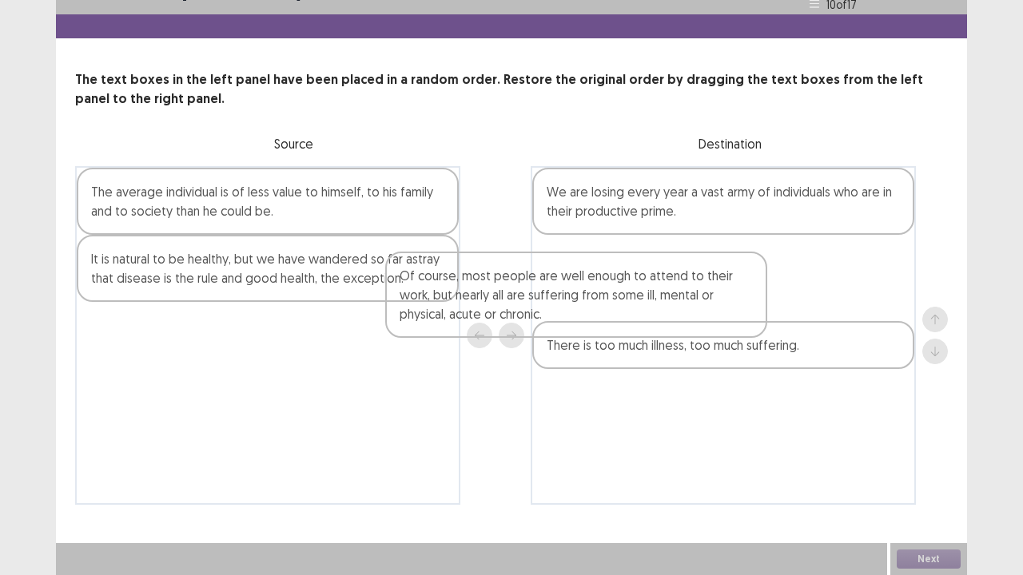
drag, startPoint x: 263, startPoint y: 344, endPoint x: 599, endPoint y: 291, distance: 340.6
click at [599, 291] on div "The average individual is of less value to himself, to his family and to societ…" at bounding box center [511, 335] width 873 height 339
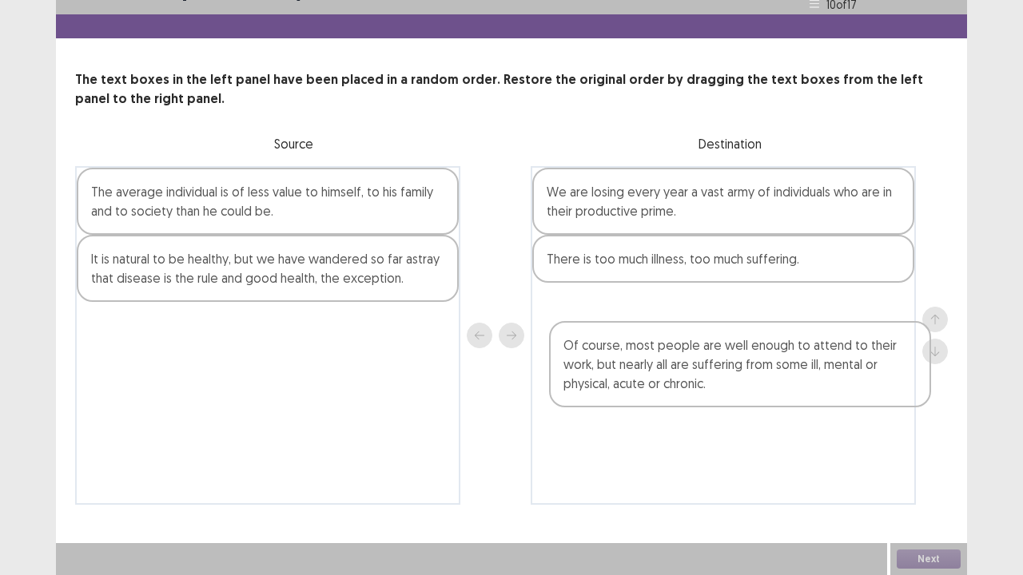
drag, startPoint x: 580, startPoint y: 289, endPoint x: 600, endPoint y: 388, distance: 101.1
click at [600, 388] on div "We are losing every year a vast army of individuals who are in their productive…" at bounding box center [723, 335] width 385 height 339
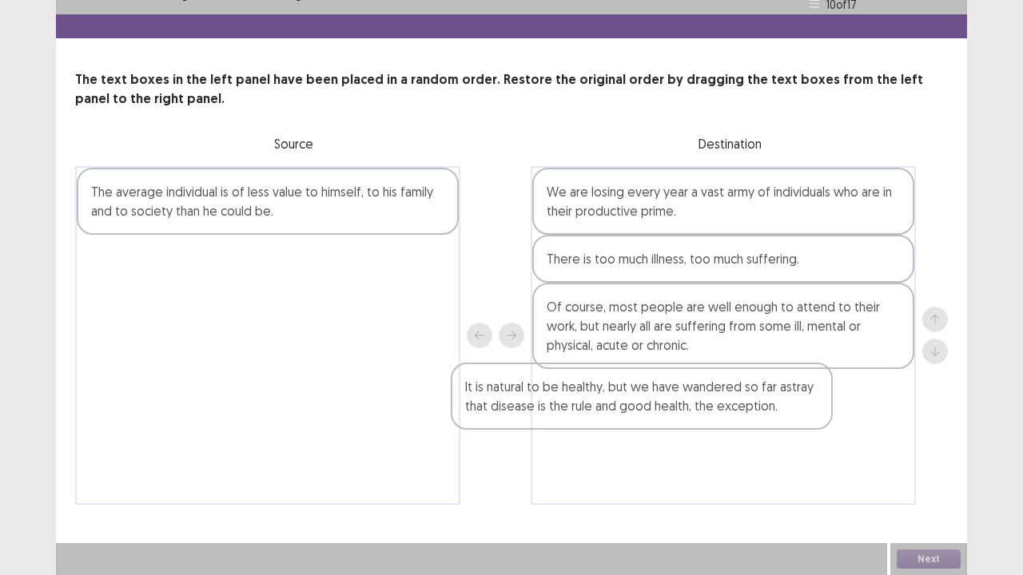
drag, startPoint x: 221, startPoint y: 280, endPoint x: 601, endPoint y: 413, distance: 402.4
click at [601, 413] on div "The average individual is of less value to himself, to his family and to societ…" at bounding box center [511, 335] width 873 height 339
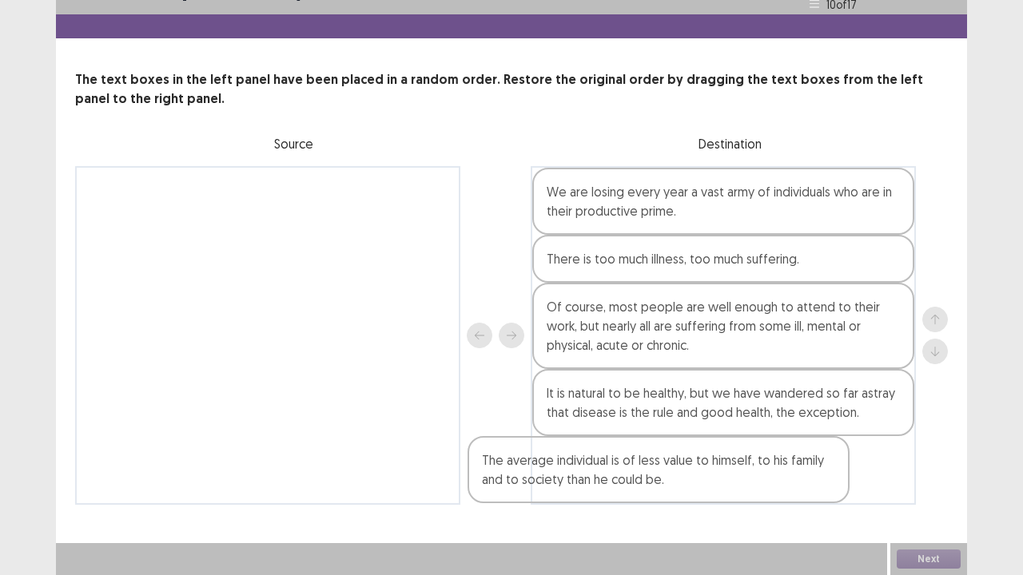
drag, startPoint x: 290, startPoint y: 202, endPoint x: 694, endPoint y: 483, distance: 491.5
click at [694, 467] on div "The average individual is of less value to himself, to his family and to societ…" at bounding box center [511, 335] width 873 height 339
click at [934, 467] on button "Next" at bounding box center [929, 559] width 64 height 19
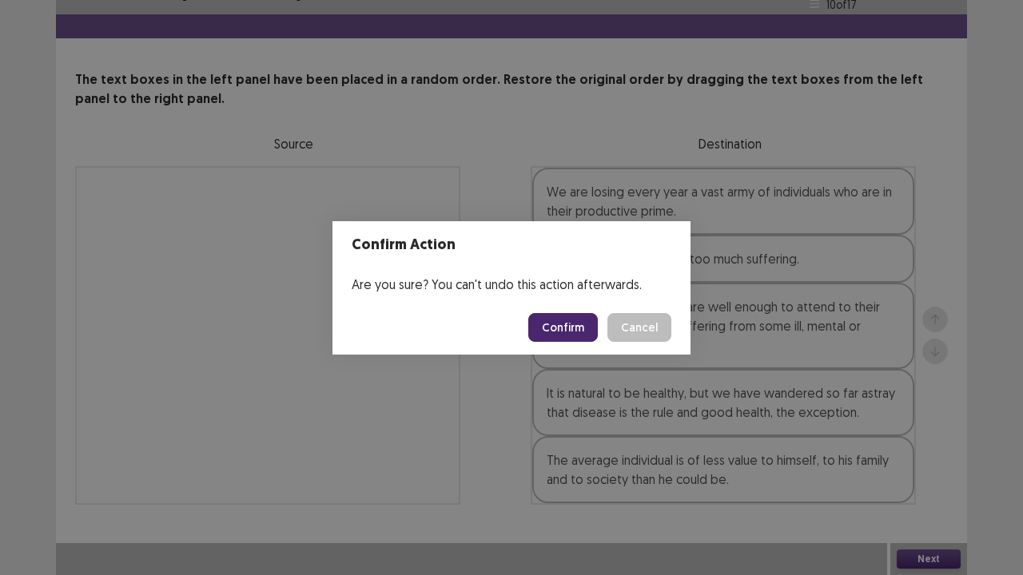
click at [566, 324] on button "Confirm" at bounding box center [563, 327] width 70 height 29
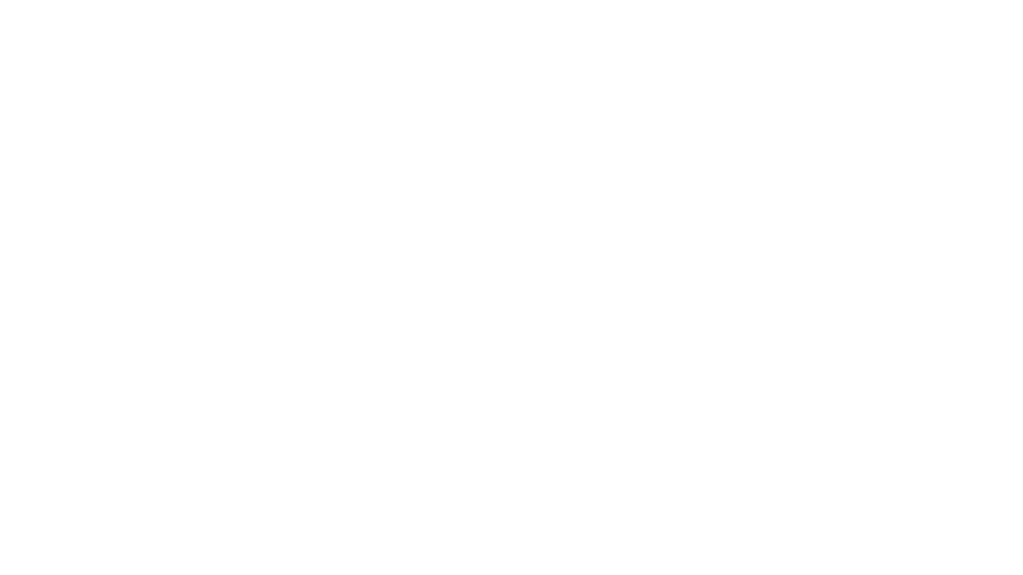
scroll to position [0, 0]
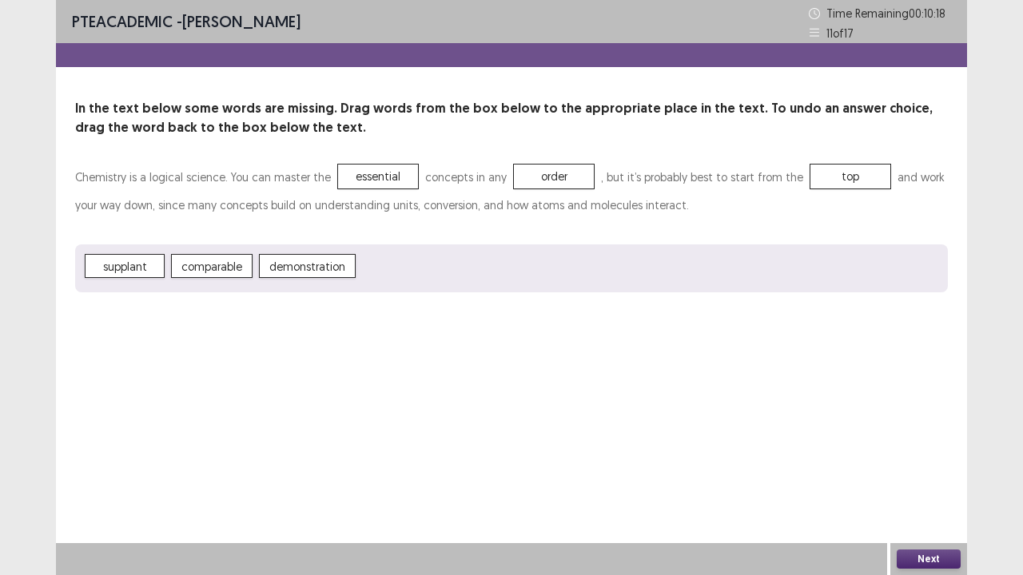
click at [902, 467] on button "Next" at bounding box center [929, 559] width 64 height 19
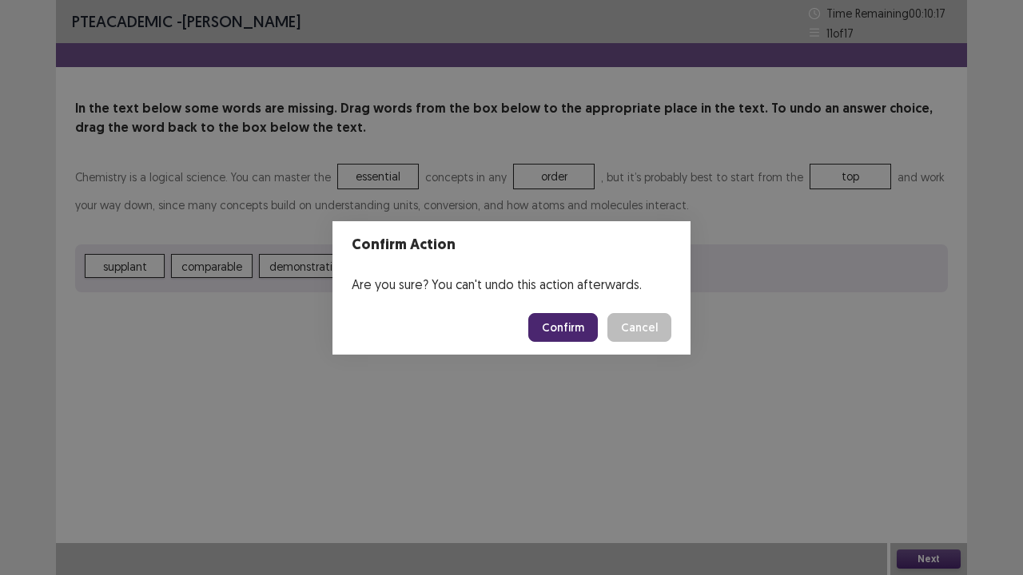
click at [554, 316] on button "Confirm" at bounding box center [563, 327] width 70 height 29
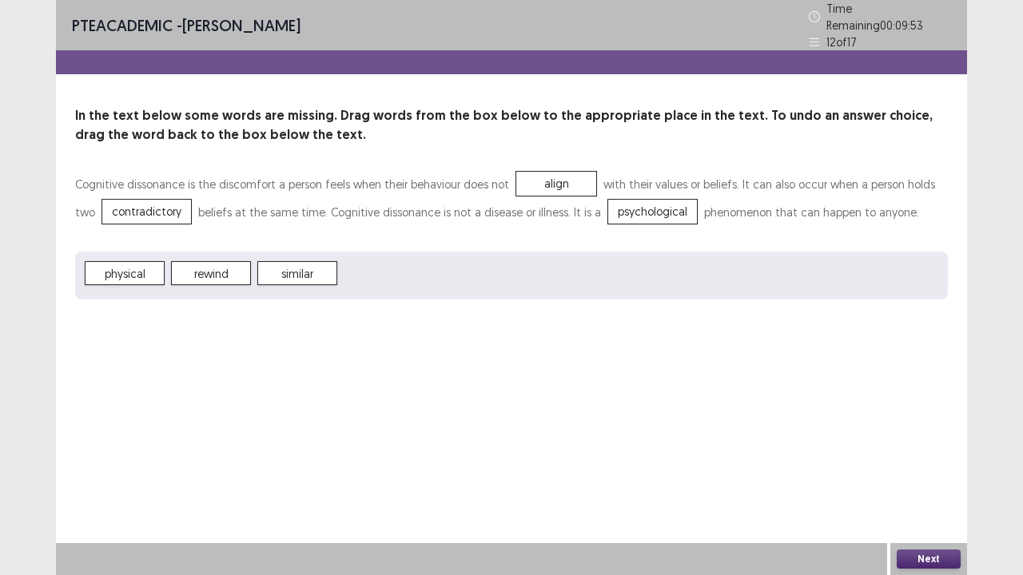
click at [917, 467] on button "Next" at bounding box center [929, 559] width 64 height 19
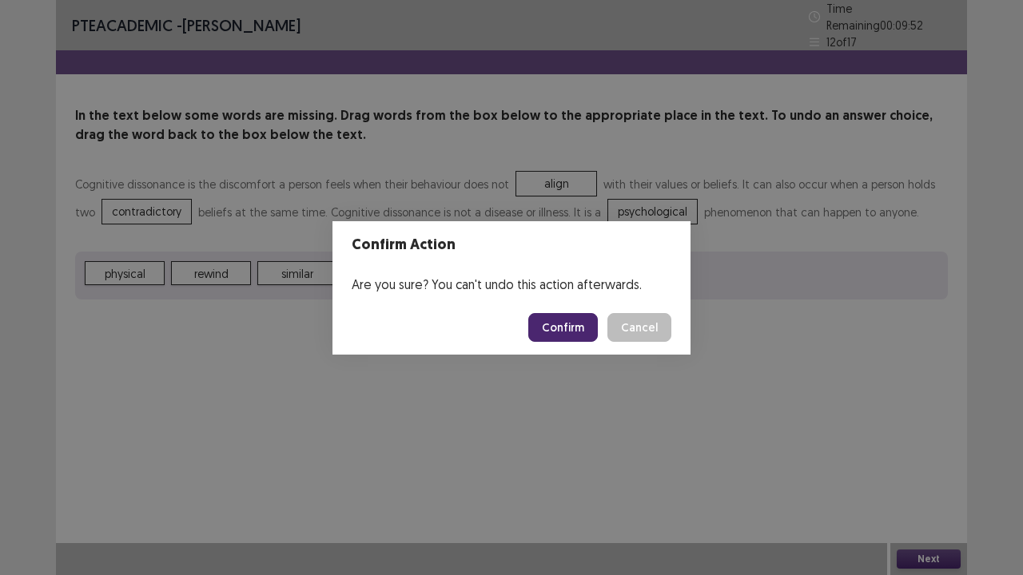
click at [550, 317] on button "Confirm" at bounding box center [563, 327] width 70 height 29
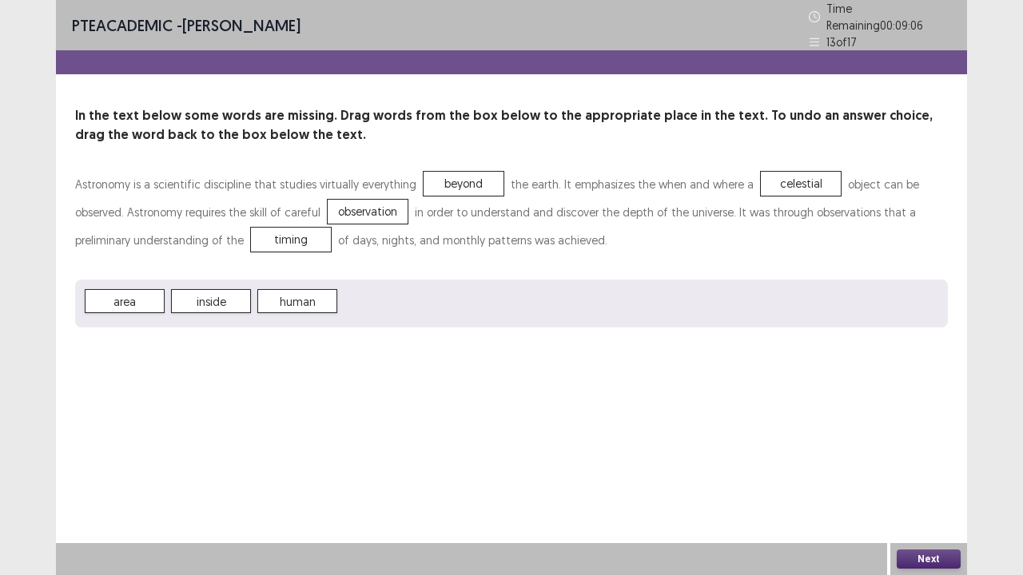
click at [916, 467] on button "Next" at bounding box center [929, 559] width 64 height 19
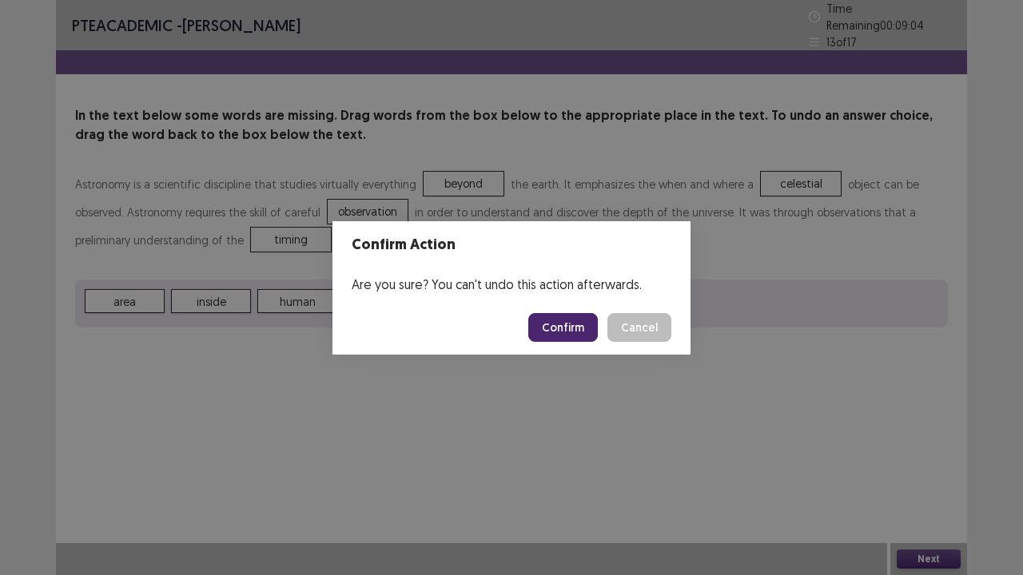
click at [575, 331] on button "Confirm" at bounding box center [563, 327] width 70 height 29
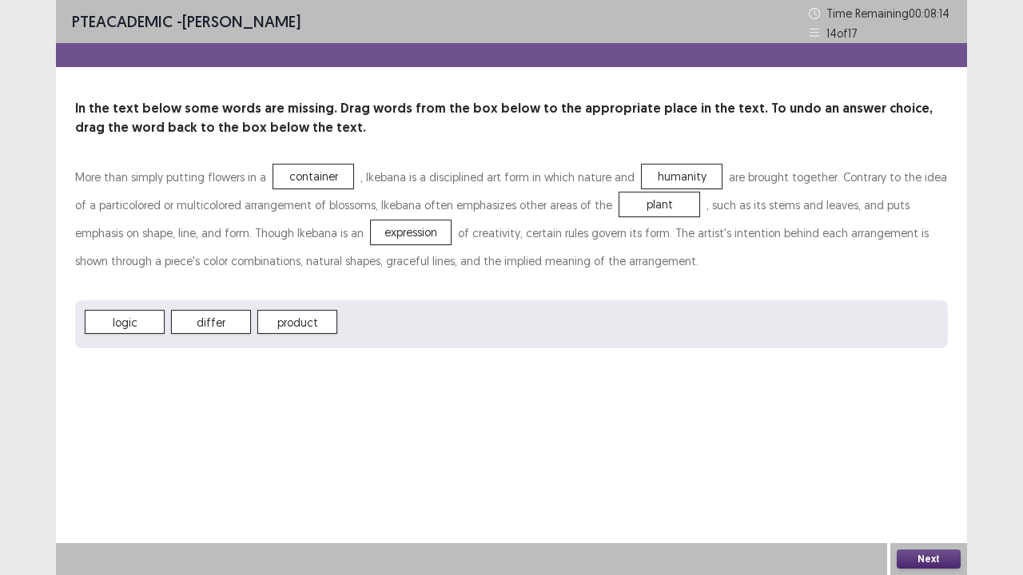
click at [921, 467] on button "Next" at bounding box center [929, 559] width 64 height 19
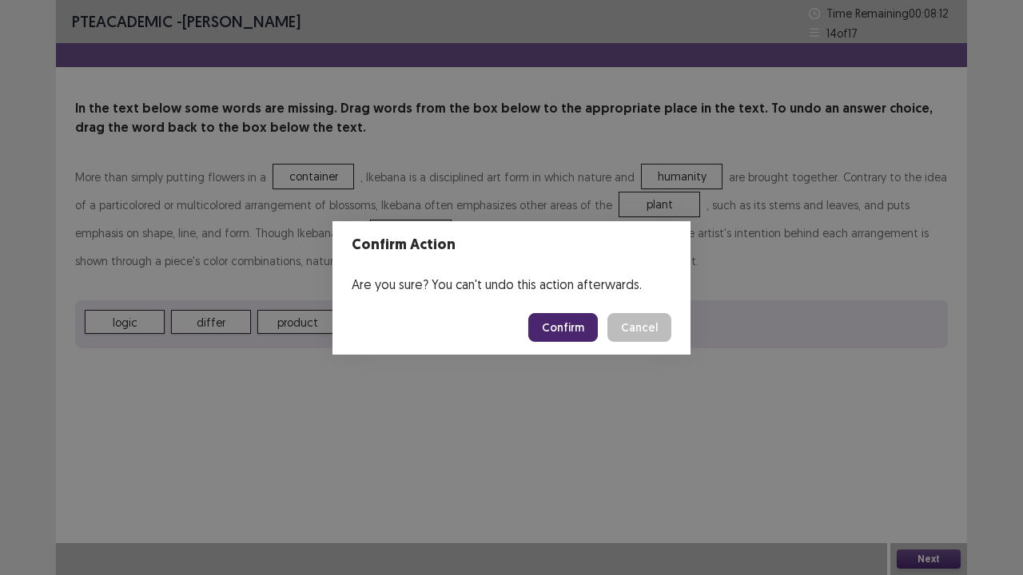
click at [555, 332] on button "Confirm" at bounding box center [563, 327] width 70 height 29
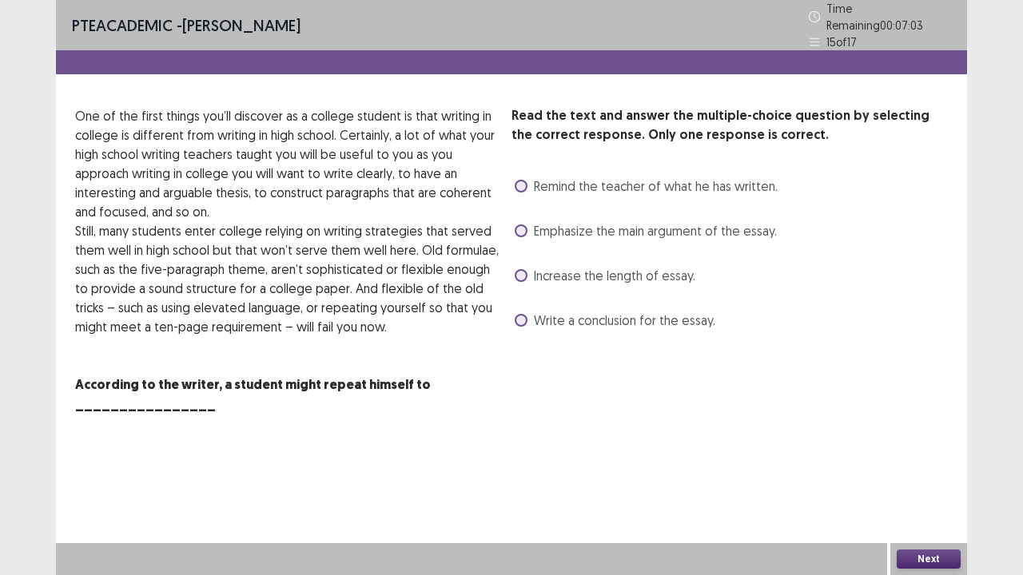
click at [515, 269] on span at bounding box center [521, 275] width 13 height 13
click at [925, 467] on button "Next" at bounding box center [929, 559] width 64 height 19
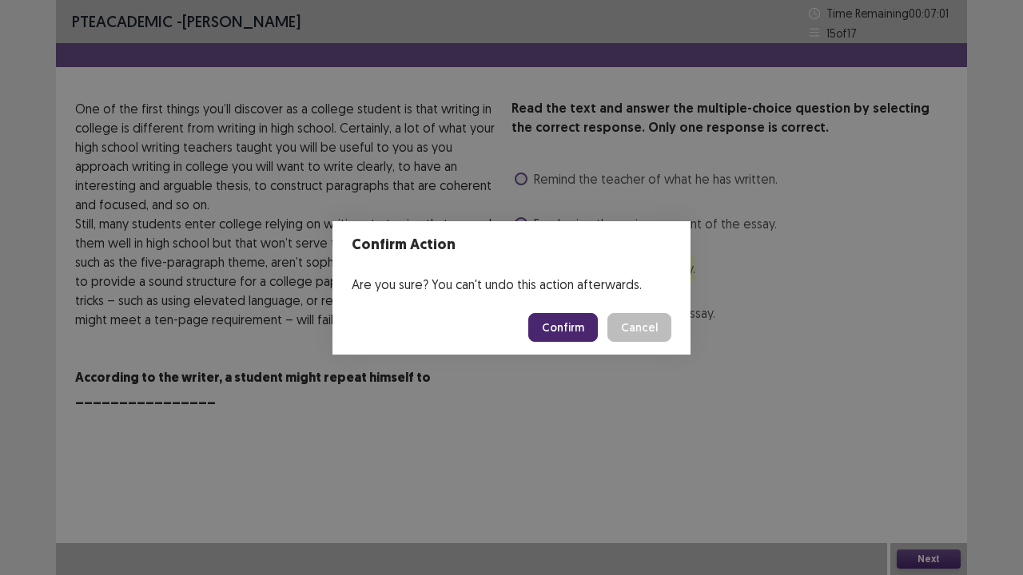
click at [564, 330] on button "Confirm" at bounding box center [563, 327] width 70 height 29
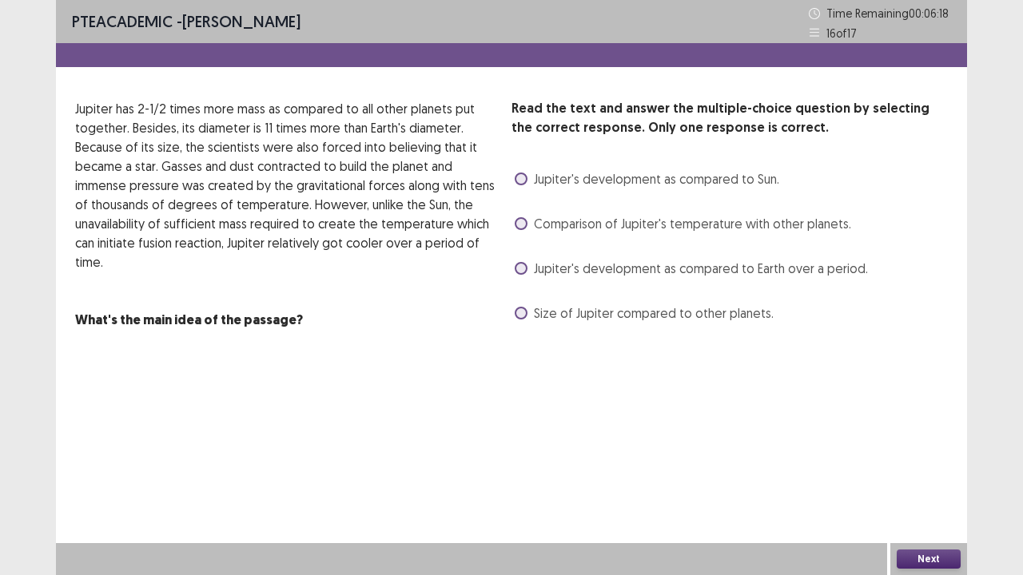
click at [521, 177] on span at bounding box center [521, 179] width 13 height 13
click at [935, 467] on button "Next" at bounding box center [929, 559] width 64 height 19
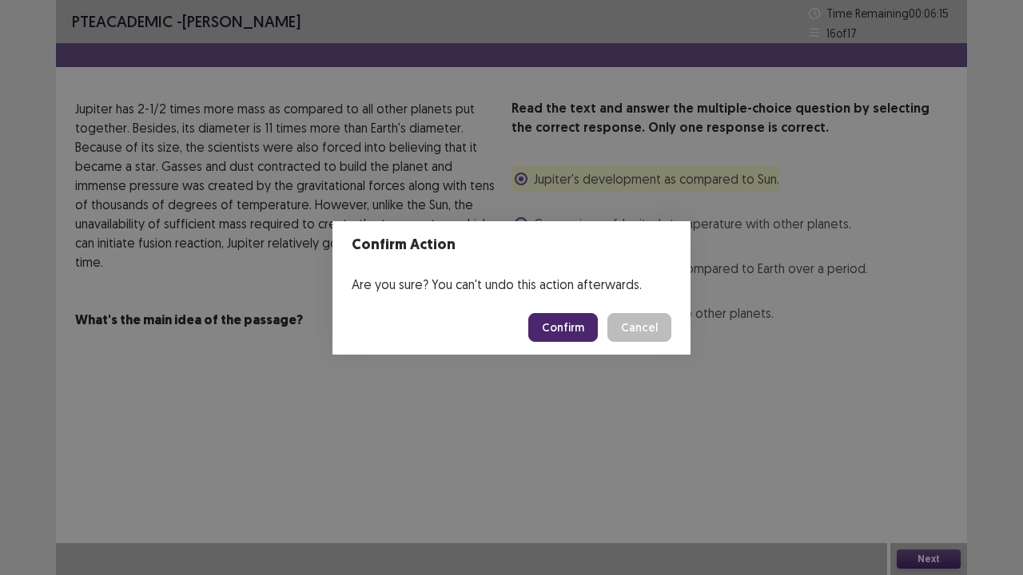
click at [561, 337] on button "Confirm" at bounding box center [563, 327] width 70 height 29
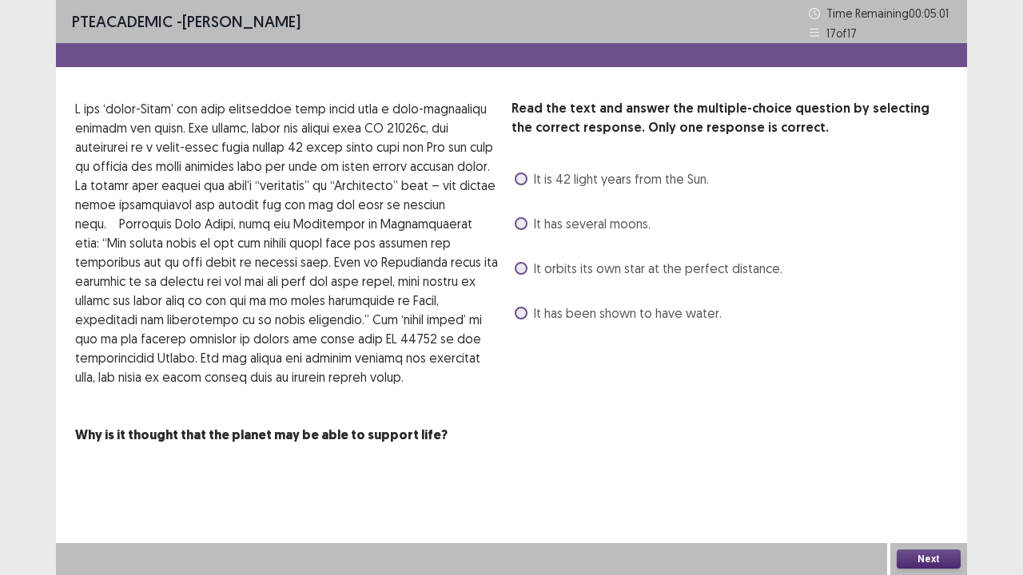
click at [521, 270] on span at bounding box center [521, 268] width 13 height 13
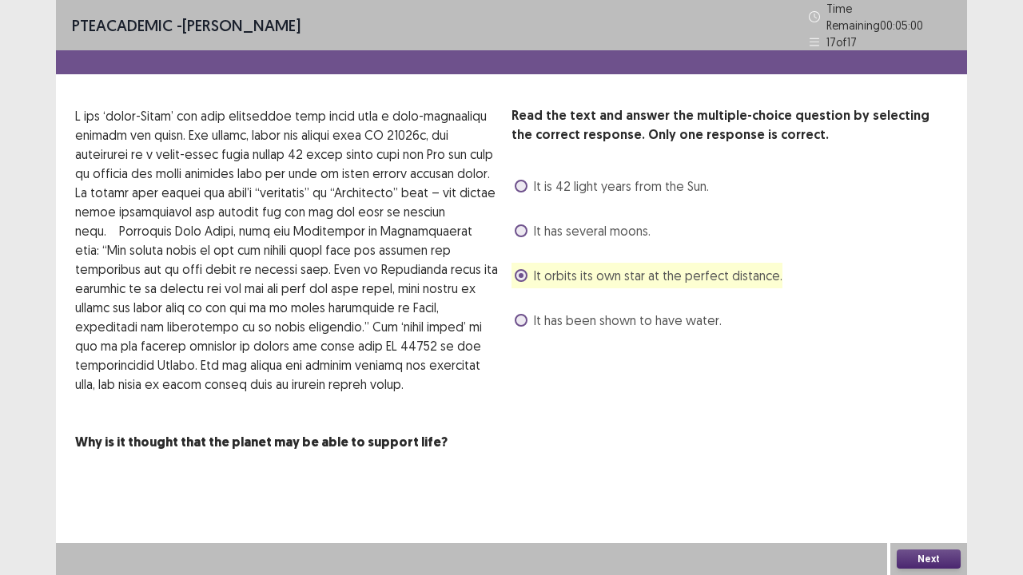
click at [948, 467] on button "Next" at bounding box center [929, 559] width 64 height 19
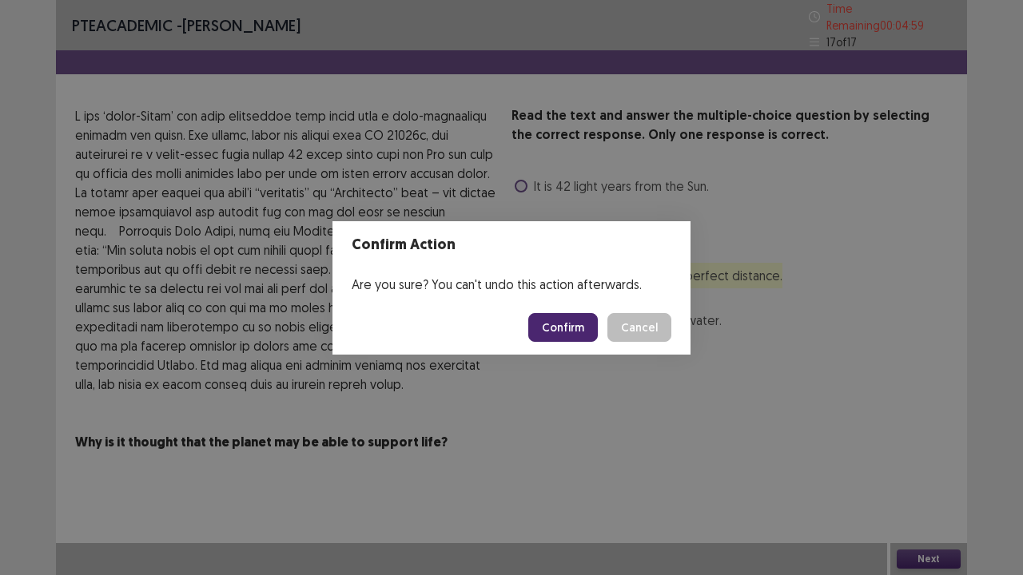
click at [557, 325] on button "Confirm" at bounding box center [563, 327] width 70 height 29
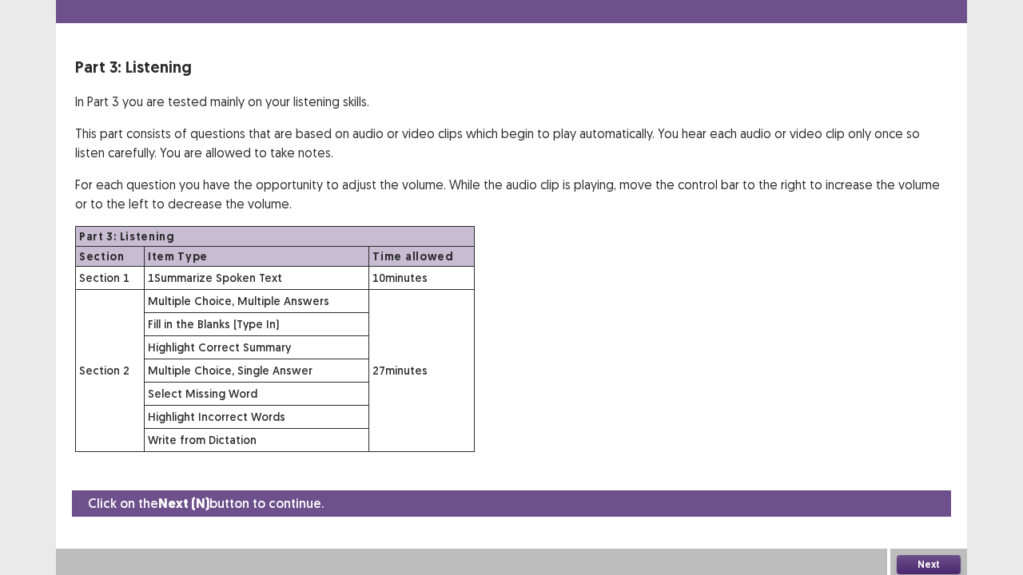
scroll to position [46, 0]
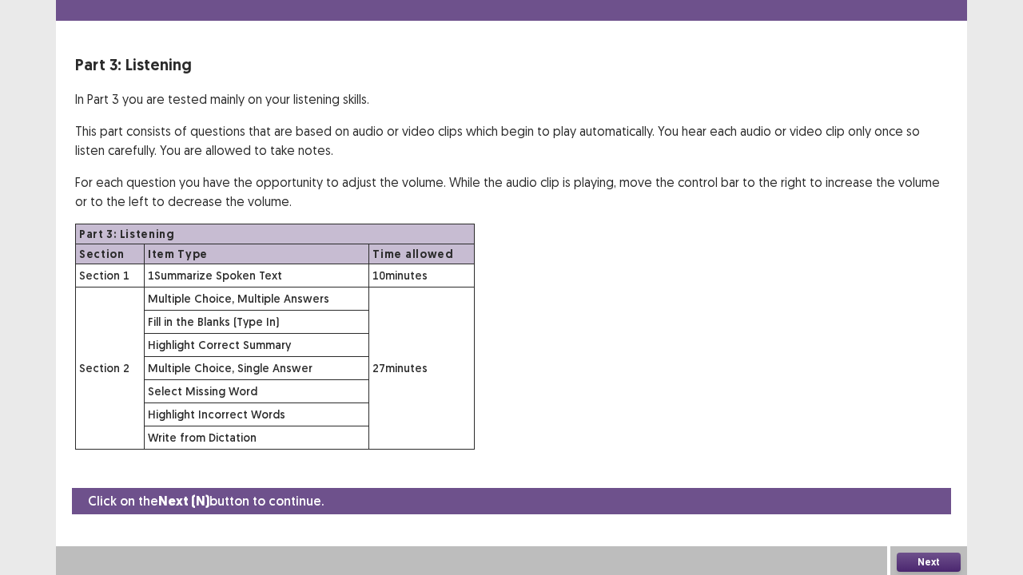
click at [929, 467] on button "Next" at bounding box center [929, 562] width 64 height 19
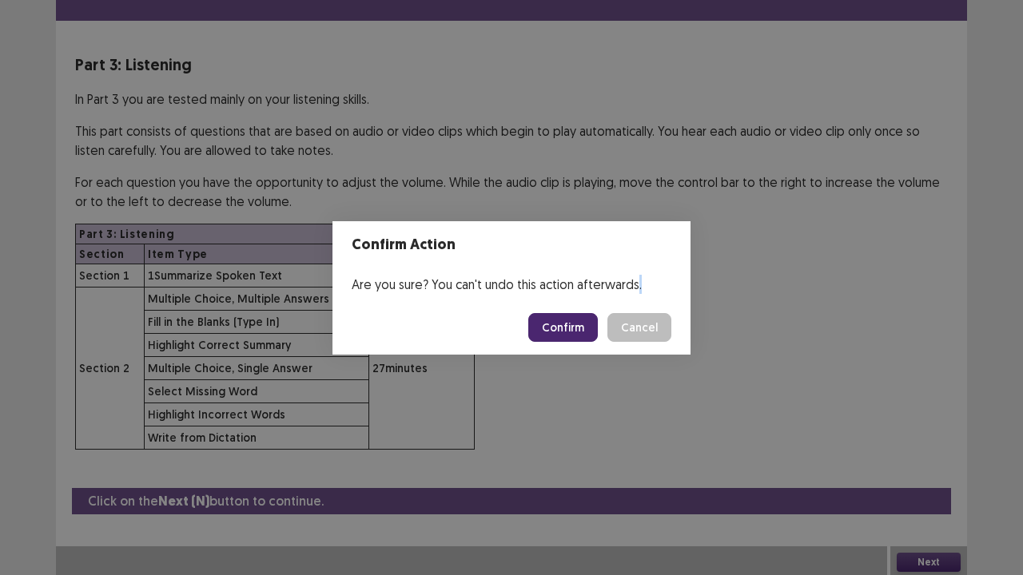
click at [567, 318] on div "Confirm Action Are you sure? You can't undo this action afterwards. Confirm Can…" at bounding box center [511, 287] width 1023 height 575
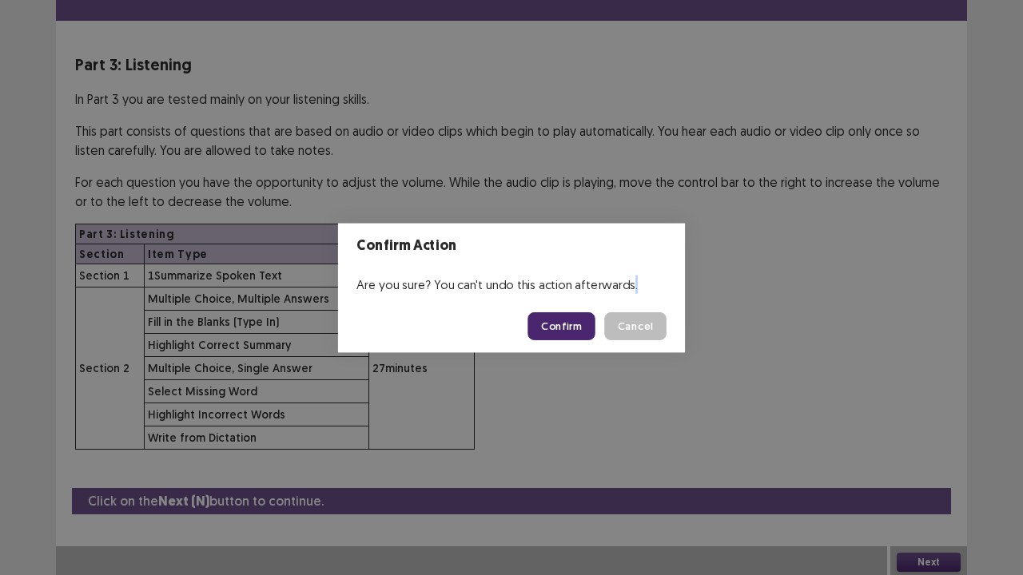
click at [567, 318] on div "Part 3: Listening Section Item Type Time allowed Section 1 1 Summarize Spoken T…" at bounding box center [511, 337] width 873 height 226
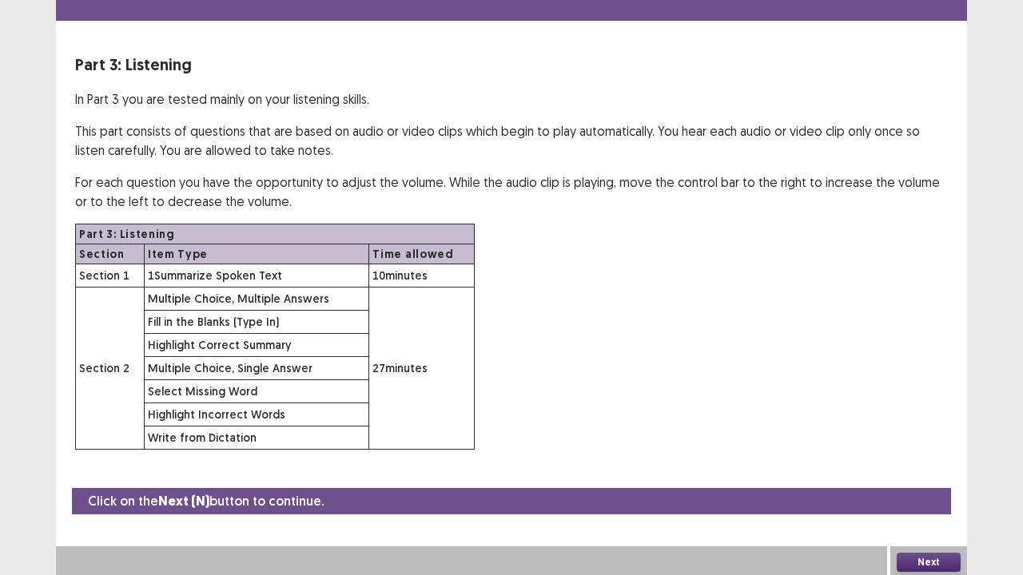
click at [915, 467] on button "Next" at bounding box center [929, 562] width 64 height 19
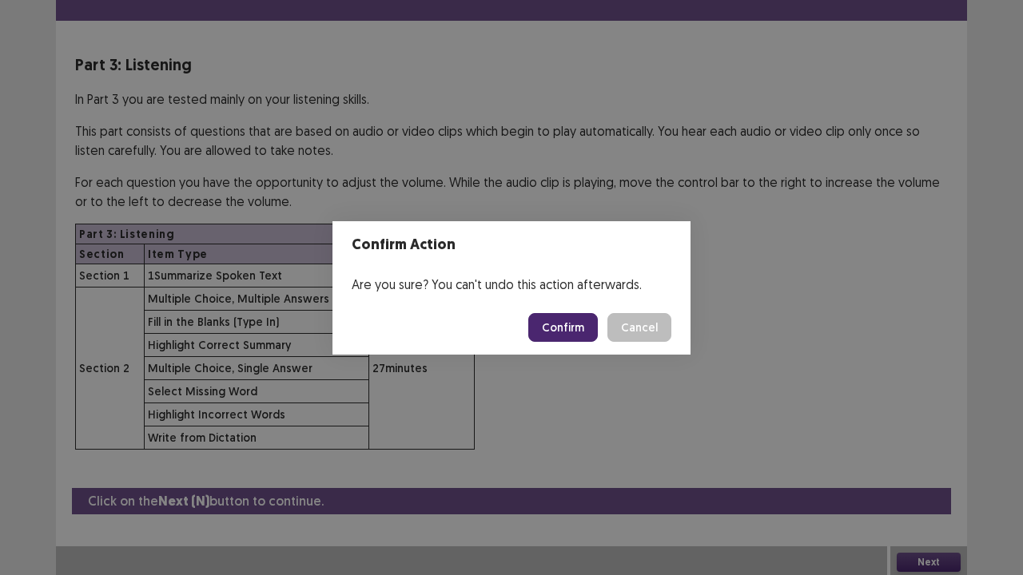
click at [554, 328] on button "Confirm" at bounding box center [563, 327] width 70 height 29
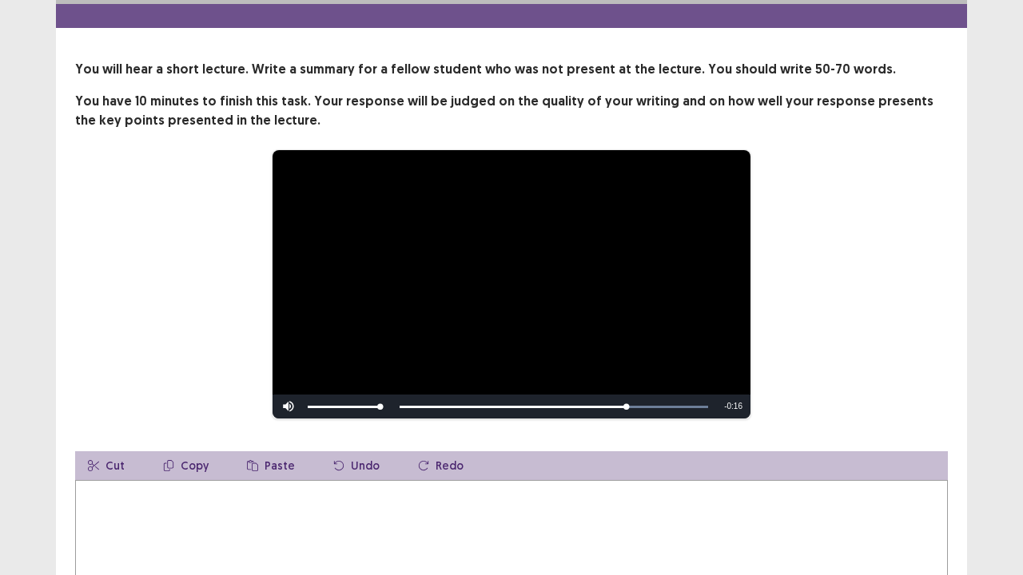
click at [384, 467] on textarea at bounding box center [511, 568] width 873 height 176
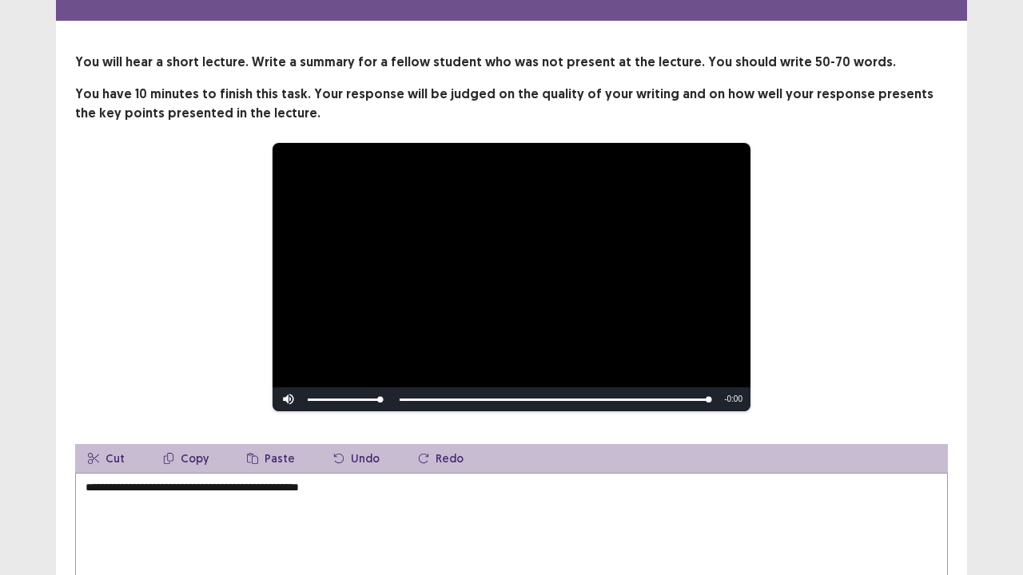
click at [86, 467] on textarea "**********" at bounding box center [511, 561] width 873 height 176
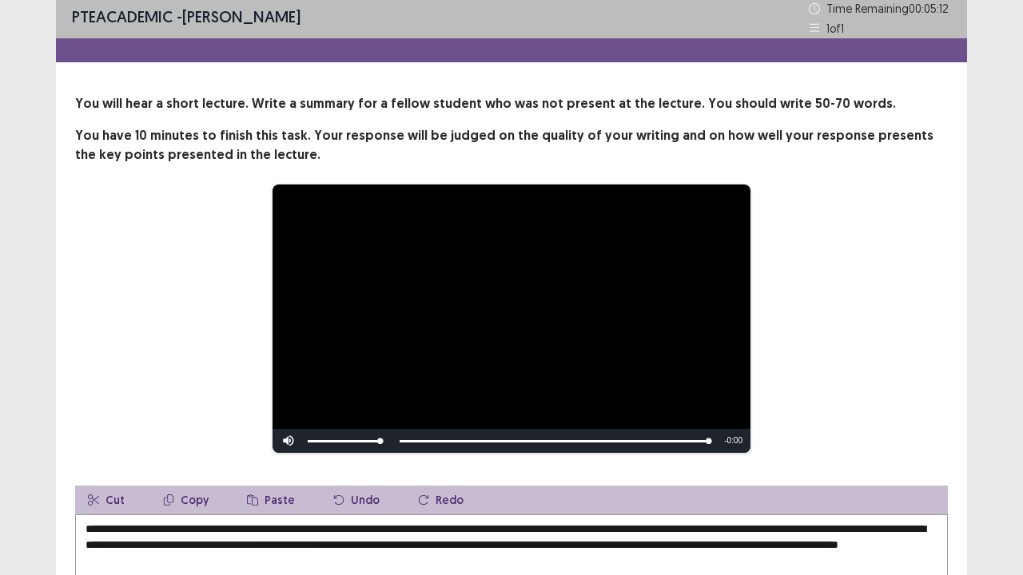
scroll to position [219, 0]
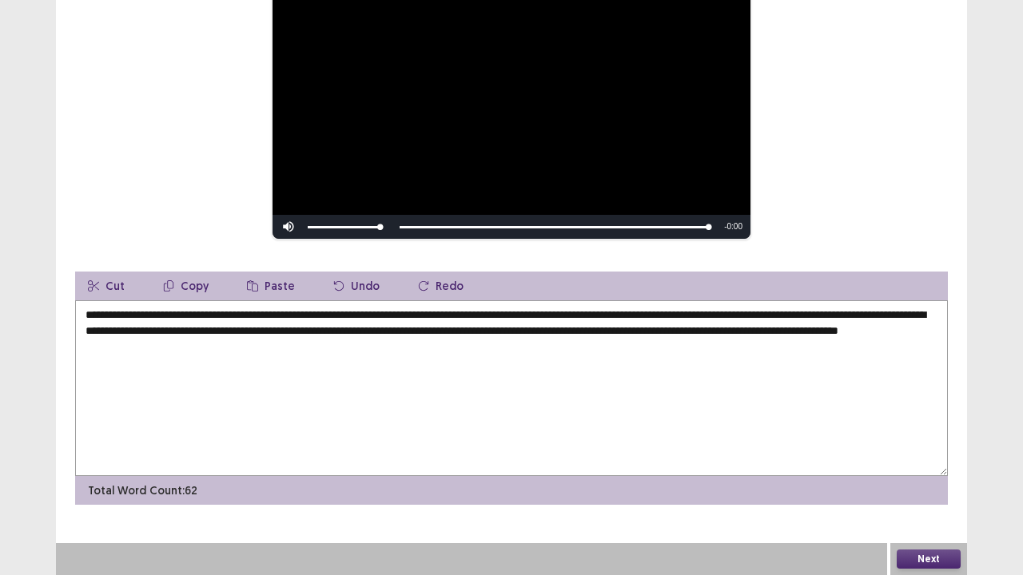
type textarea "**********"
click at [912, 467] on button "Next" at bounding box center [929, 559] width 64 height 19
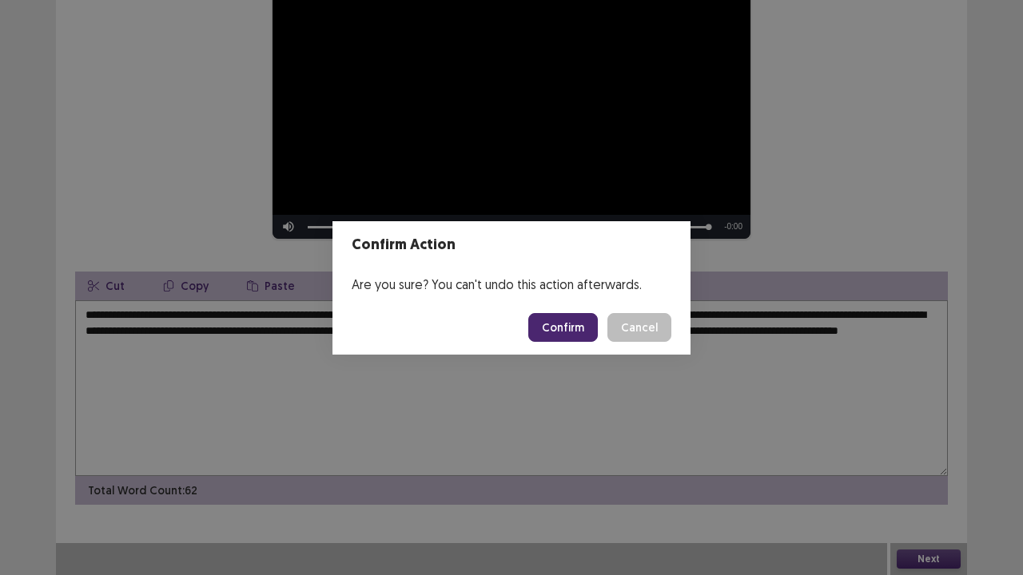
click at [548, 316] on button "Confirm" at bounding box center [563, 327] width 70 height 29
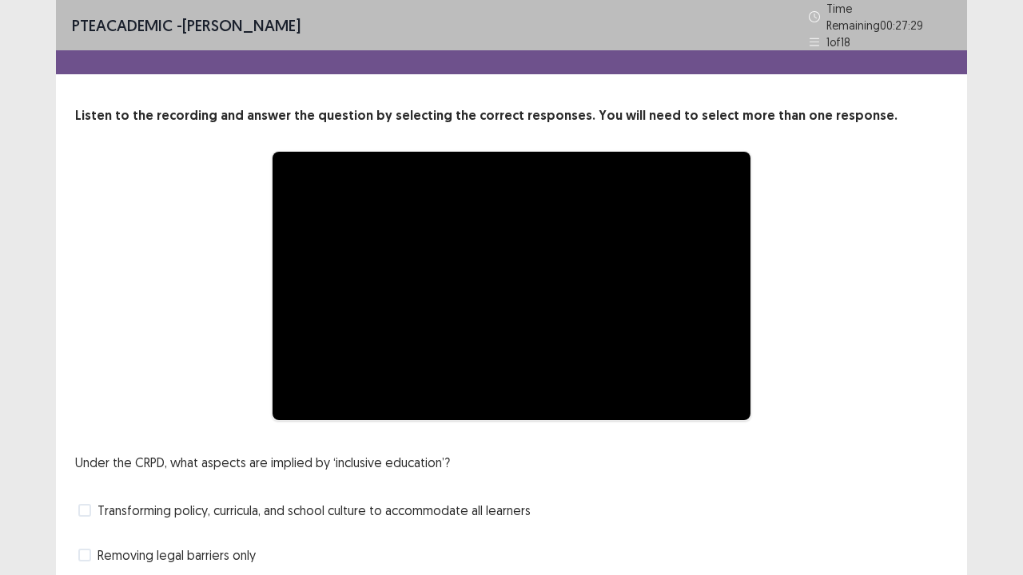
scroll to position [145, 0]
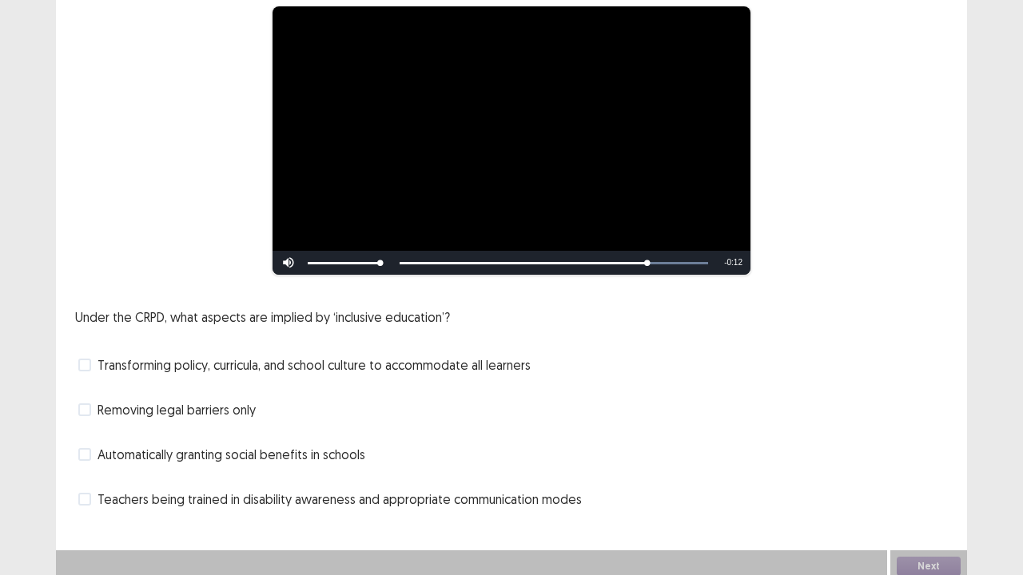
click at [85, 363] on span at bounding box center [84, 365] width 13 height 13
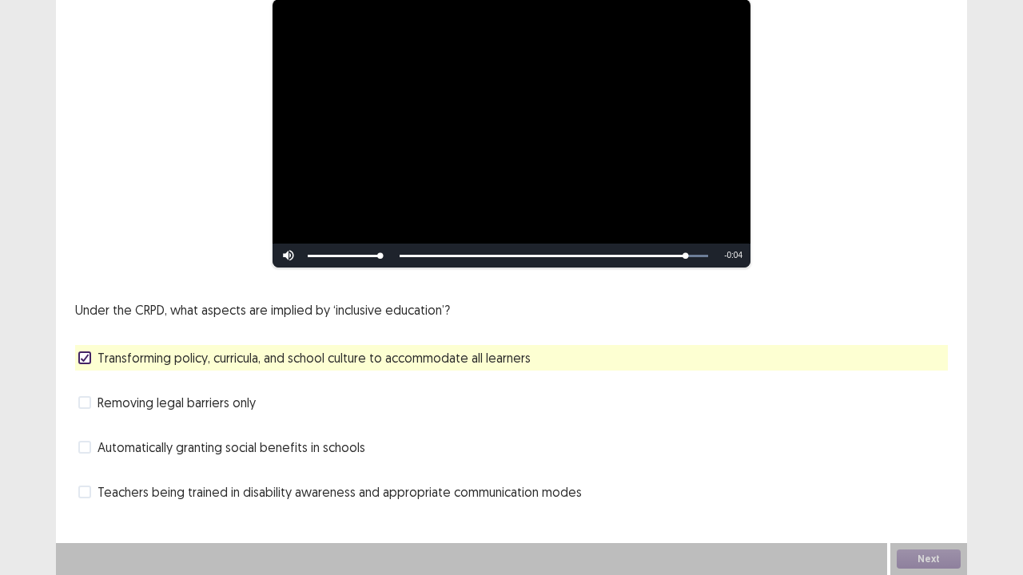
click at [90, 467] on span at bounding box center [84, 492] width 13 height 13
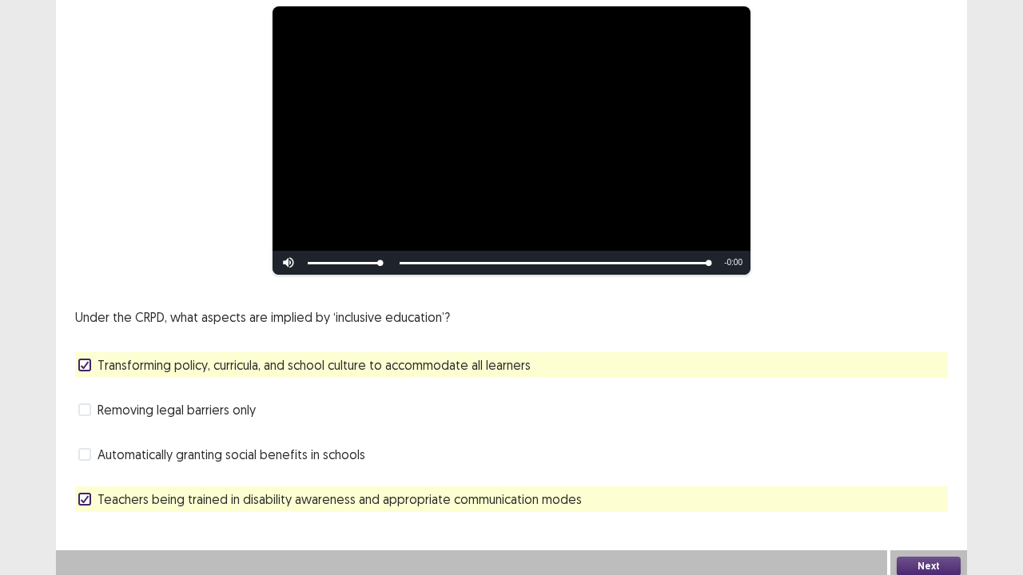
click at [945, 467] on button "Next" at bounding box center [929, 566] width 64 height 19
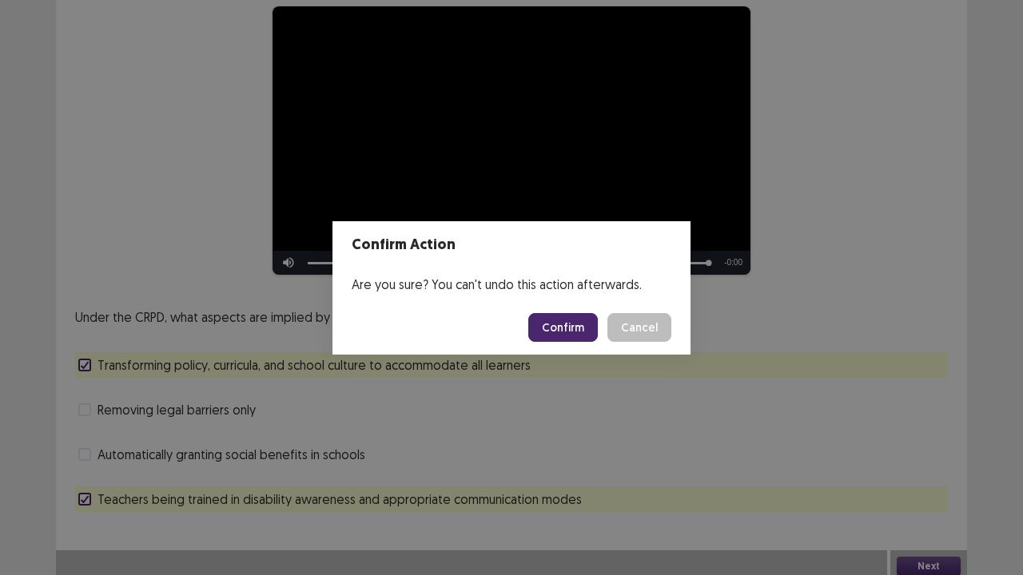
click at [580, 323] on button "Confirm" at bounding box center [563, 327] width 70 height 29
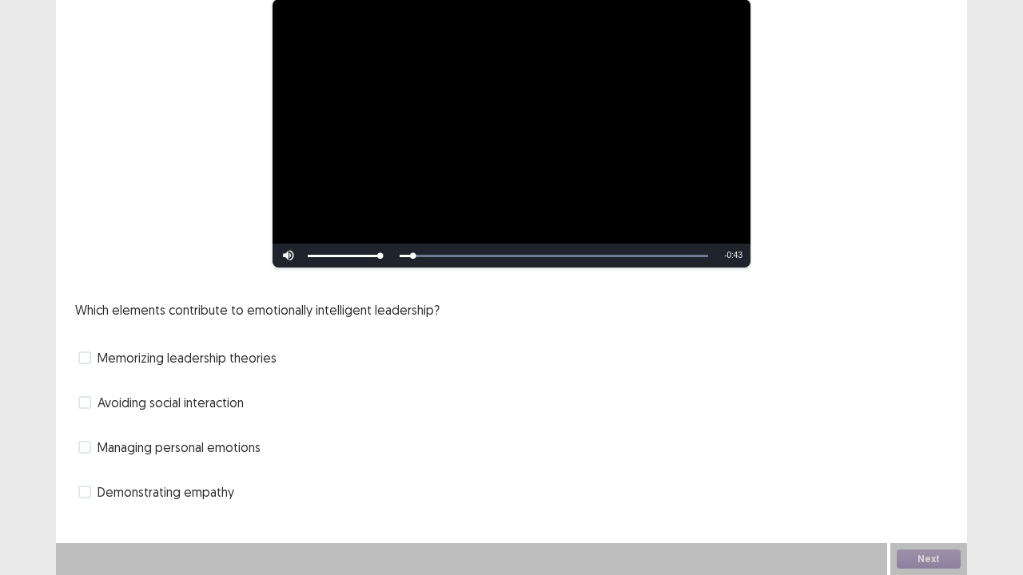
click at [79, 446] on span at bounding box center [84, 447] width 13 height 13
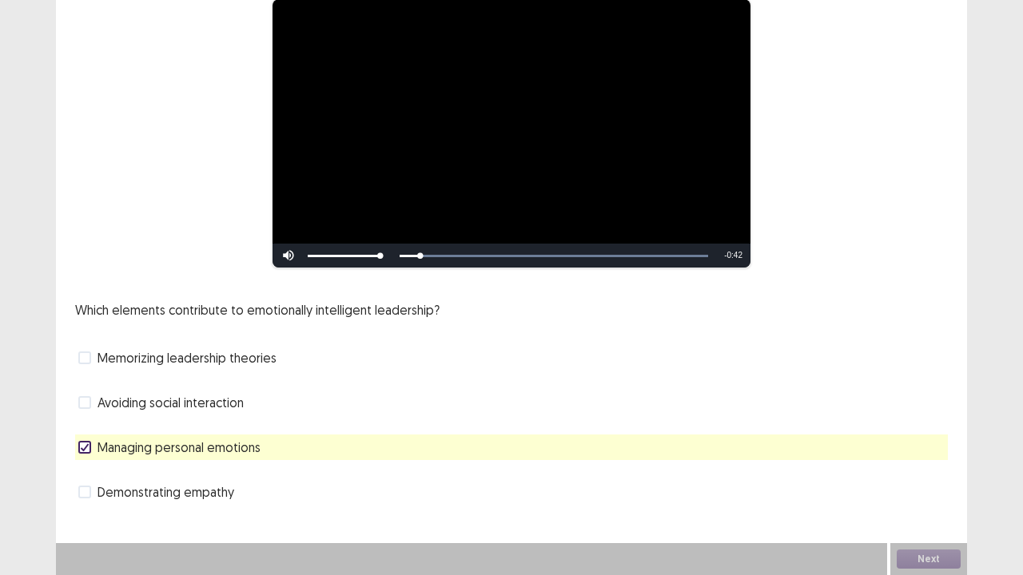
click at [90, 467] on span at bounding box center [84, 492] width 13 height 13
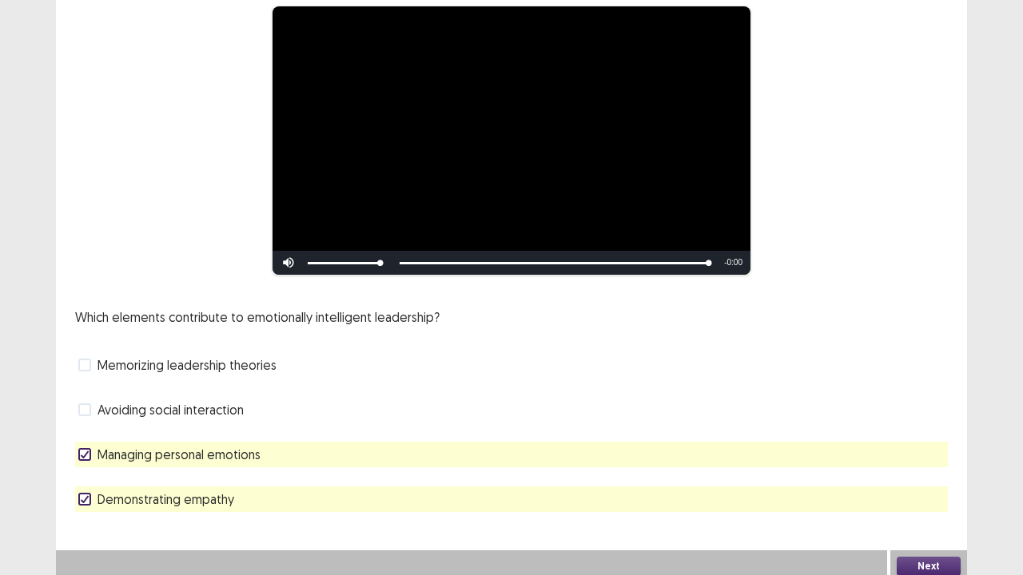
click at [915, 467] on button "Next" at bounding box center [929, 566] width 64 height 19
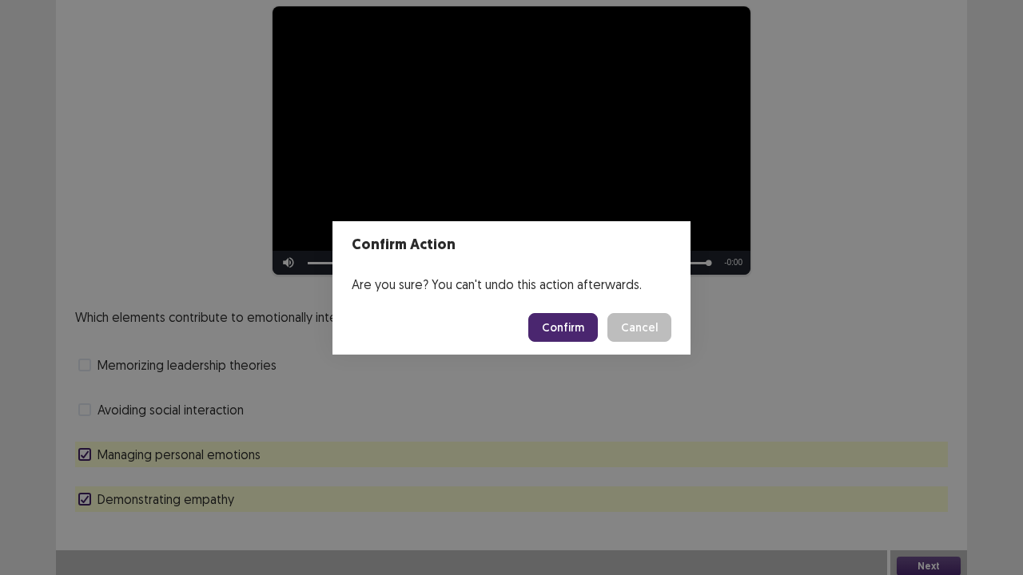
click at [596, 326] on button "Confirm" at bounding box center [563, 327] width 70 height 29
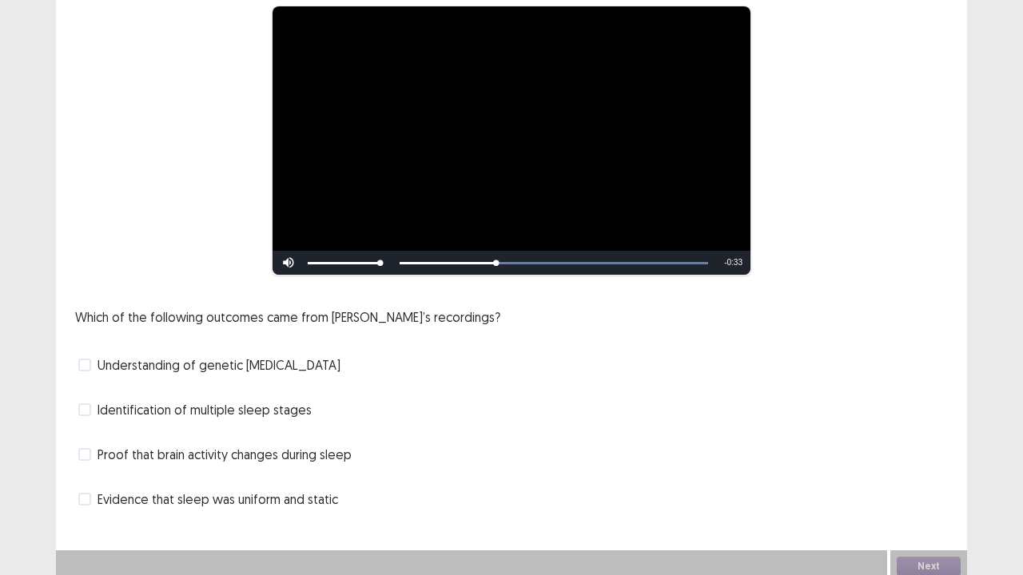
click at [82, 404] on span at bounding box center [84, 410] width 13 height 13
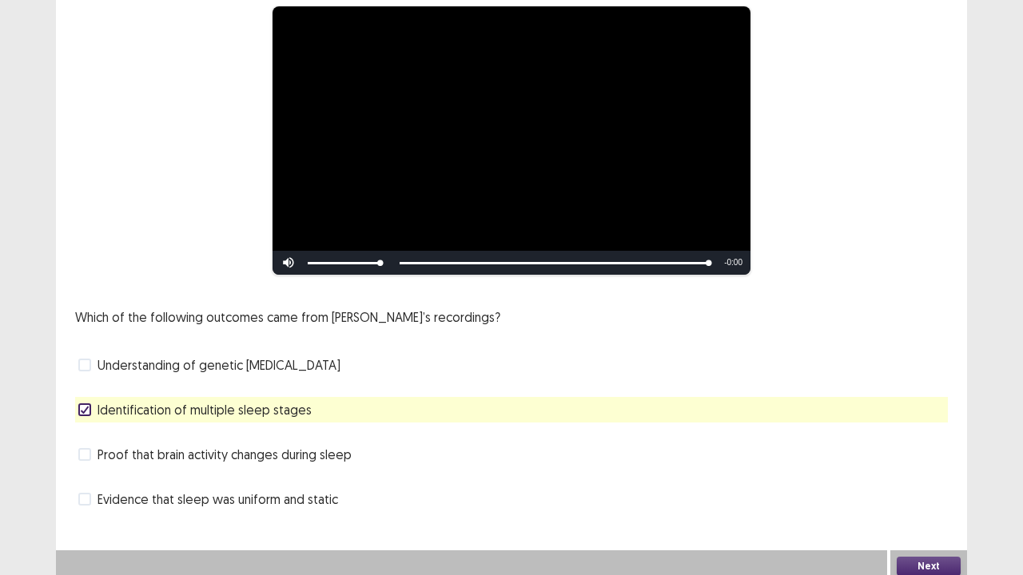
click at [82, 448] on span at bounding box center [84, 454] width 13 height 13
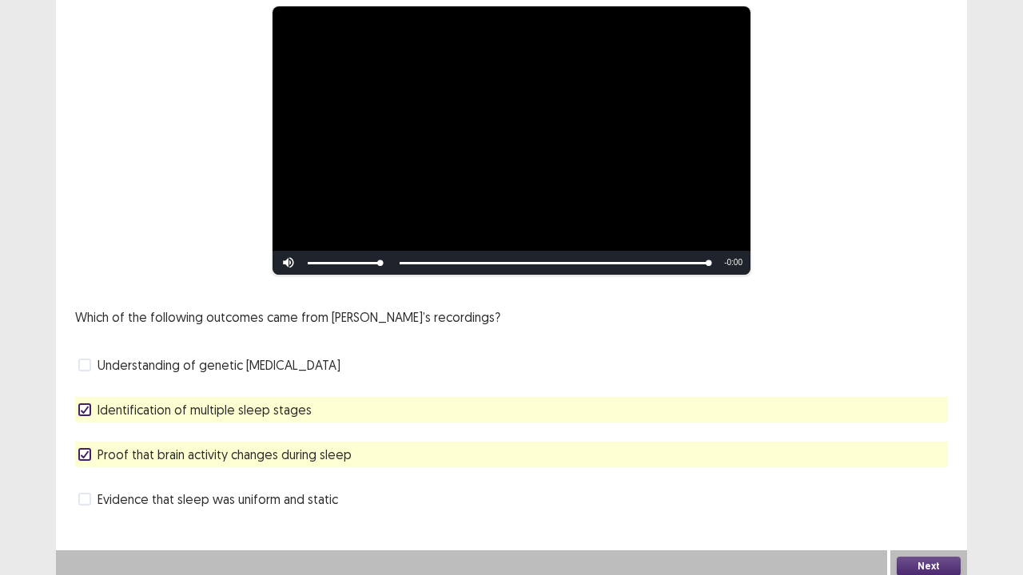
click at [932, 467] on button "Next" at bounding box center [929, 566] width 64 height 19
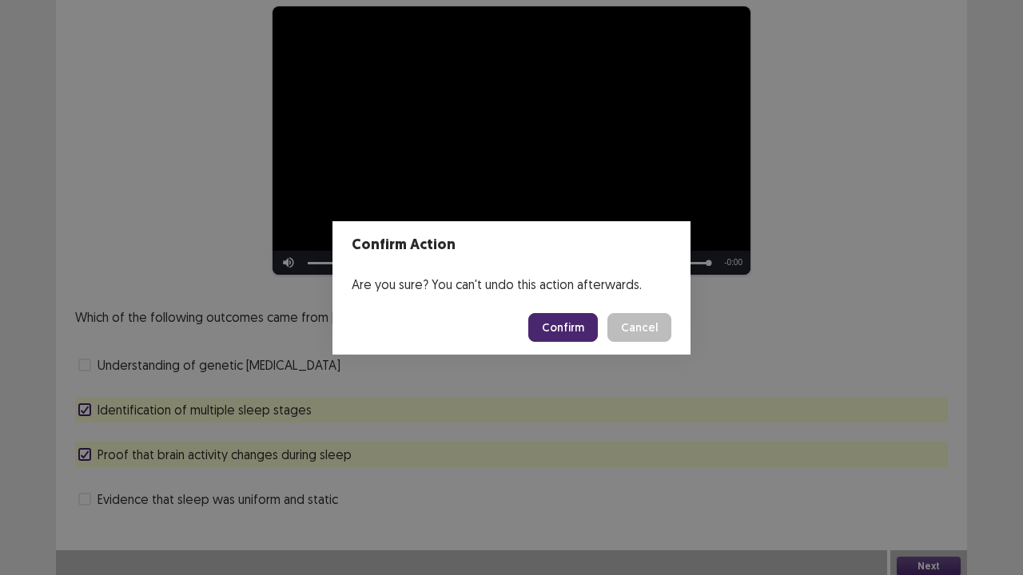
click at [579, 338] on button "Confirm" at bounding box center [563, 327] width 70 height 29
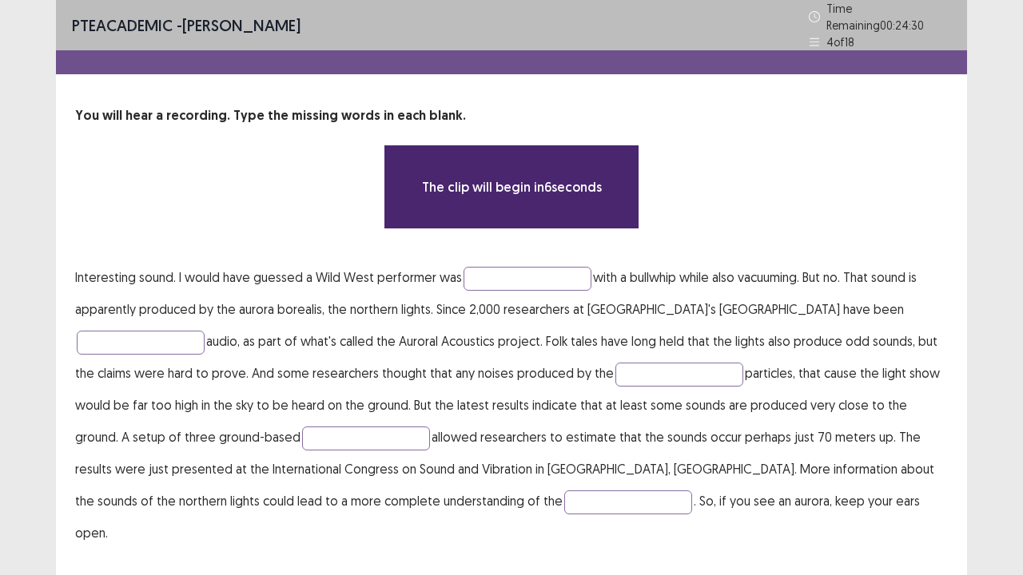
scroll to position [4, 0]
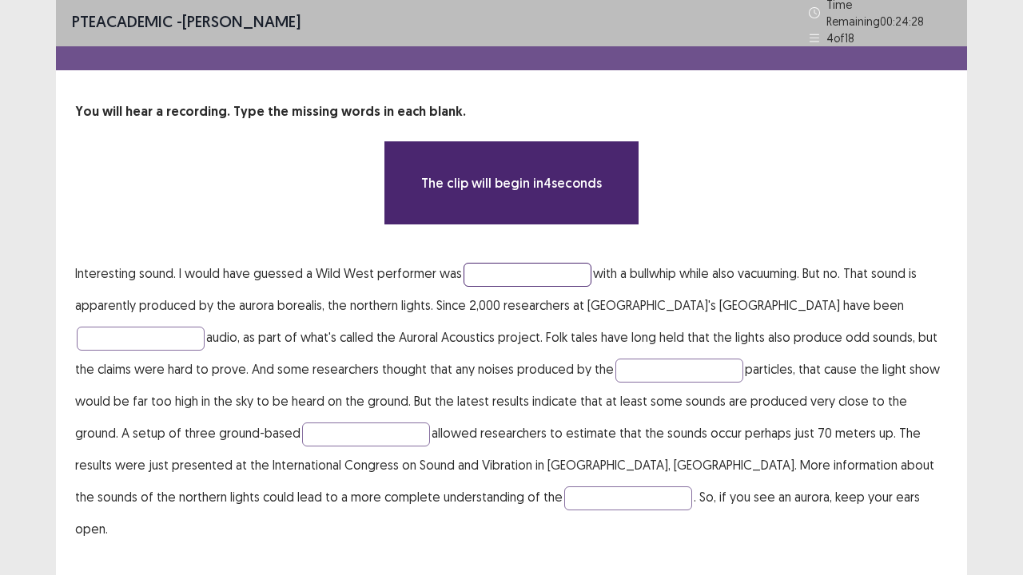
click at [527, 268] on input "text" at bounding box center [528, 275] width 128 height 24
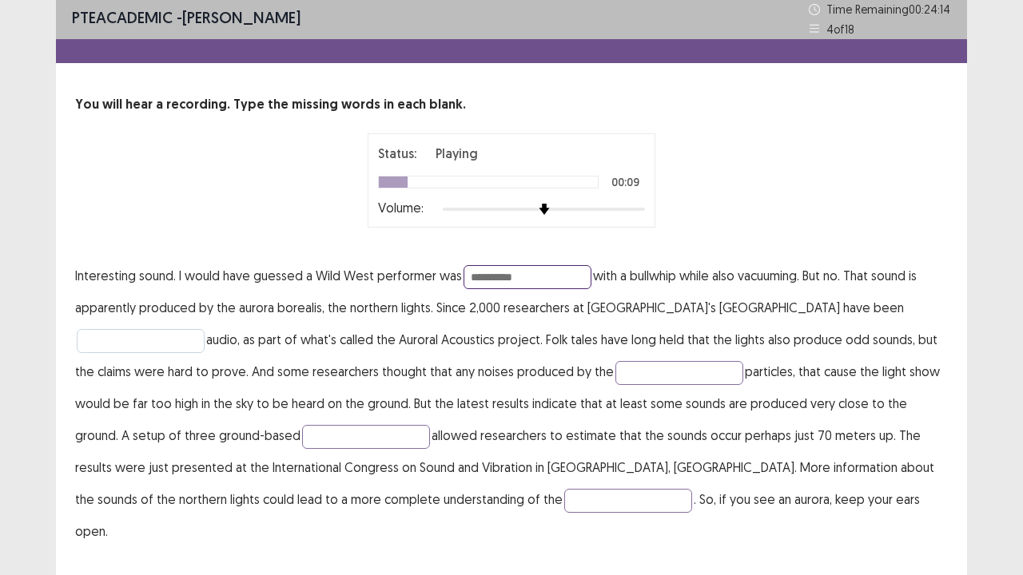
type input "**********"
click at [205, 329] on input "text" at bounding box center [141, 341] width 128 height 24
type input "**********"
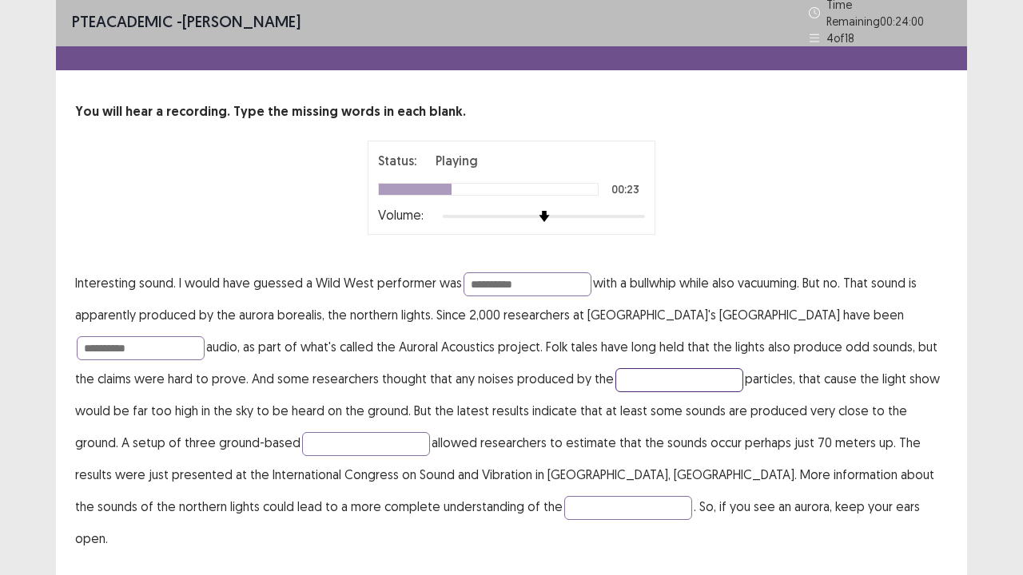
click at [615, 368] on input "text" at bounding box center [679, 380] width 128 height 24
type input "*********"
click at [302, 432] on input "text" at bounding box center [366, 444] width 128 height 24
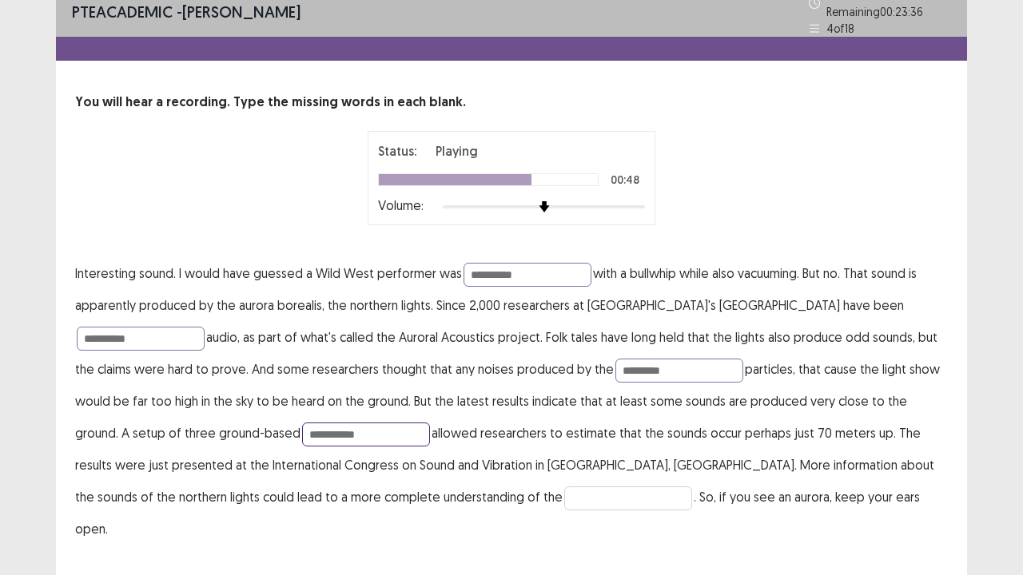
type input "**********"
click at [564, 467] on input "text" at bounding box center [628, 499] width 128 height 24
type input "**********"
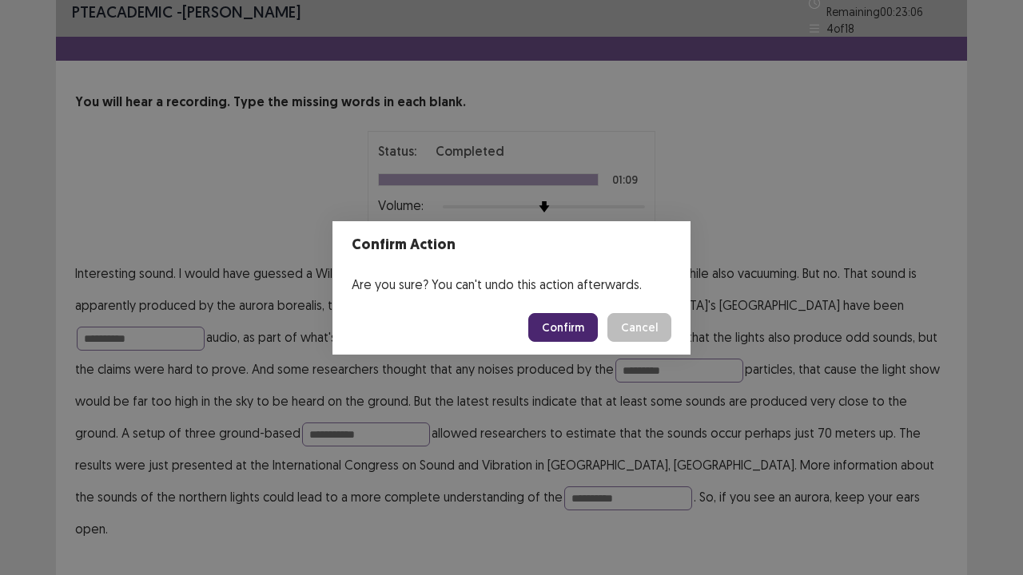
click at [571, 334] on button "Confirm" at bounding box center [563, 327] width 70 height 29
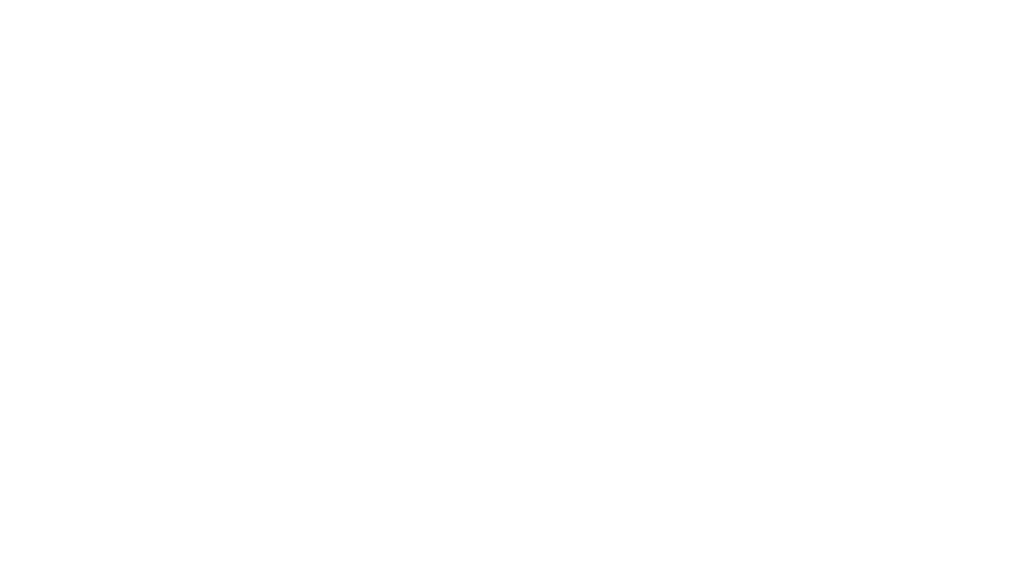
scroll to position [0, 0]
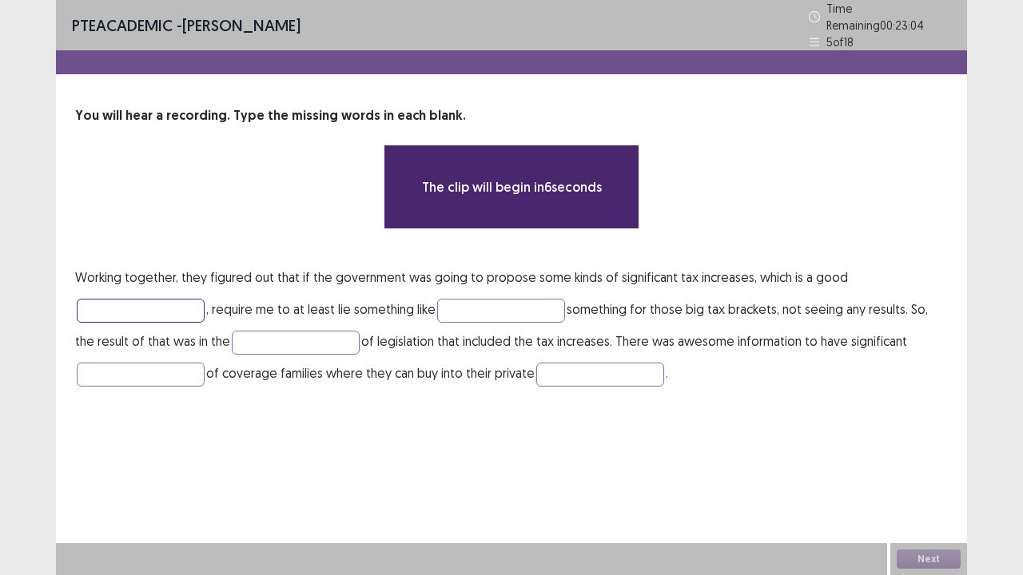
click at [125, 299] on input "text" at bounding box center [141, 311] width 128 height 24
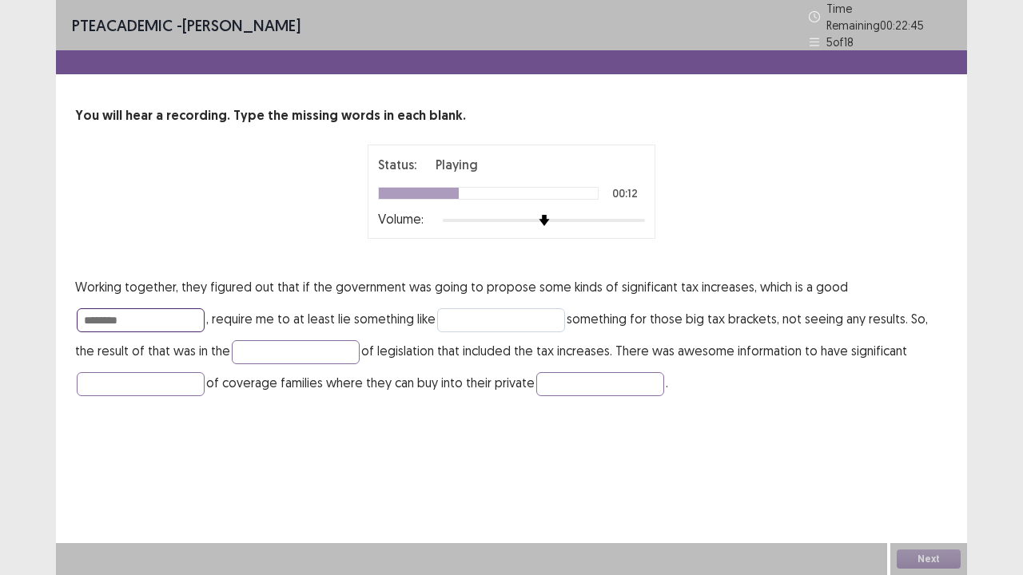
type input "********"
click at [465, 308] on input "text" at bounding box center [501, 320] width 128 height 24
type input "*******"
click at [232, 351] on input "text" at bounding box center [296, 352] width 128 height 24
type input "*******"
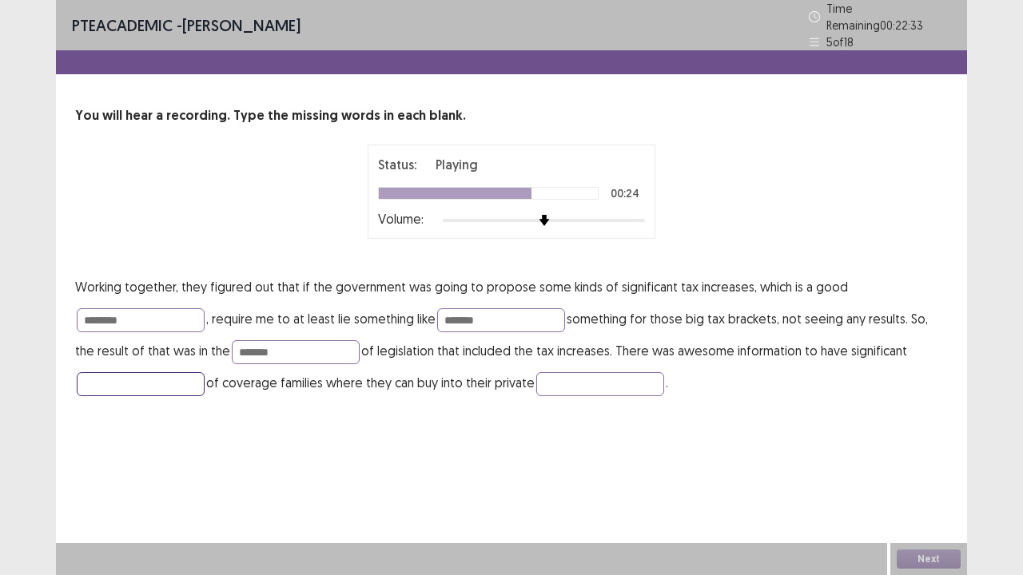
click at [90, 378] on input "text" at bounding box center [141, 384] width 128 height 24
type input "*********"
click at [588, 372] on input "text" at bounding box center [600, 384] width 128 height 24
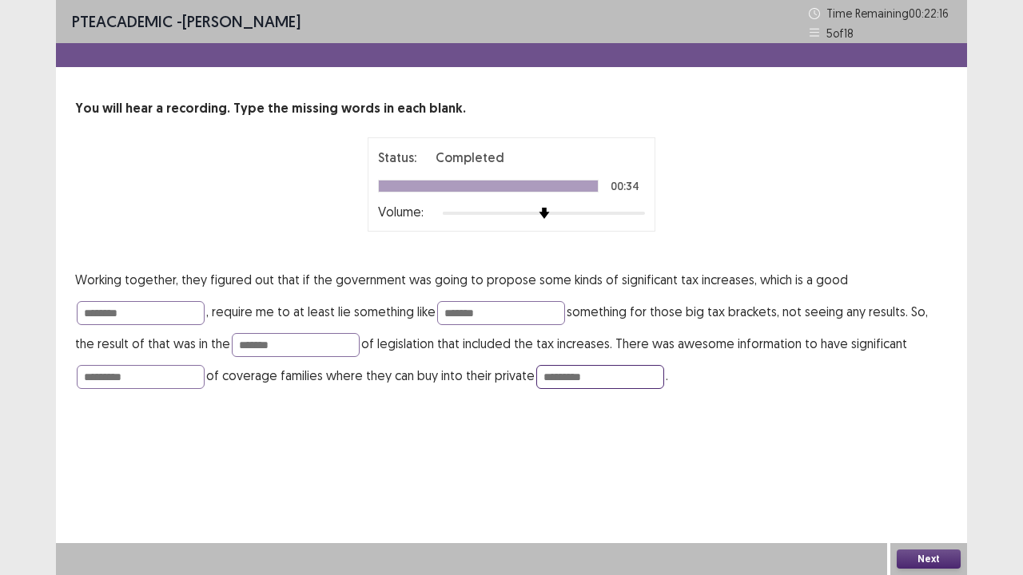
type input "*********"
click at [912, 467] on button "Next" at bounding box center [929, 559] width 64 height 19
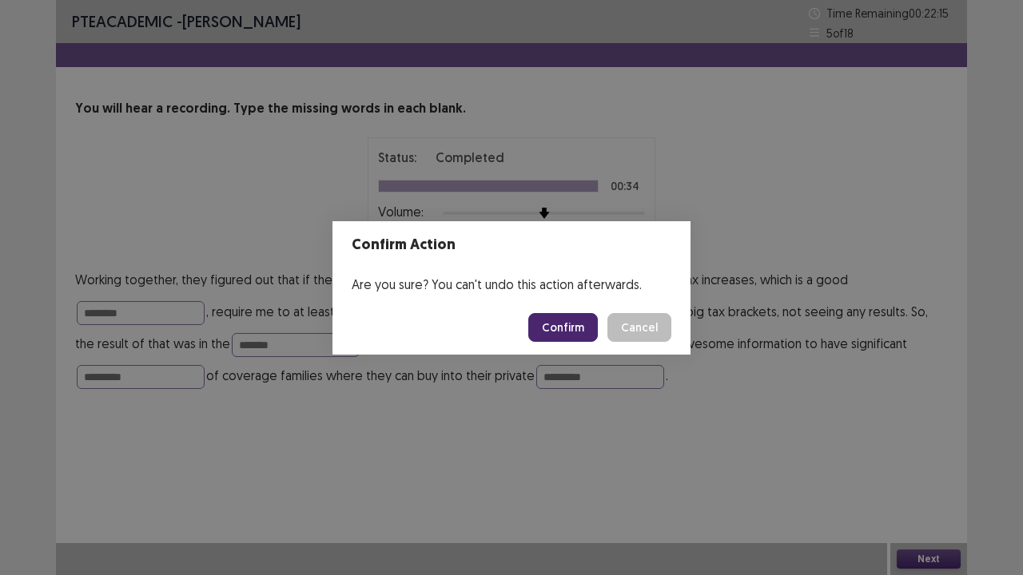
click at [577, 335] on button "Confirm" at bounding box center [563, 327] width 70 height 29
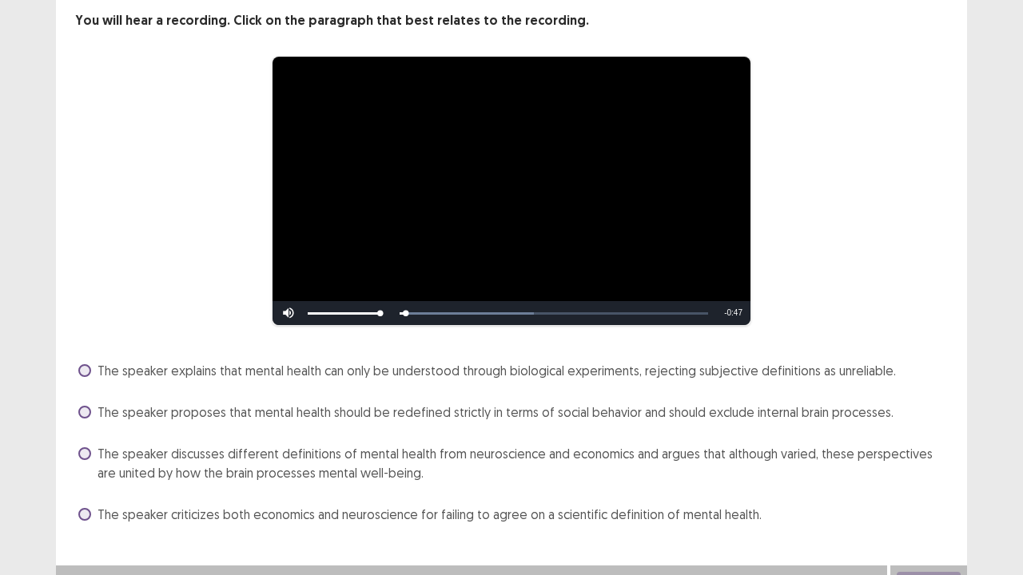
scroll to position [110, 0]
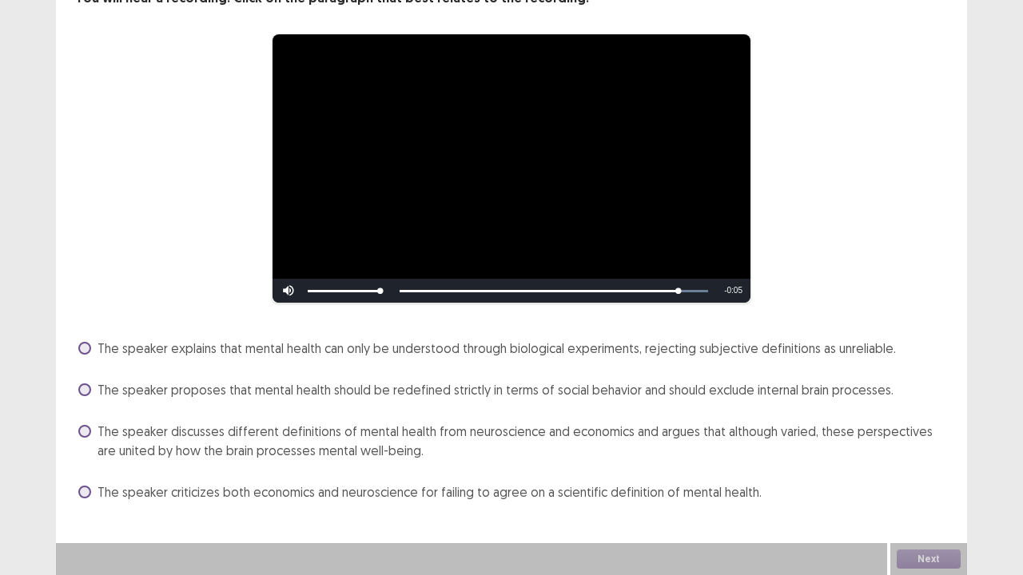
click at [86, 427] on span at bounding box center [84, 431] width 13 height 13
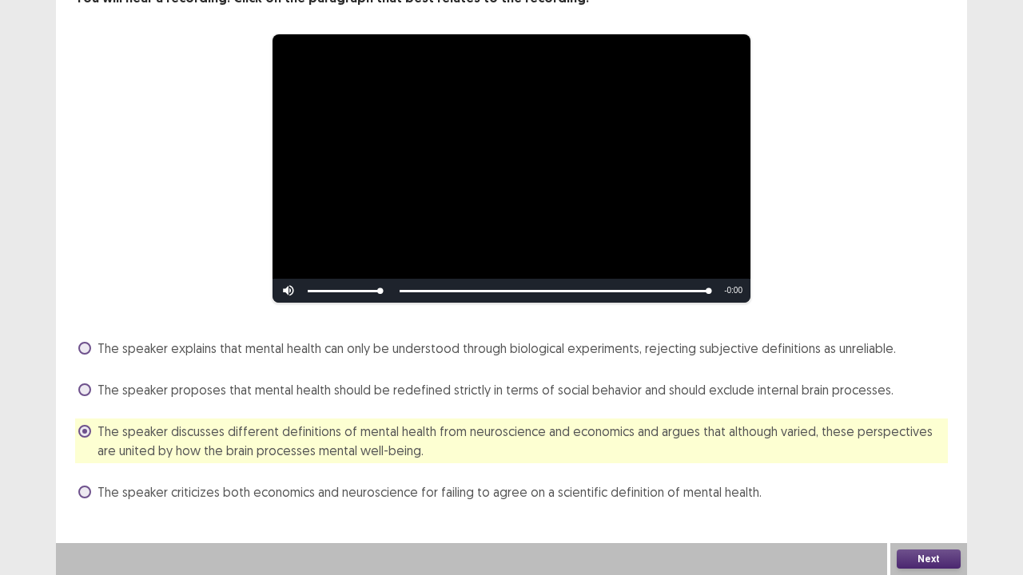
click at [910, 467] on button "Next" at bounding box center [929, 559] width 64 height 19
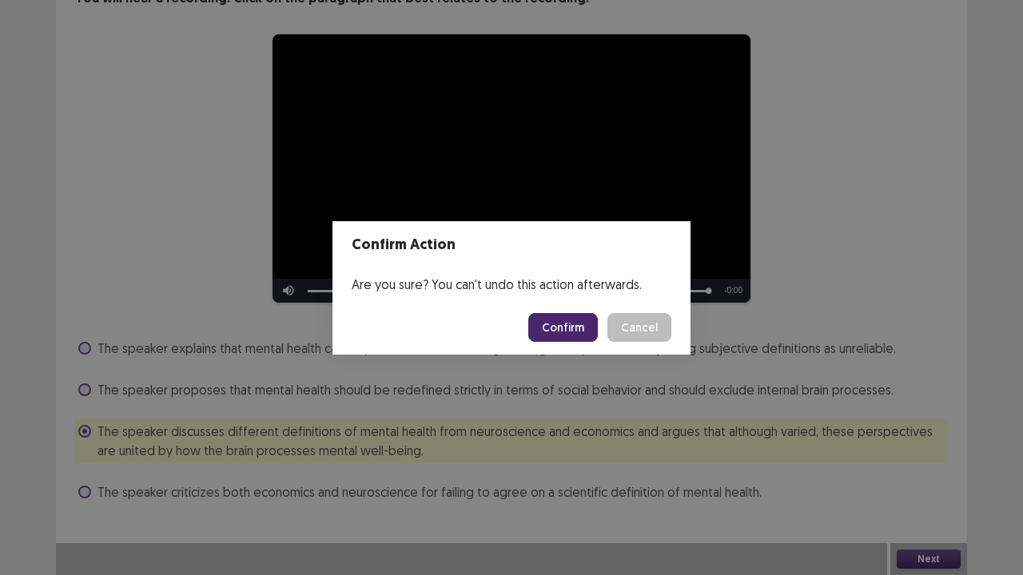
click at [566, 320] on button "Confirm" at bounding box center [563, 327] width 70 height 29
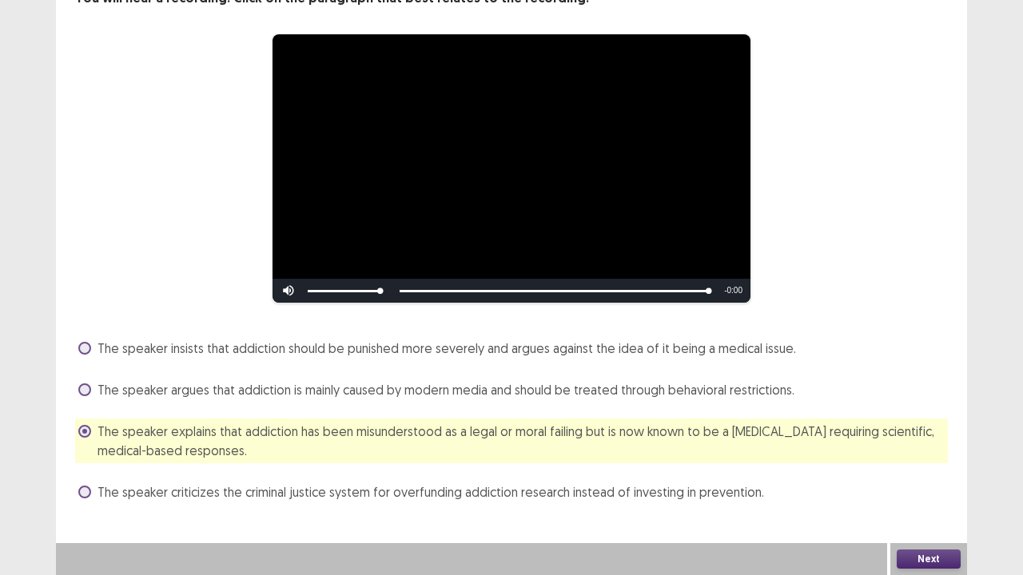
click at [929, 559] on button "Next" at bounding box center [929, 559] width 64 height 19
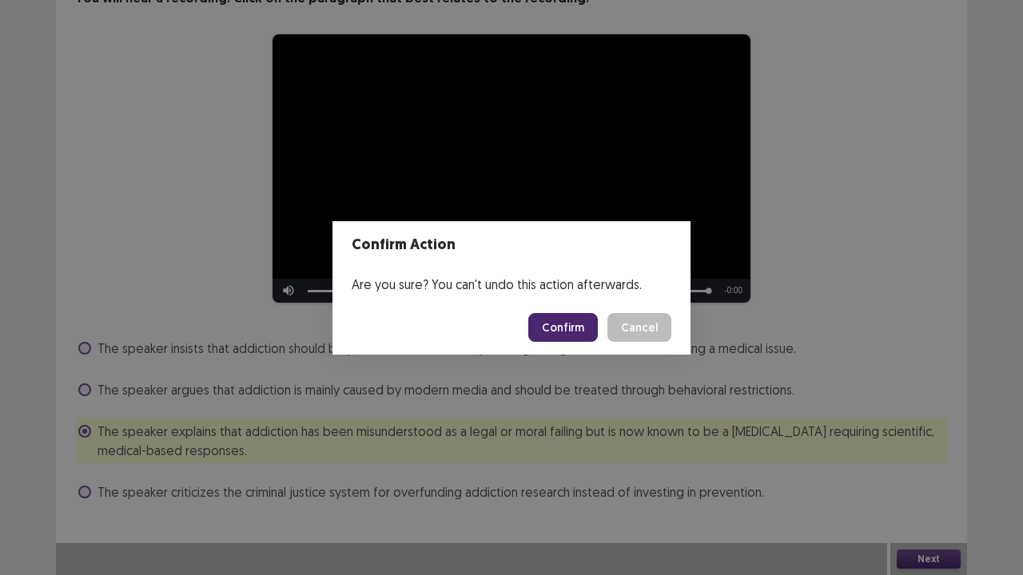
click at [571, 318] on button "Confirm" at bounding box center [563, 327] width 70 height 29
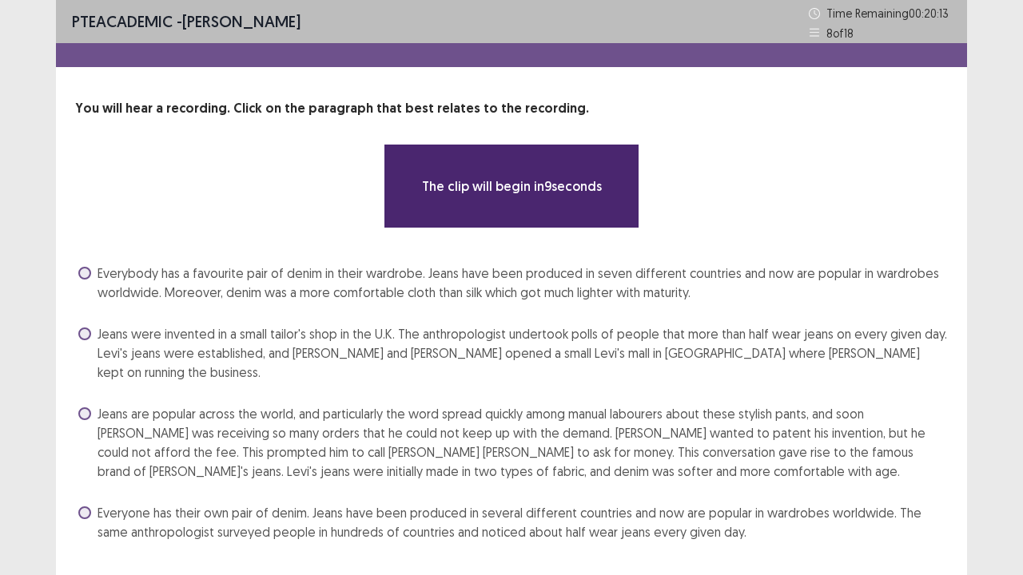
scroll to position [20, 0]
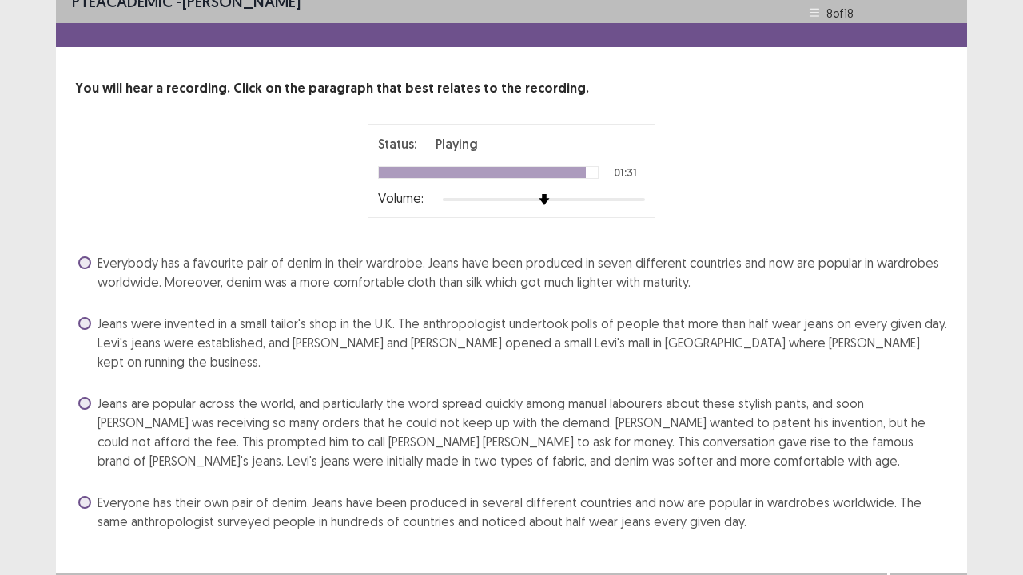
click at [84, 397] on span at bounding box center [84, 403] width 13 height 13
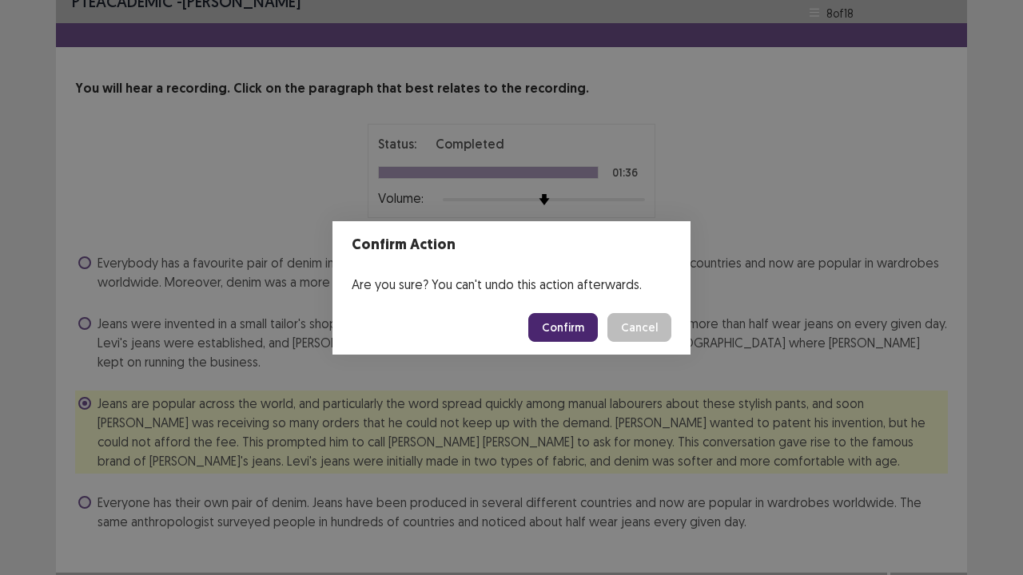
click at [566, 336] on button "Confirm" at bounding box center [563, 327] width 70 height 29
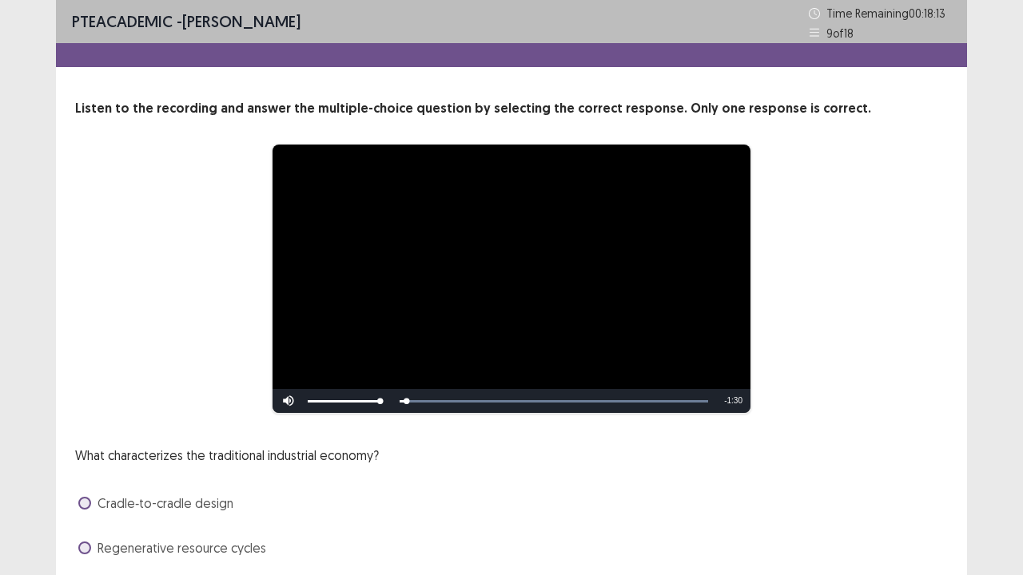
scroll to position [145, 0]
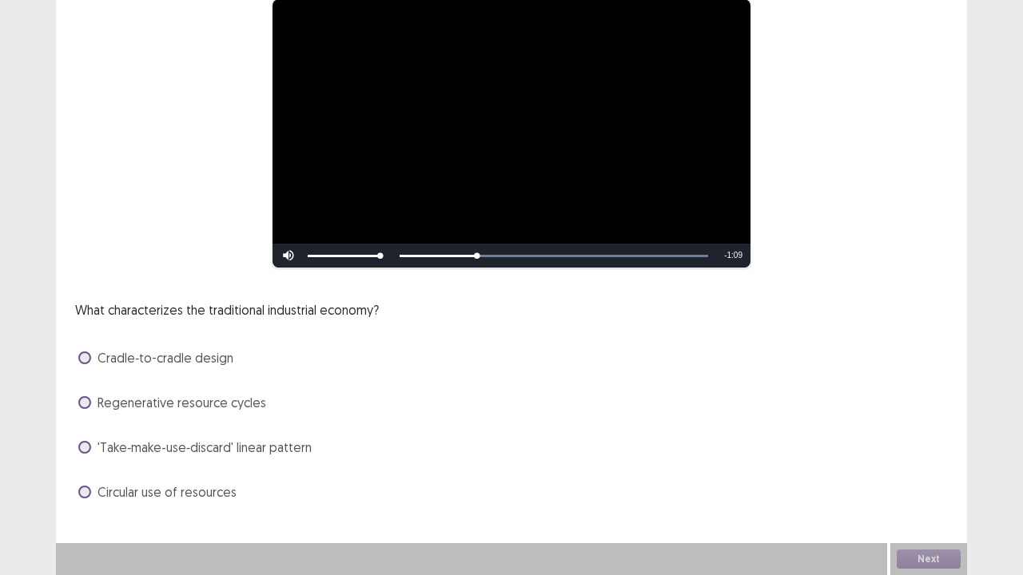
click at [88, 446] on span at bounding box center [84, 447] width 13 height 13
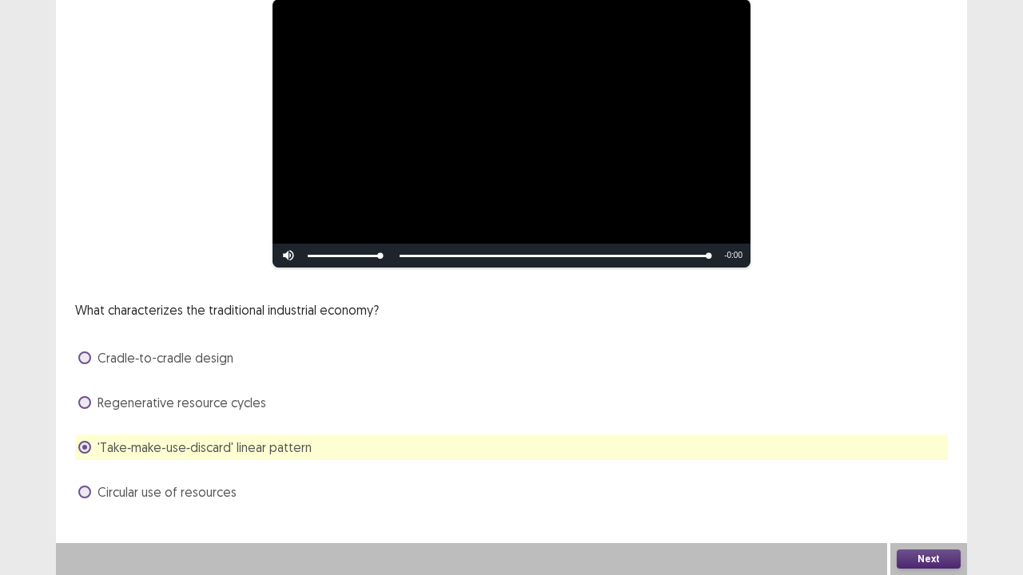
click at [916, 559] on button "Next" at bounding box center [929, 559] width 64 height 19
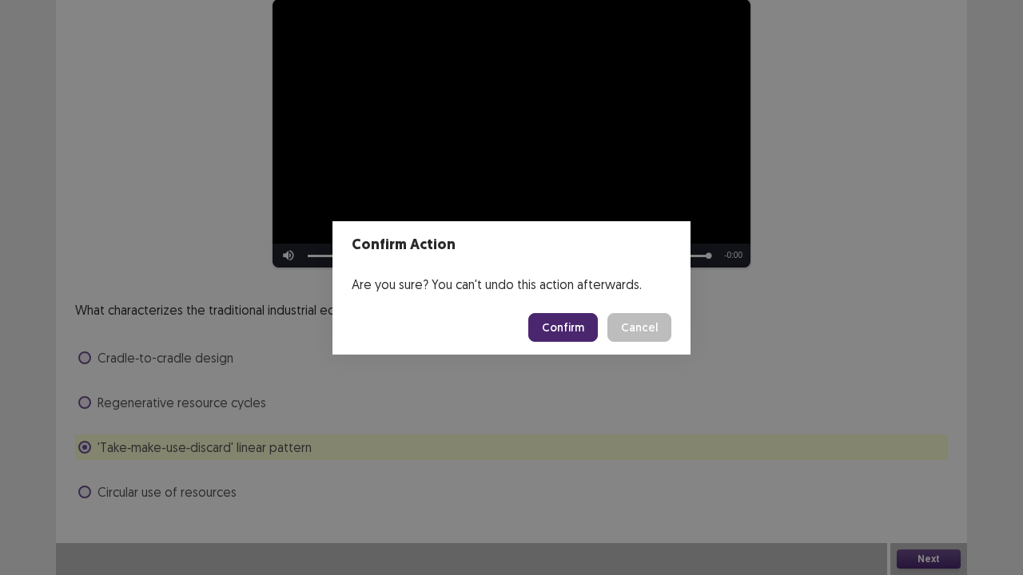
click at [555, 327] on button "Confirm" at bounding box center [563, 327] width 70 height 29
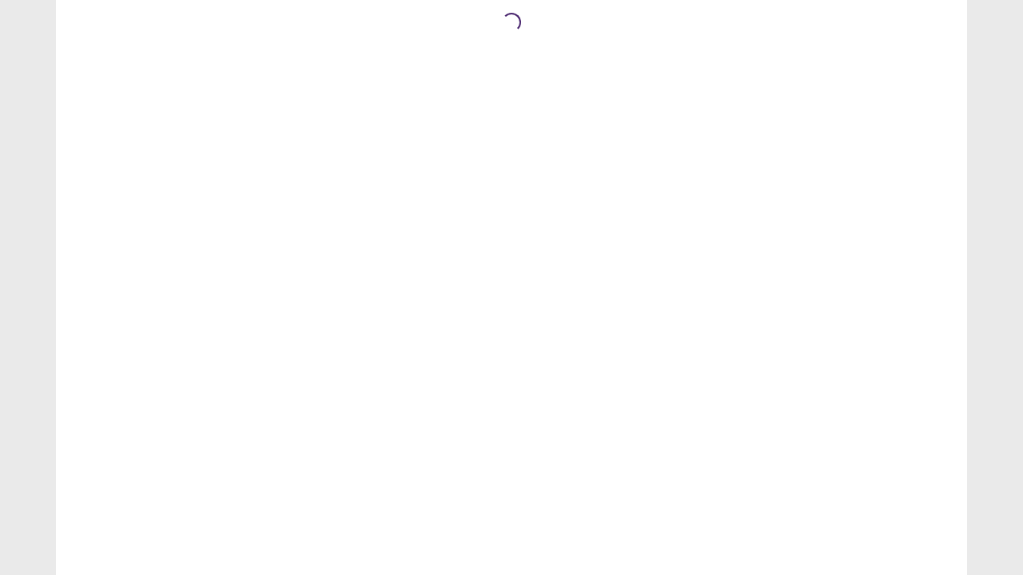
scroll to position [0, 0]
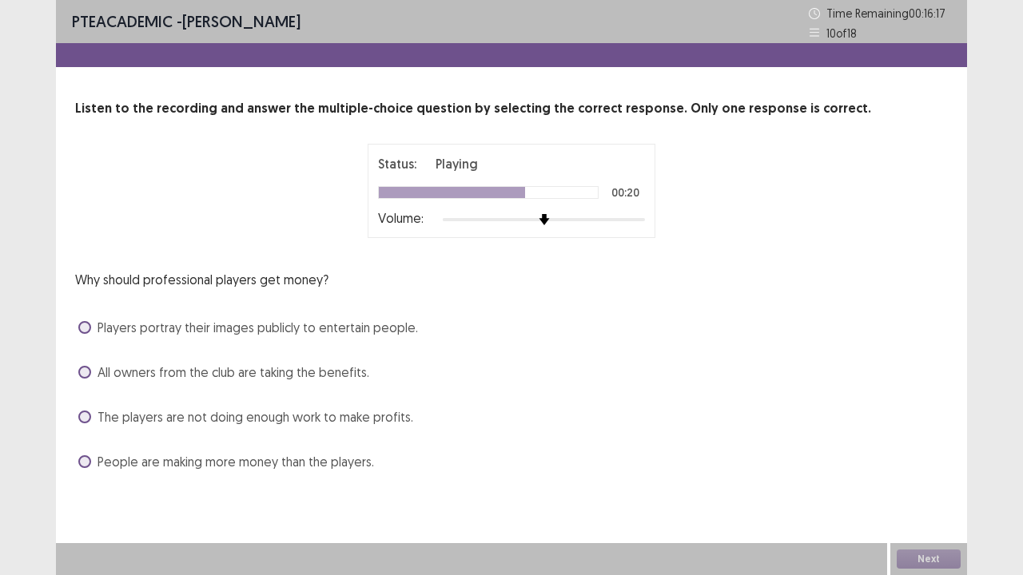
click at [82, 326] on span at bounding box center [84, 327] width 13 height 13
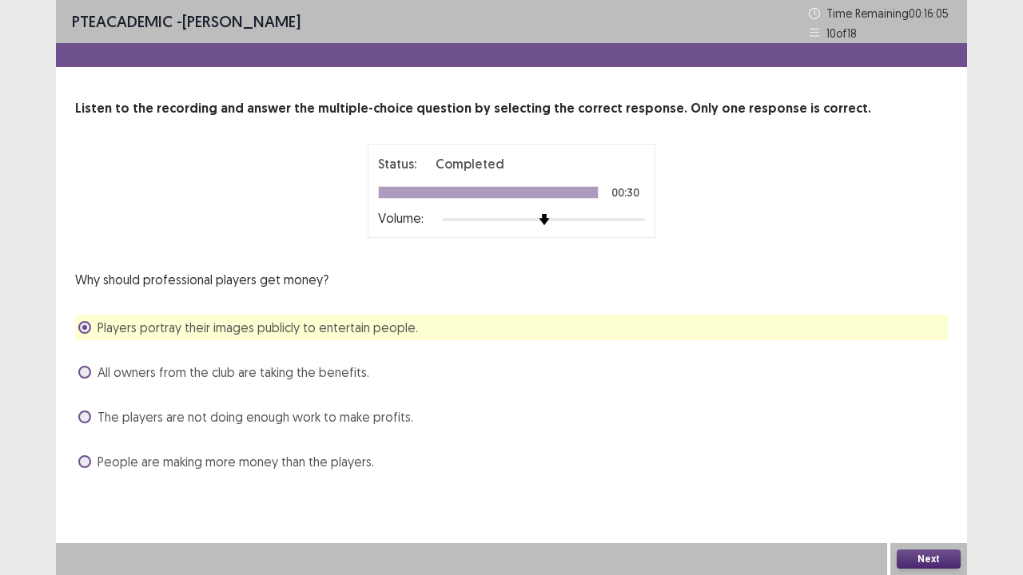
click at [931, 553] on button "Next" at bounding box center [929, 559] width 64 height 19
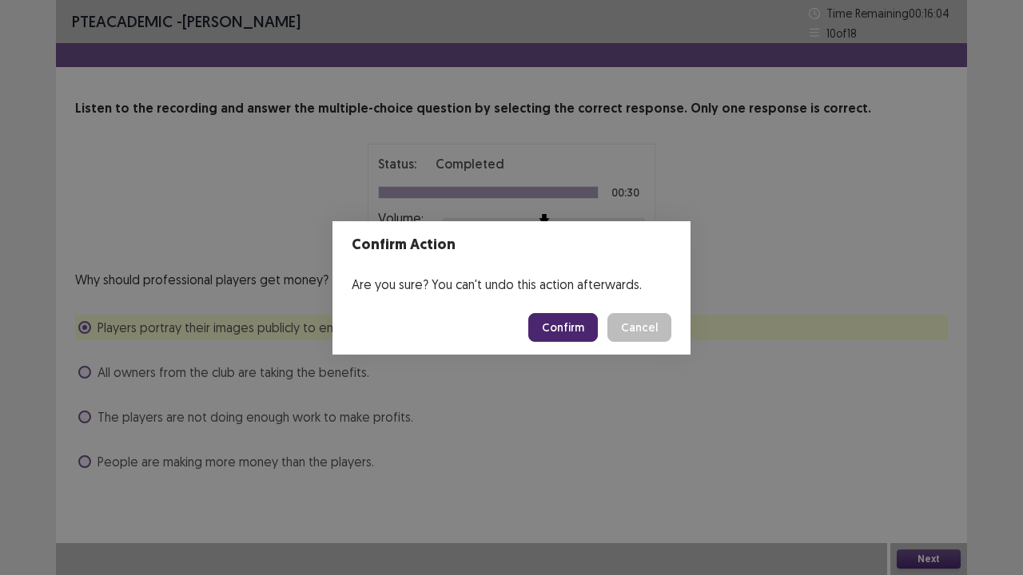
click at [559, 326] on button "Confirm" at bounding box center [563, 327] width 70 height 29
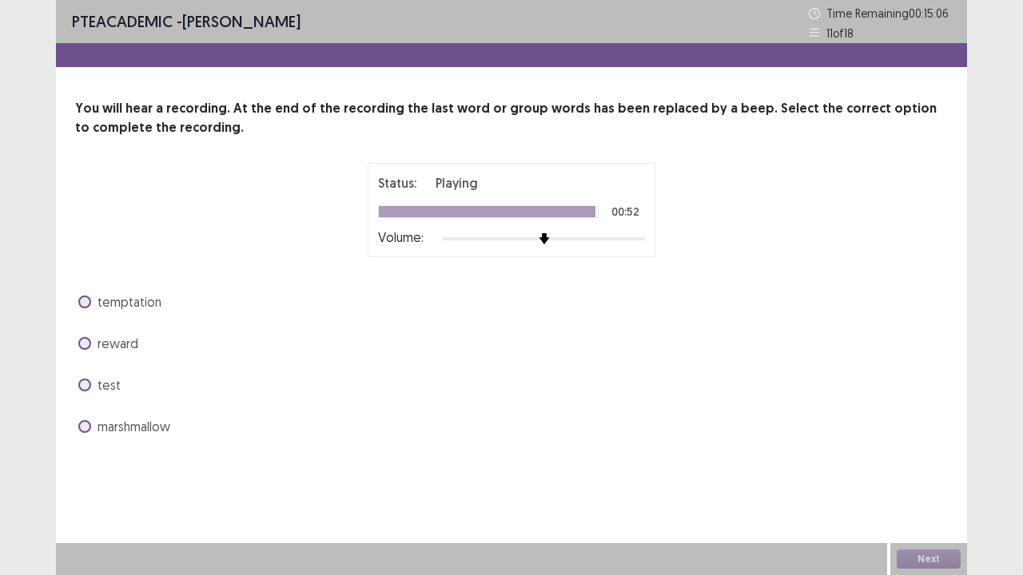
click at [82, 302] on span at bounding box center [84, 302] width 13 height 13
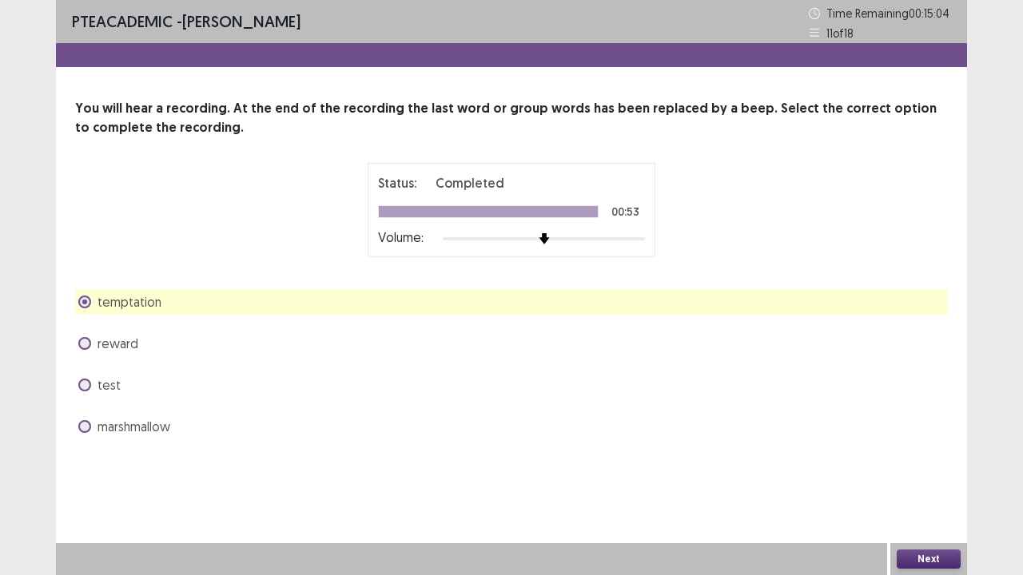
click at [915, 558] on button "Next" at bounding box center [929, 559] width 64 height 19
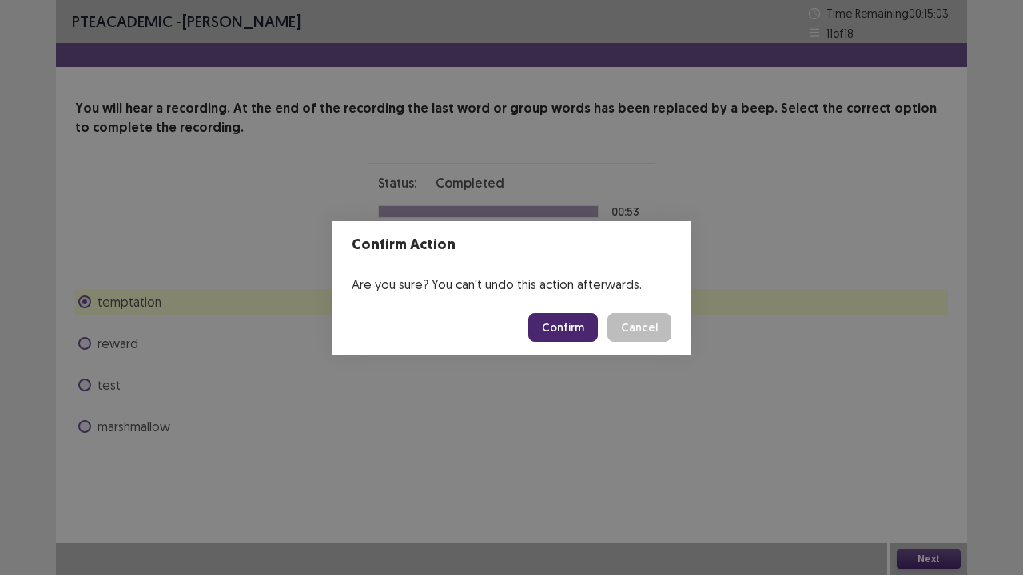
click at [568, 331] on button "Confirm" at bounding box center [563, 327] width 70 height 29
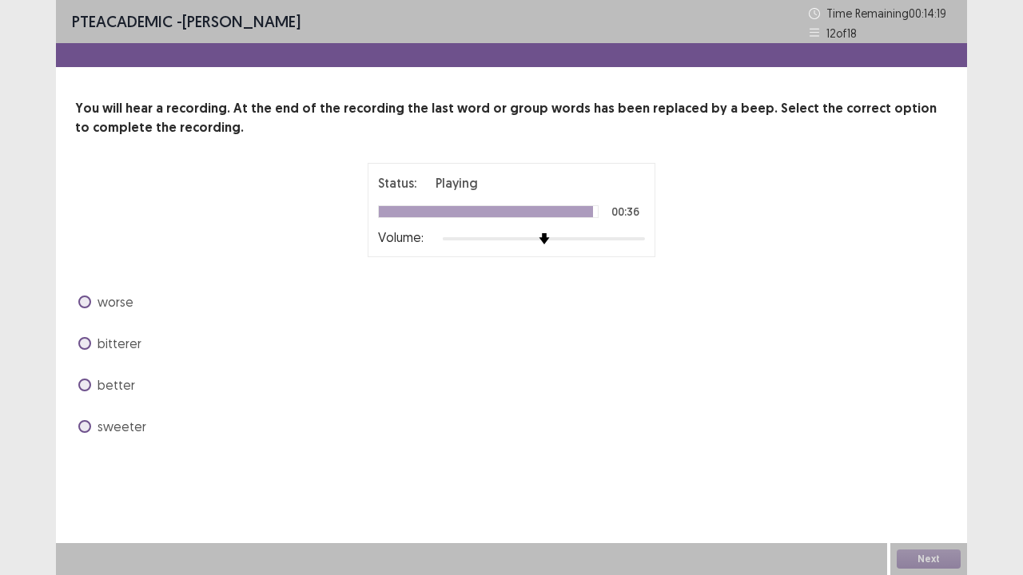
click at [82, 428] on span at bounding box center [84, 426] width 13 height 13
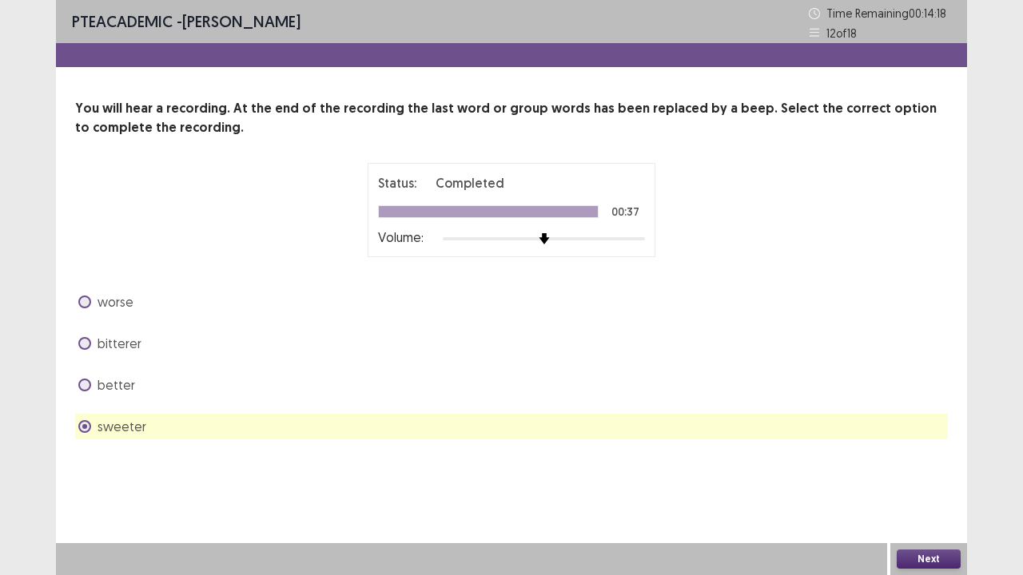
click at [91, 385] on label "better" at bounding box center [106, 385] width 57 height 19
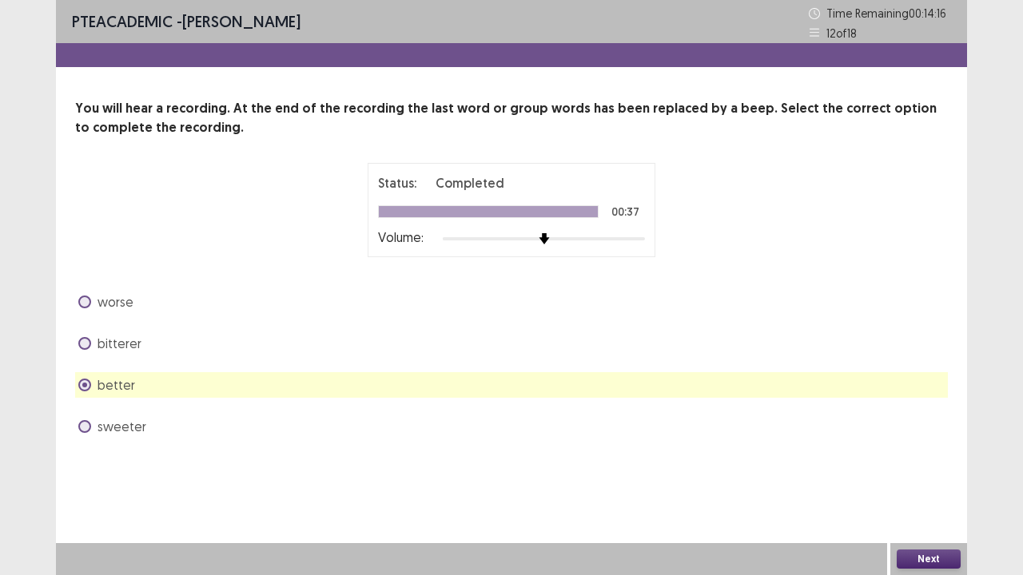
click at [923, 553] on button "Next" at bounding box center [929, 559] width 64 height 19
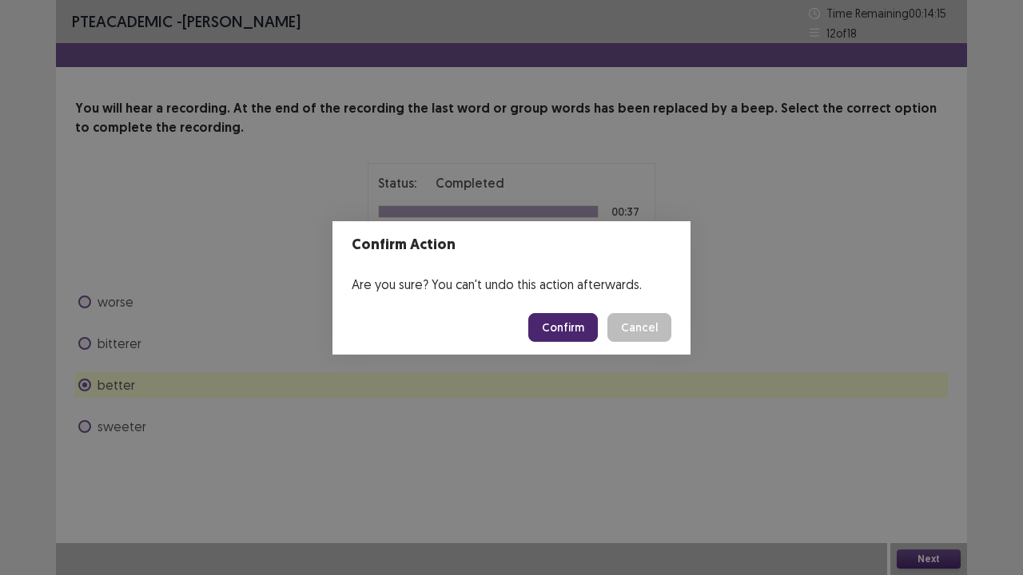
click at [551, 326] on button "Confirm" at bounding box center [563, 327] width 70 height 29
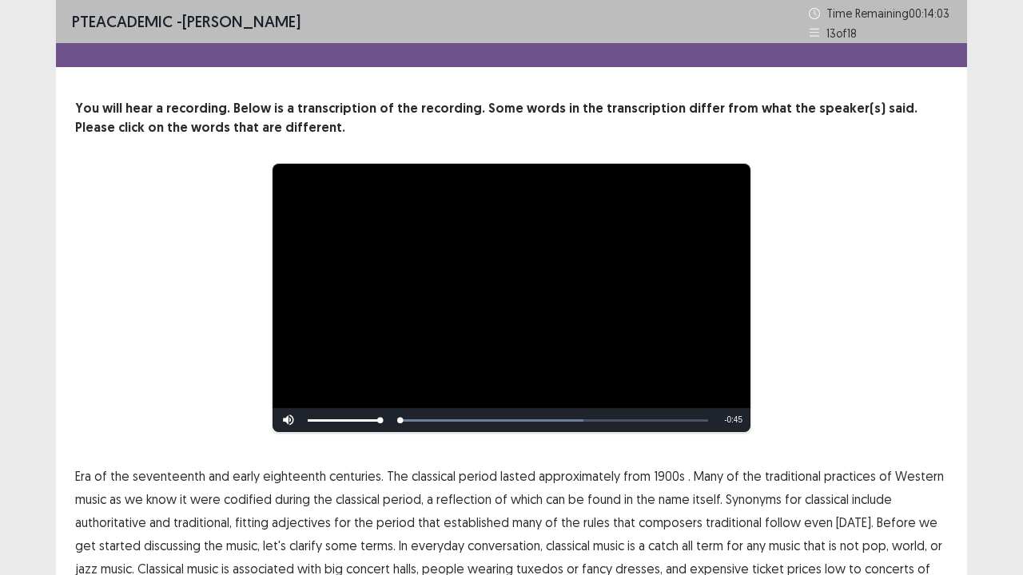
scroll to position [98, 0]
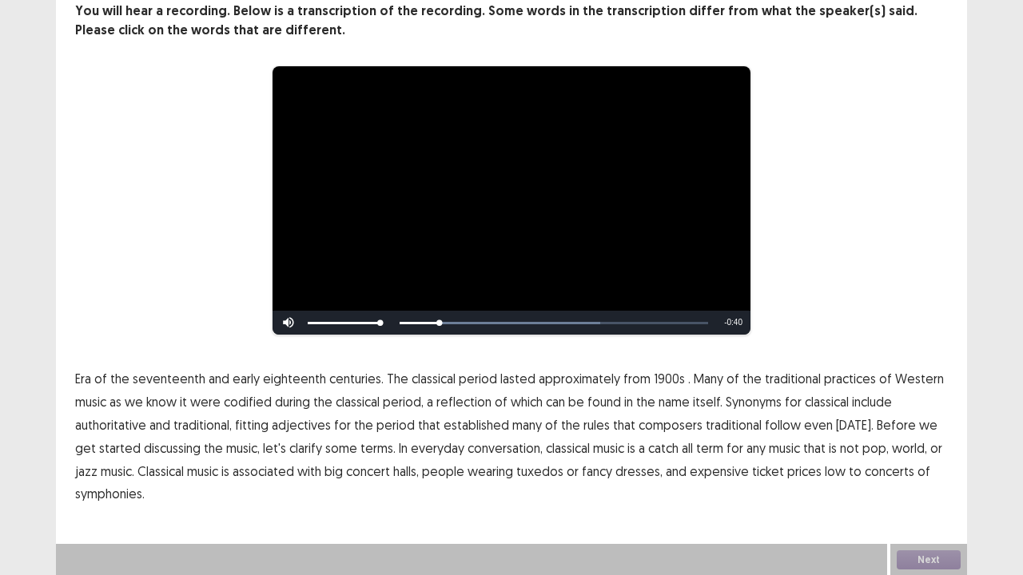
click at [654, 378] on span "1900s" at bounding box center [669, 378] width 31 height 19
click at [715, 417] on span "traditional" at bounding box center [734, 425] width 56 height 19
click at [825, 468] on span "low" at bounding box center [835, 471] width 21 height 19
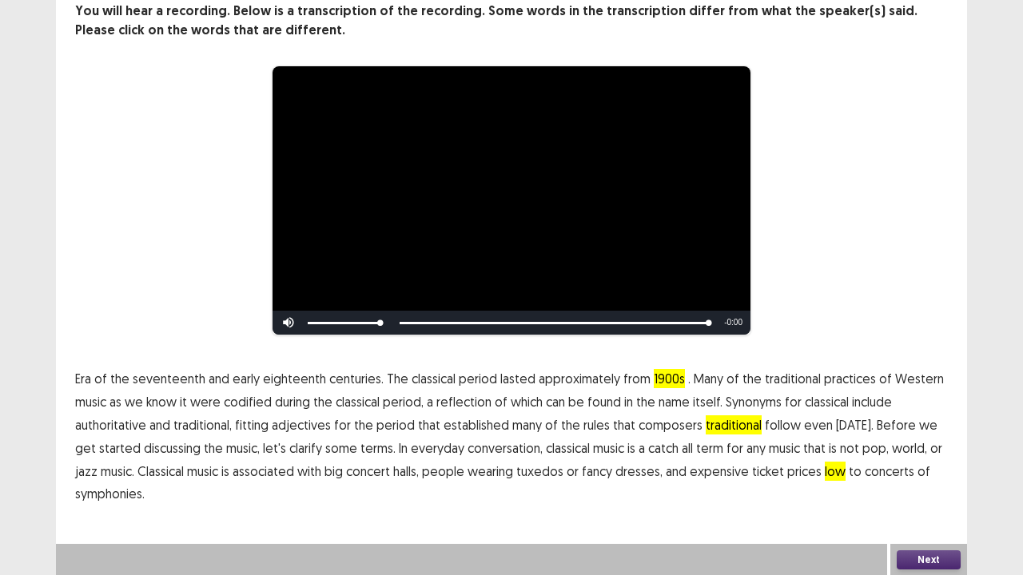
click at [921, 559] on button "Next" at bounding box center [929, 560] width 64 height 19
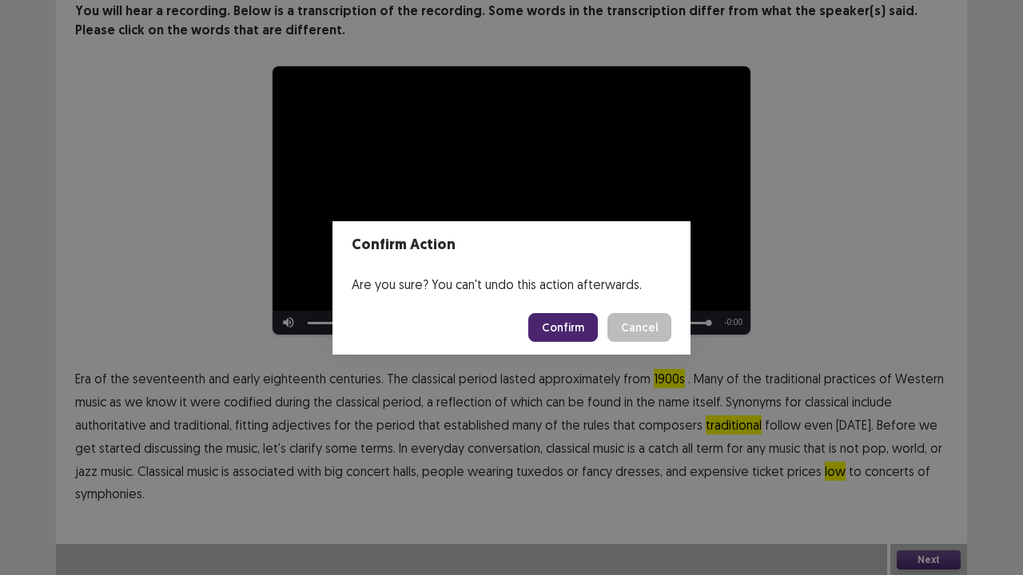
click at [566, 323] on button "Confirm" at bounding box center [563, 327] width 70 height 29
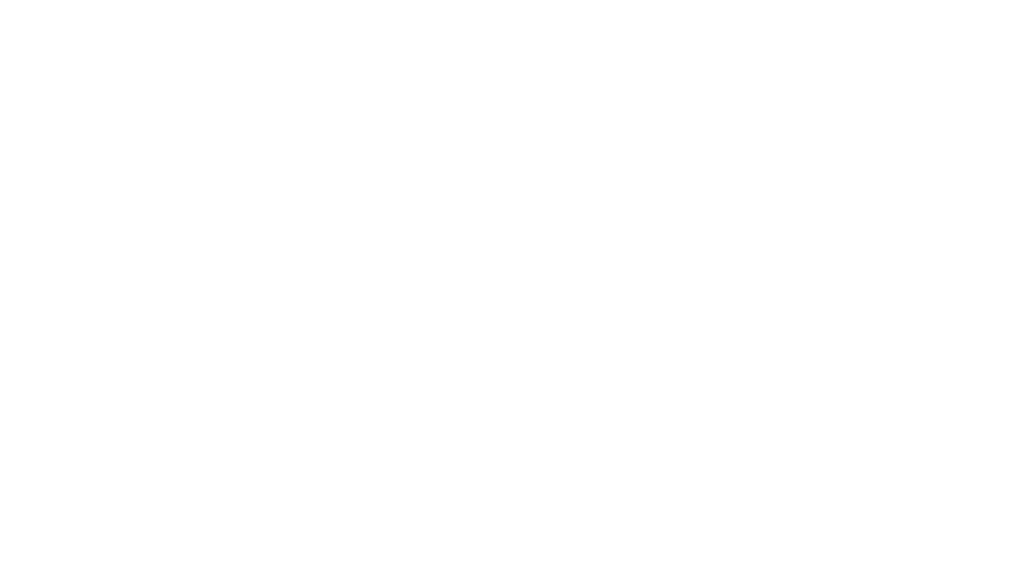
scroll to position [0, 0]
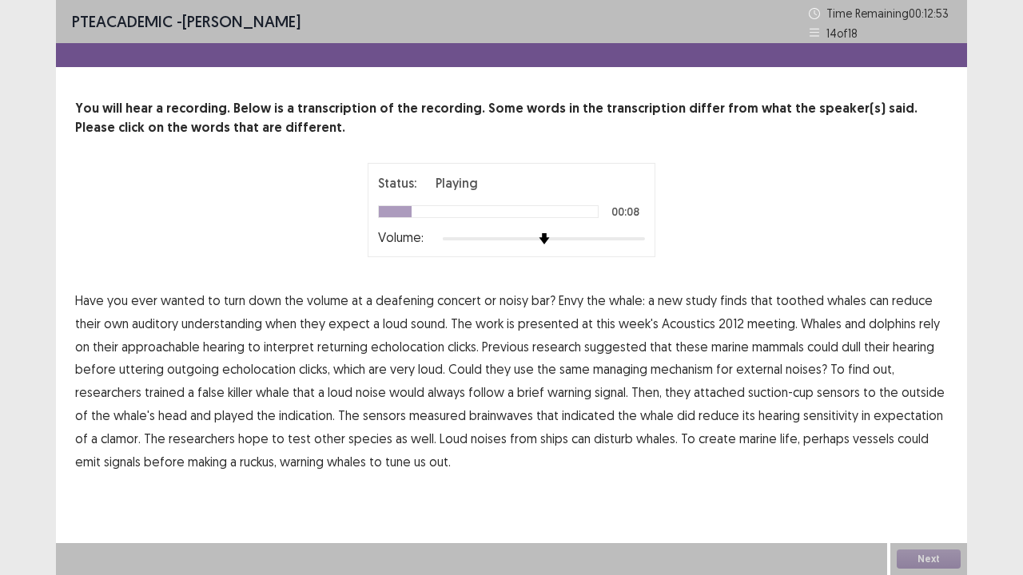
click at [235, 331] on span "understanding" at bounding box center [221, 323] width 81 height 19
click at [172, 345] on span "approachable" at bounding box center [160, 346] width 78 height 19
click at [612, 369] on span "managing" at bounding box center [620, 369] width 54 height 19
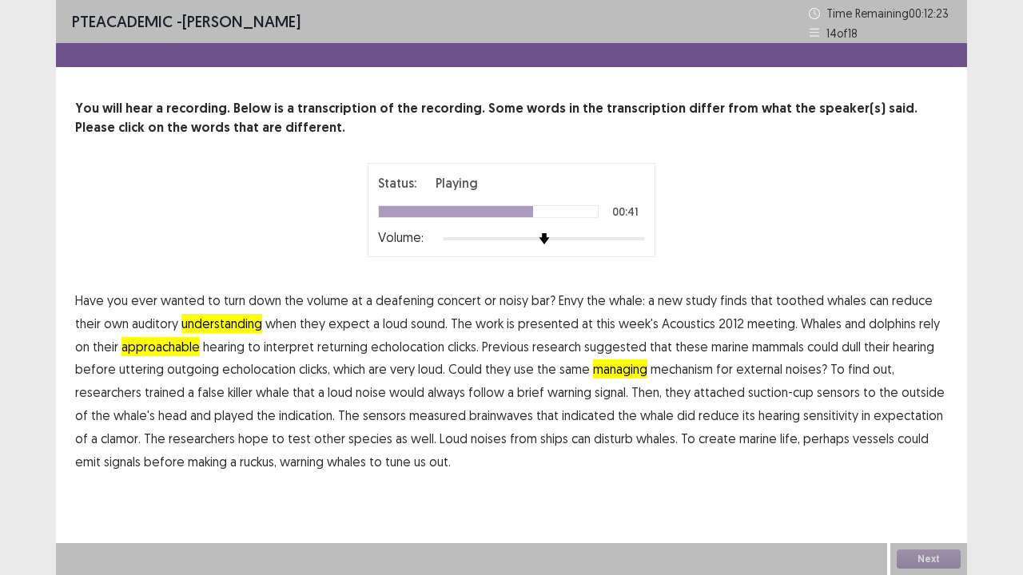
click at [306, 417] on span "indication." at bounding box center [307, 415] width 56 height 19
click at [698, 440] on span "create" at bounding box center [717, 438] width 38 height 19
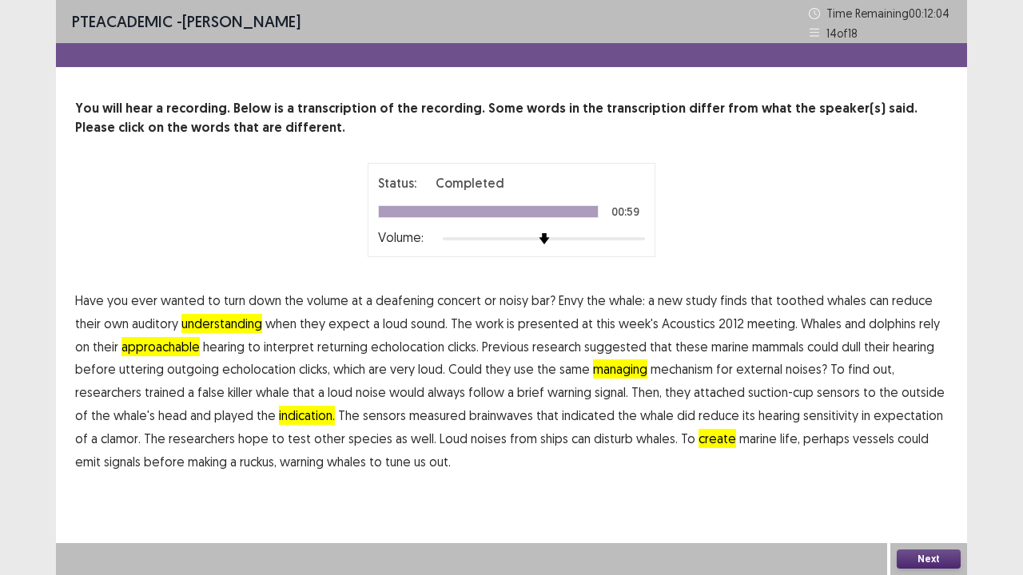
click at [924, 561] on button "Next" at bounding box center [929, 559] width 64 height 19
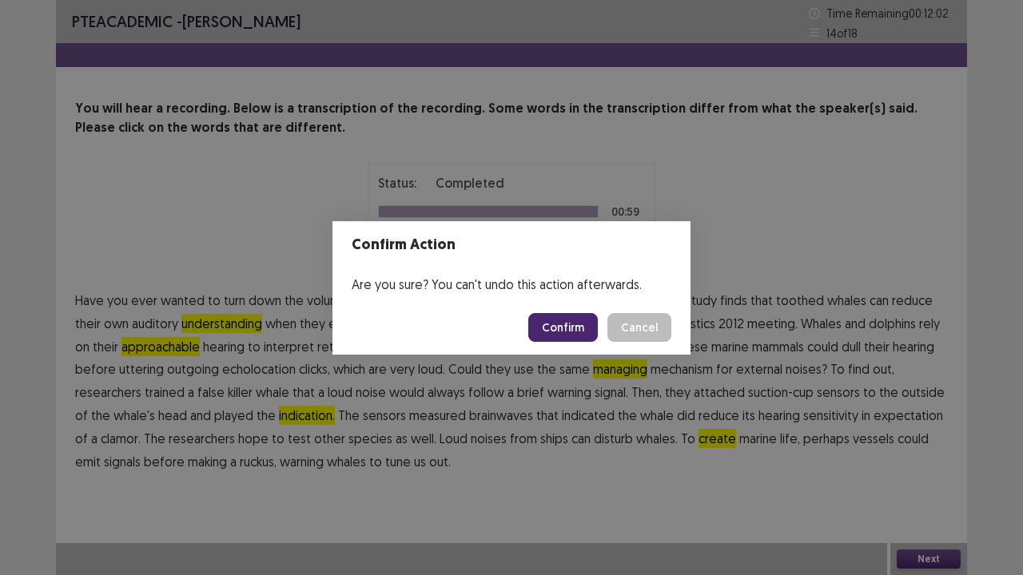
click at [567, 332] on button "Confirm" at bounding box center [563, 327] width 70 height 29
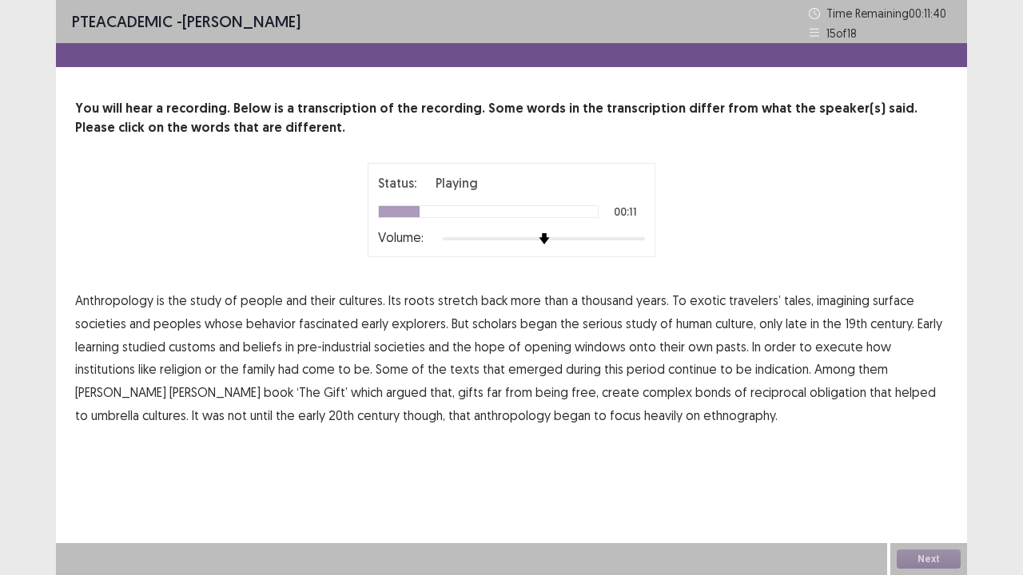
click at [887, 299] on span "surface" at bounding box center [894, 300] width 42 height 19
click at [94, 347] on span "learning" at bounding box center [97, 346] width 44 height 19
click at [444, 348] on span "and" at bounding box center [438, 346] width 21 height 19
click at [825, 345] on span "execute" at bounding box center [839, 346] width 48 height 19
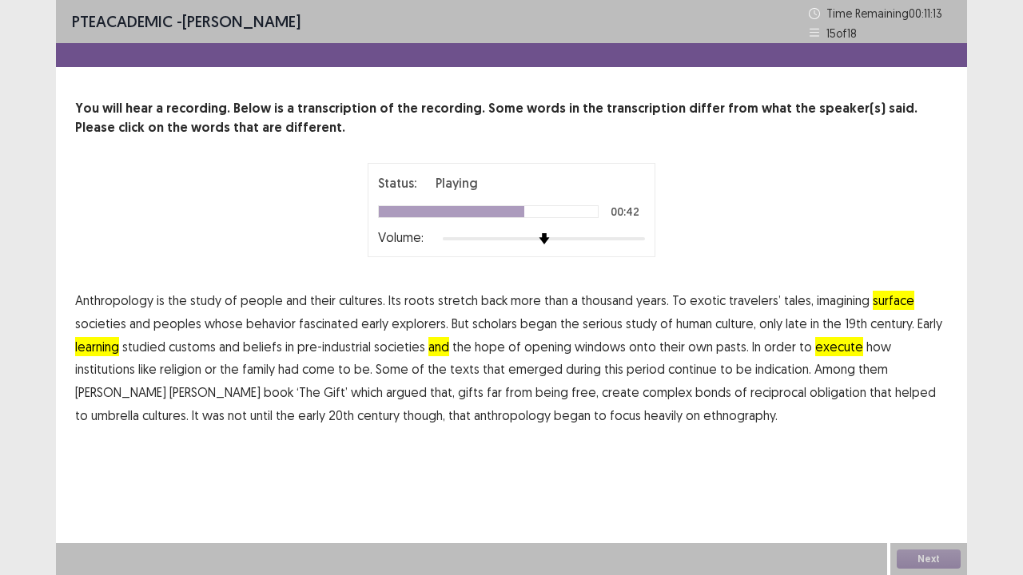
click at [755, 369] on span "indication." at bounding box center [783, 369] width 56 height 19
click at [139, 406] on span "umbrella" at bounding box center [115, 415] width 48 height 19
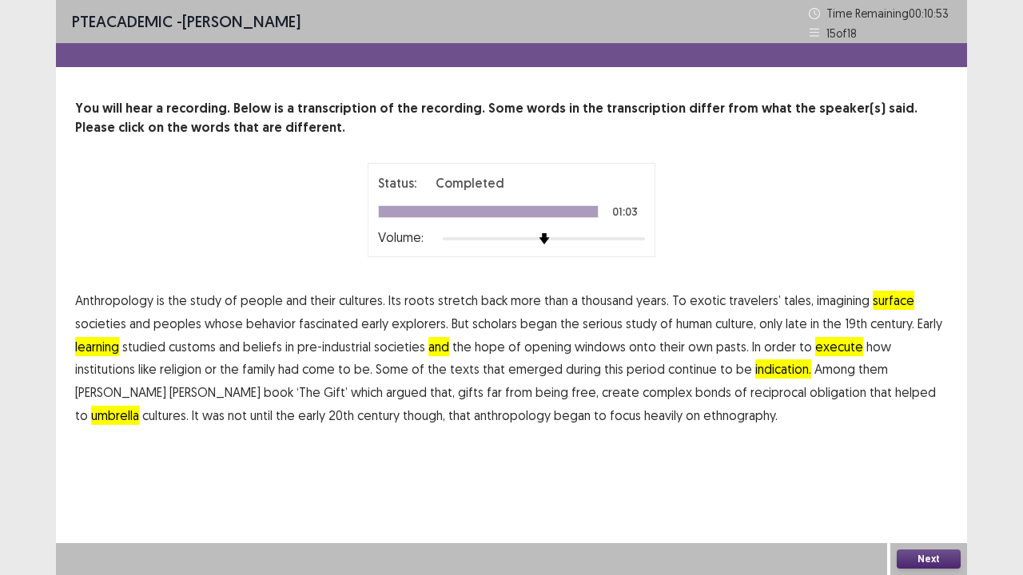
click at [916, 555] on button "Next" at bounding box center [929, 559] width 64 height 19
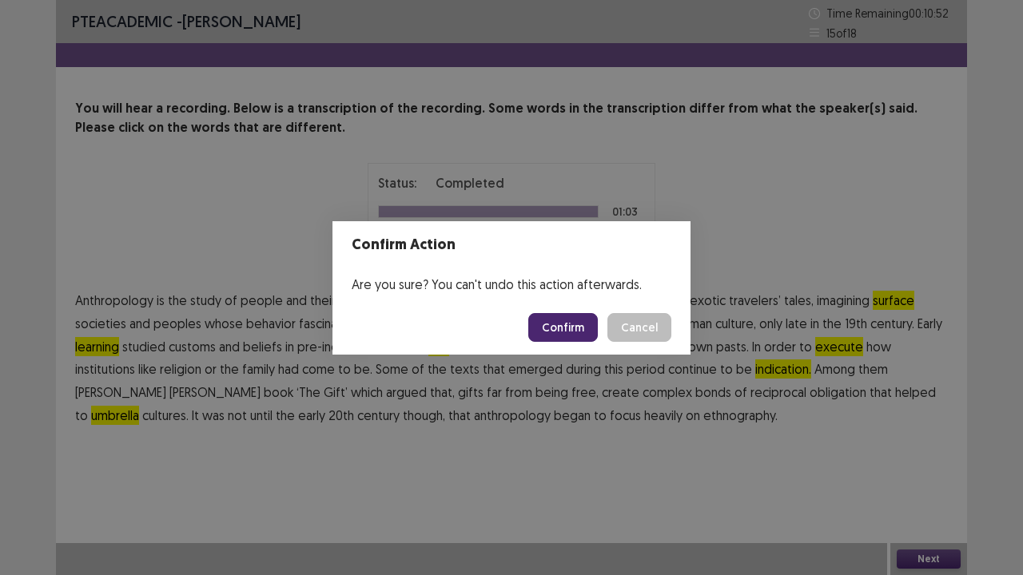
click at [555, 332] on button "Confirm" at bounding box center [563, 327] width 70 height 29
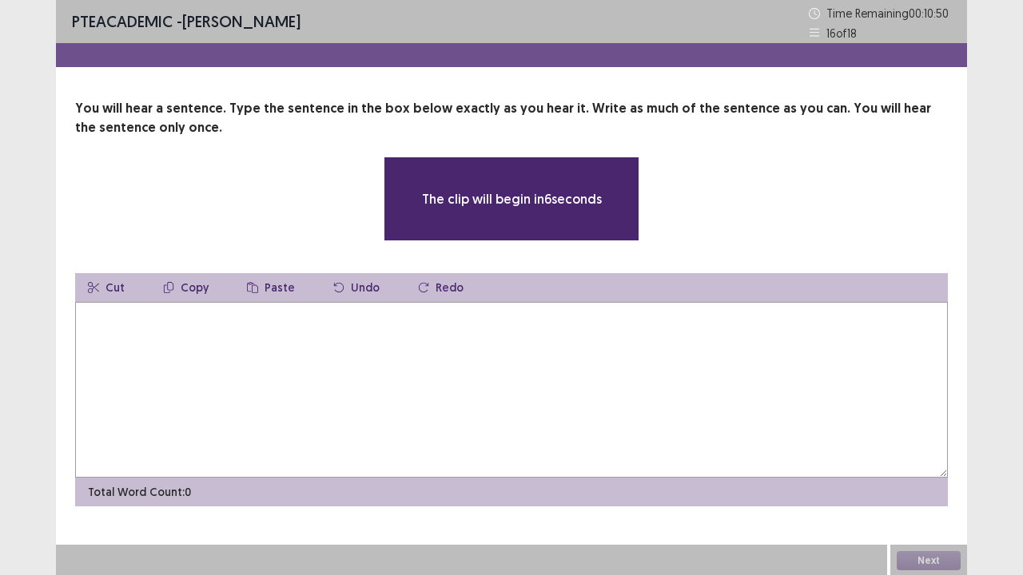
click at [472, 393] on textarea at bounding box center [511, 390] width 873 height 176
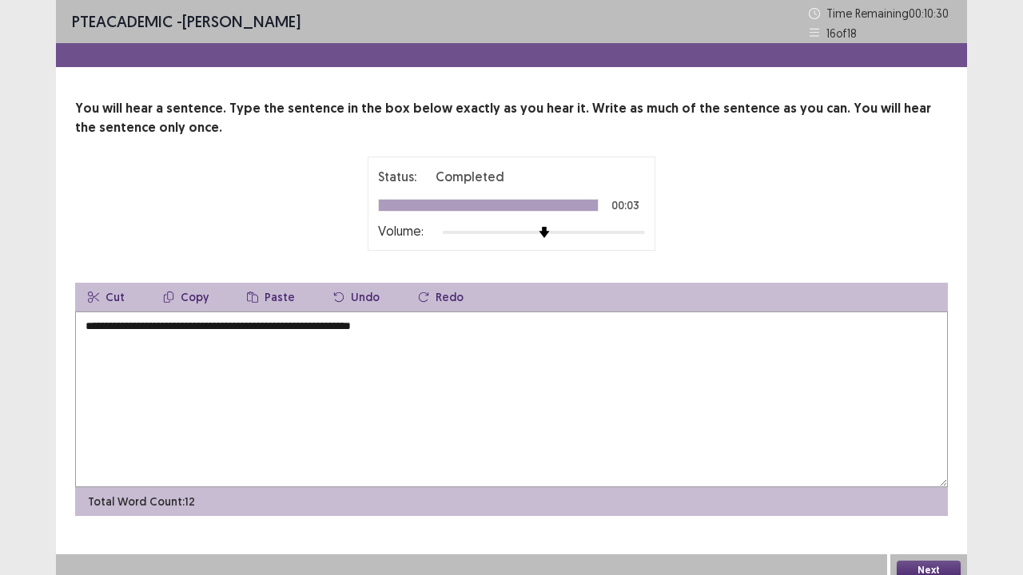
click at [391, 325] on textarea "**********" at bounding box center [511, 400] width 873 height 176
type textarea "**********"
click at [921, 566] on button "Next" at bounding box center [929, 570] width 64 height 19
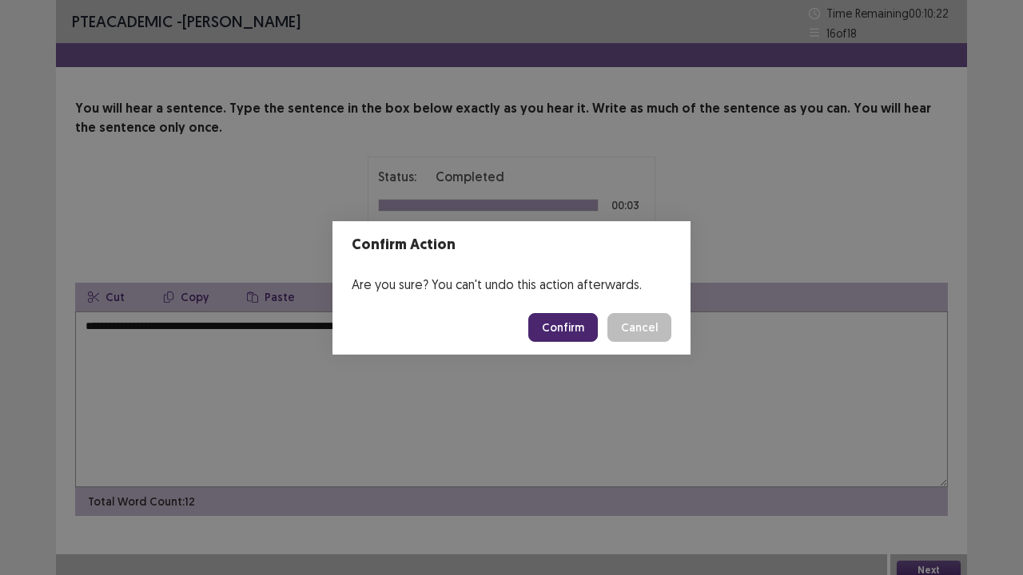
click at [571, 328] on button "Confirm" at bounding box center [563, 327] width 70 height 29
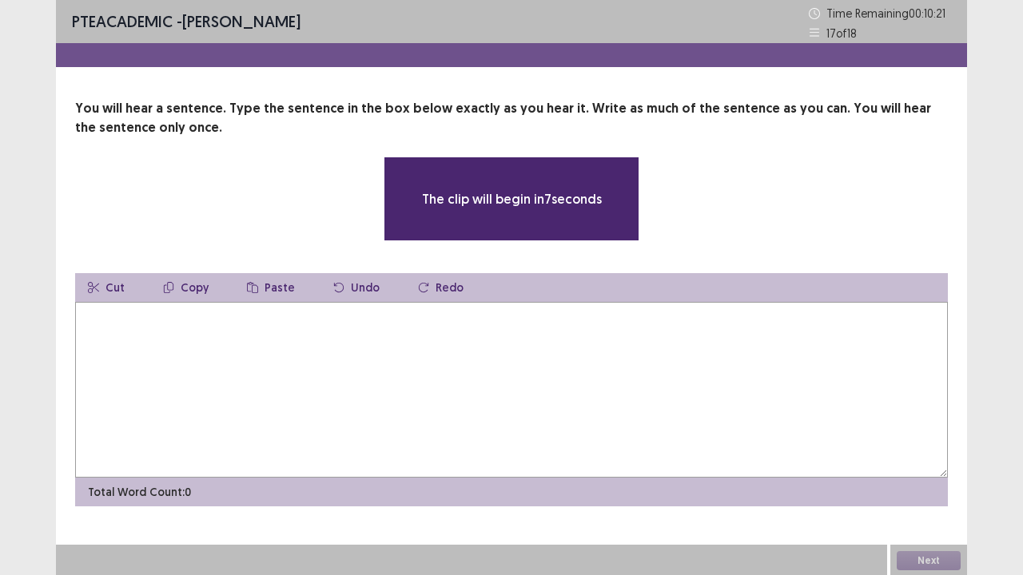
click at [307, 381] on textarea at bounding box center [511, 390] width 873 height 176
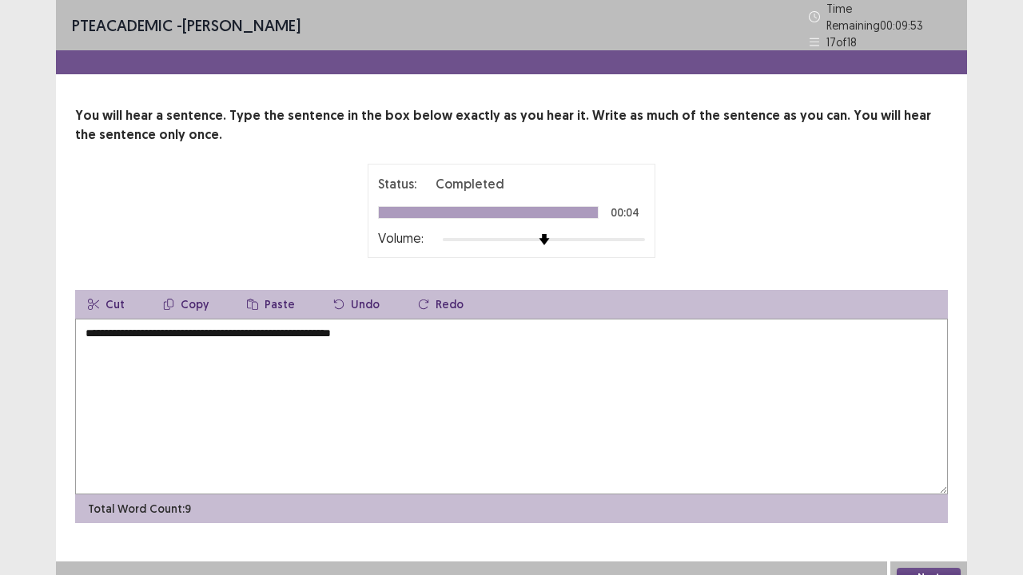
type textarea "**********"
click at [918, 568] on button "Next" at bounding box center [929, 577] width 64 height 19
click at [579, 332] on button "Confirm" at bounding box center [563, 327] width 70 height 29
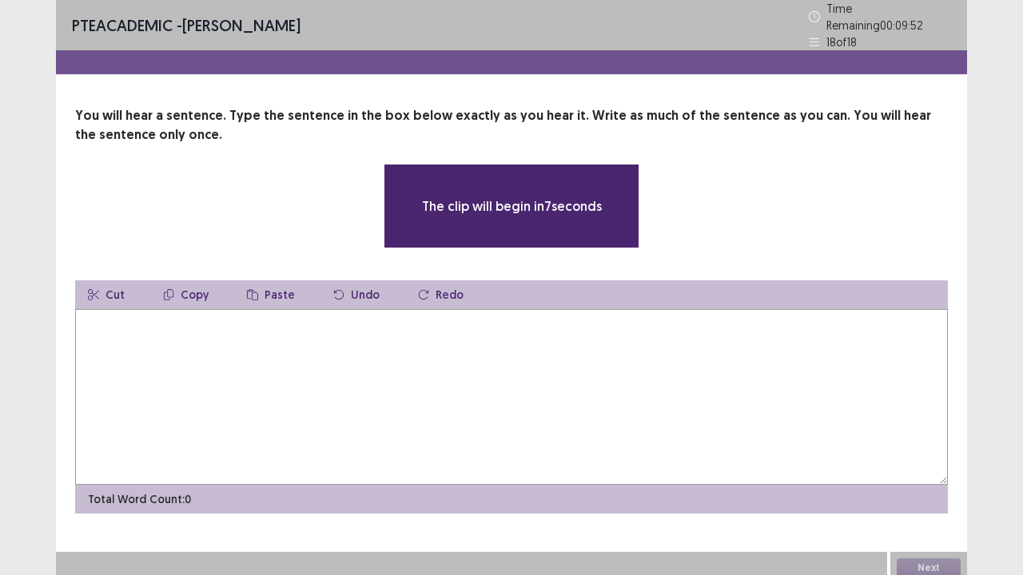
click at [590, 376] on textarea at bounding box center [511, 397] width 873 height 176
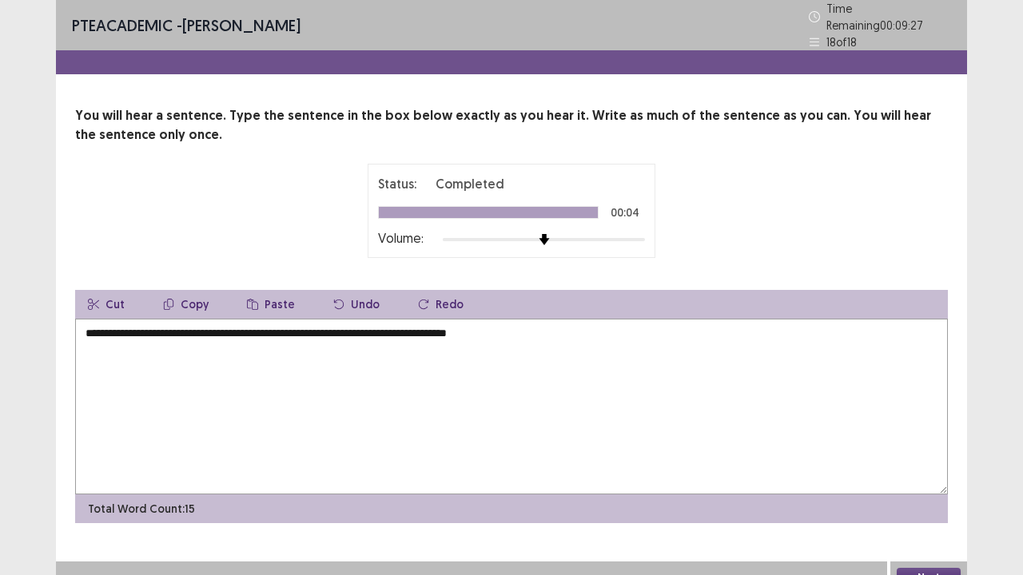
click at [92, 321] on textarea "**********" at bounding box center [511, 407] width 873 height 176
type textarea "**********"
click at [917, 568] on button "Next" at bounding box center [929, 577] width 64 height 19
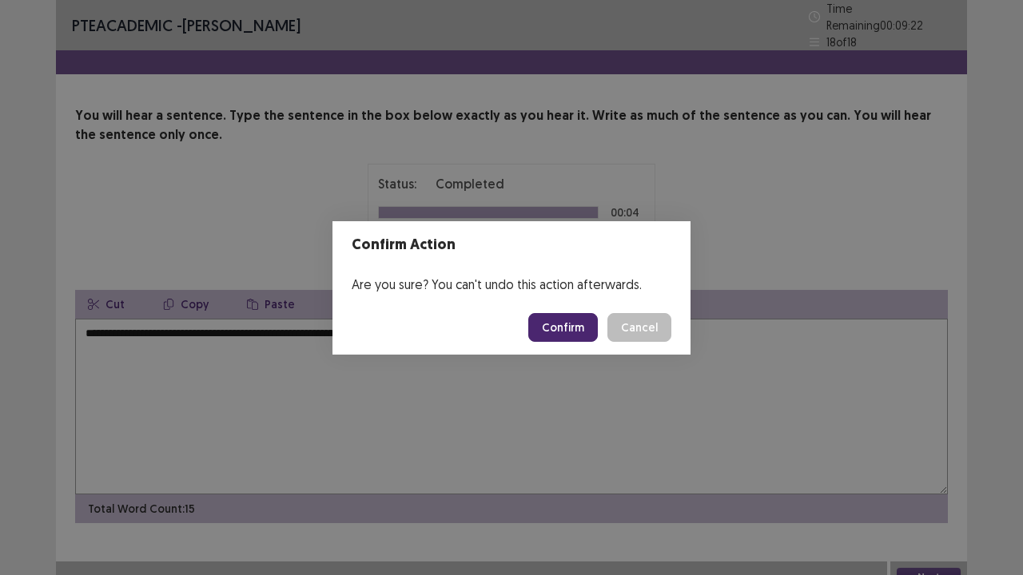
click at [556, 328] on button "Confirm" at bounding box center [563, 327] width 70 height 29
